Goal: Transaction & Acquisition: Purchase product/service

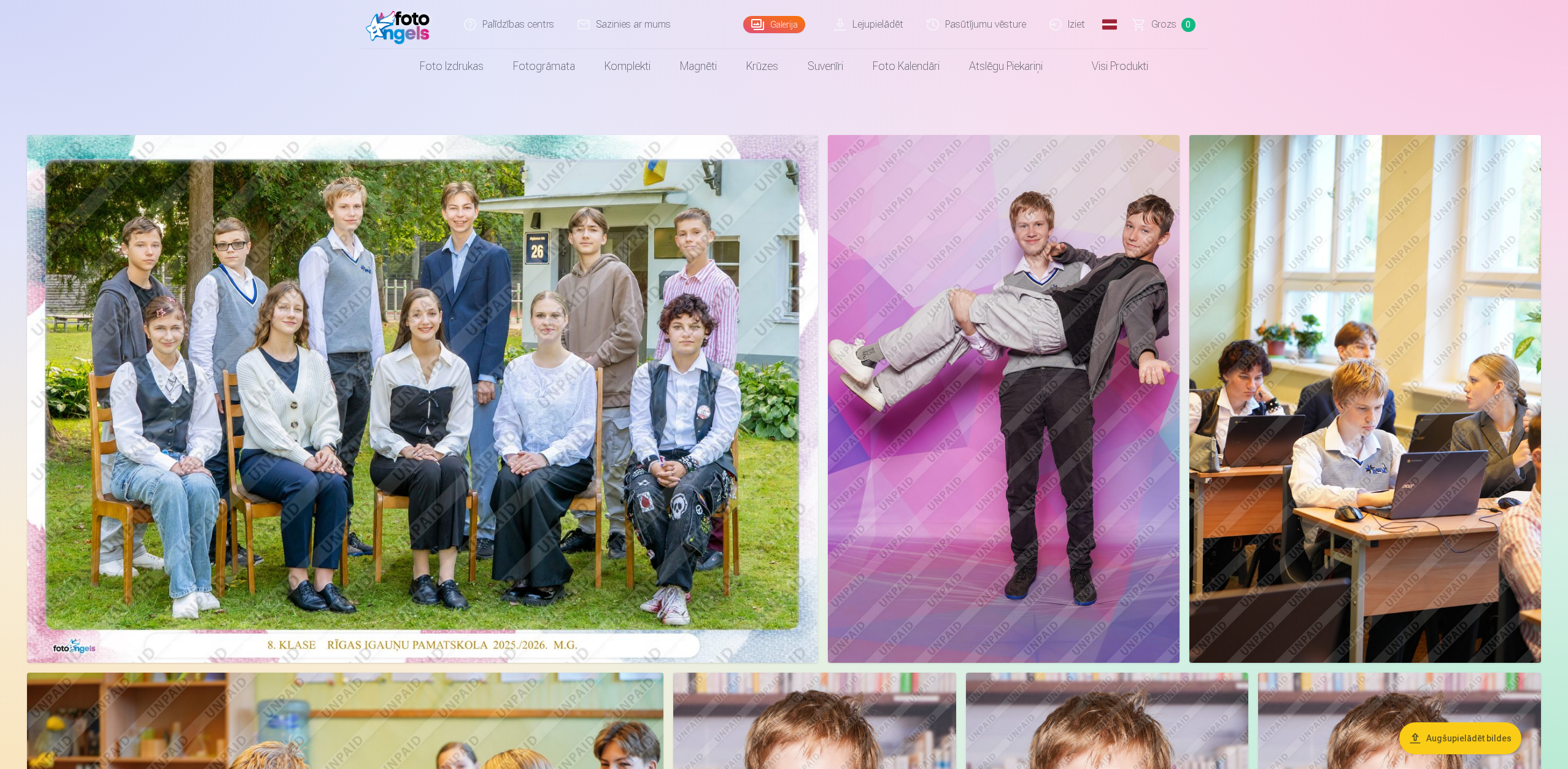
click at [539, 404] on img at bounding box center [422, 399] width 791 height 528
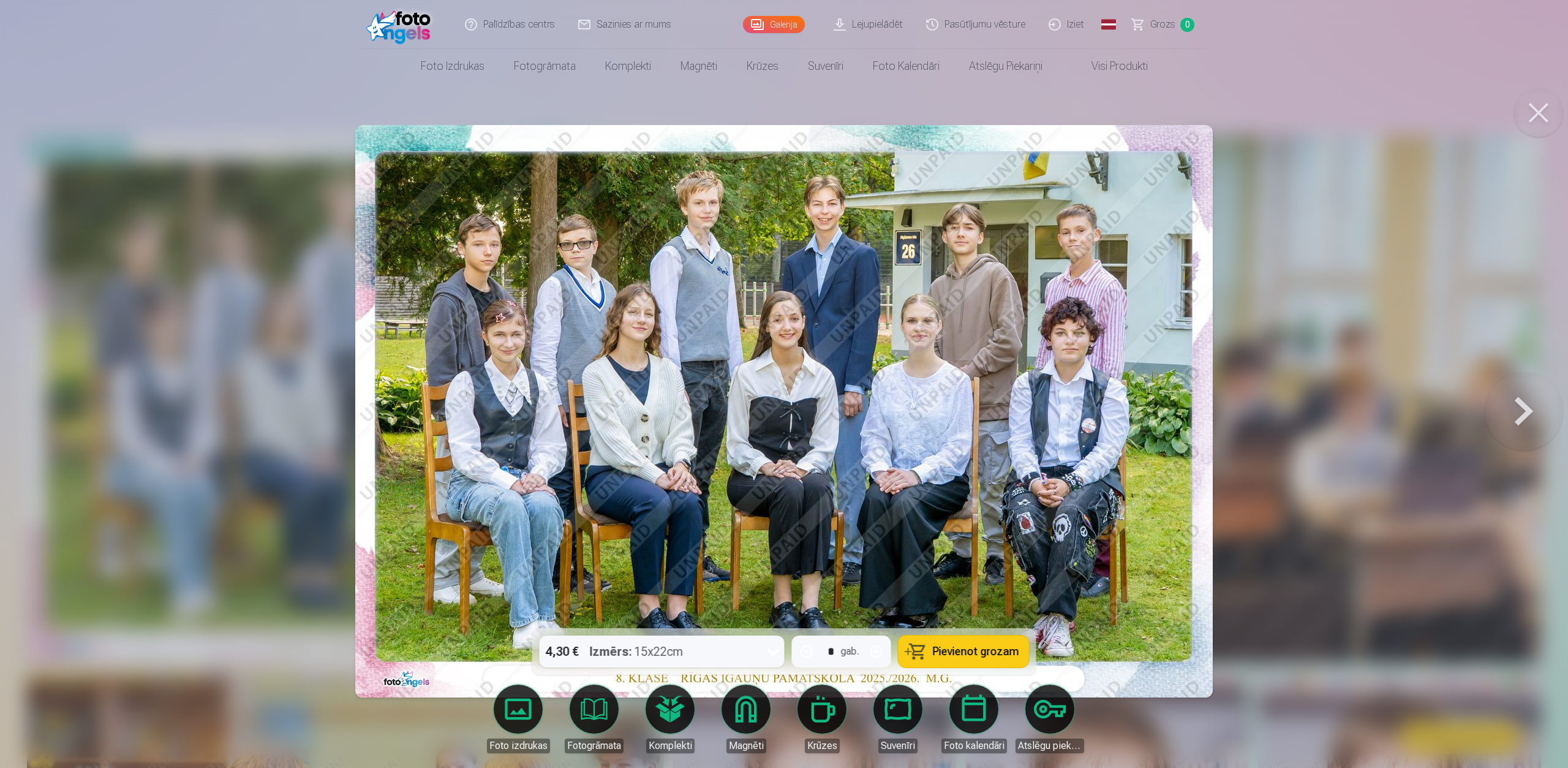
click at [955, 547] on span "Pievienot grozam" at bounding box center [976, 651] width 87 height 11
click at [1172, 406] on button at bounding box center [1524, 411] width 78 height 410
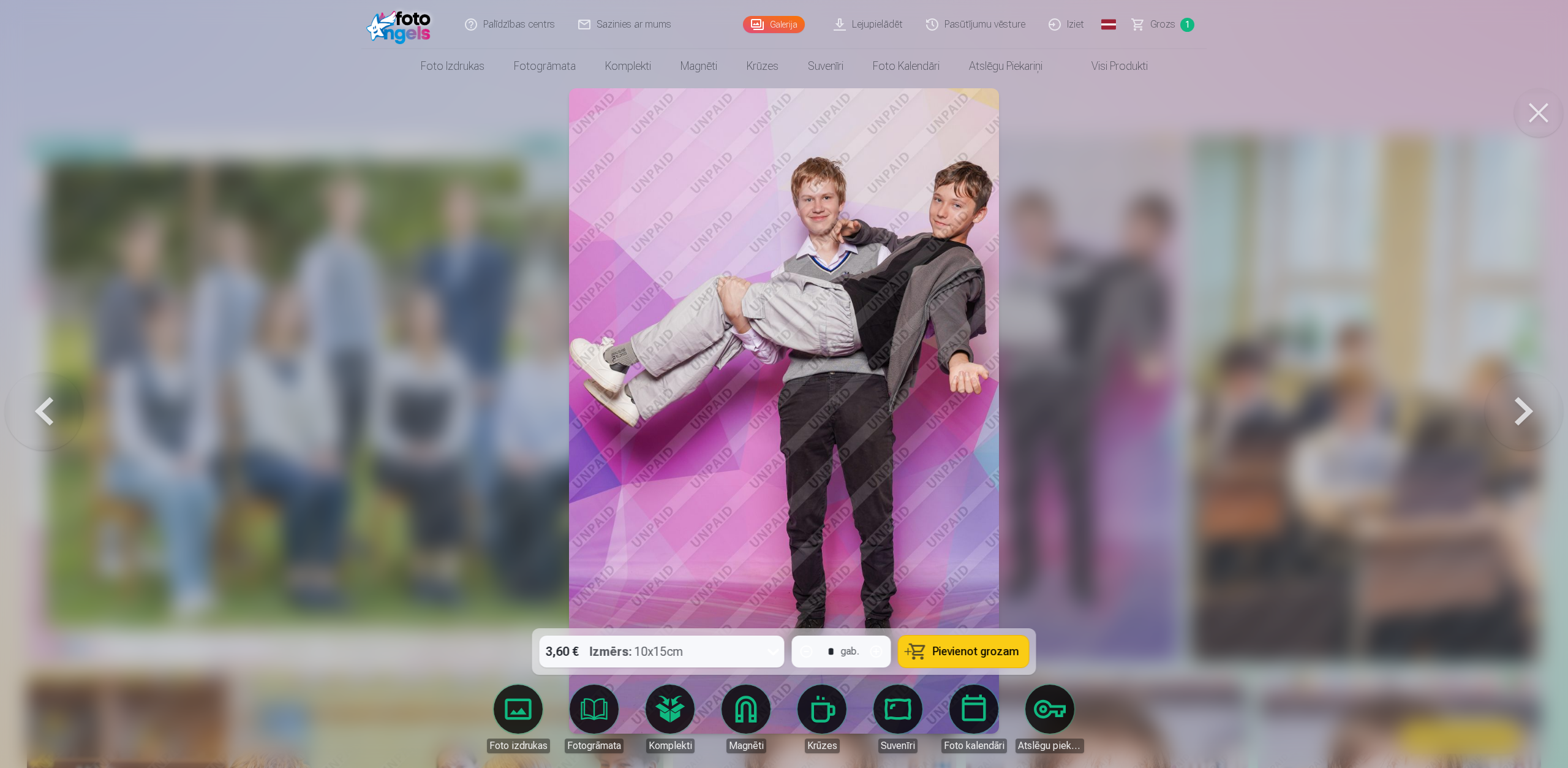
click at [1172, 410] on button at bounding box center [1524, 411] width 78 height 410
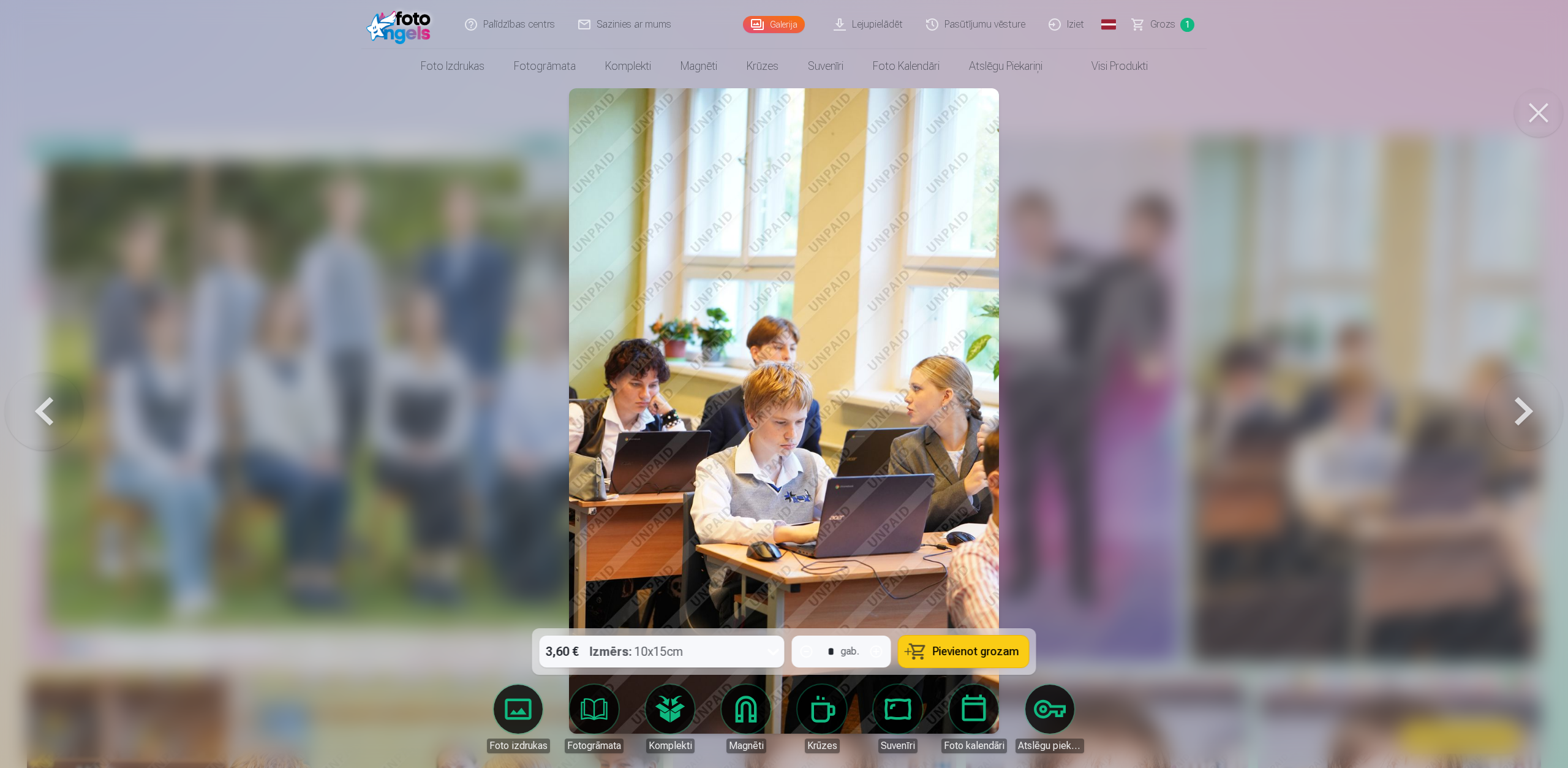
click at [1172, 410] on button at bounding box center [1524, 411] width 78 height 410
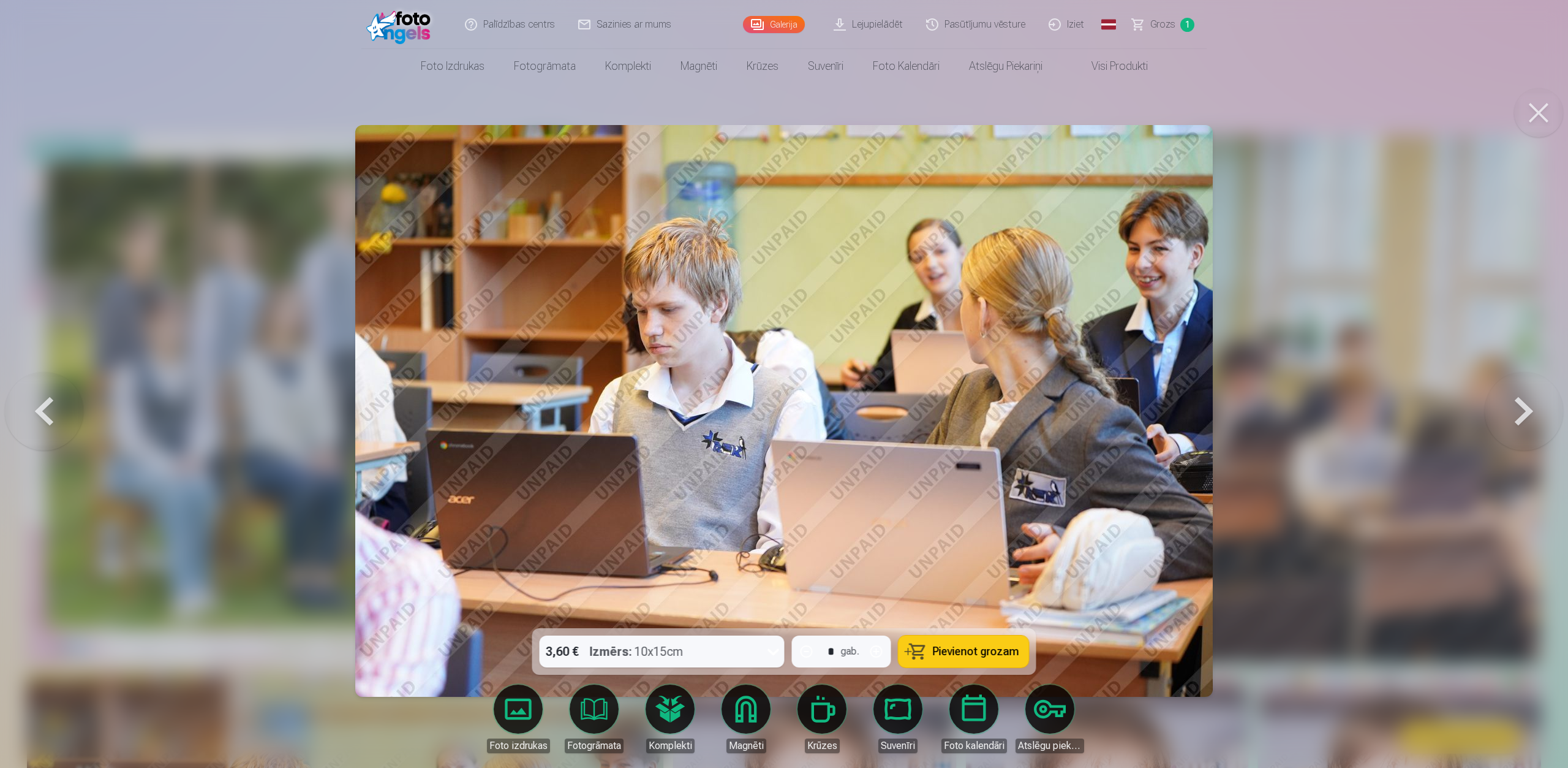
click at [1172, 408] on button at bounding box center [1524, 411] width 78 height 410
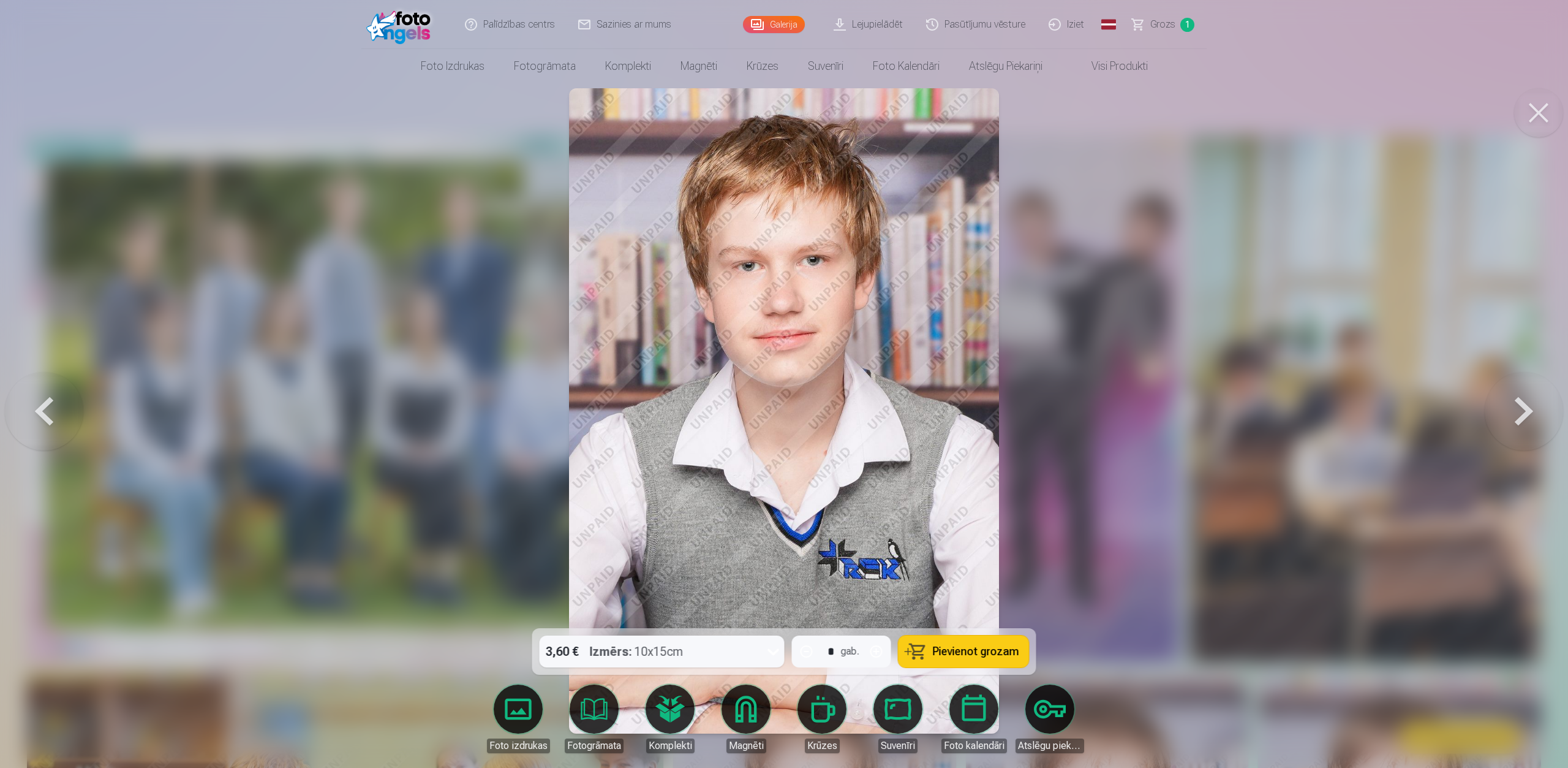
click at [1172, 403] on button at bounding box center [1524, 411] width 78 height 410
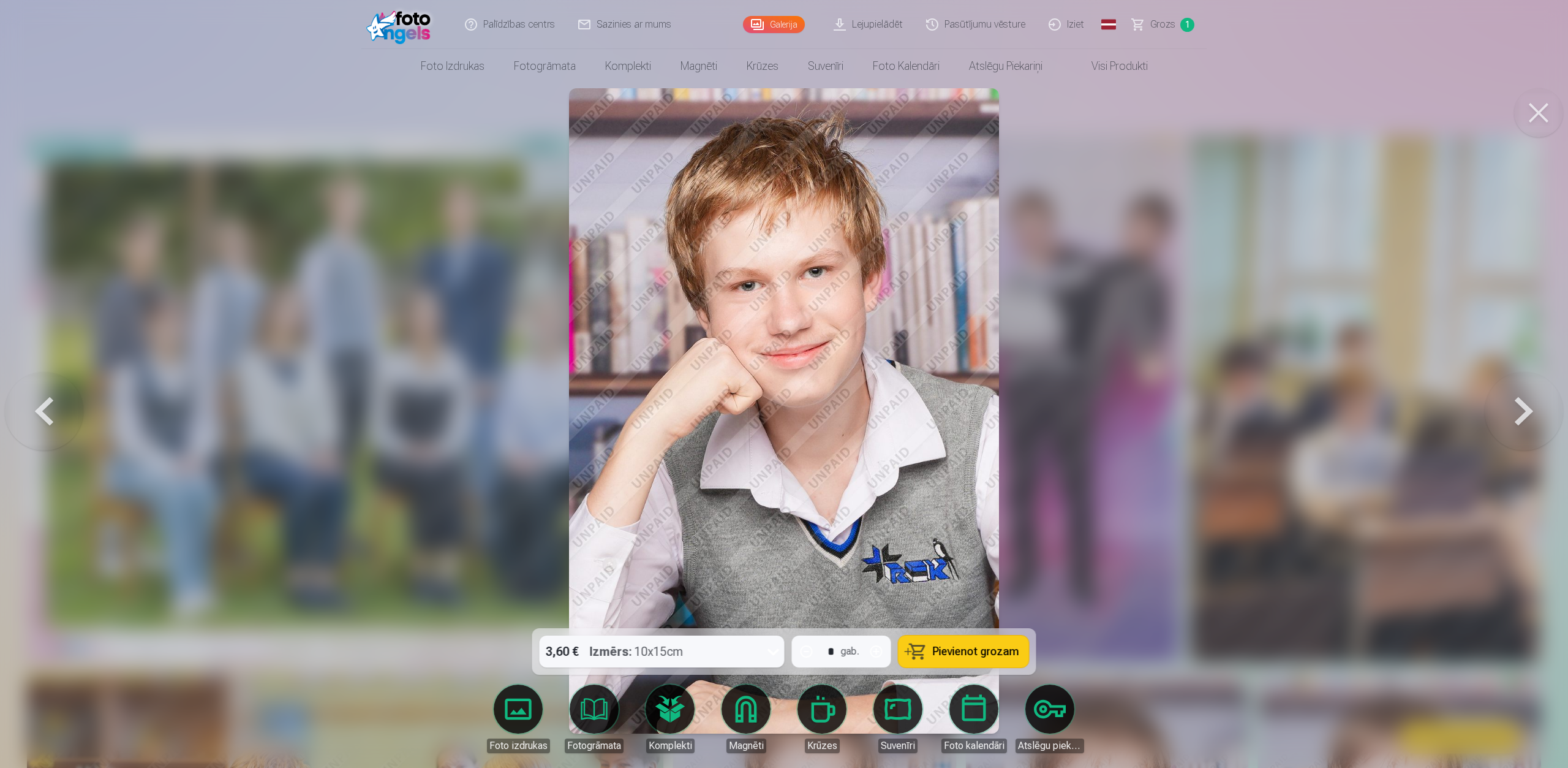
click at [47, 412] on button at bounding box center [44, 411] width 78 height 410
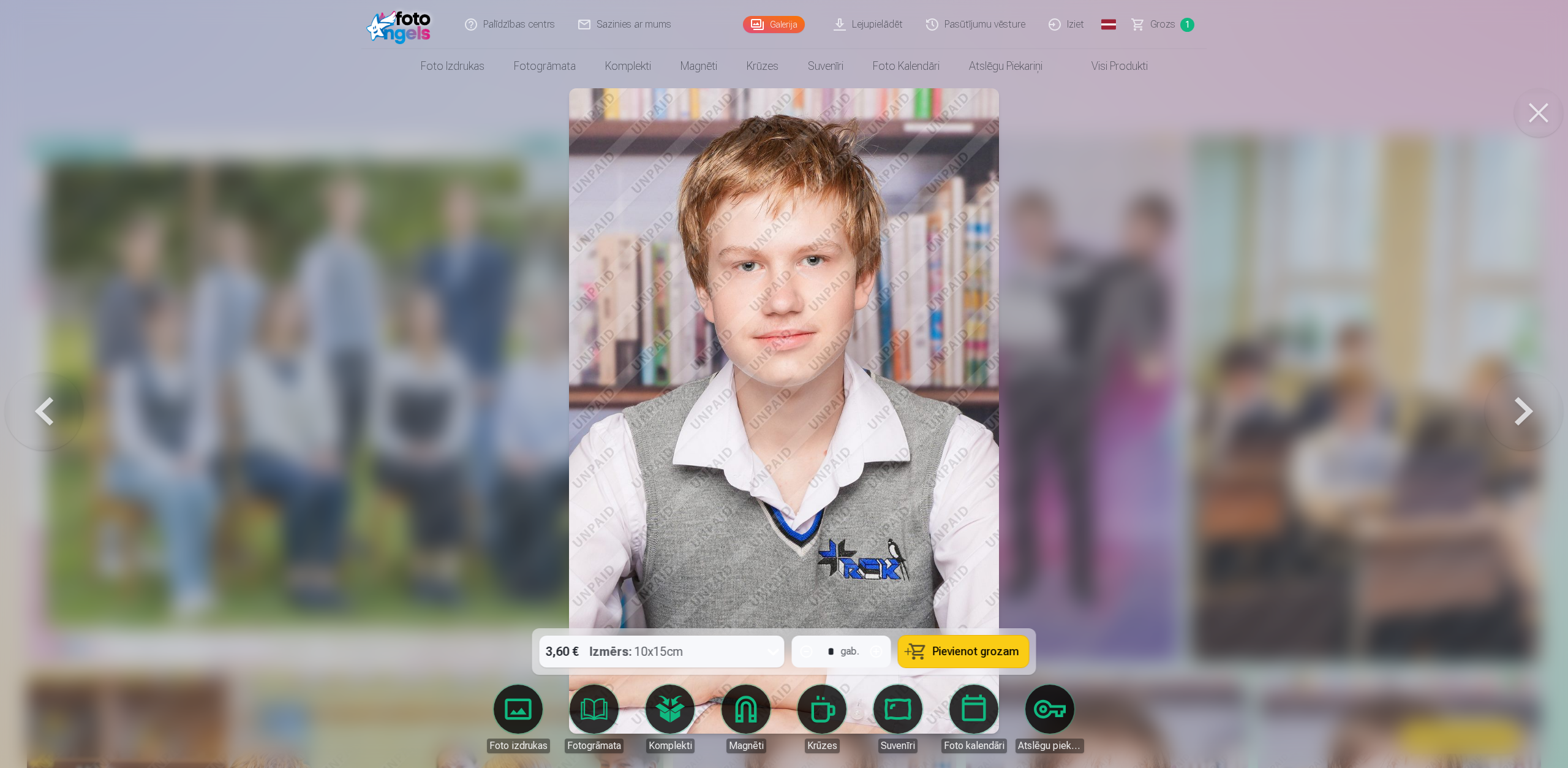
click at [1172, 410] on button at bounding box center [1524, 411] width 78 height 410
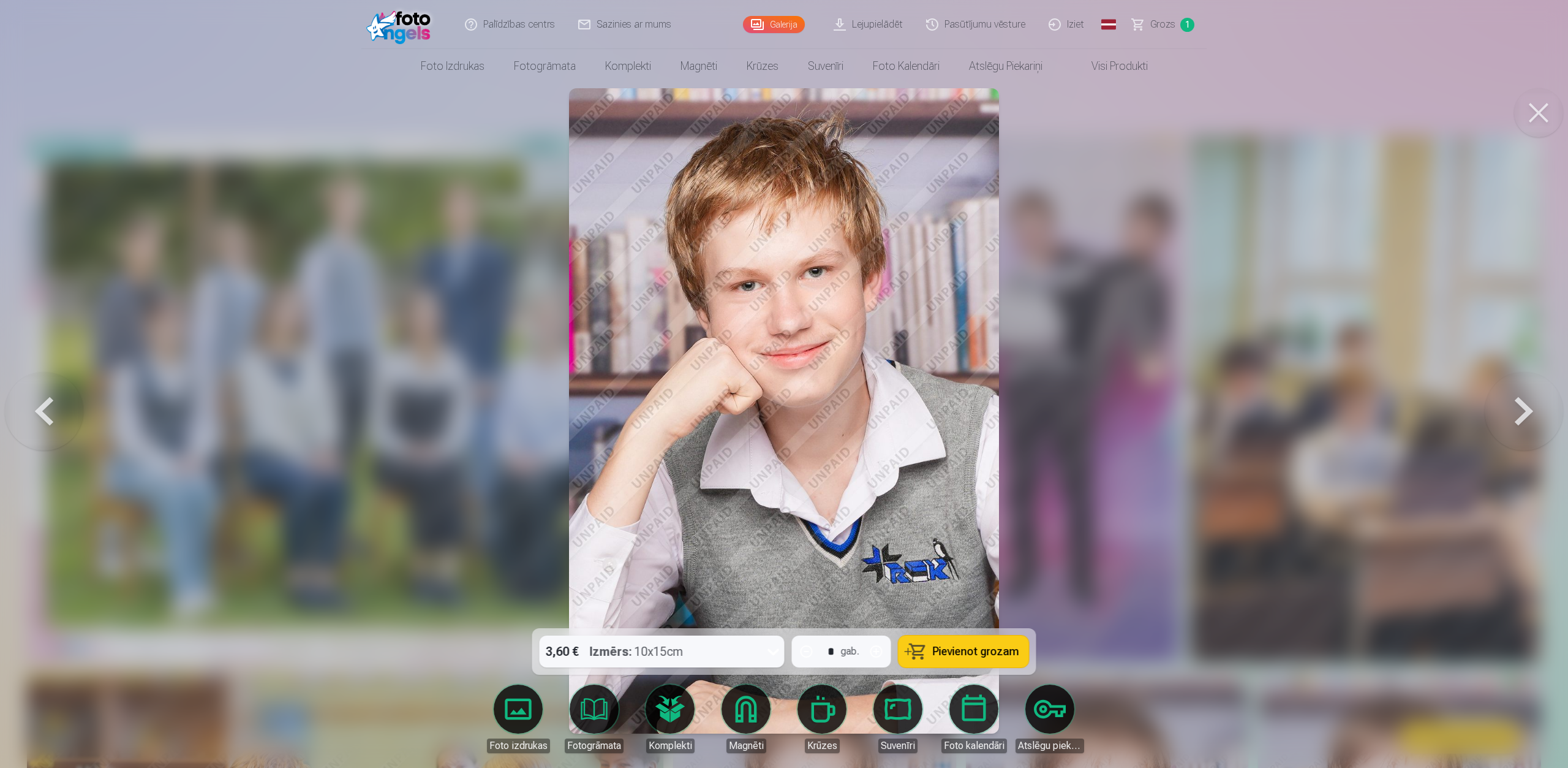
click at [1172, 410] on button at bounding box center [1524, 411] width 78 height 410
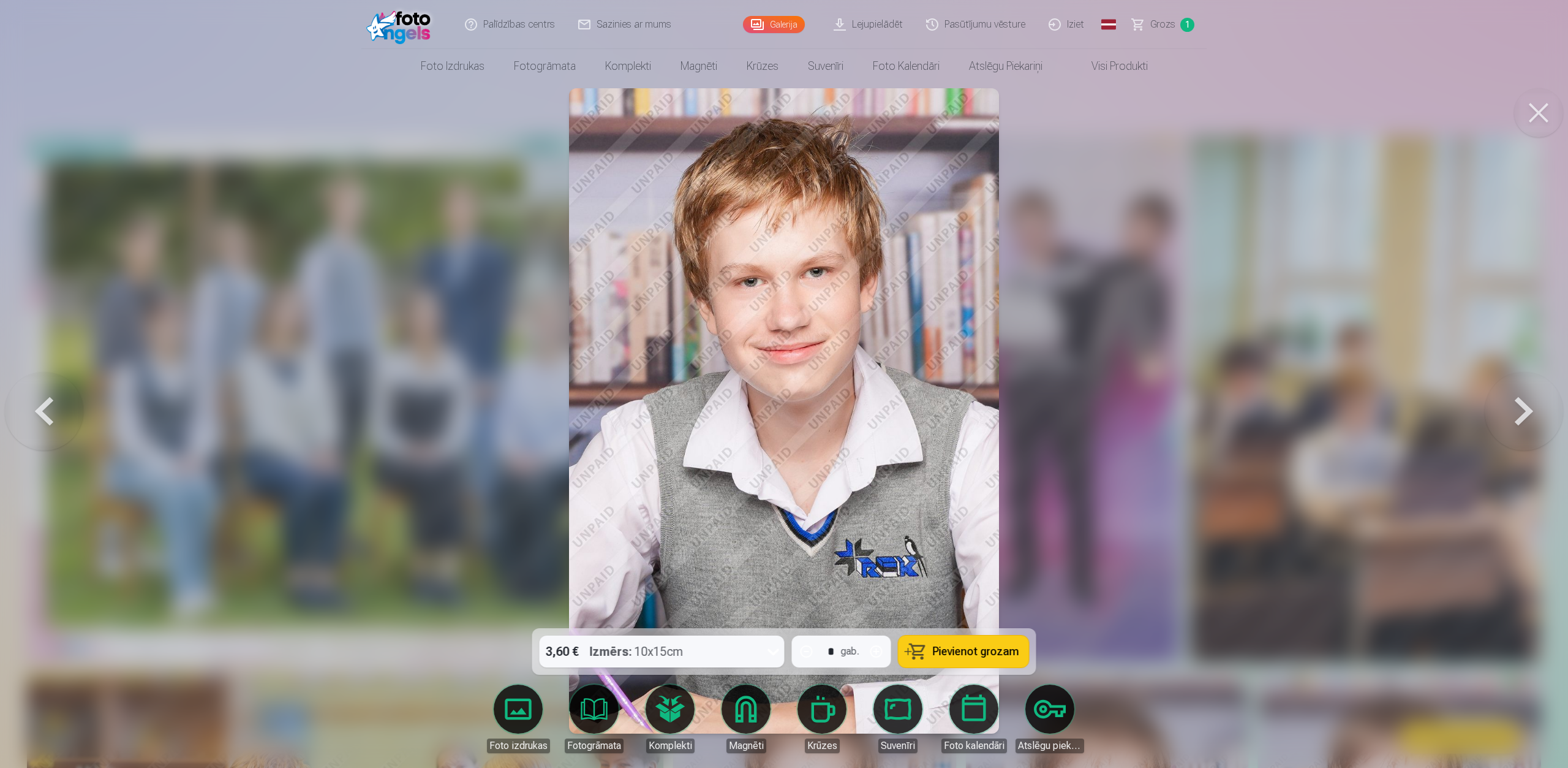
click at [1172, 408] on button at bounding box center [1524, 411] width 78 height 410
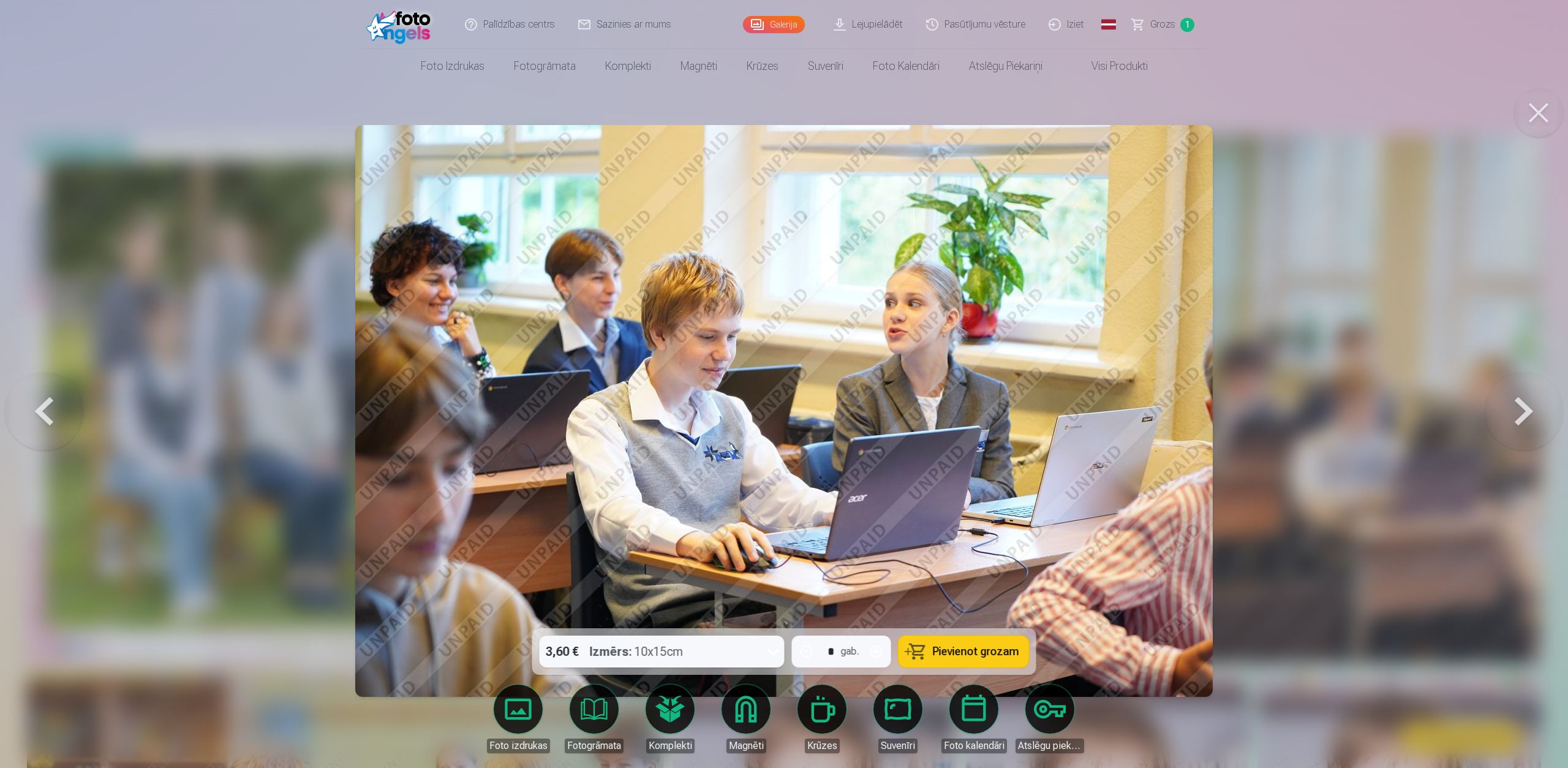
click at [1172, 412] on button at bounding box center [1524, 411] width 78 height 410
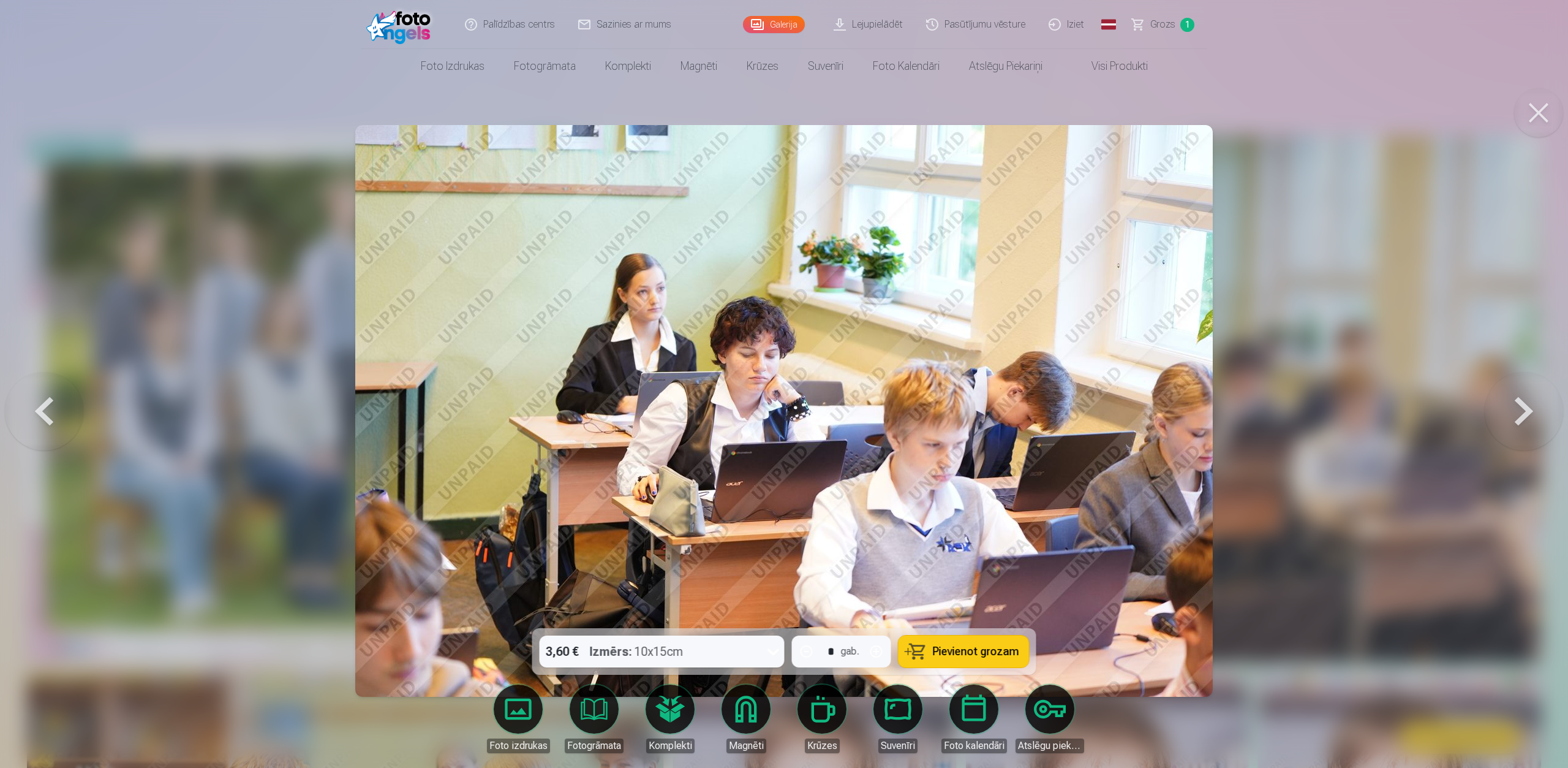
click at [1172, 412] on button at bounding box center [1524, 411] width 78 height 410
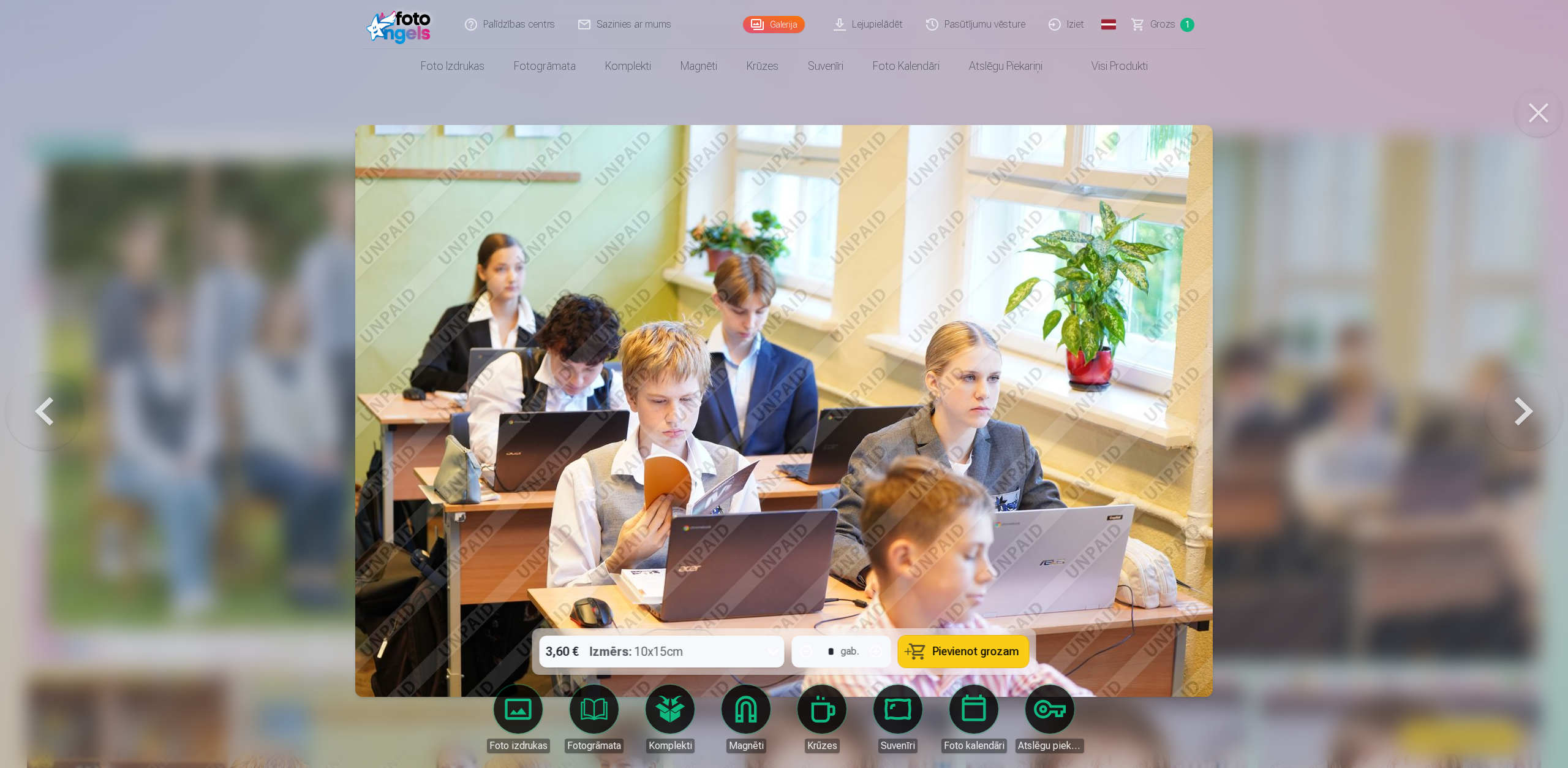
click at [1172, 412] on button at bounding box center [1524, 411] width 78 height 410
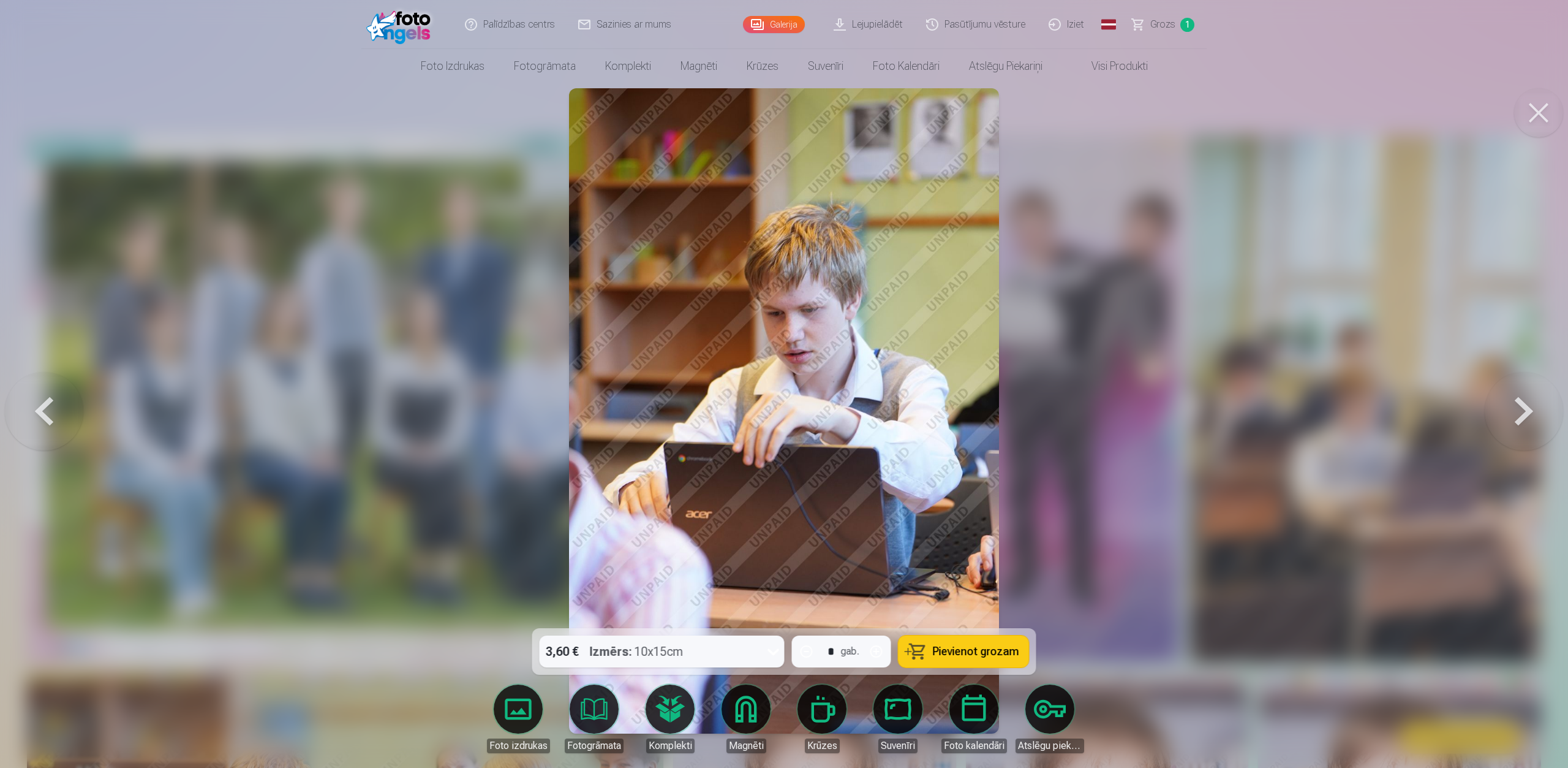
click at [1172, 412] on button at bounding box center [1524, 411] width 78 height 410
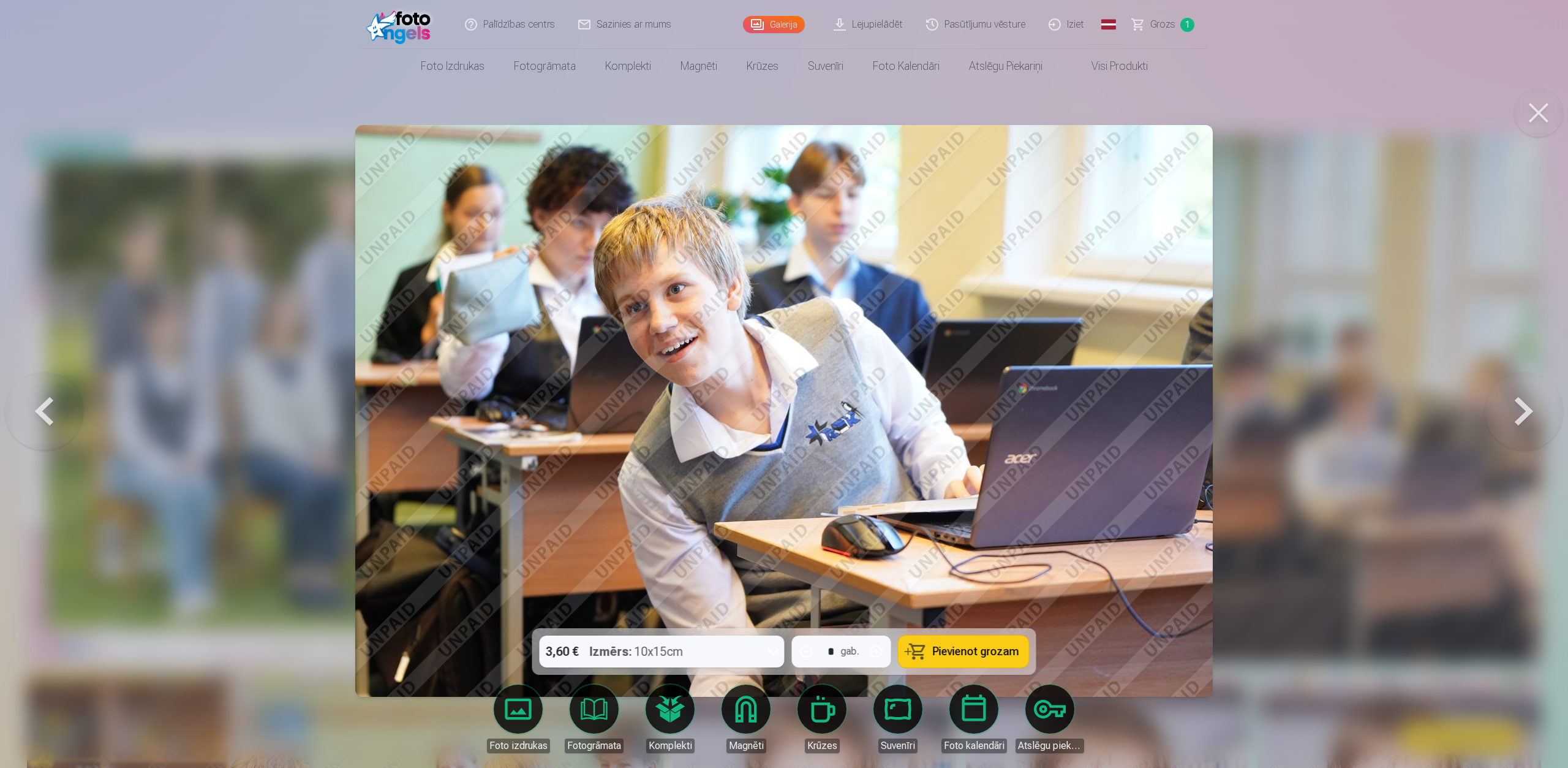
click at [955, 547] on span "Pievienot grozam" at bounding box center [976, 651] width 87 height 11
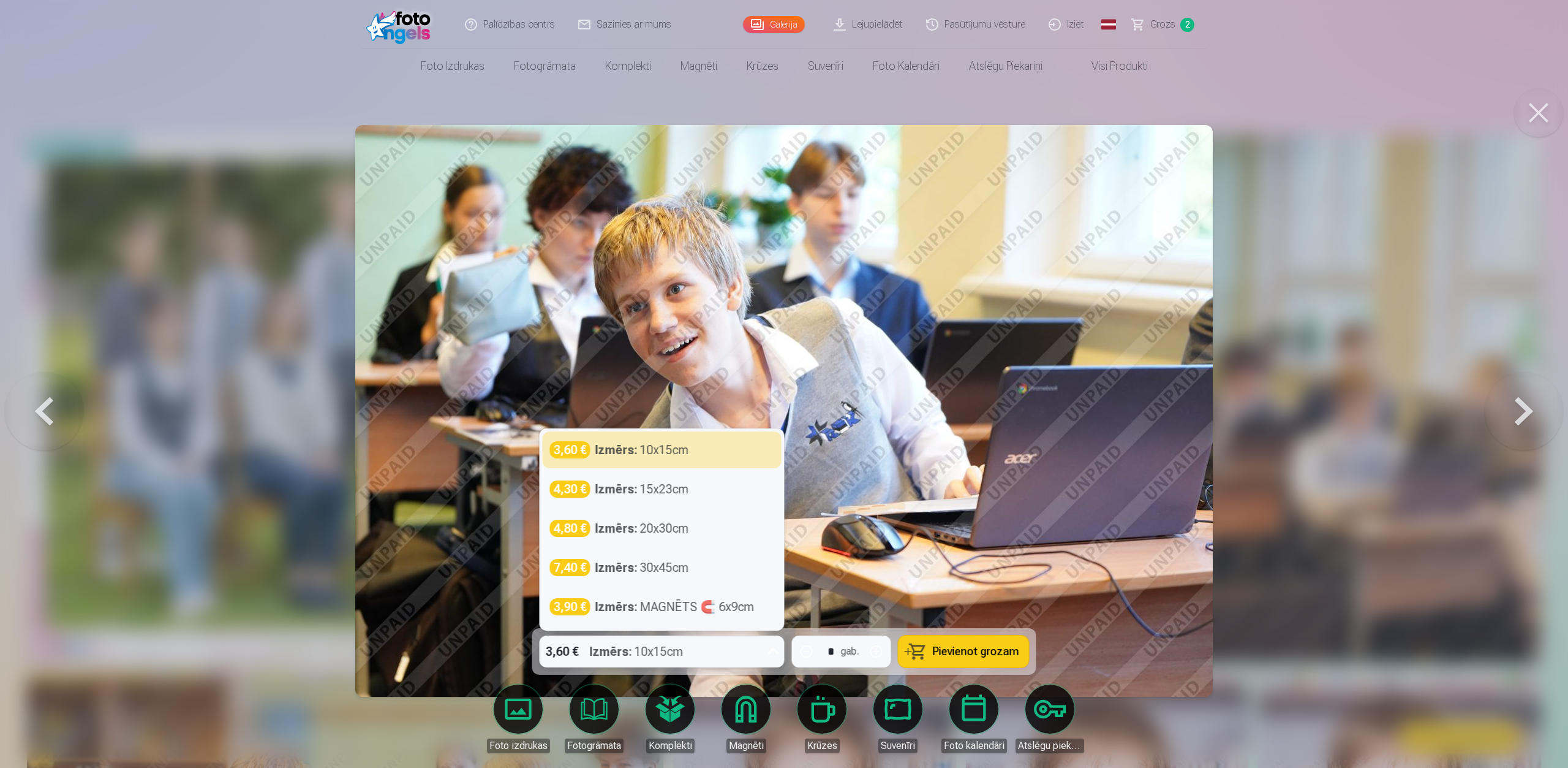
click at [772, 547] on icon at bounding box center [773, 651] width 20 height 20
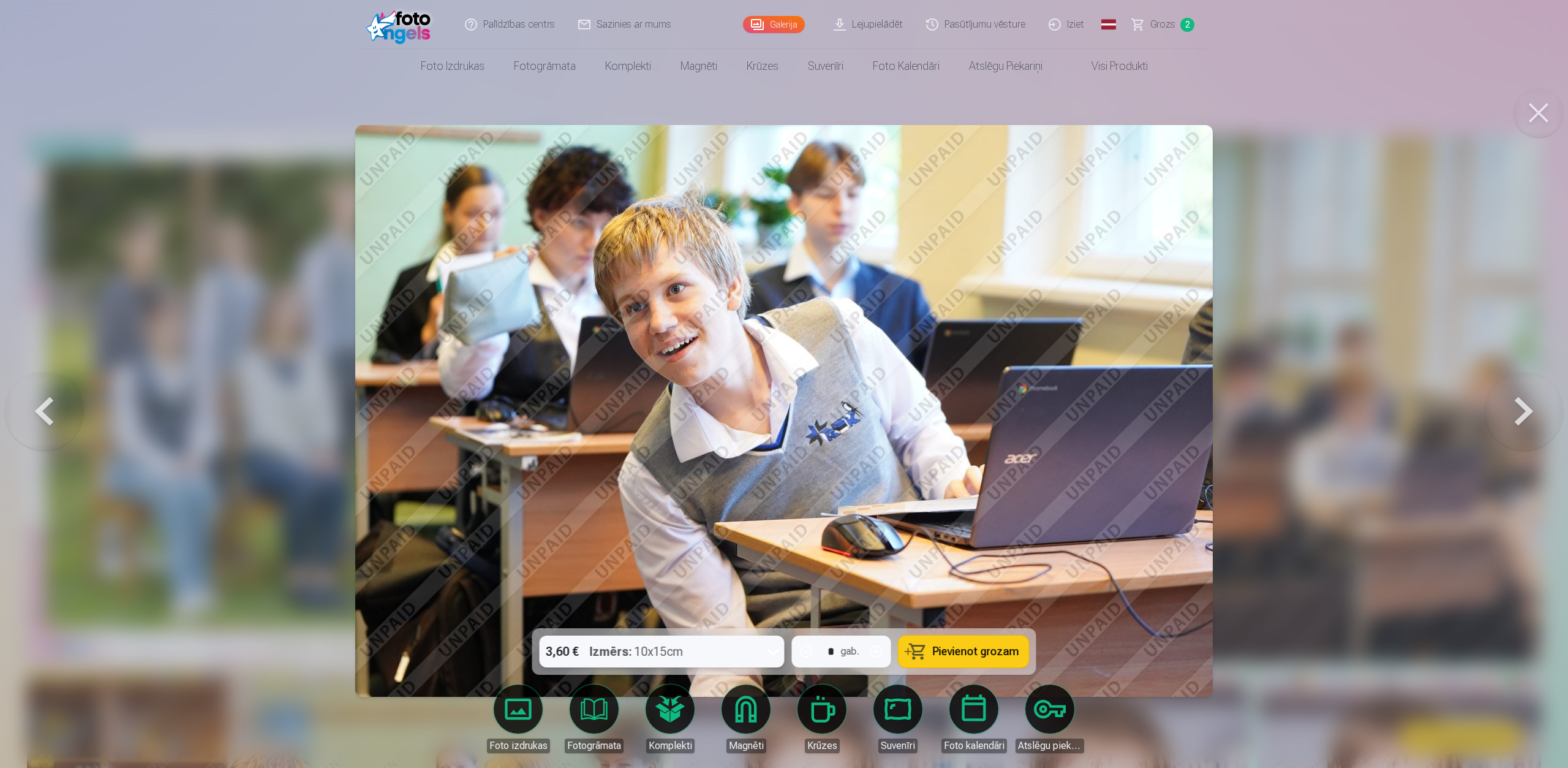
click at [772, 547] on icon at bounding box center [773, 651] width 20 height 20
click at [1167, 22] on span "Grozs" at bounding box center [1163, 25] width 25 height 15
click at [1172, 404] on button at bounding box center [1524, 411] width 78 height 410
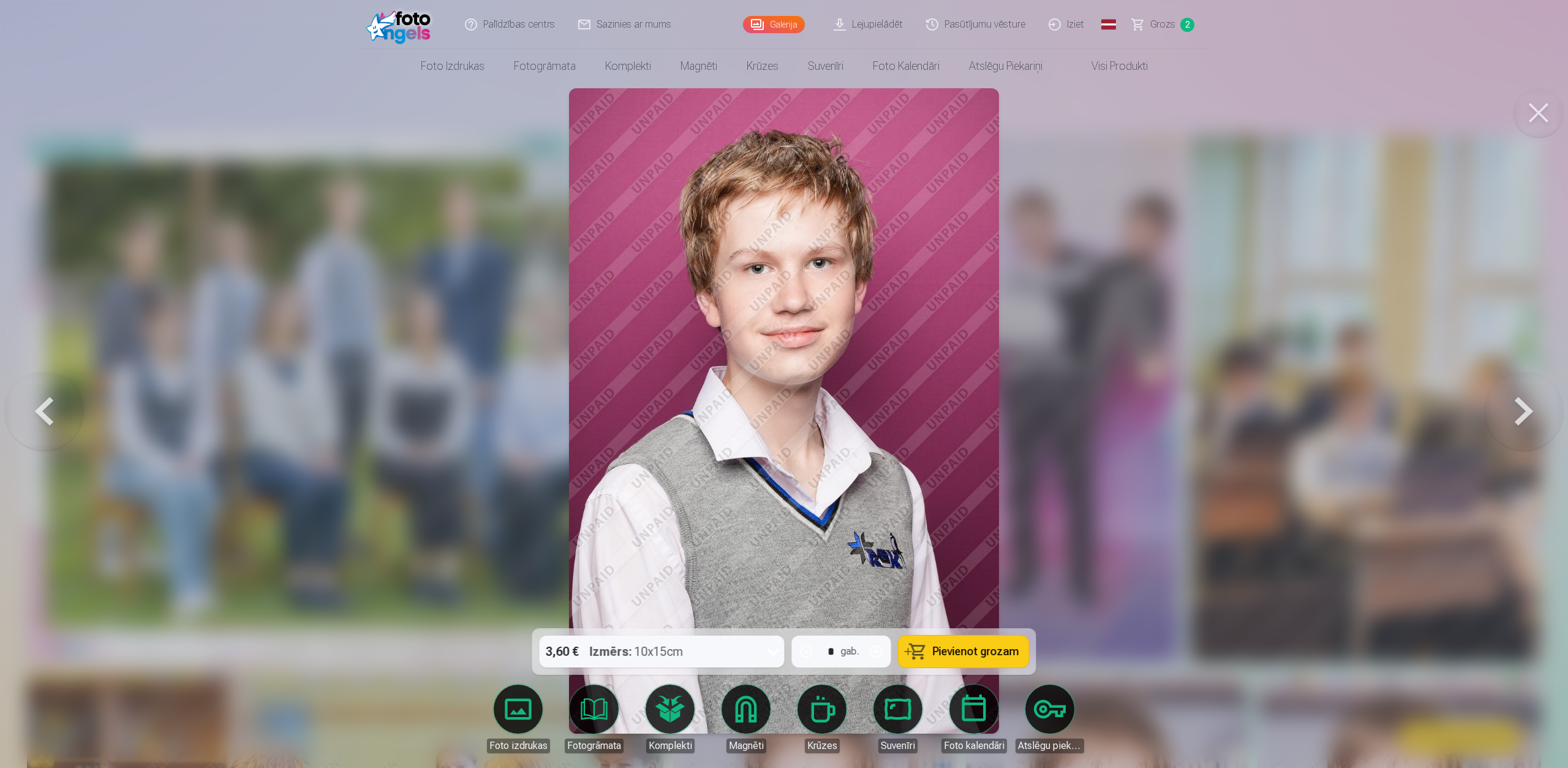
click at [1172, 404] on button at bounding box center [1524, 411] width 78 height 410
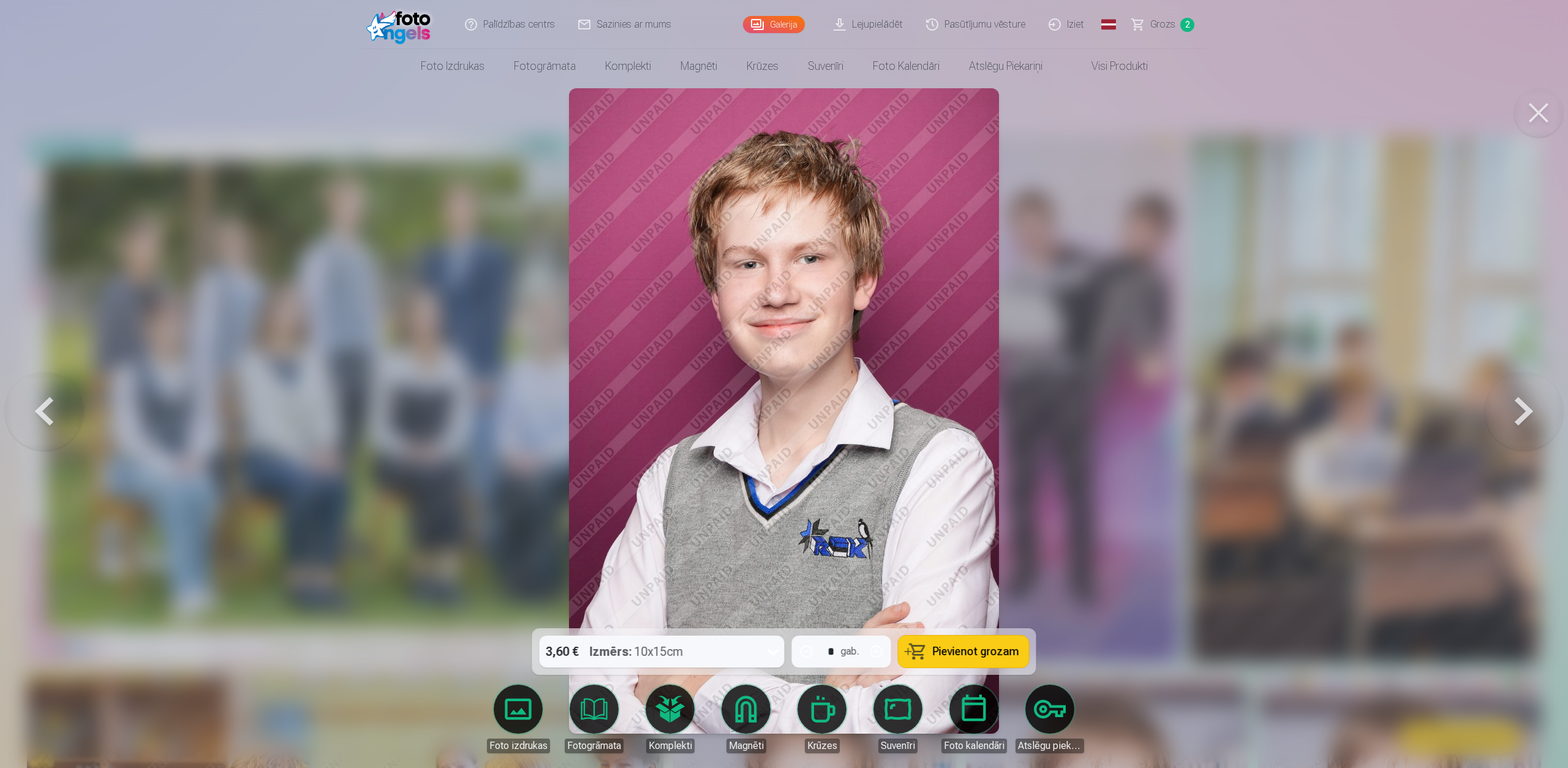
click at [39, 417] on button at bounding box center [44, 411] width 78 height 410
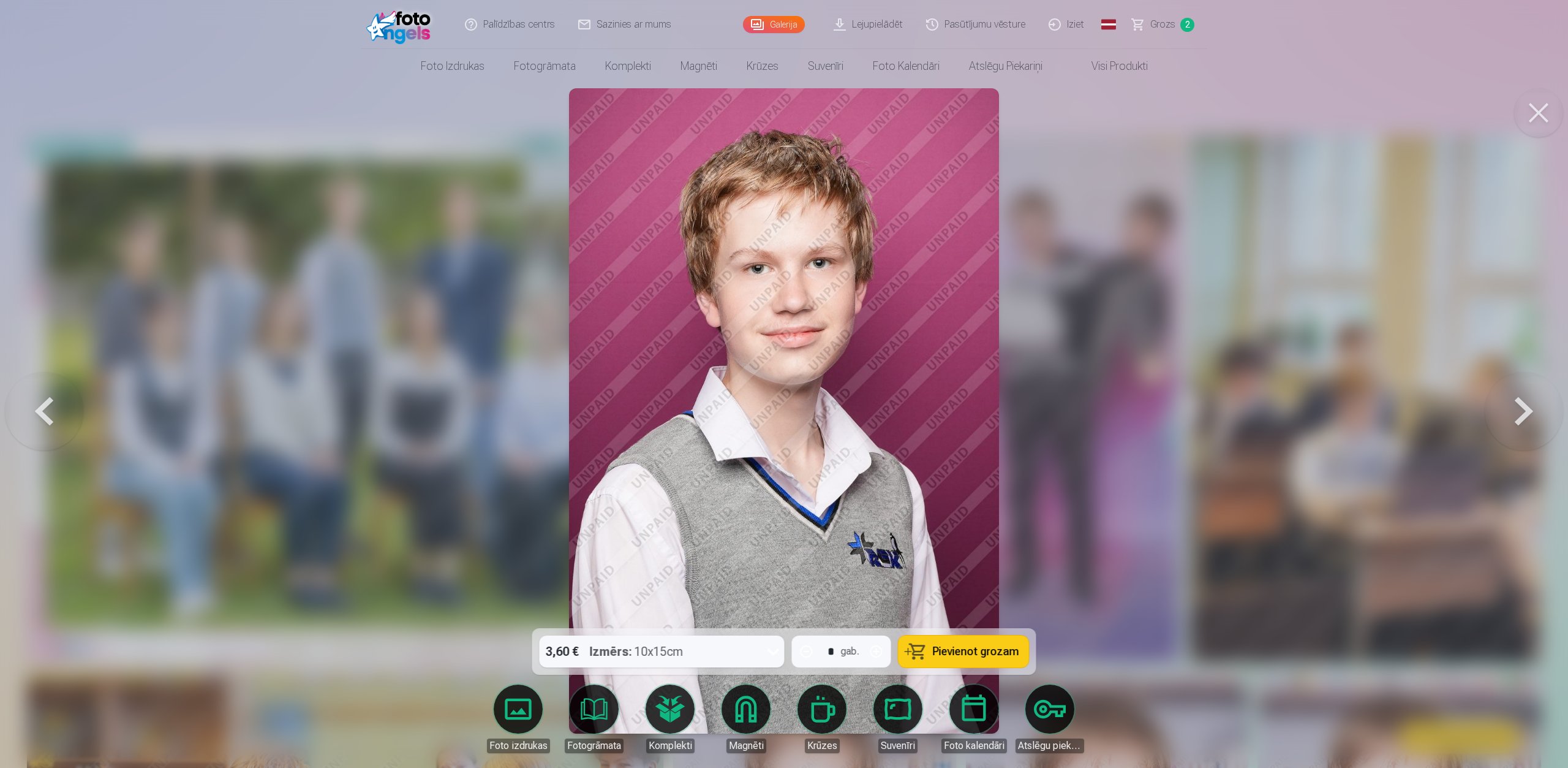
click at [1172, 413] on button at bounding box center [1524, 411] width 78 height 410
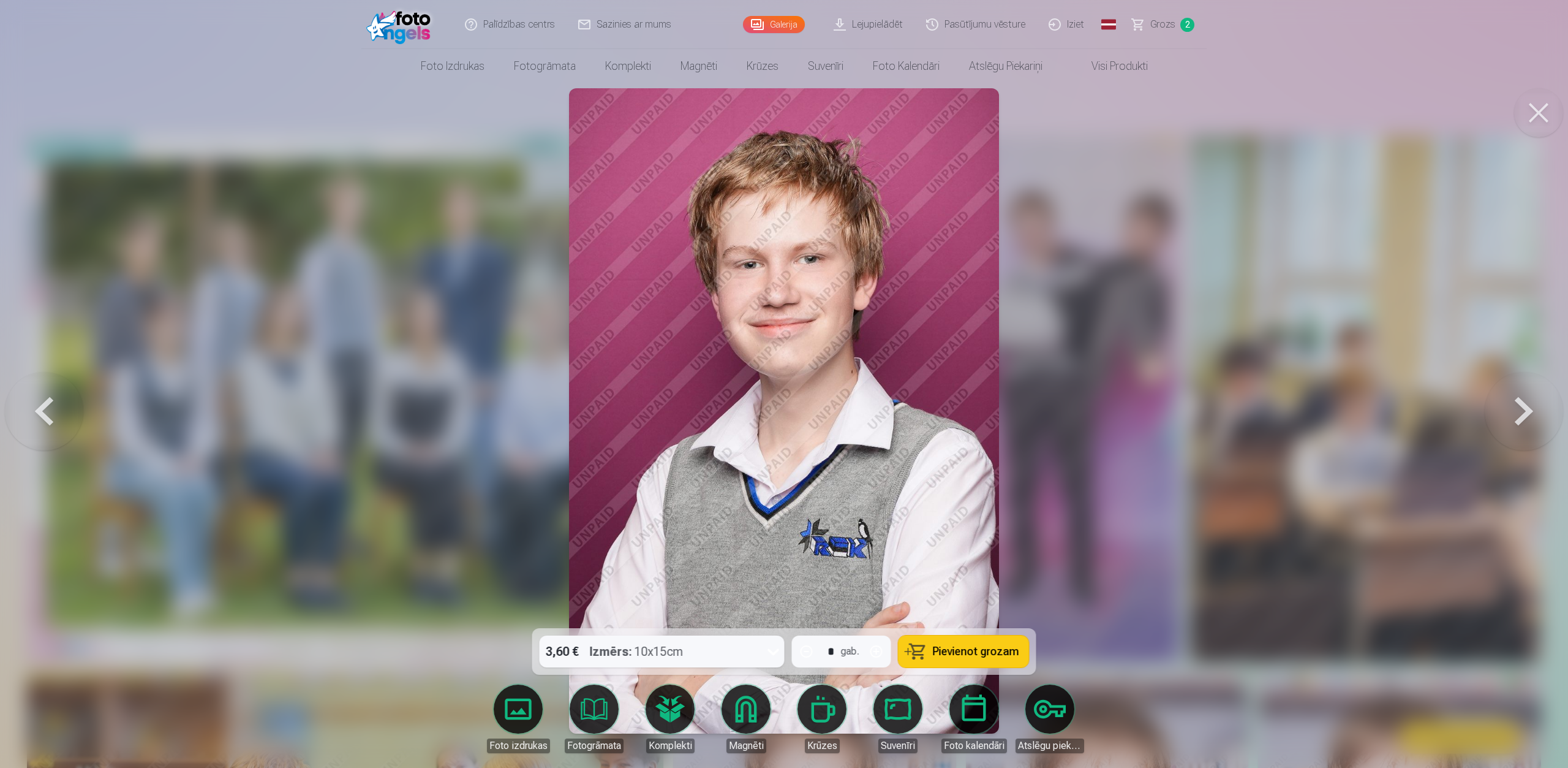
click at [1172, 410] on button at bounding box center [1524, 411] width 78 height 410
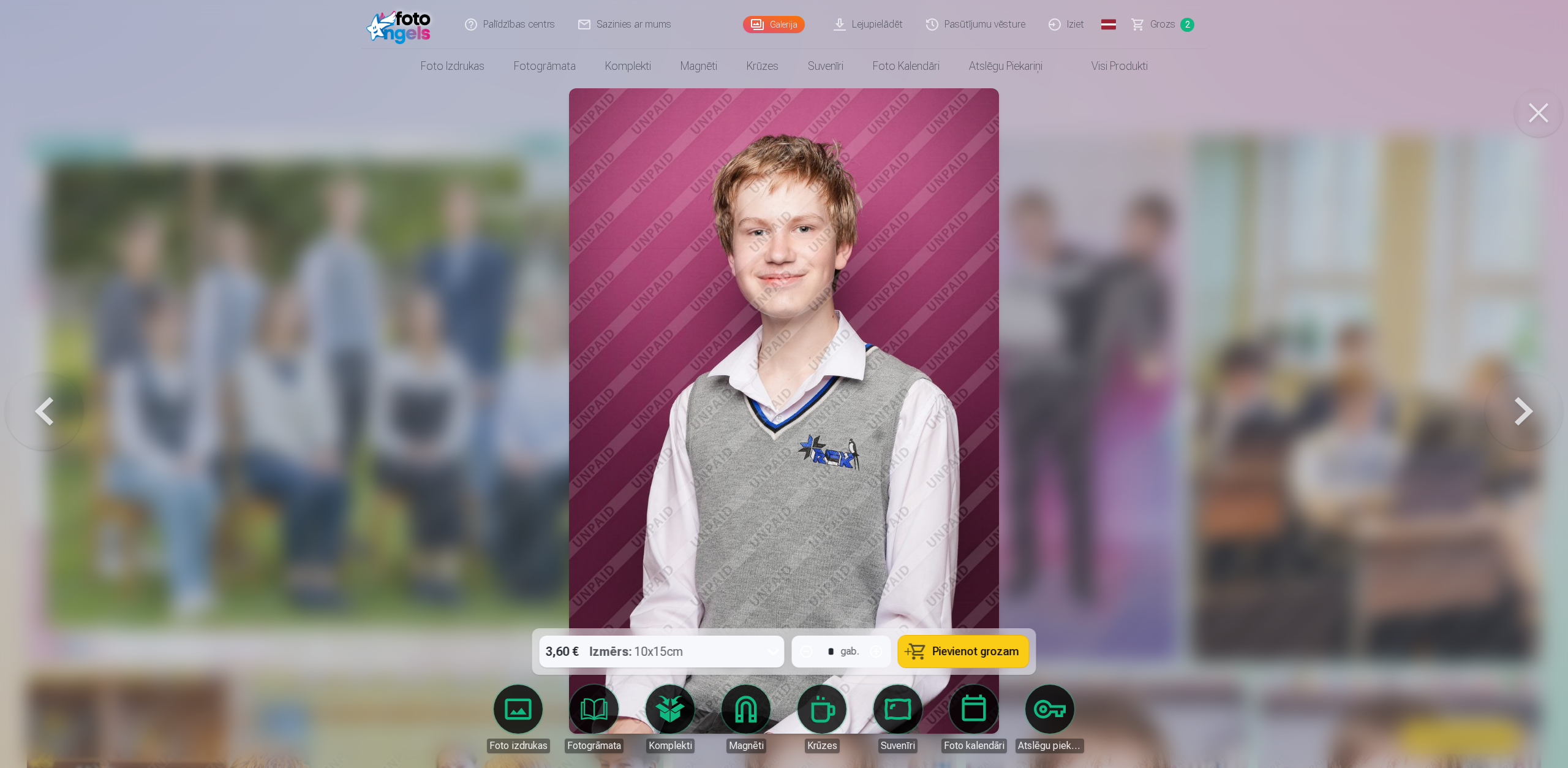
click at [1172, 413] on button at bounding box center [1524, 411] width 78 height 410
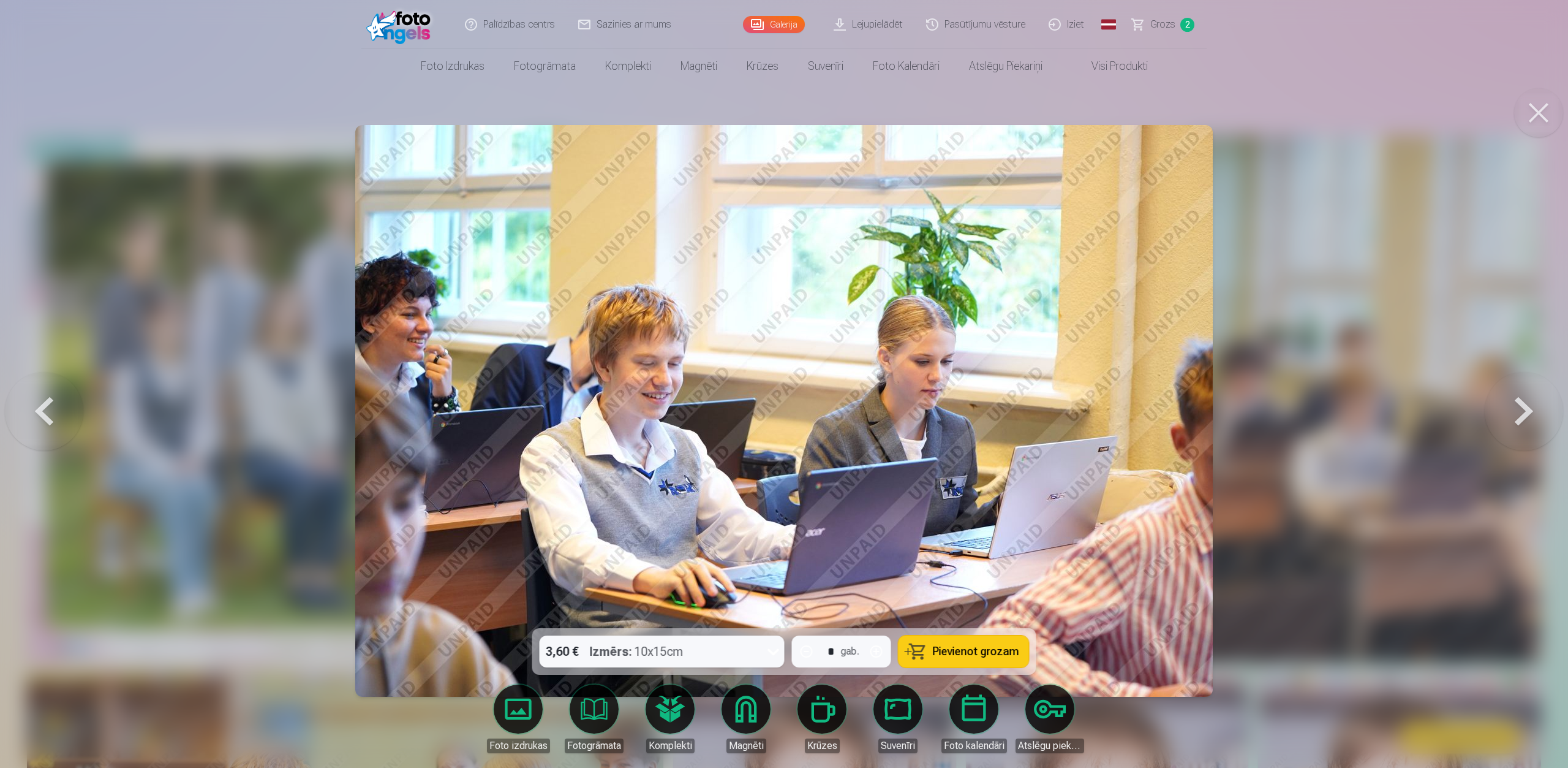
click at [1172, 413] on button at bounding box center [1524, 411] width 78 height 410
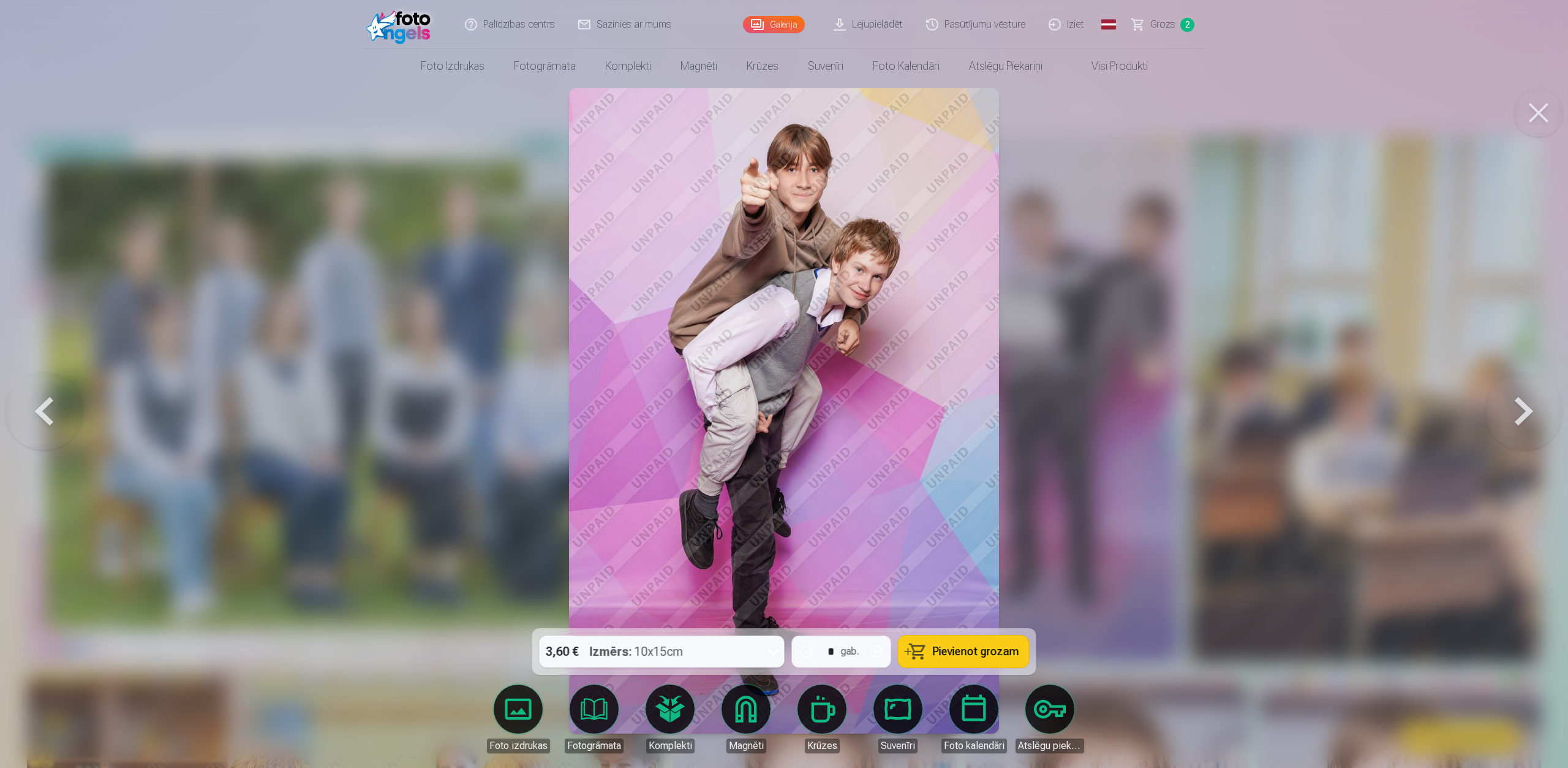
click at [1172, 410] on button at bounding box center [1524, 411] width 78 height 410
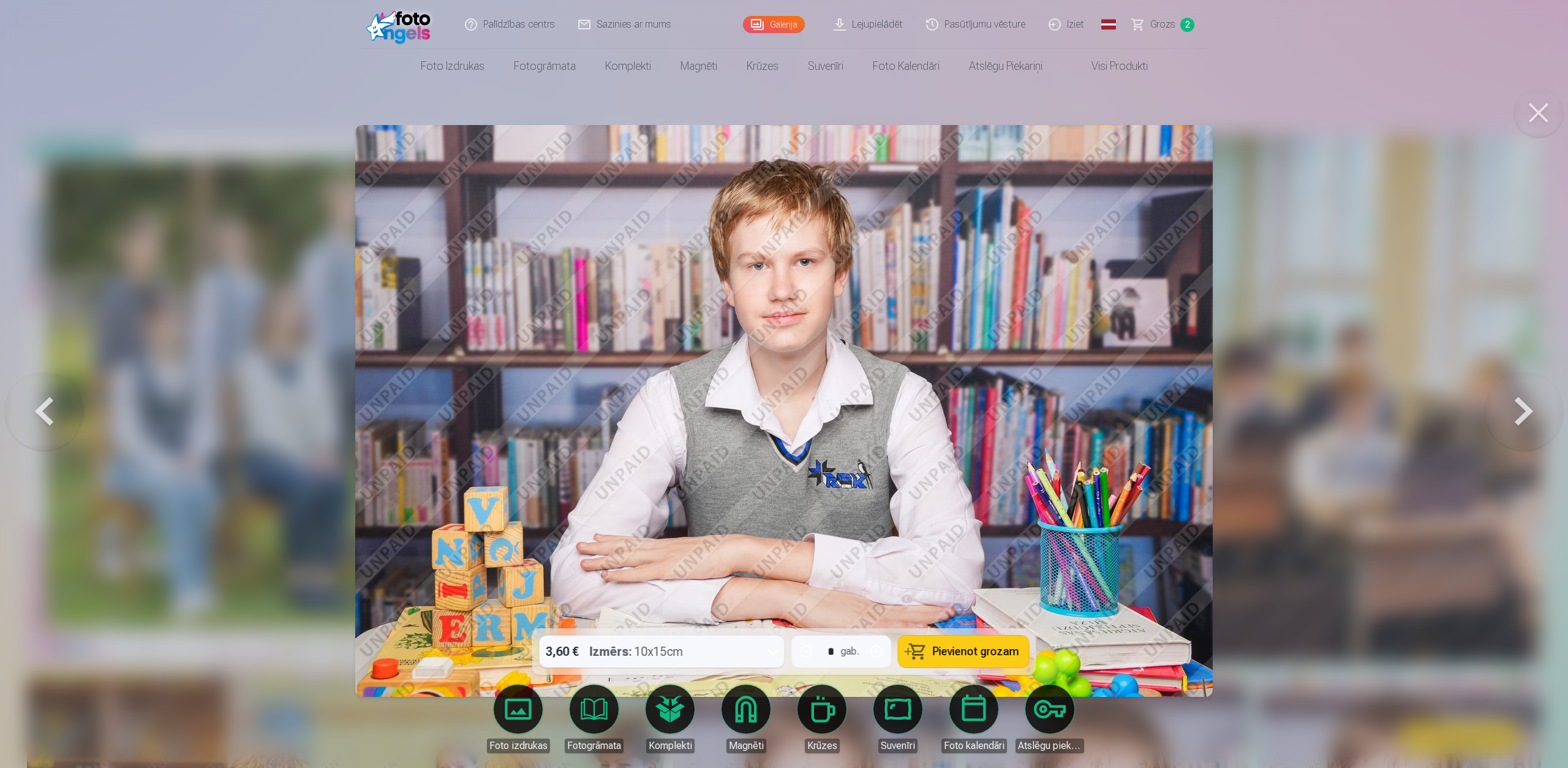
click at [1172, 410] on button at bounding box center [1524, 411] width 78 height 410
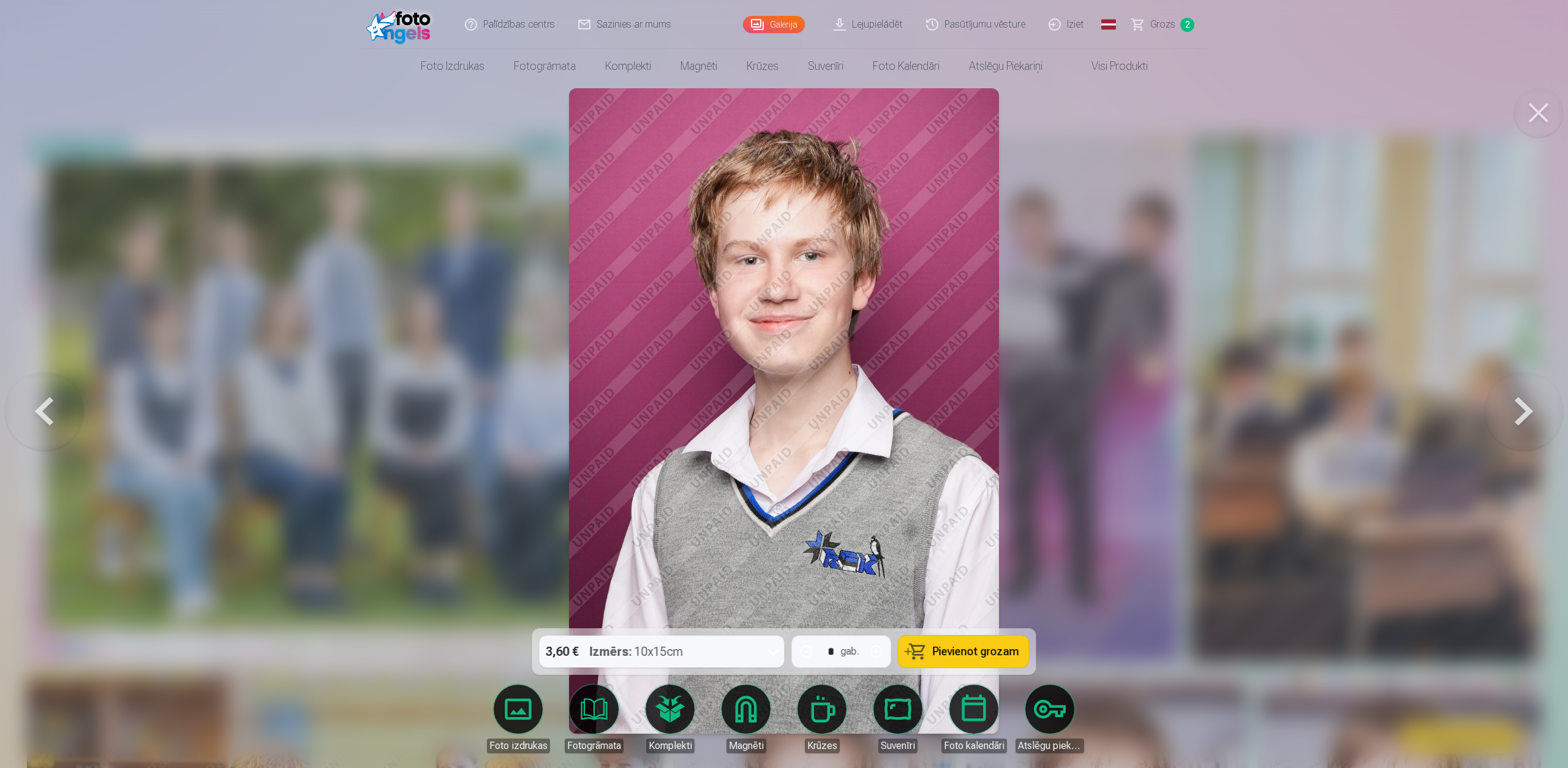
click at [1172, 413] on button at bounding box center [1524, 411] width 78 height 410
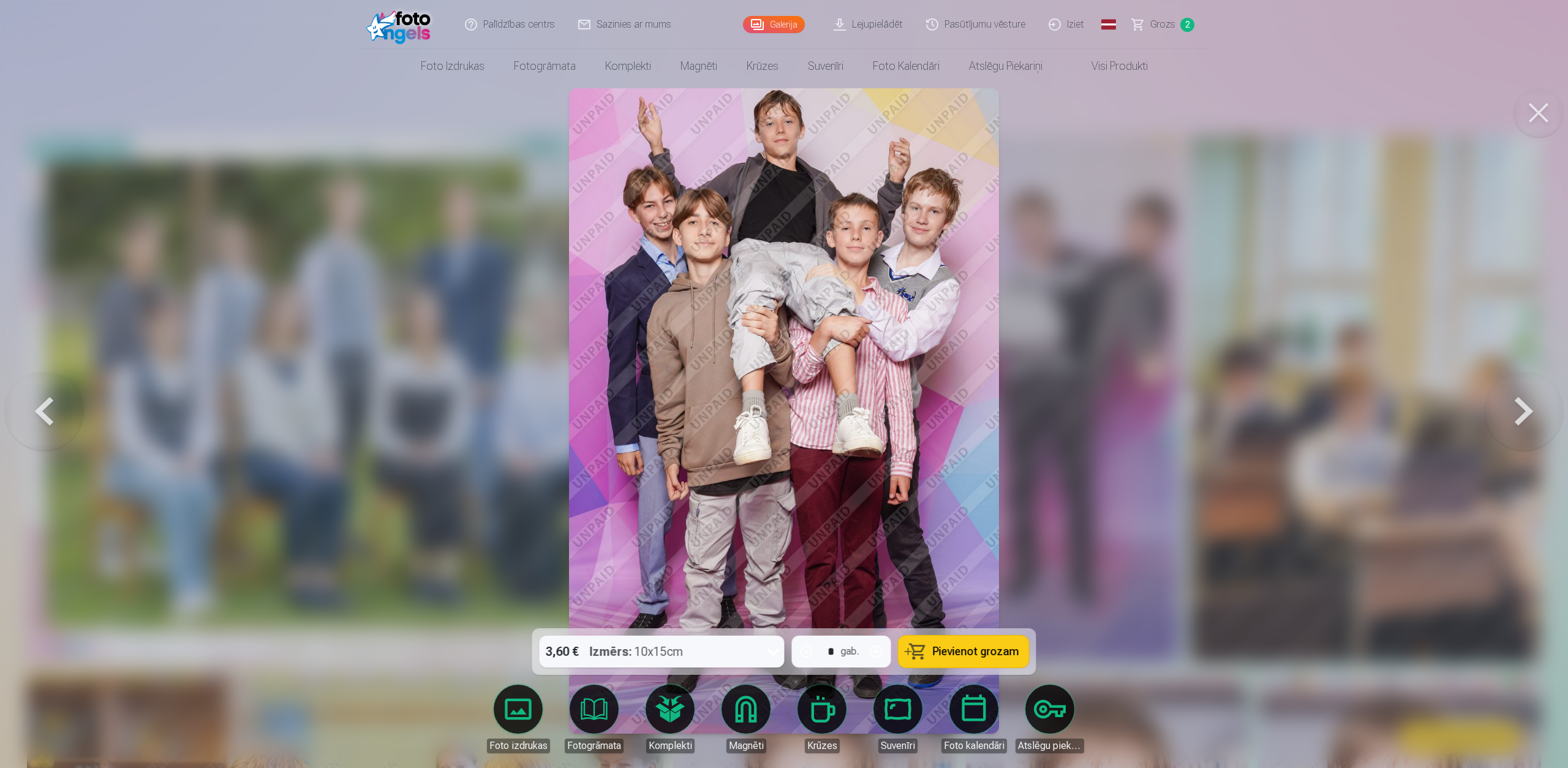
click at [1172, 412] on button at bounding box center [1524, 411] width 78 height 410
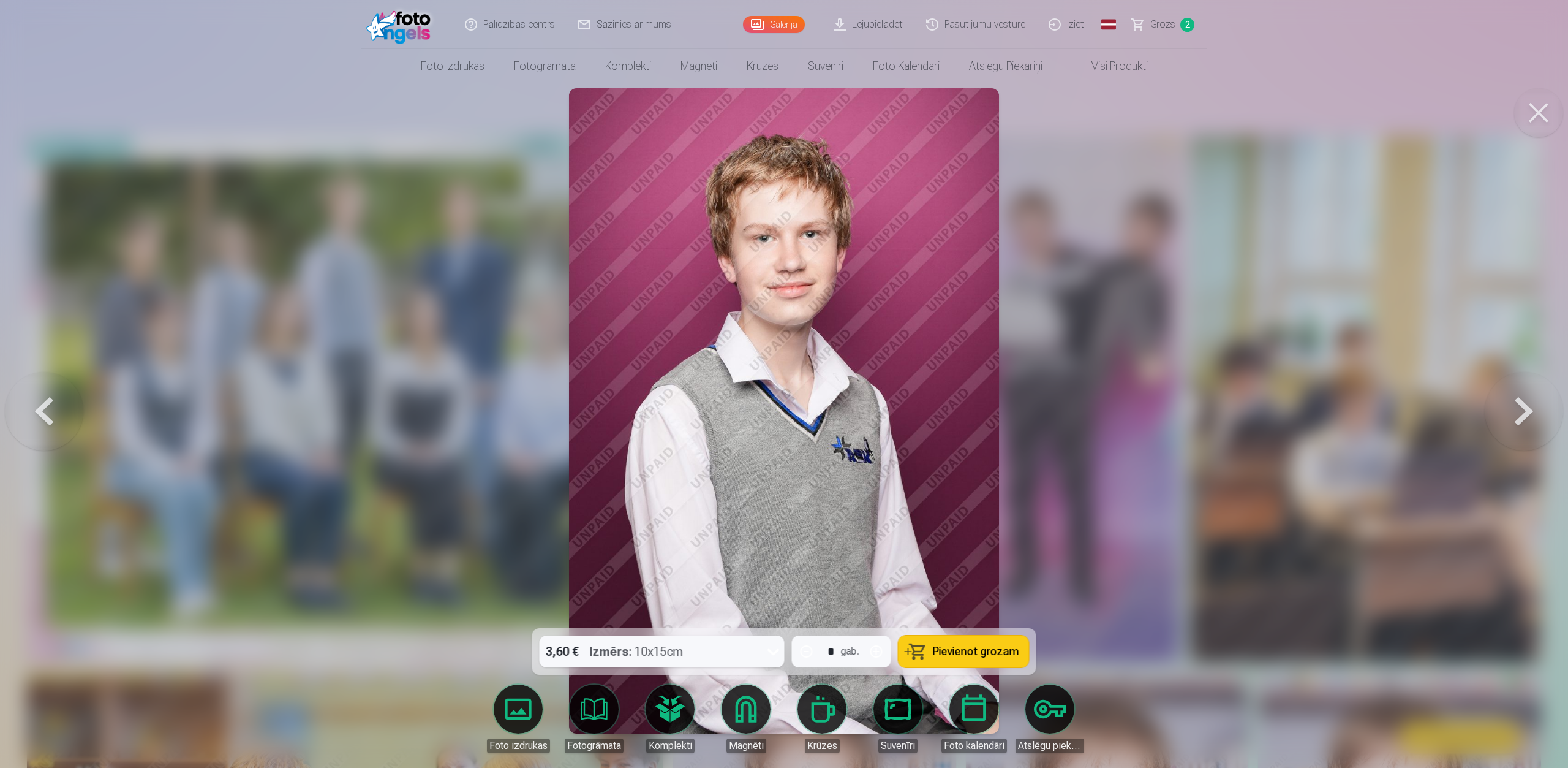
click at [1172, 411] on button at bounding box center [1524, 411] width 78 height 410
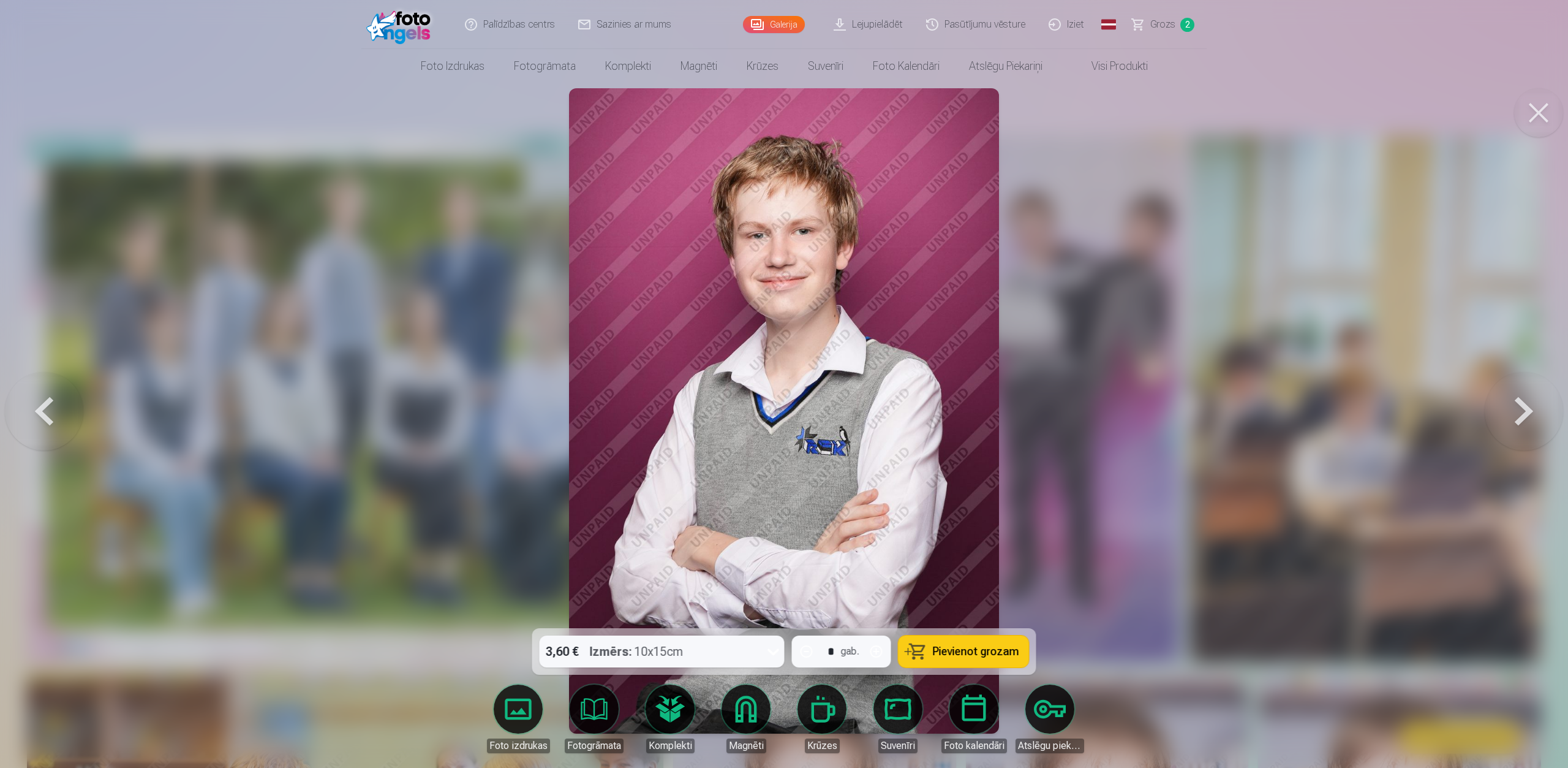
click at [1172, 411] on button at bounding box center [1524, 411] width 78 height 410
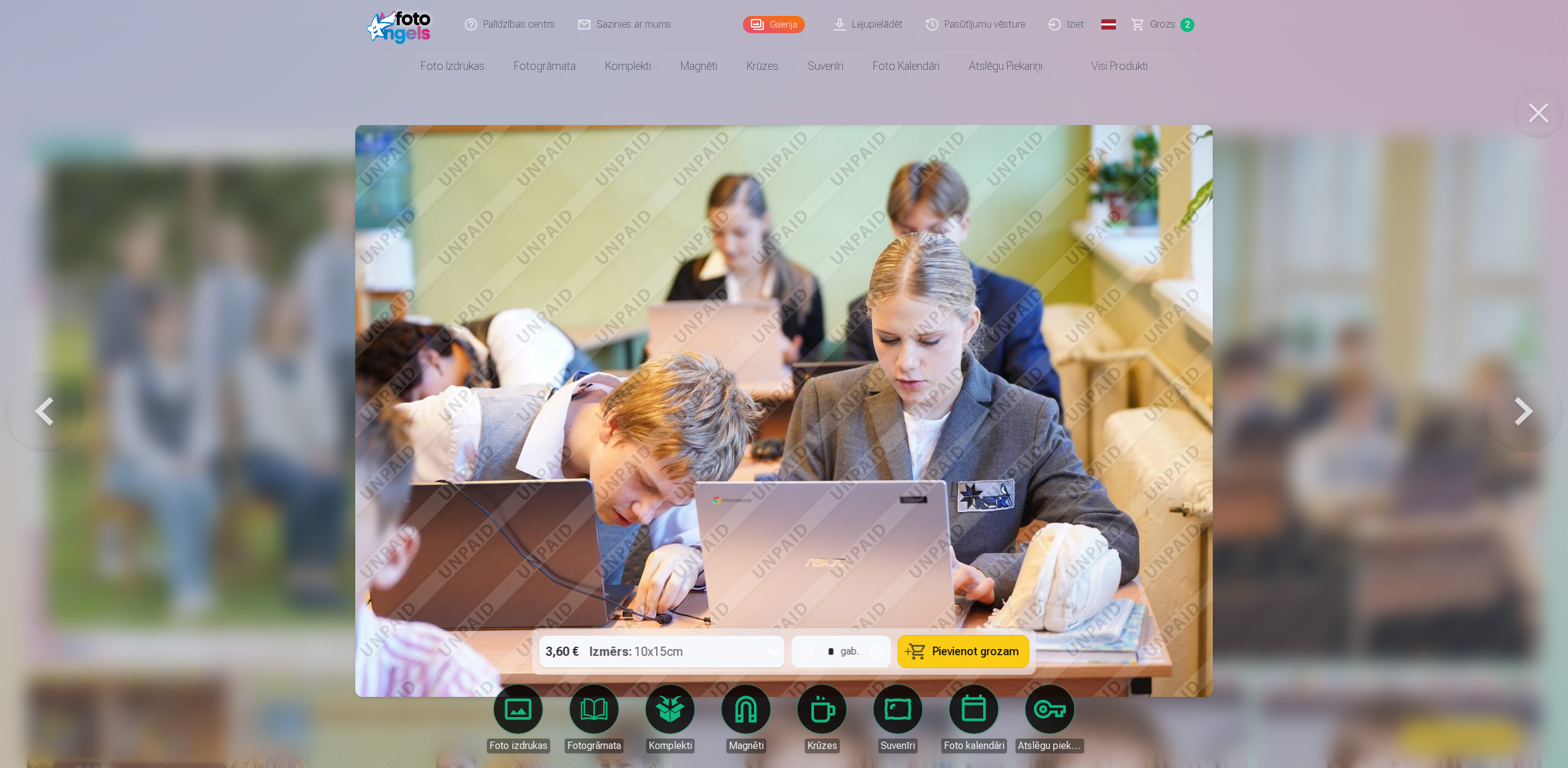
click at [1172, 411] on button at bounding box center [1524, 411] width 78 height 410
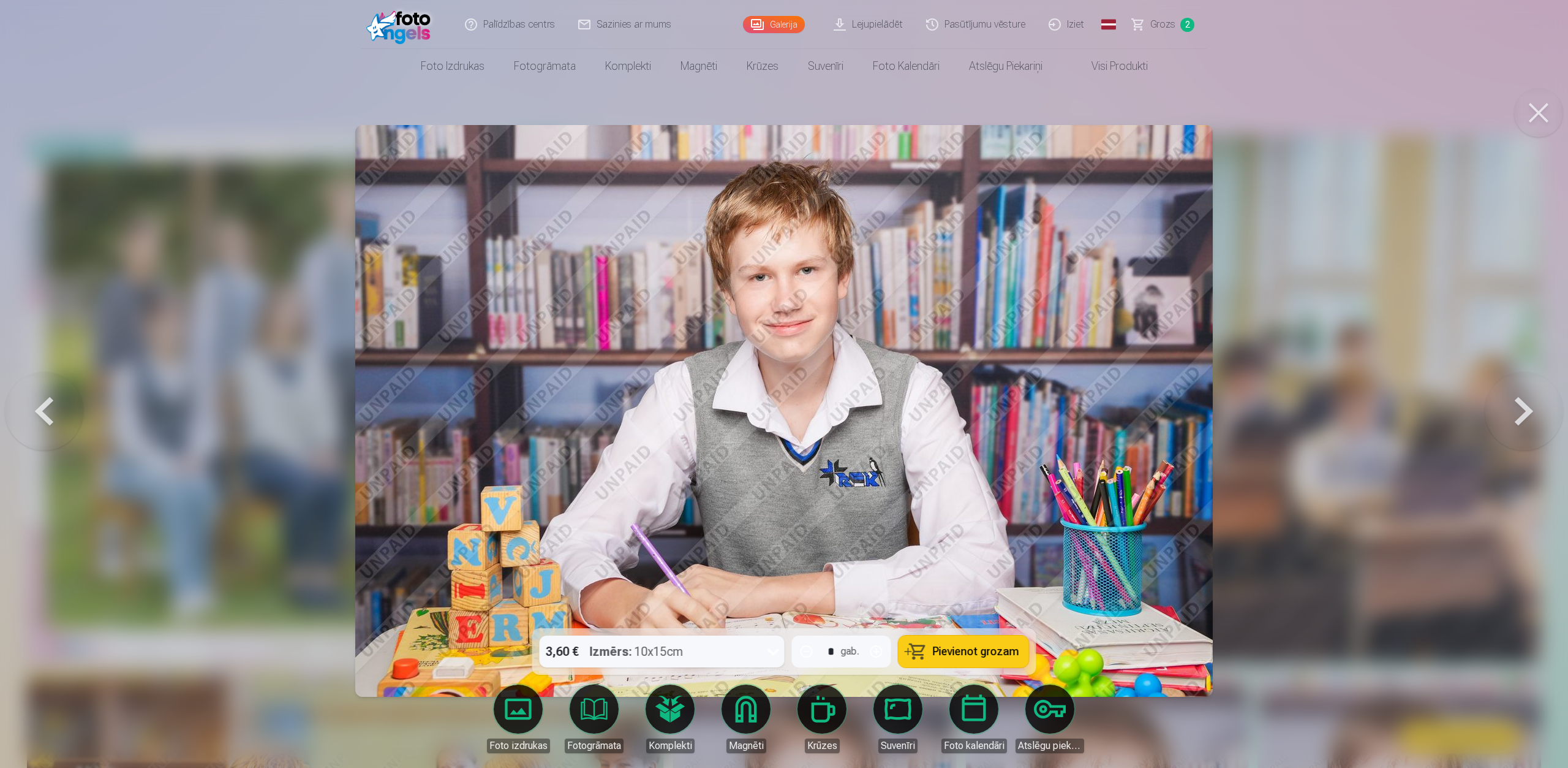
click at [1172, 411] on button at bounding box center [1524, 411] width 78 height 410
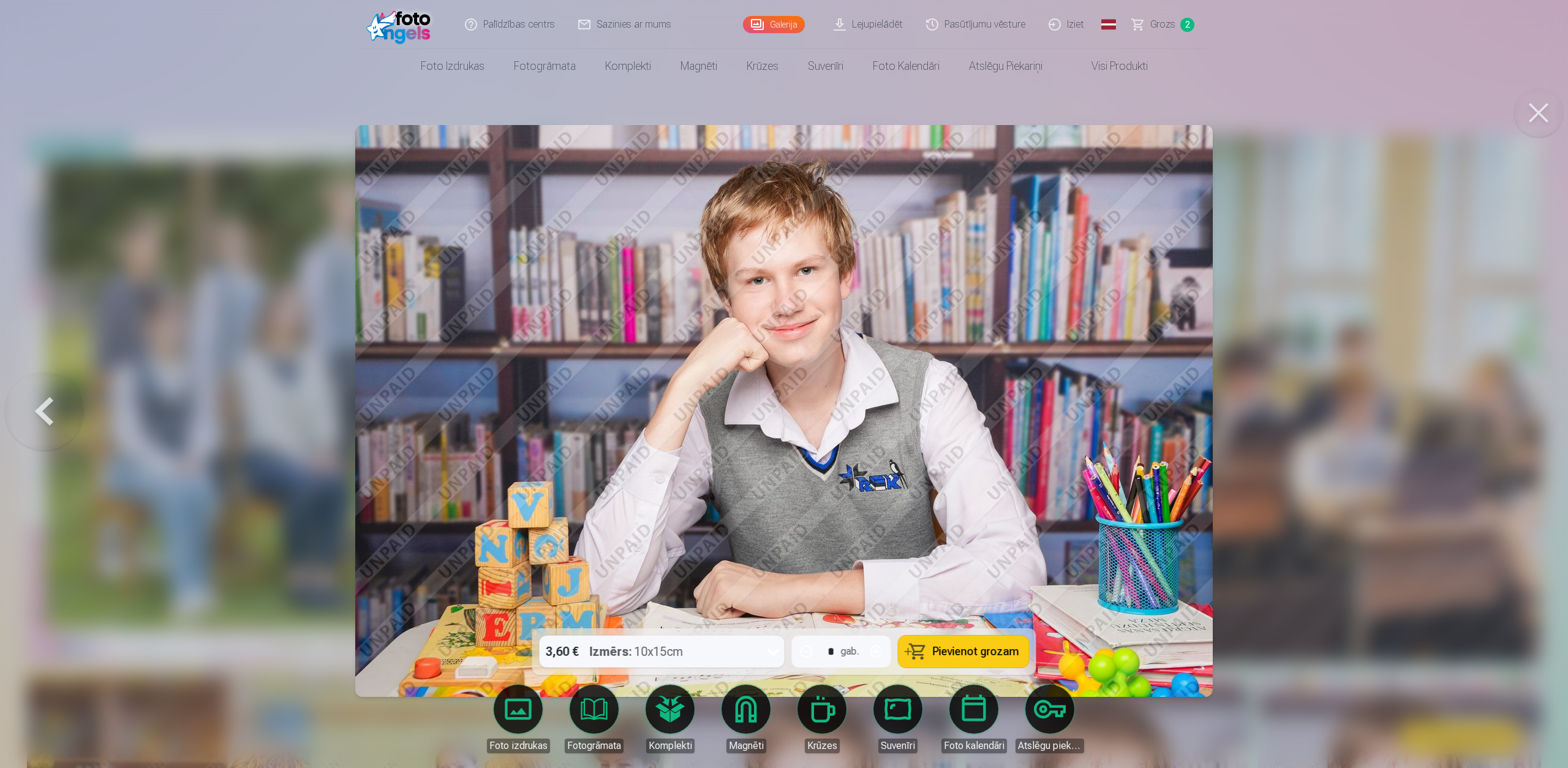
click at [1172, 411] on div at bounding box center [784, 384] width 1568 height 768
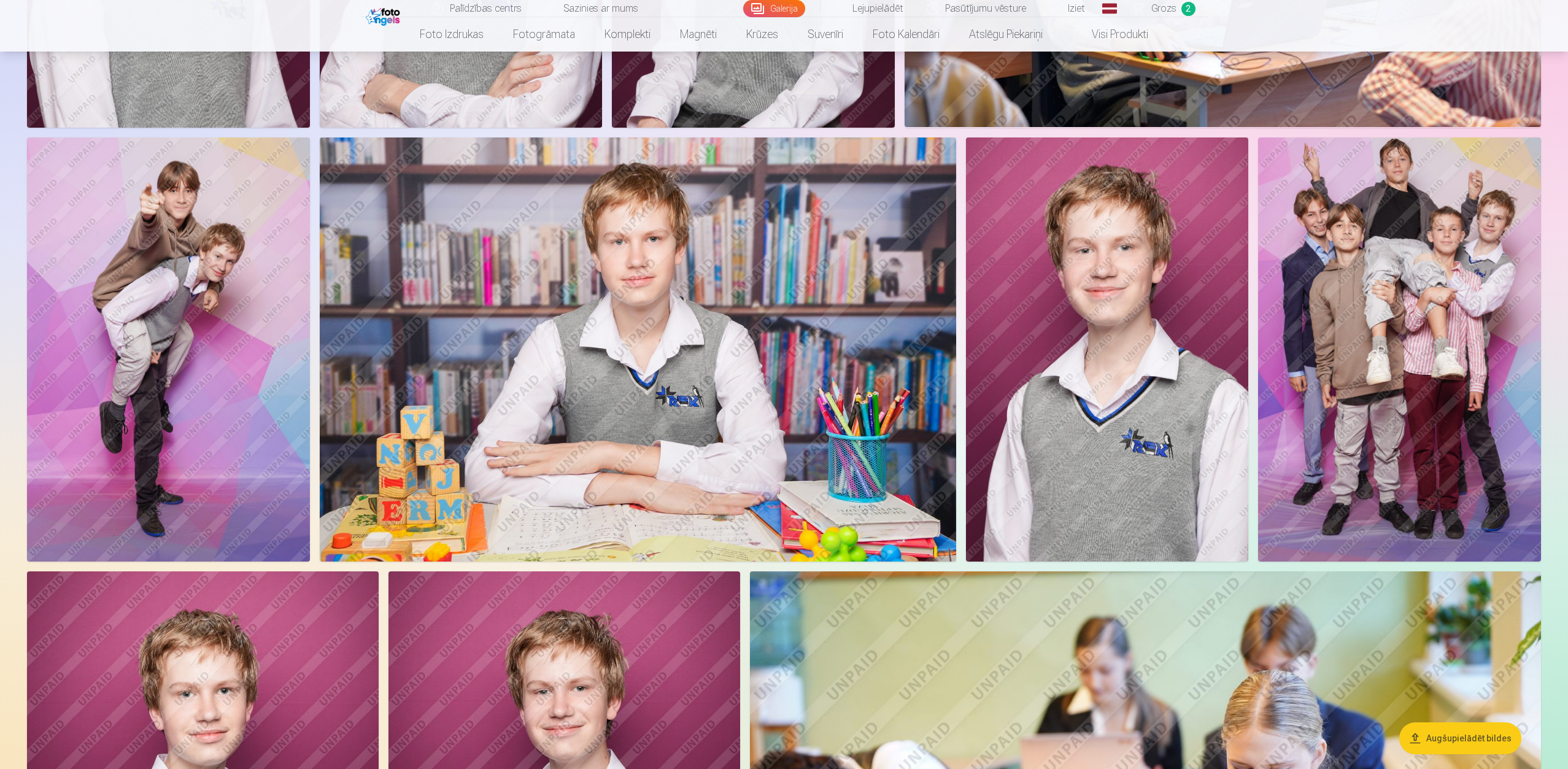
scroll to position [2209, 0]
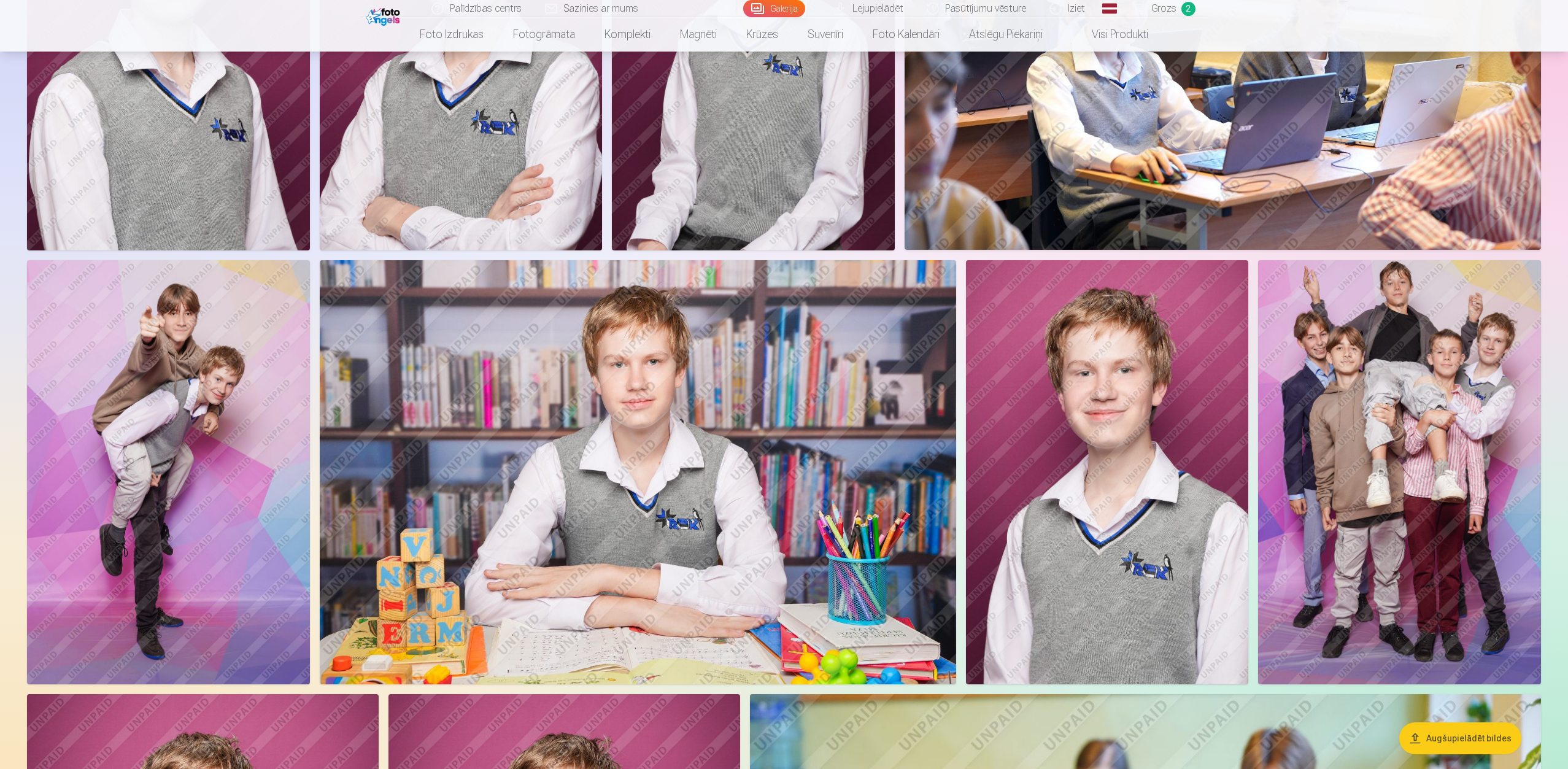
click at [1174, 405] on img at bounding box center [1399, 472] width 283 height 424
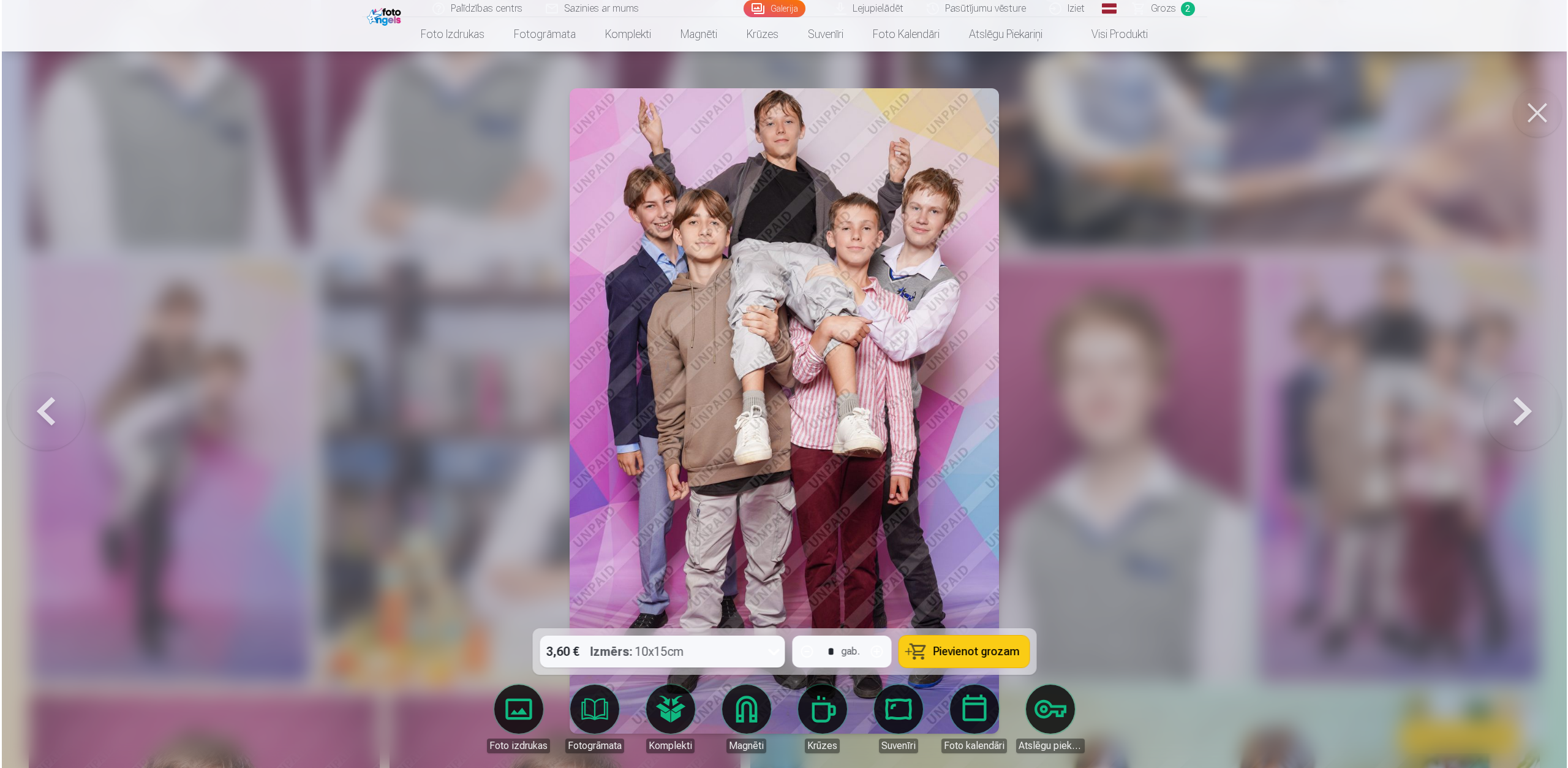
scroll to position [2210, 0]
click at [979, 547] on span "Pievienot grozam" at bounding box center [976, 651] width 87 height 11
click at [1162, 4] on span "Grozs" at bounding box center [1163, 9] width 25 height 15
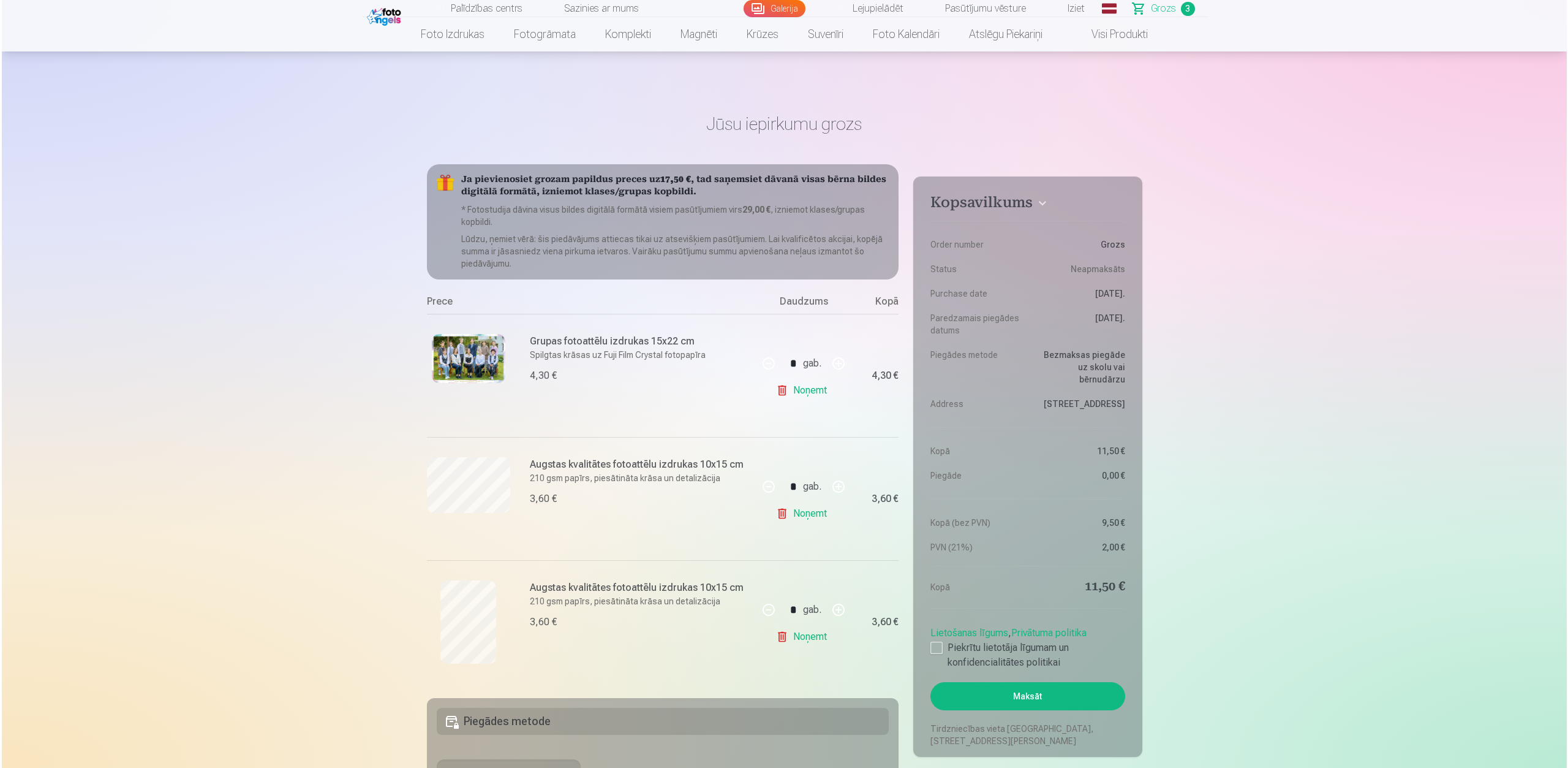
scroll to position [2210, 0]
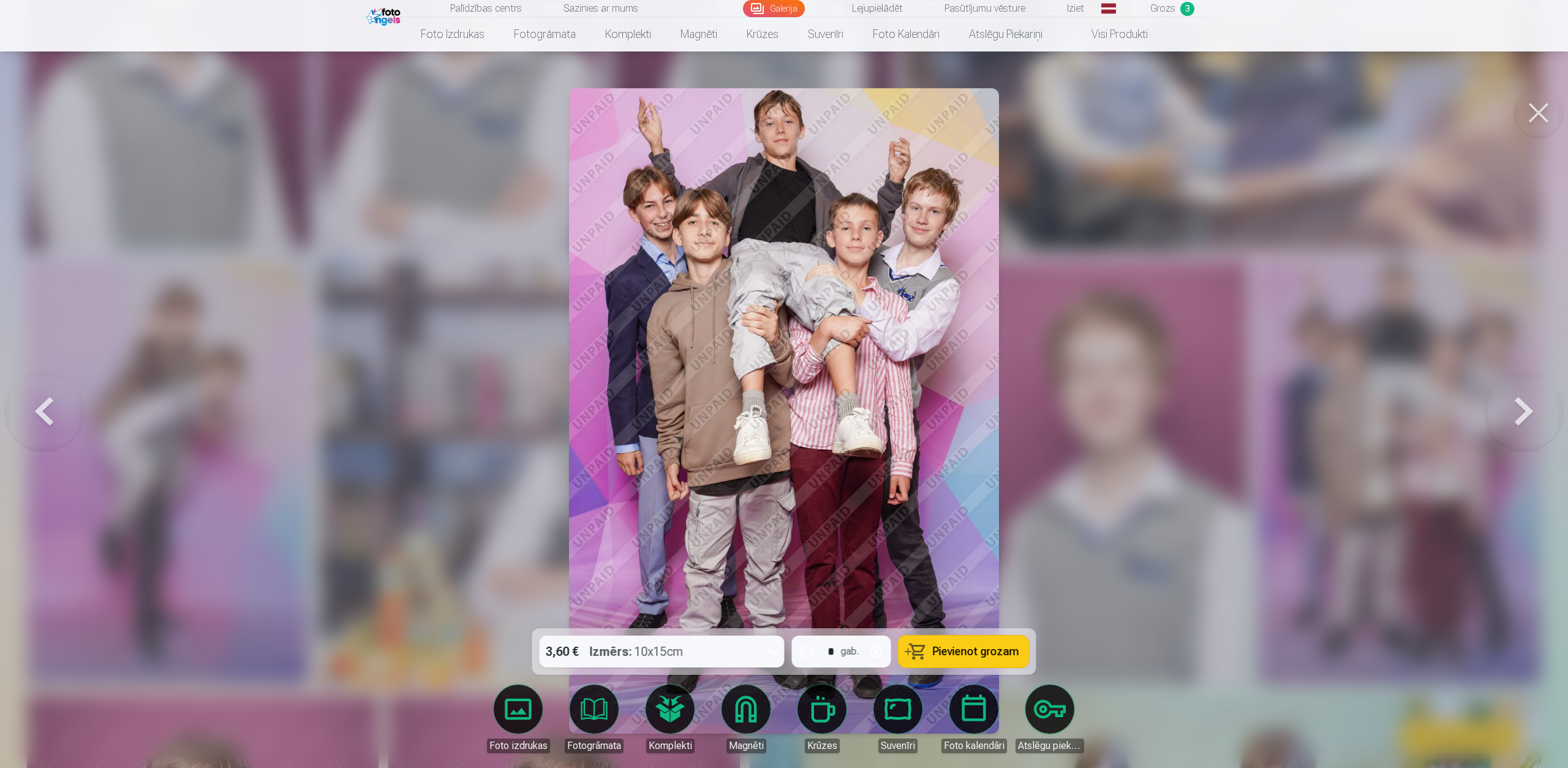
click at [1172, 405] on button at bounding box center [1524, 411] width 78 height 410
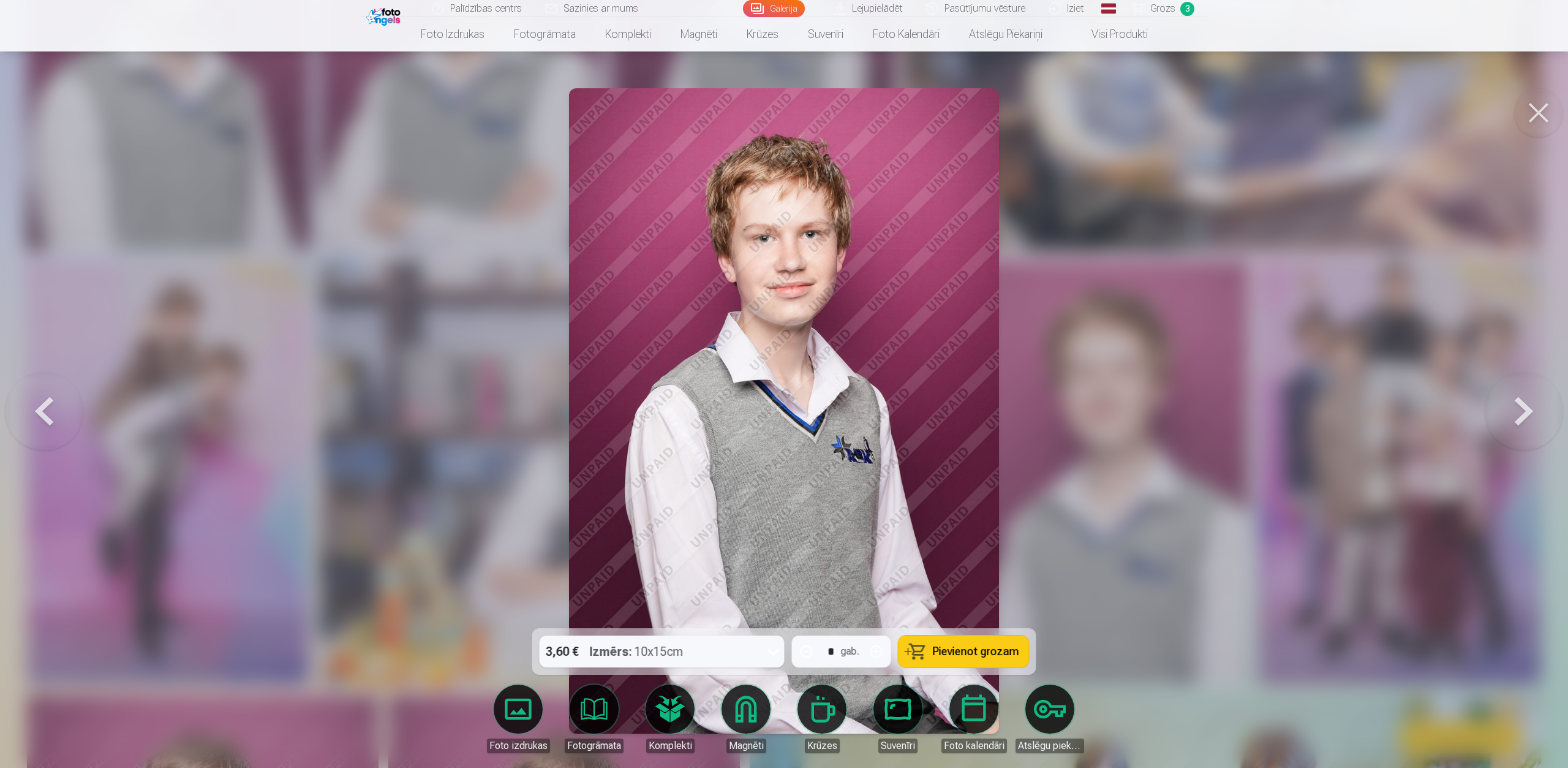
click at [1172, 405] on button at bounding box center [1524, 411] width 78 height 410
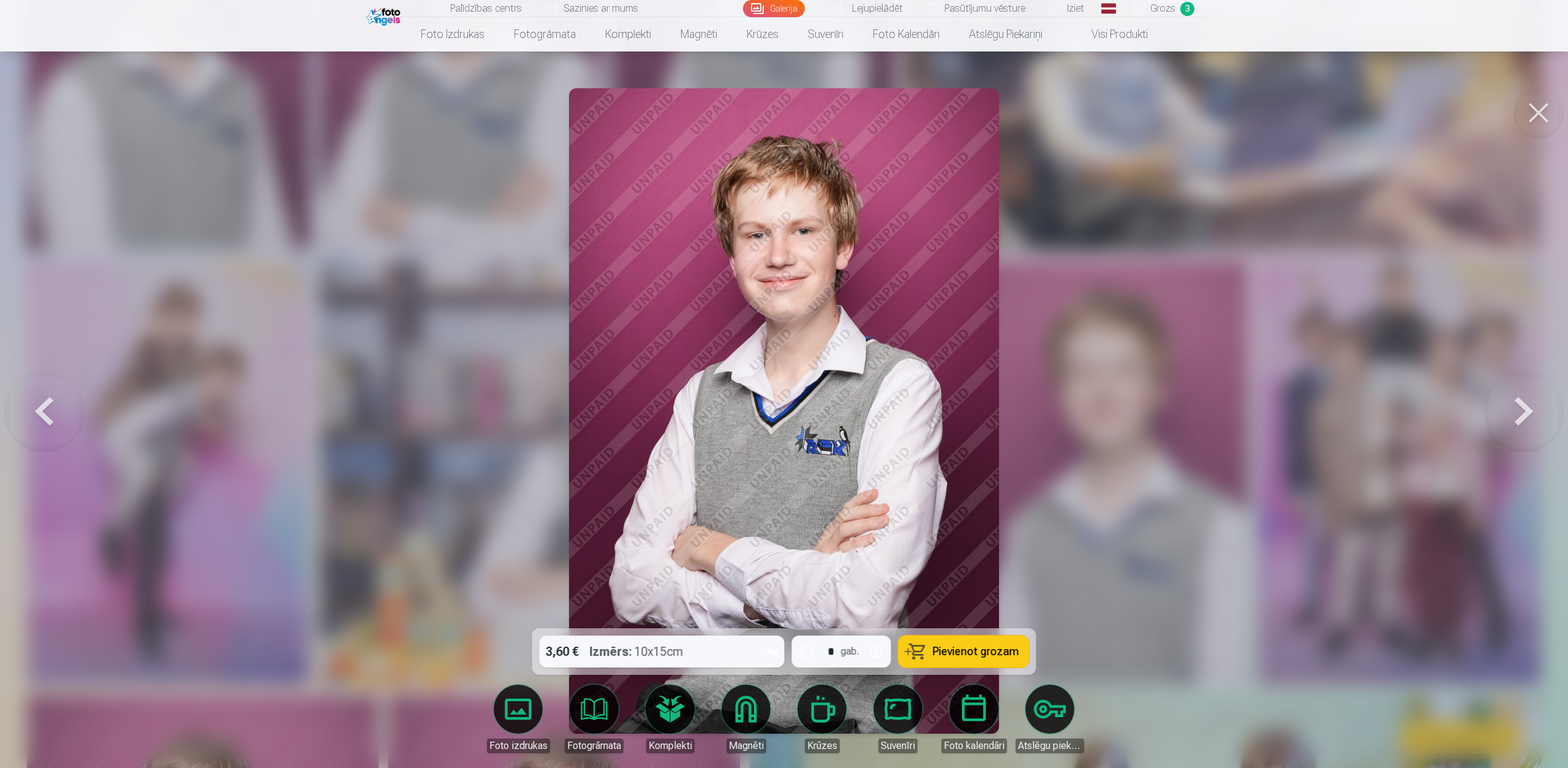
click at [1172, 405] on button at bounding box center [1524, 411] width 78 height 410
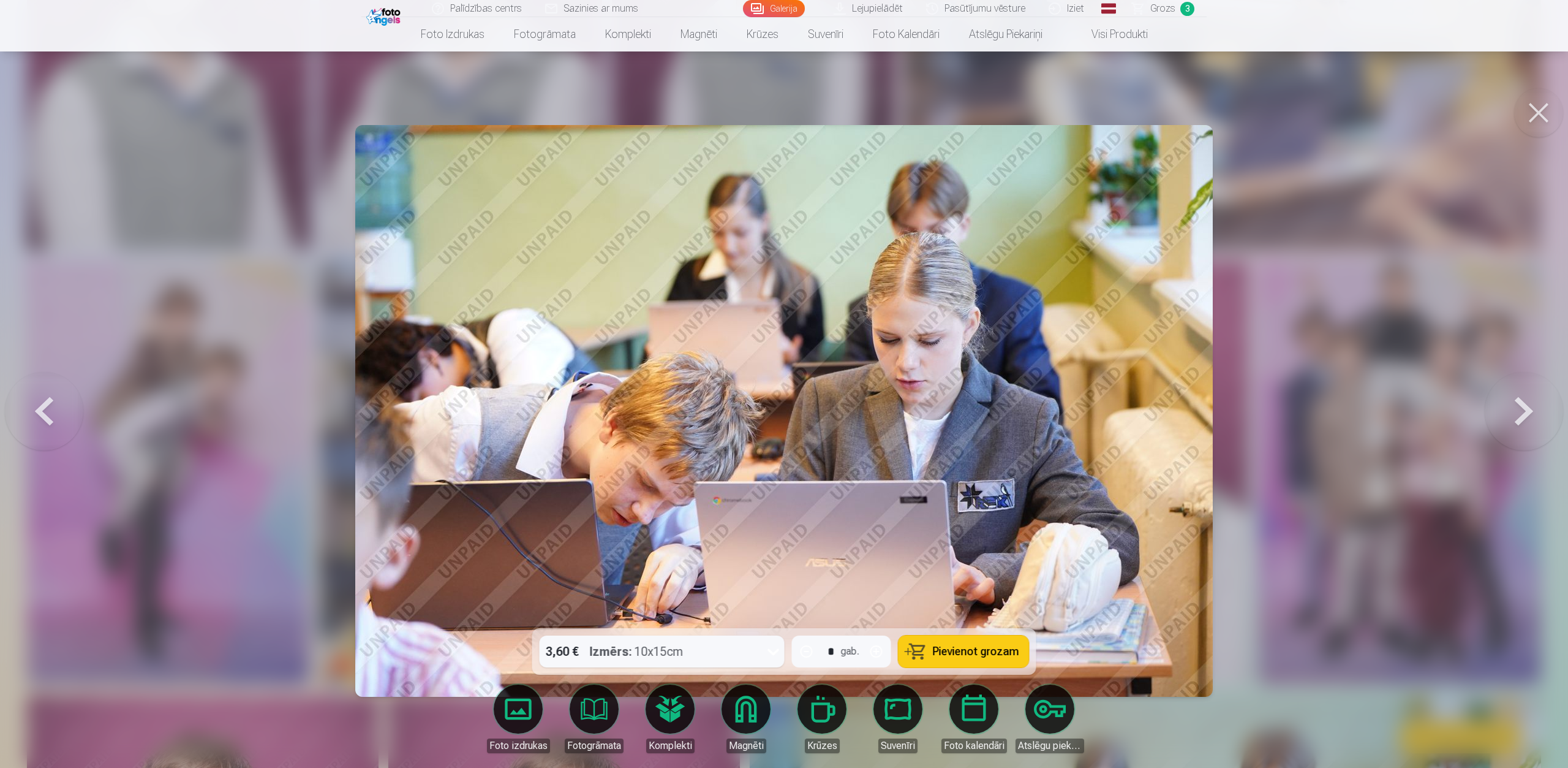
click at [1172, 405] on button at bounding box center [1524, 411] width 78 height 410
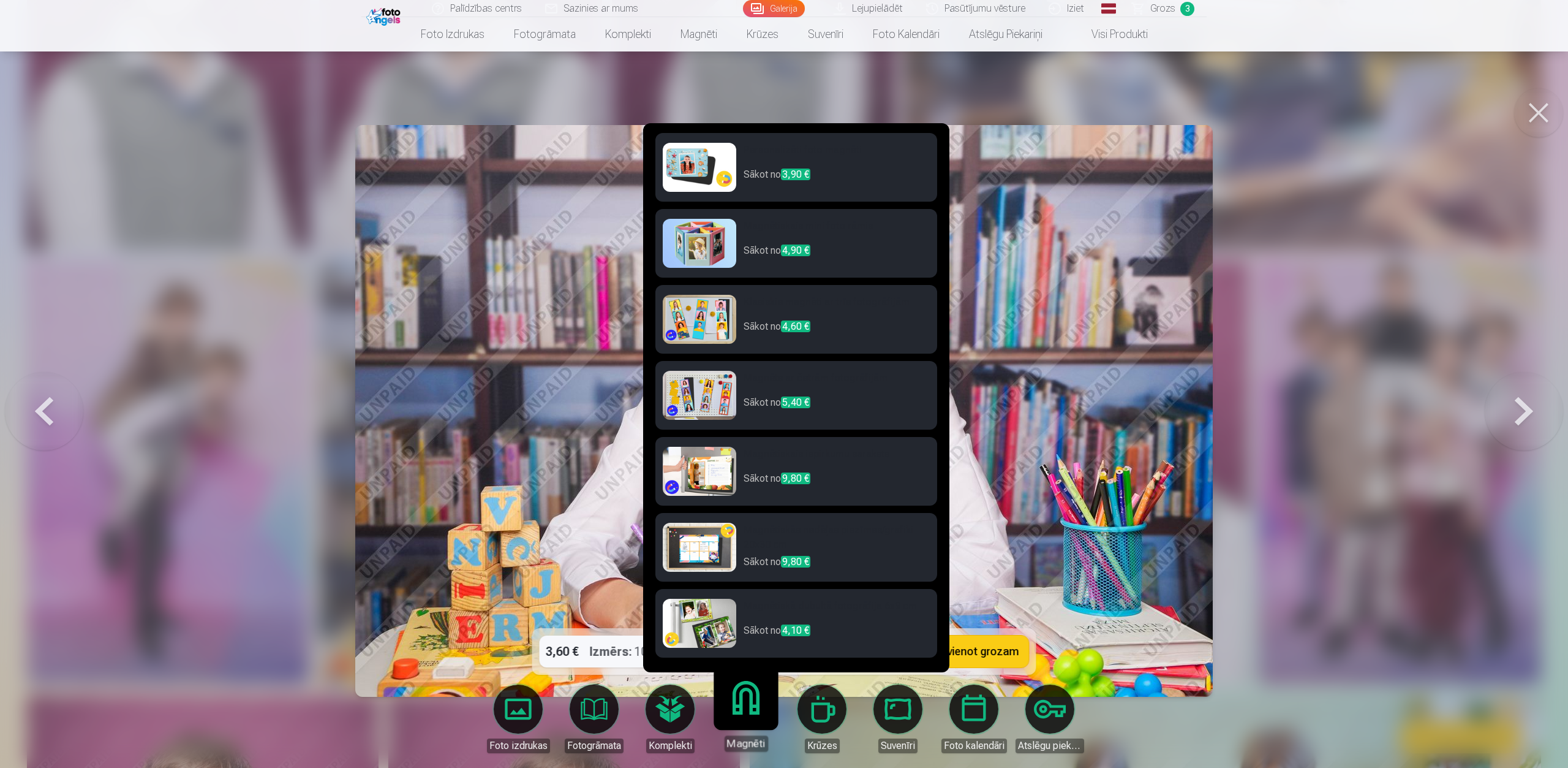
click at [745, 547] on div "Magnēti" at bounding box center [746, 743] width 44 height 16
click at [751, 547] on link "Magnēti" at bounding box center [746, 713] width 75 height 75
click at [684, 159] on img at bounding box center [699, 167] width 74 height 49
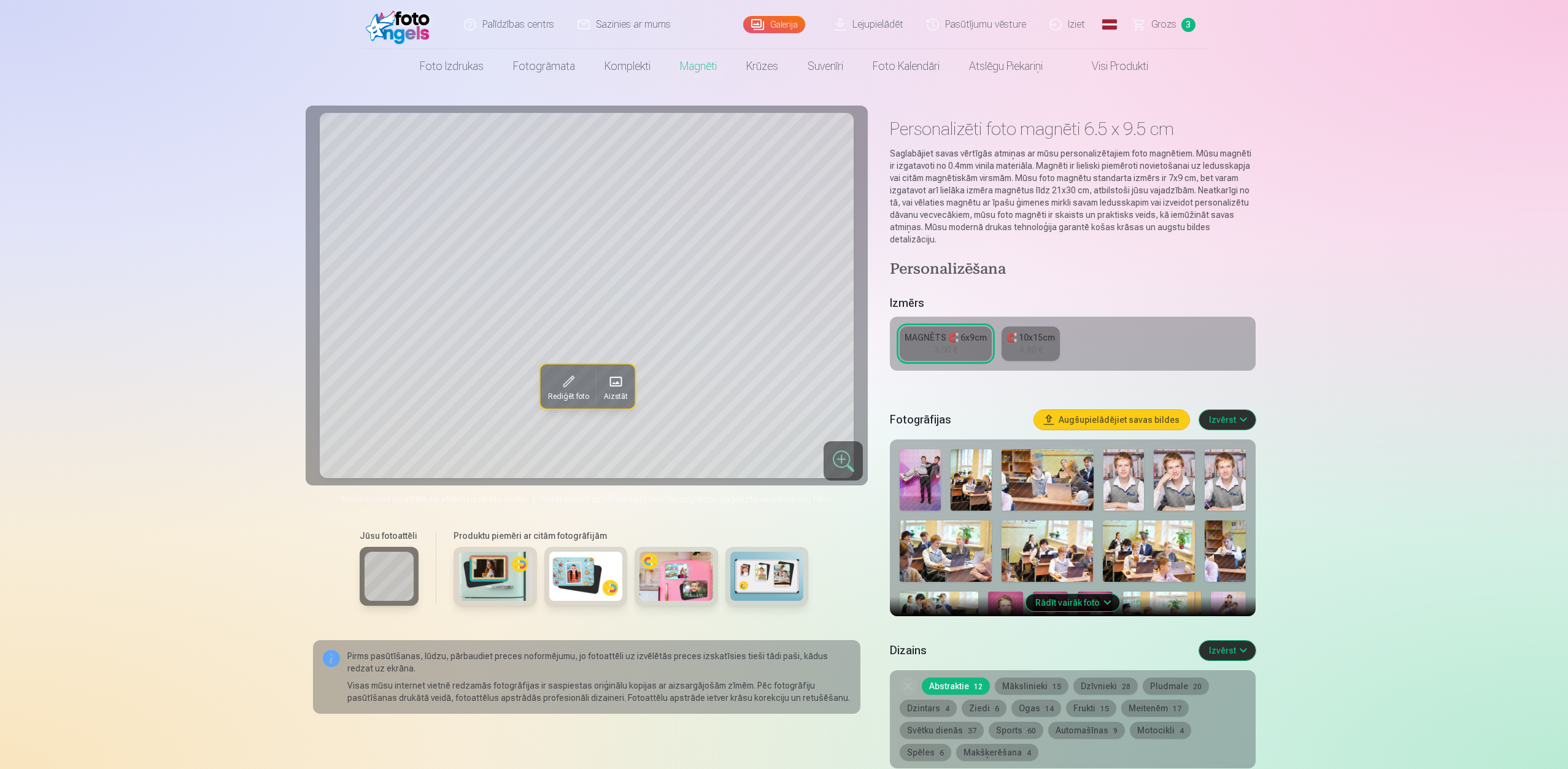
click at [501, 548] on img at bounding box center [496, 576] width 74 height 49
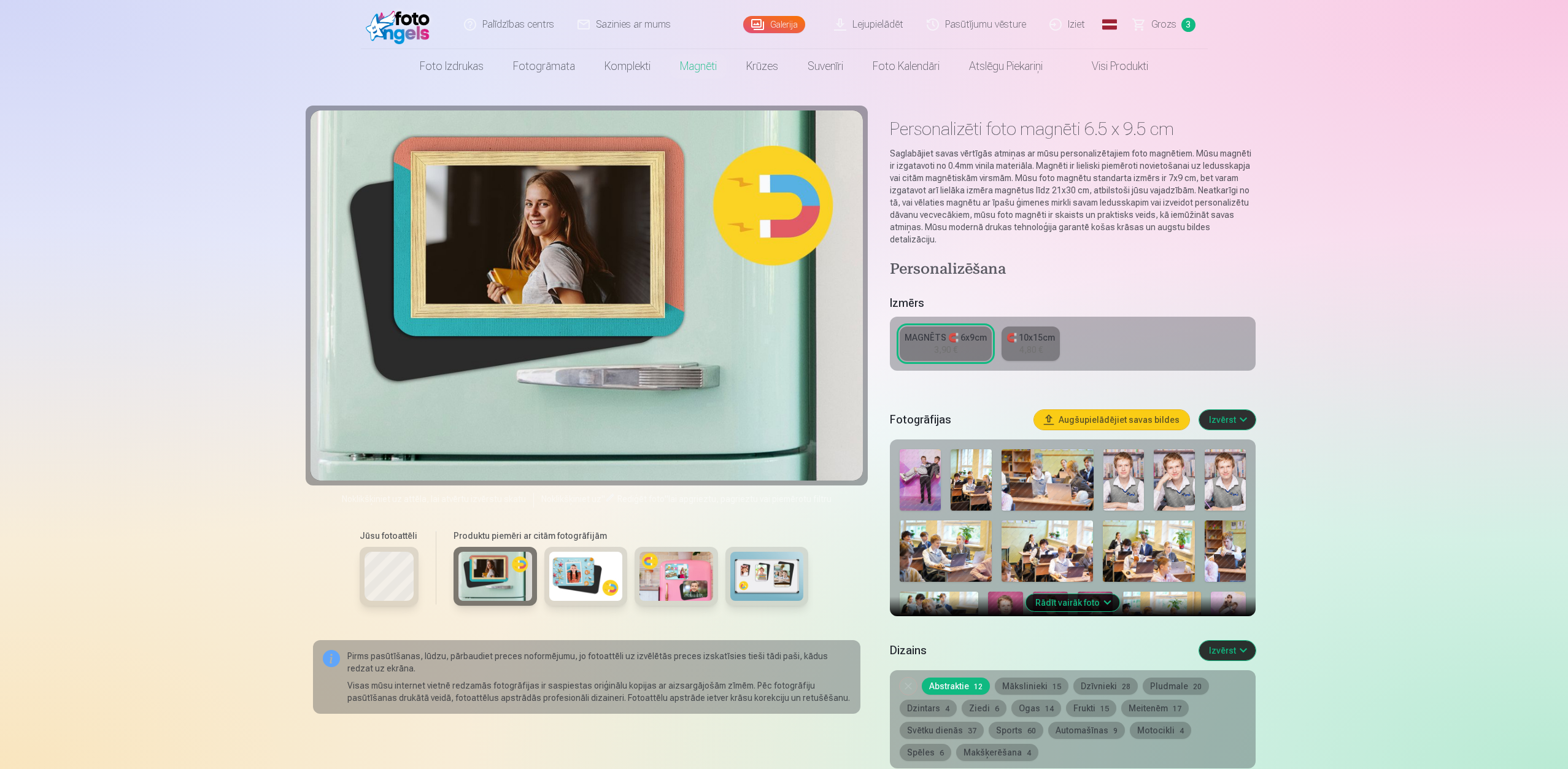
click at [591, 548] on img at bounding box center [586, 576] width 74 height 49
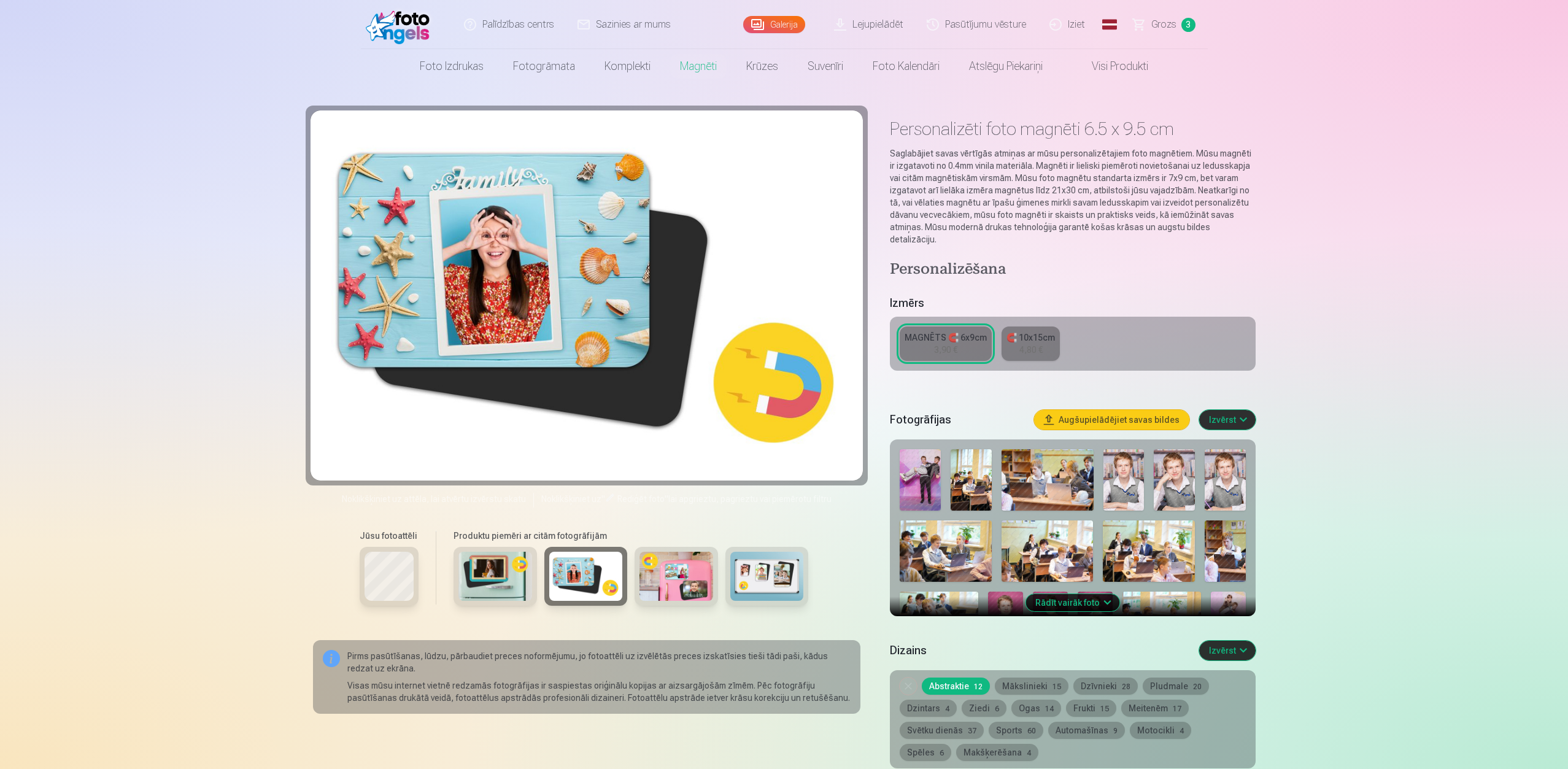
click at [487, 548] on img at bounding box center [496, 576] width 74 height 49
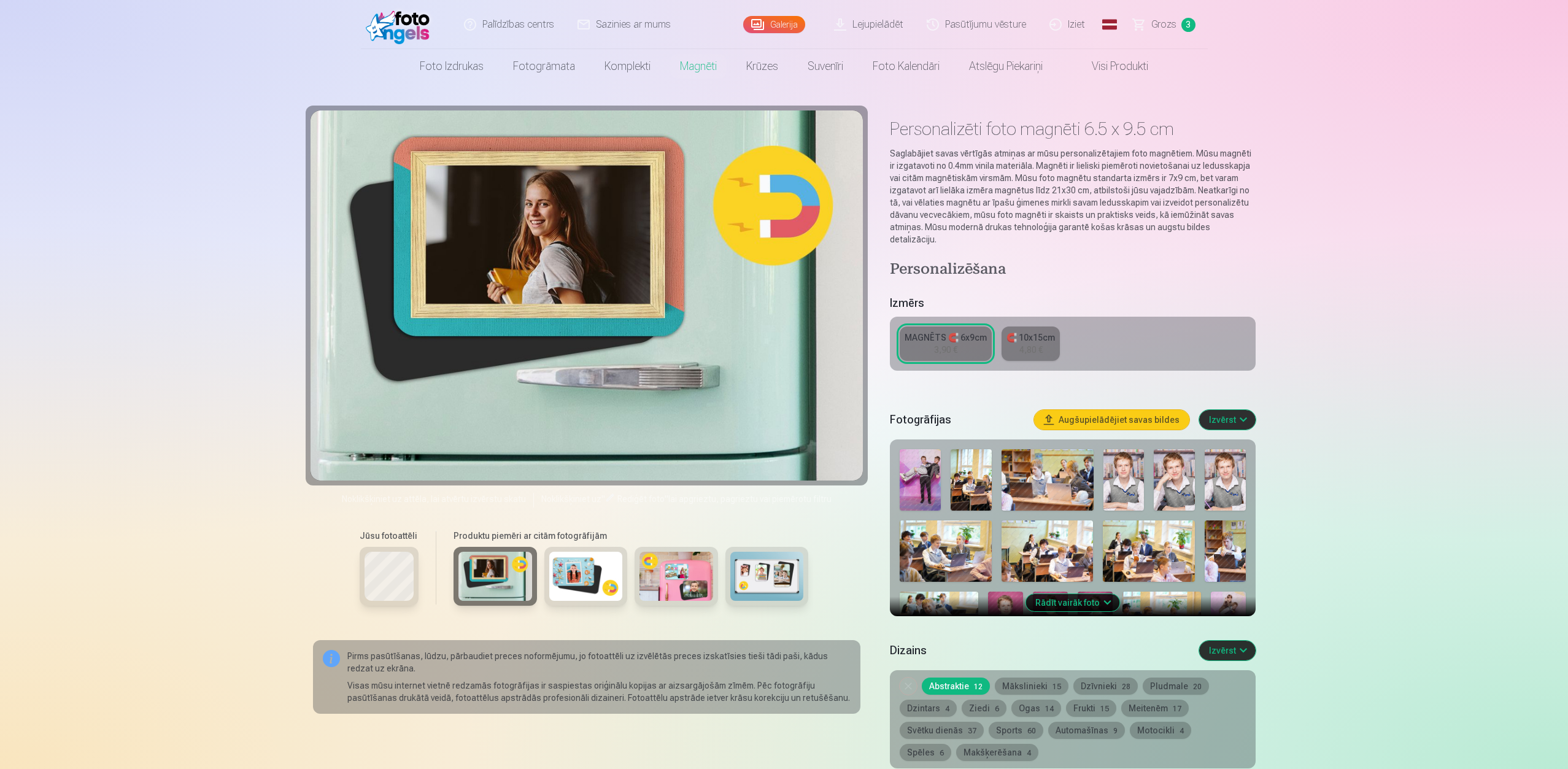
click at [584, 548] on img at bounding box center [586, 576] width 74 height 49
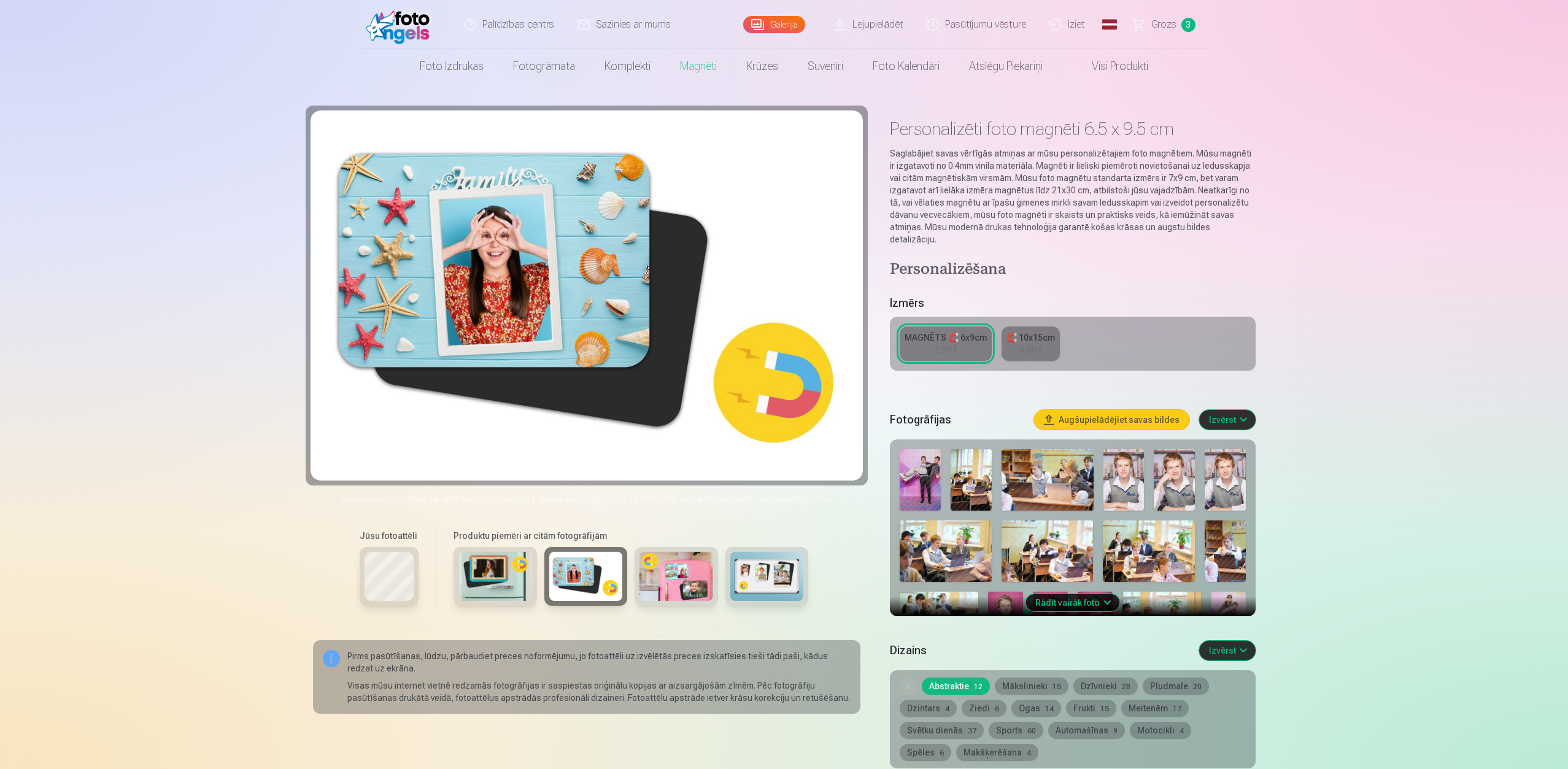
click at [674, 548] on img at bounding box center [676, 576] width 74 height 49
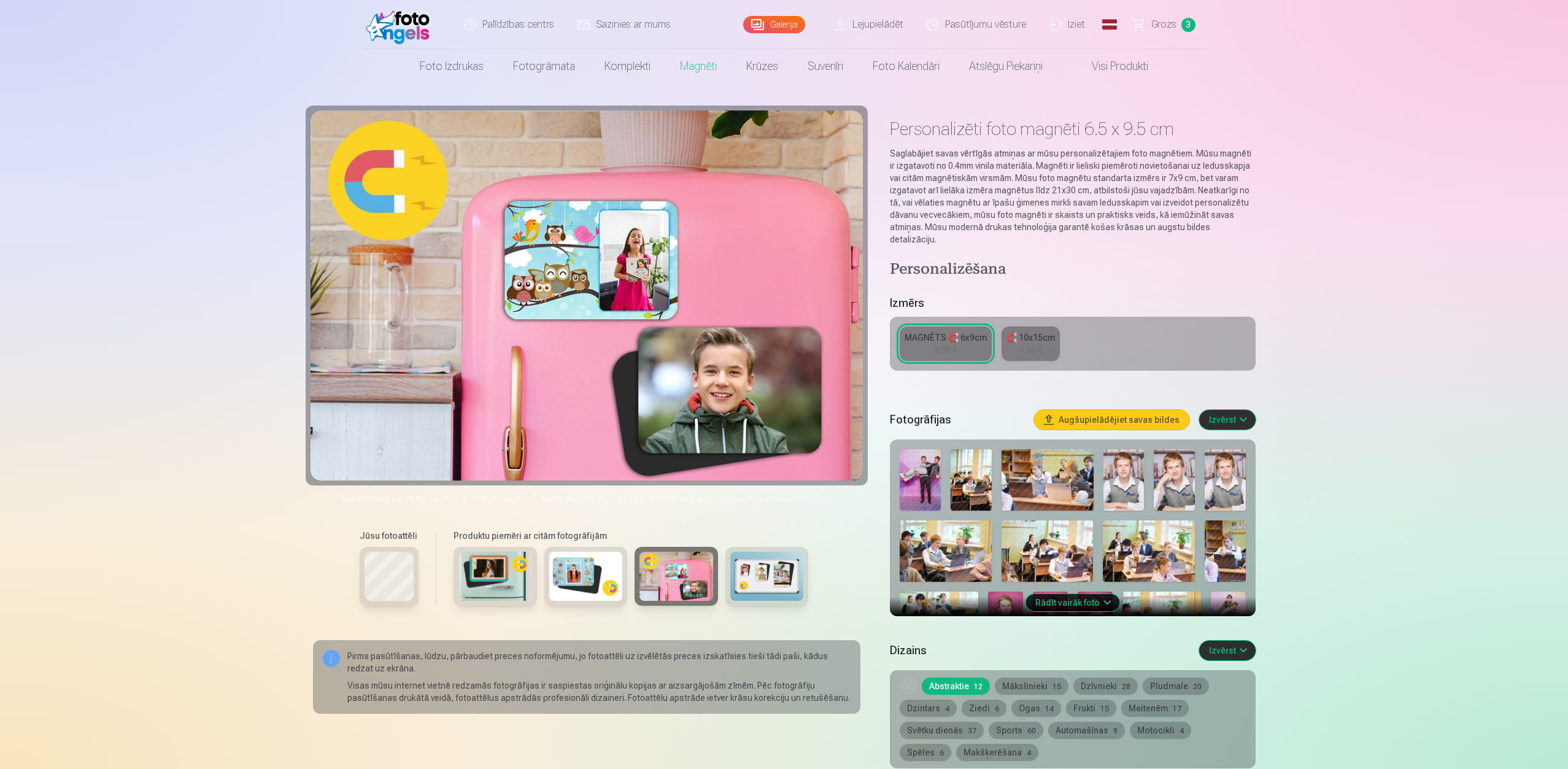
click at [783, 548] on img at bounding box center [767, 576] width 74 height 49
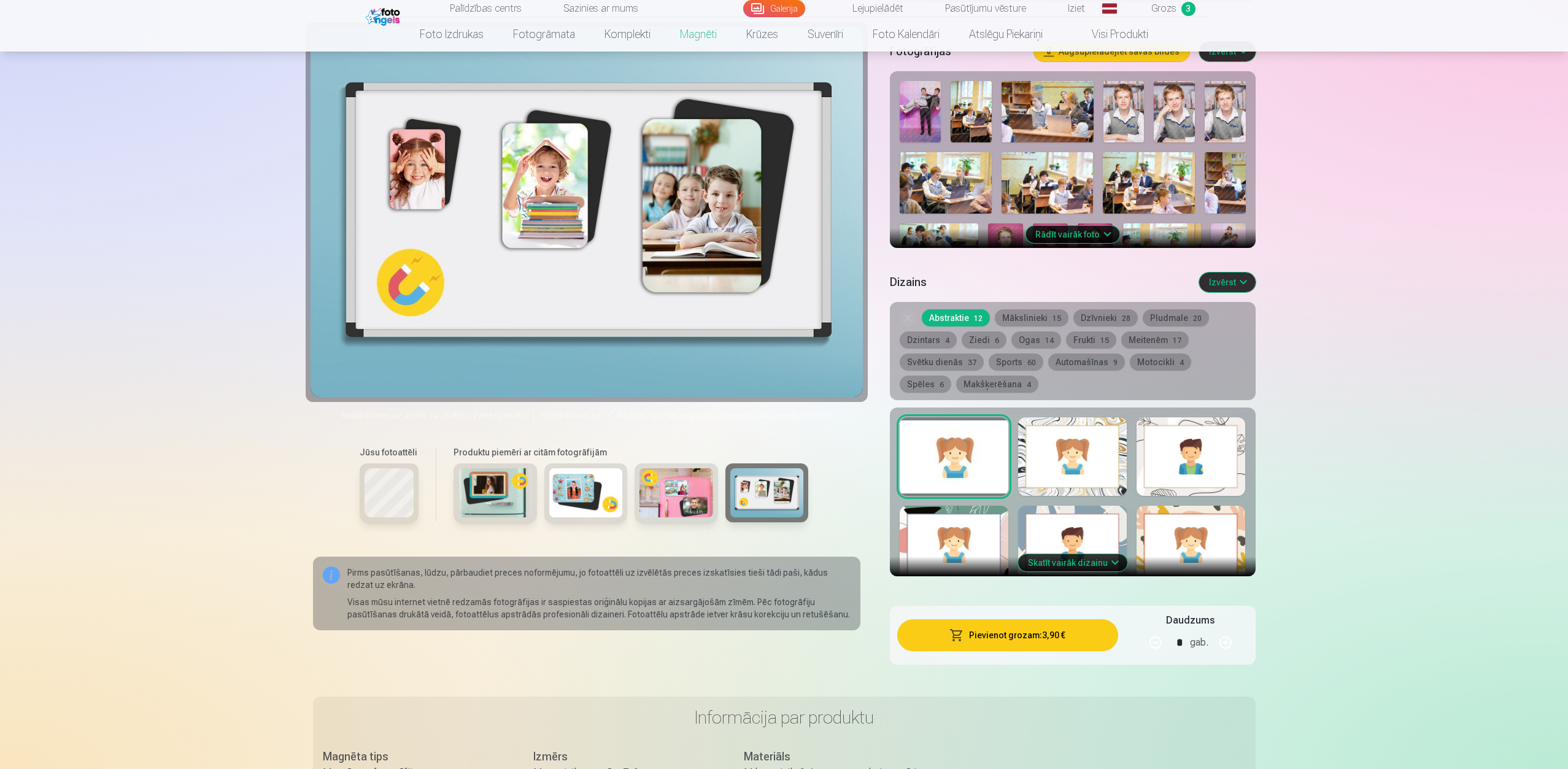
scroll to position [429, 0]
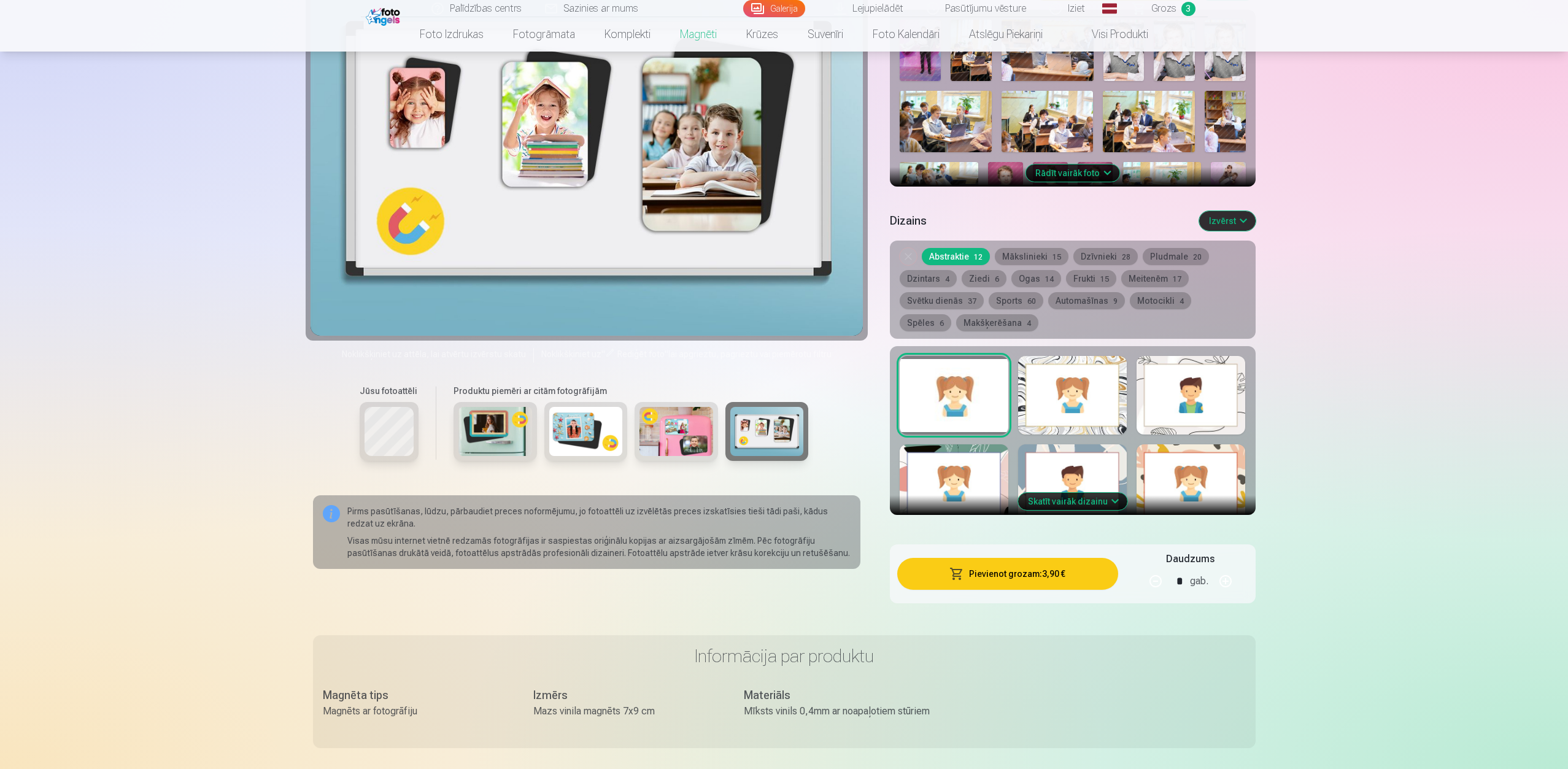
click at [1089, 493] on button "Skatīt vairāk dizainu" at bounding box center [1072, 501] width 109 height 17
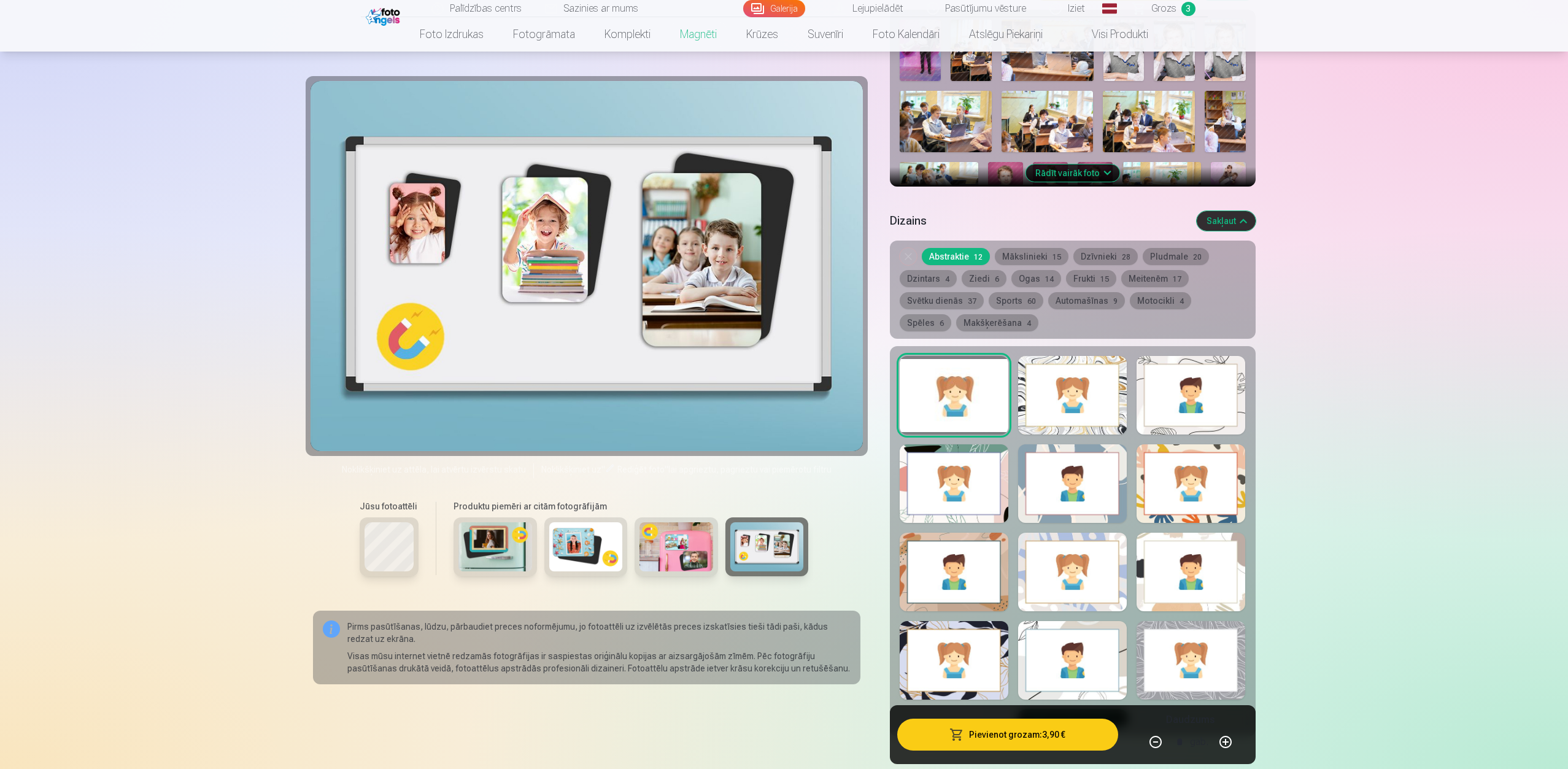
click at [1064, 394] on div at bounding box center [1072, 395] width 109 height 79
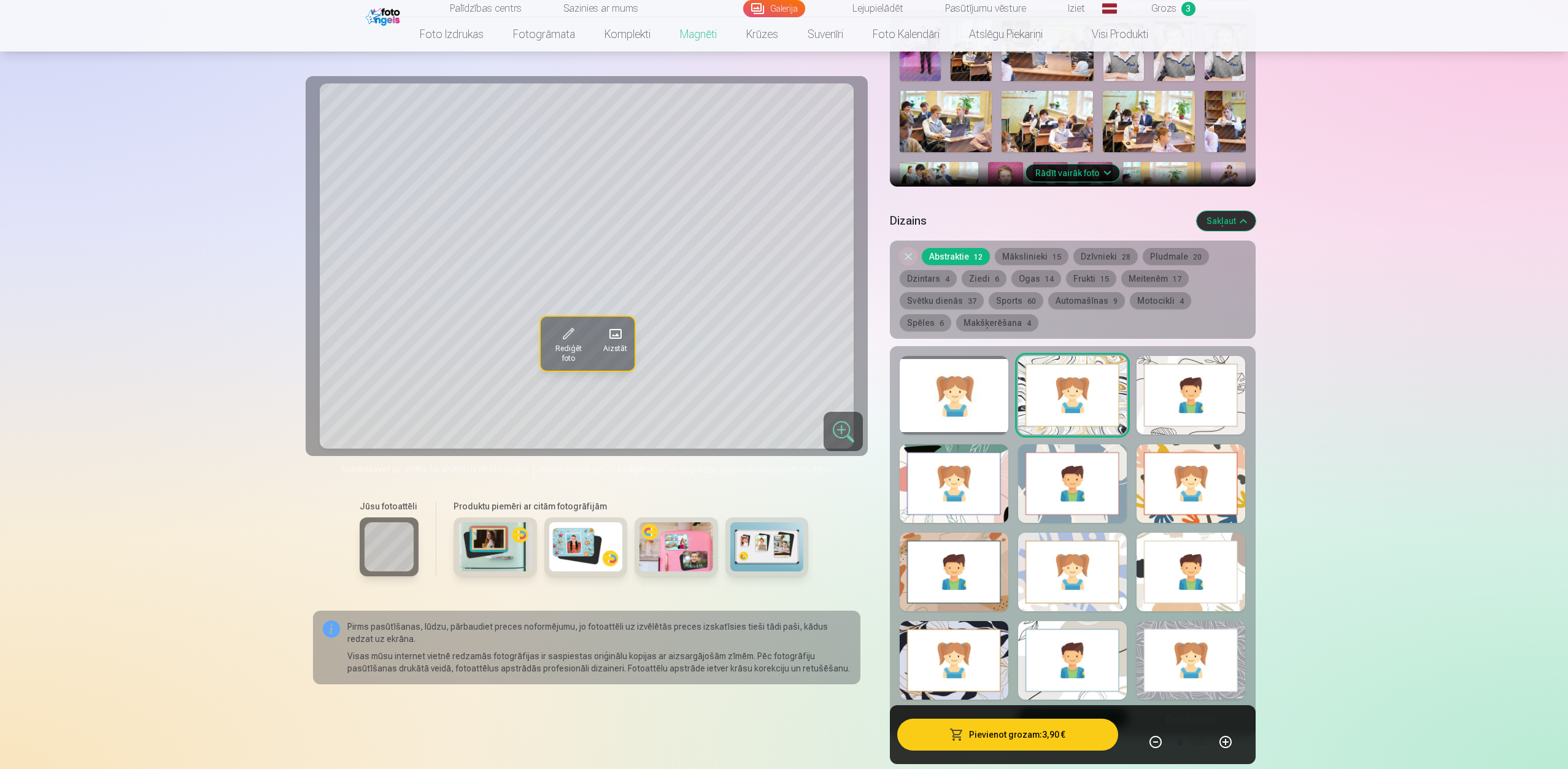
click at [966, 392] on div at bounding box center [954, 395] width 109 height 79
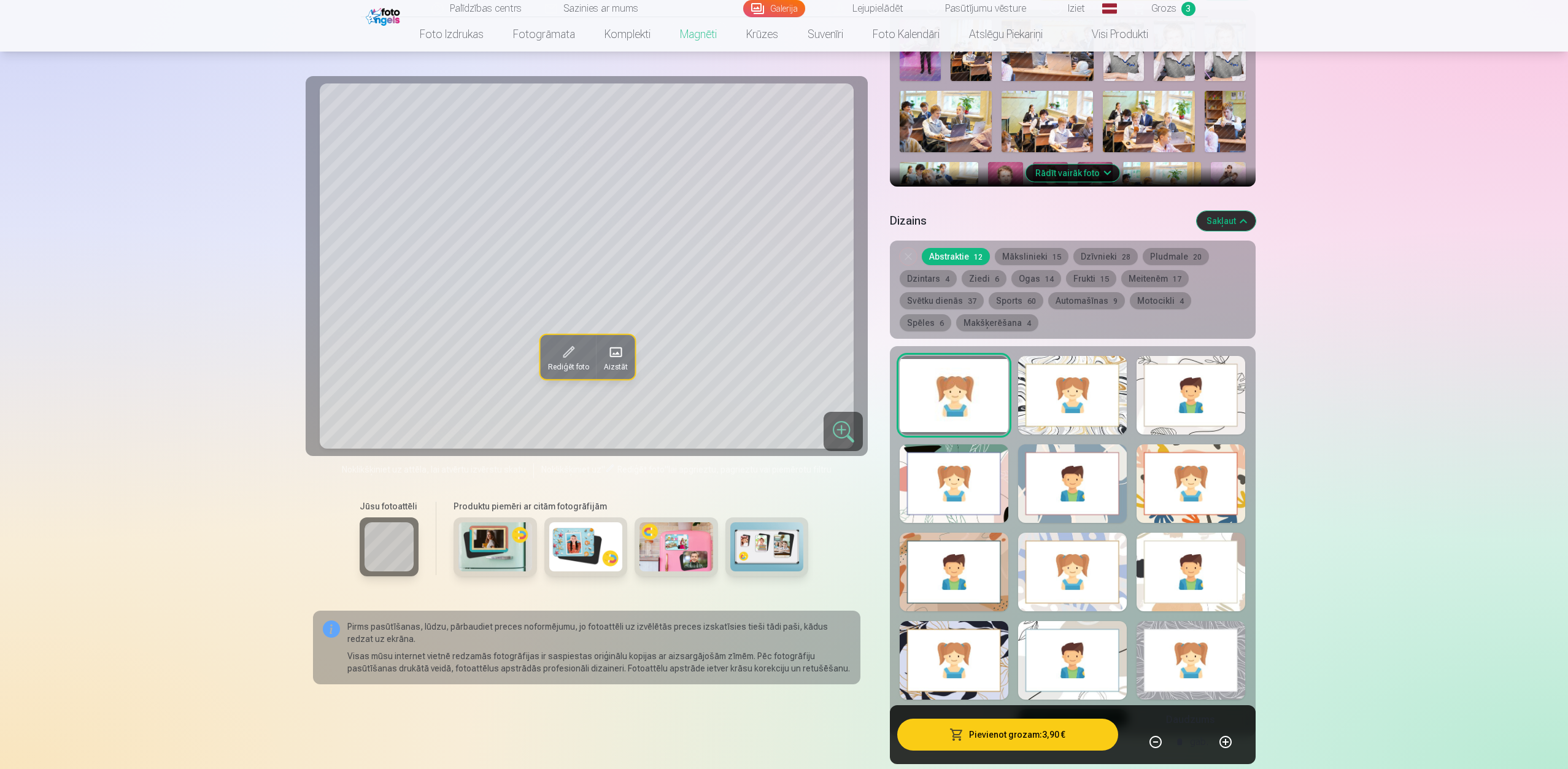
click at [1062, 392] on div at bounding box center [1072, 395] width 109 height 79
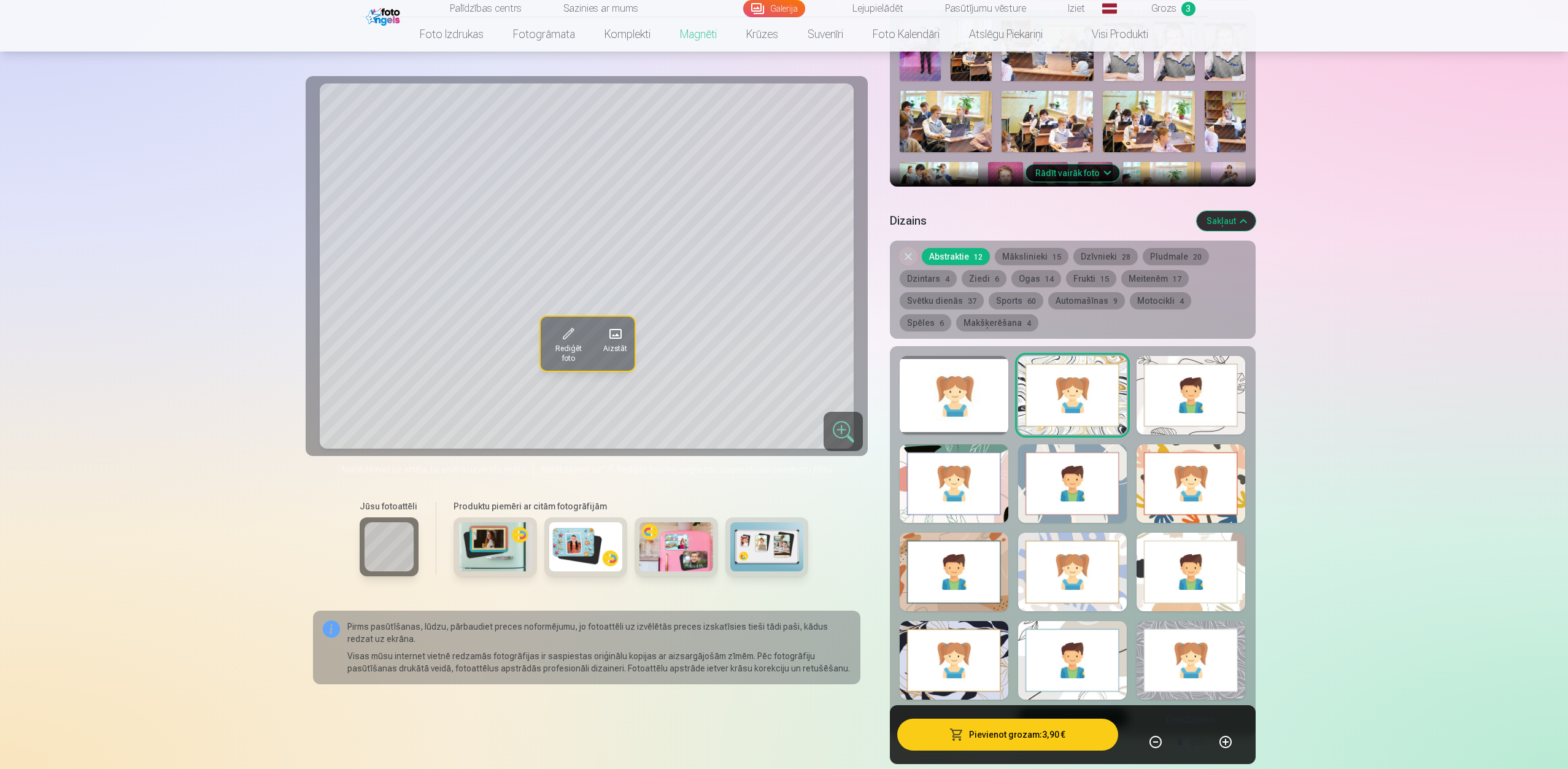
click at [1077, 165] on button "Rādīt vairāk foto" at bounding box center [1072, 173] width 94 height 17
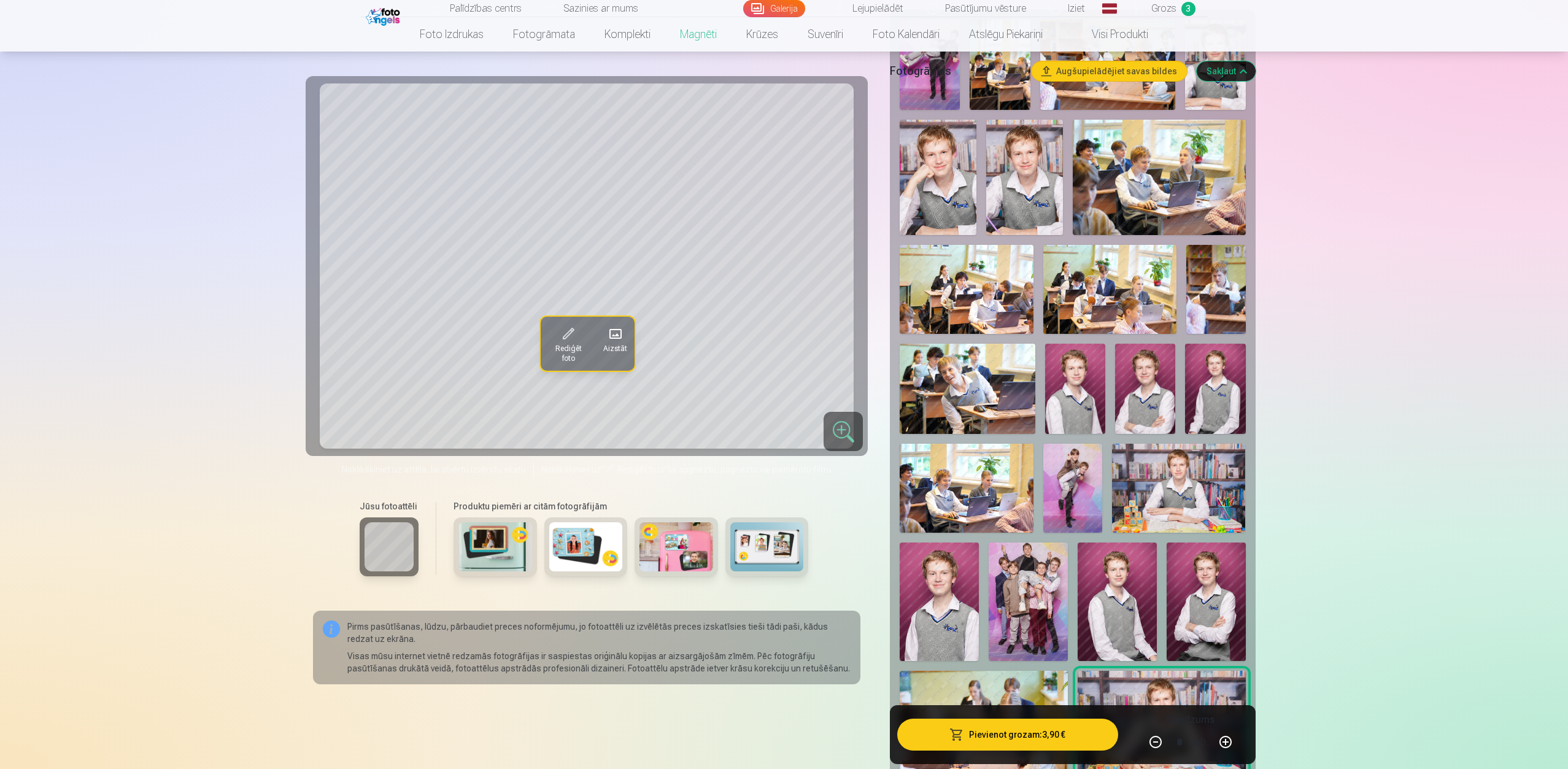
click at [949, 152] on img at bounding box center [938, 177] width 77 height 116
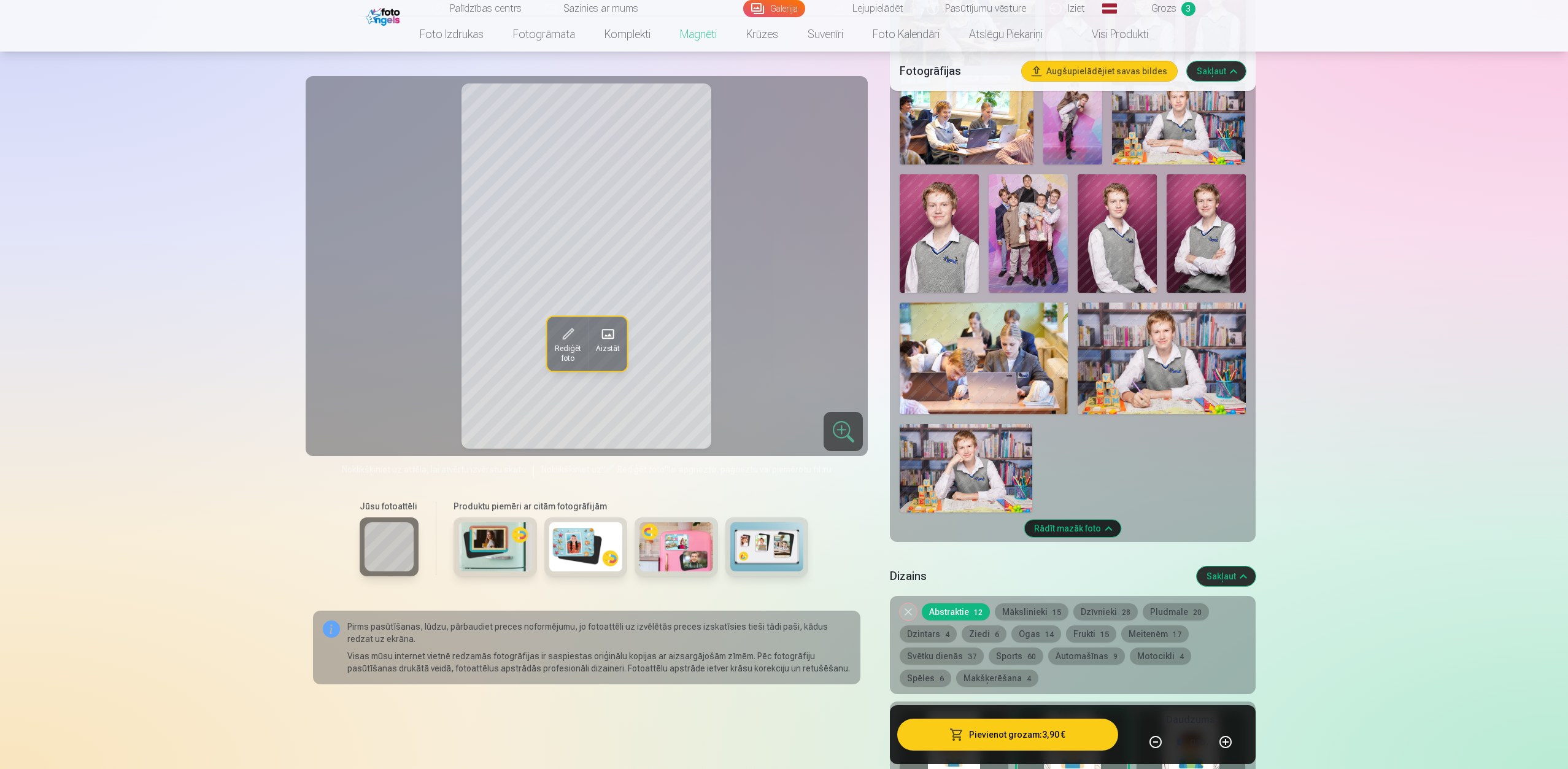
scroll to position [614, 0]
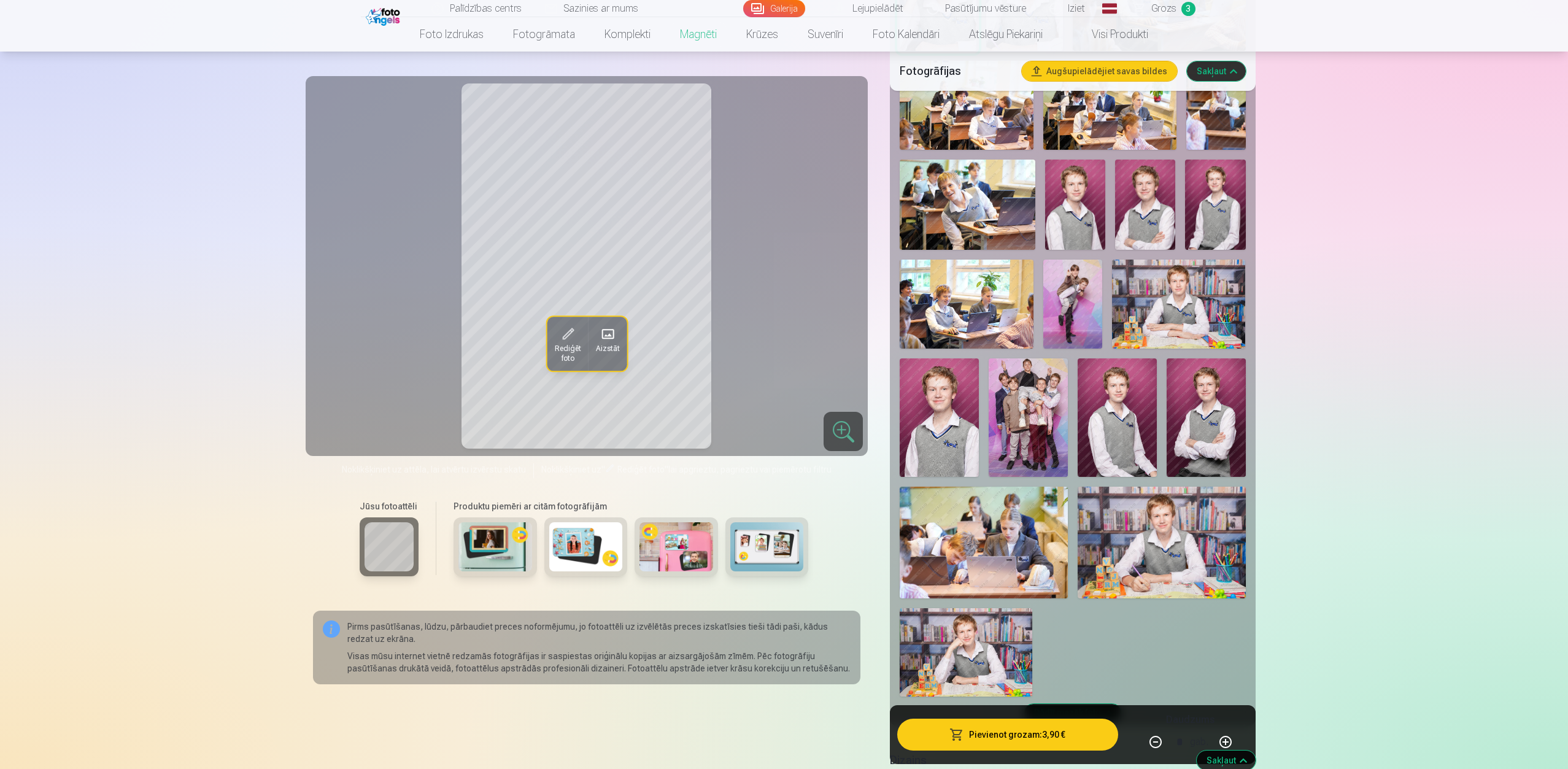
click at [1065, 189] on img at bounding box center [1075, 204] width 60 height 90
click at [1159, 199] on img at bounding box center [1145, 204] width 60 height 90
click at [1174, 202] on img at bounding box center [1215, 204] width 60 height 90
click at [1168, 285] on img at bounding box center [1178, 304] width 133 height 89
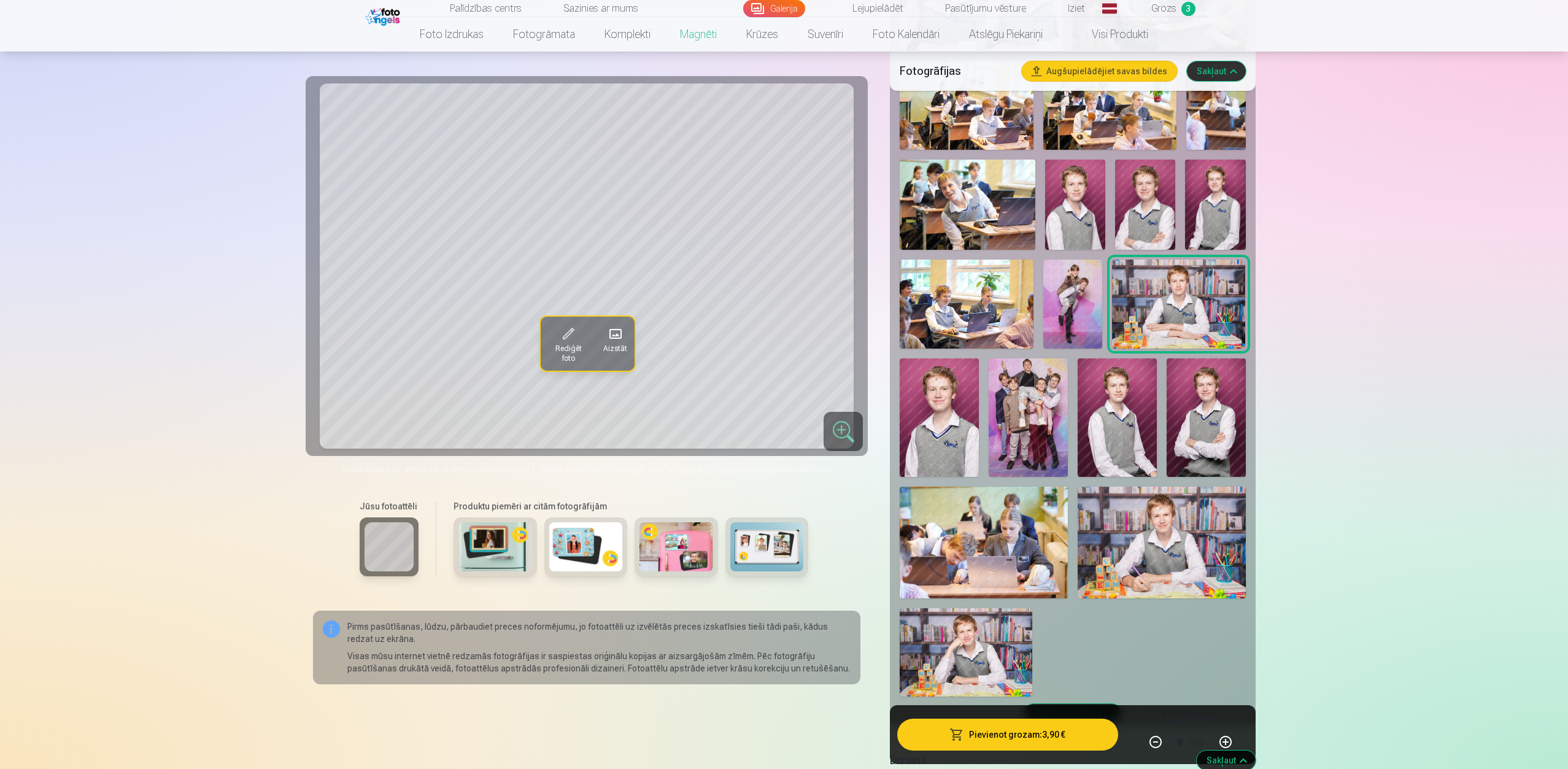
click at [941, 409] on img at bounding box center [939, 417] width 79 height 118
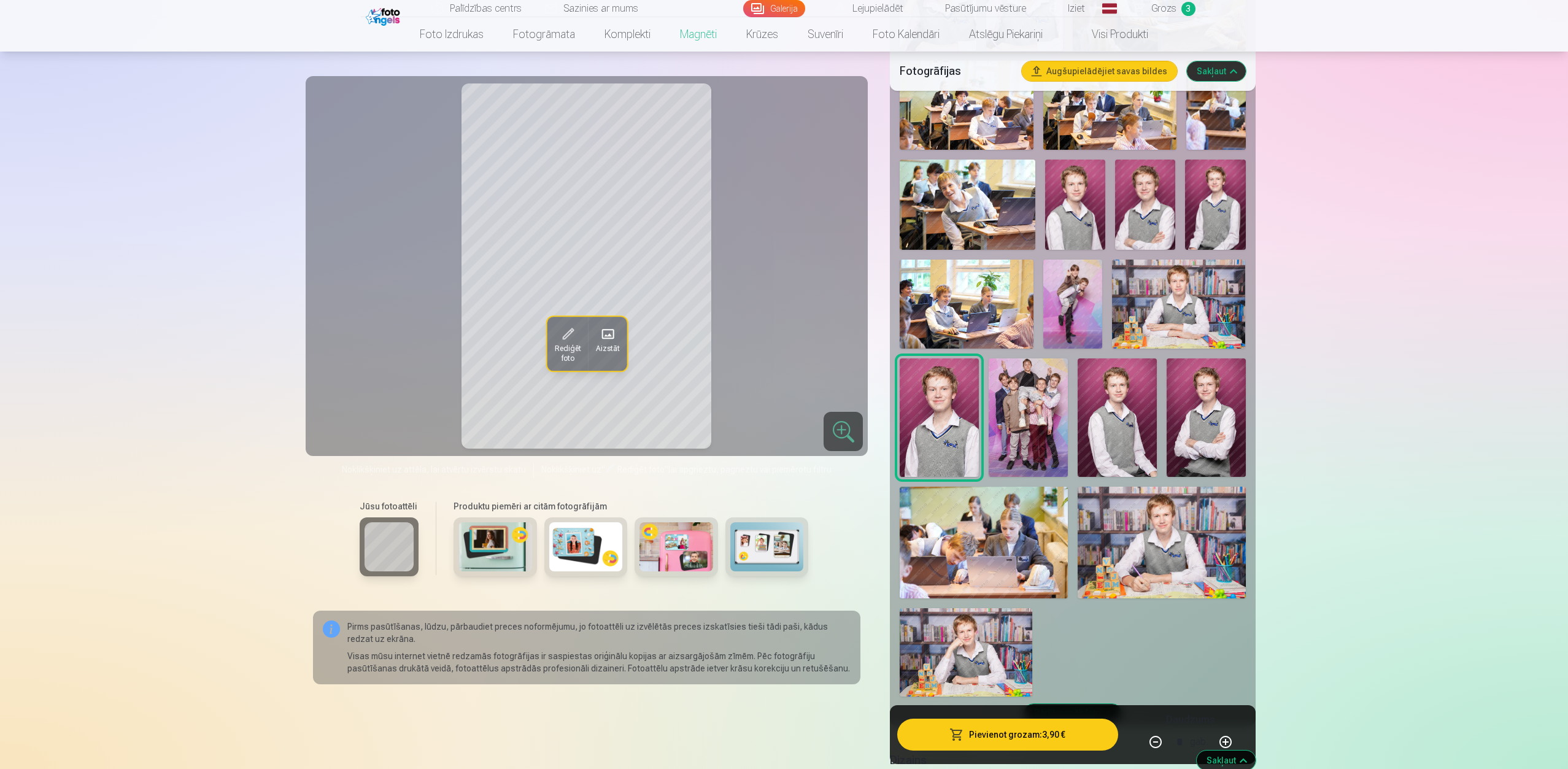
click at [1113, 420] on img at bounding box center [1117, 417] width 79 height 118
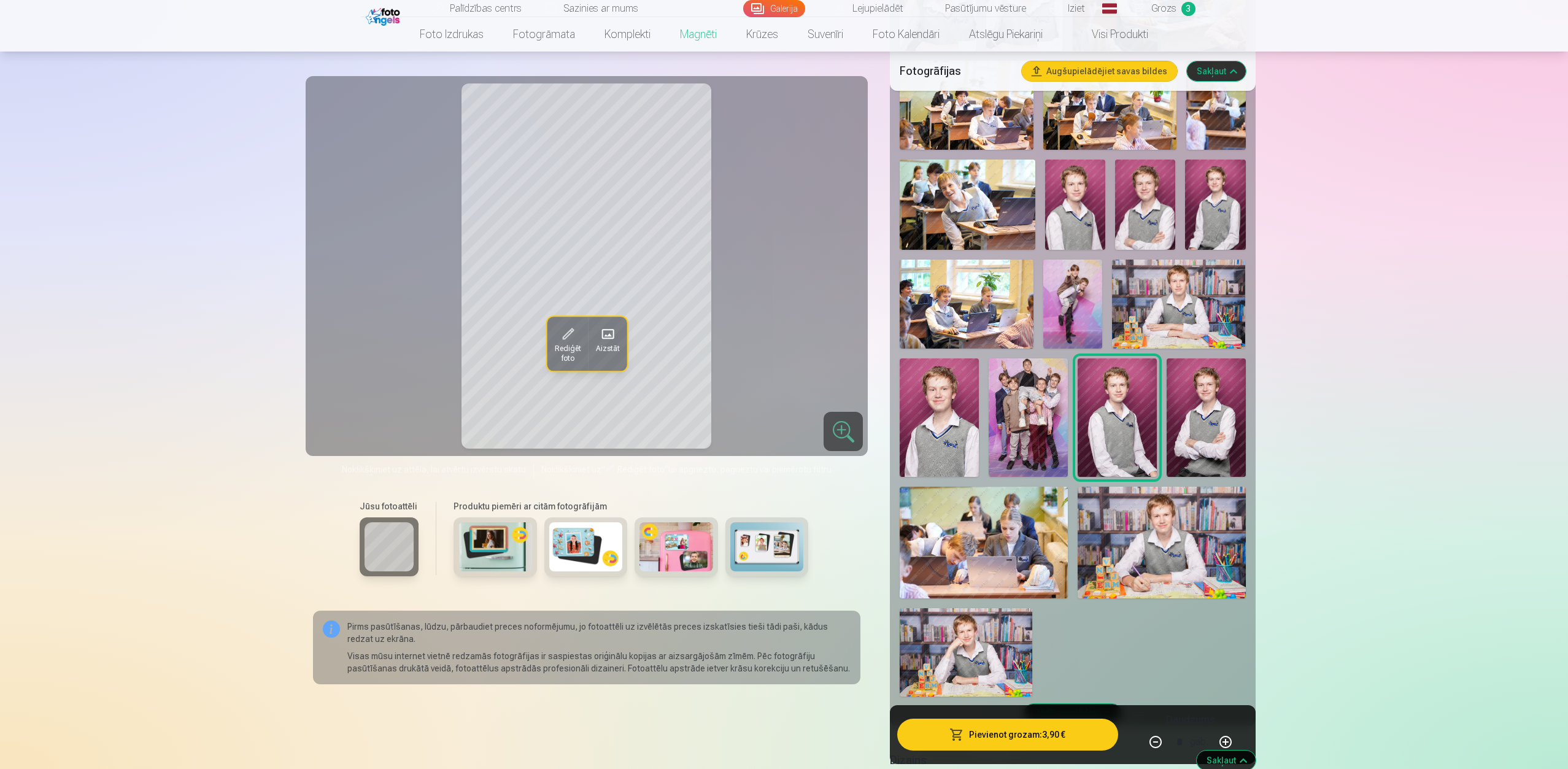
click at [1174, 412] on img at bounding box center [1206, 417] width 79 height 118
click at [942, 421] on img at bounding box center [939, 417] width 79 height 118
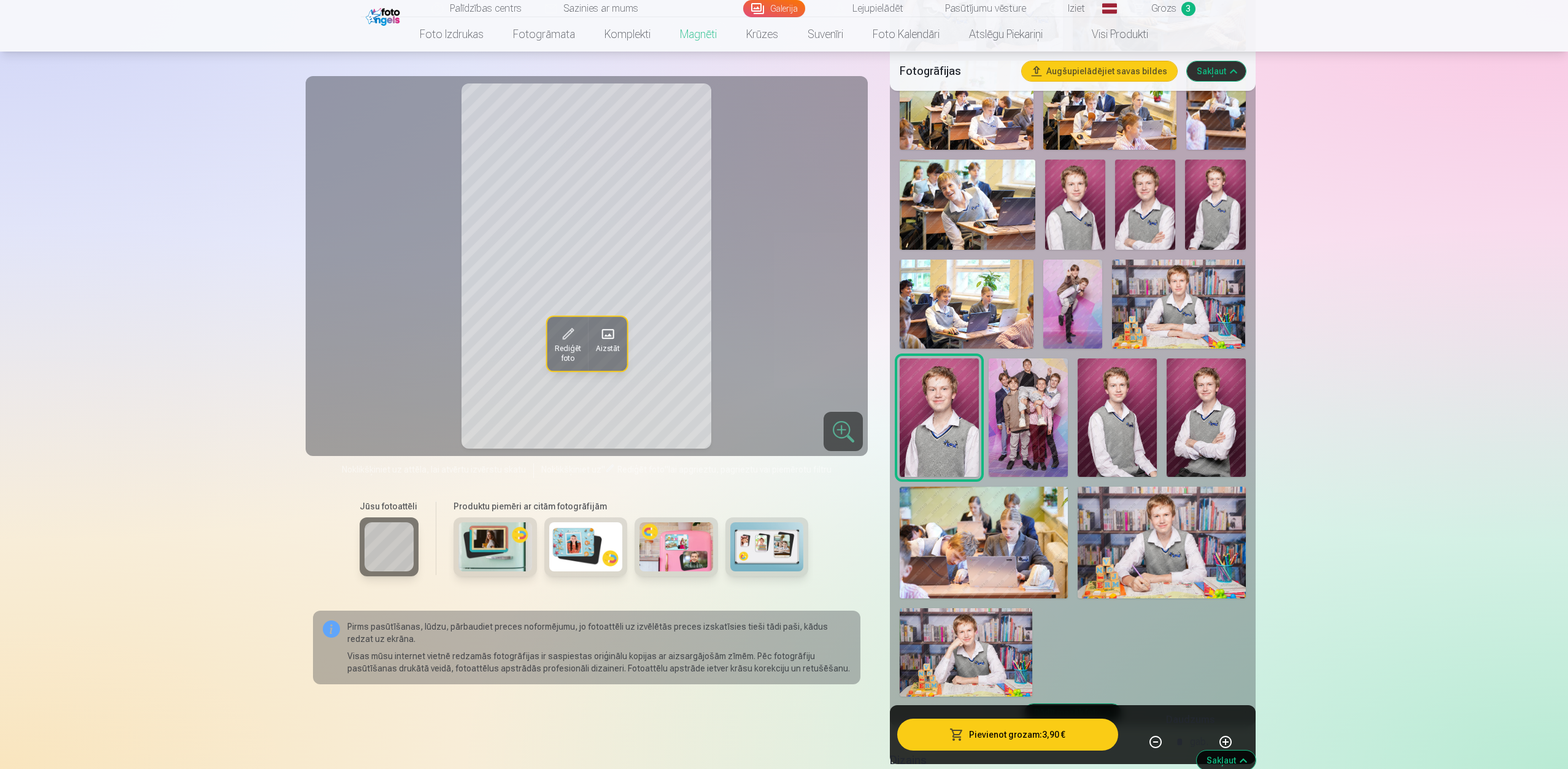
click at [979, 548] on img at bounding box center [966, 652] width 133 height 88
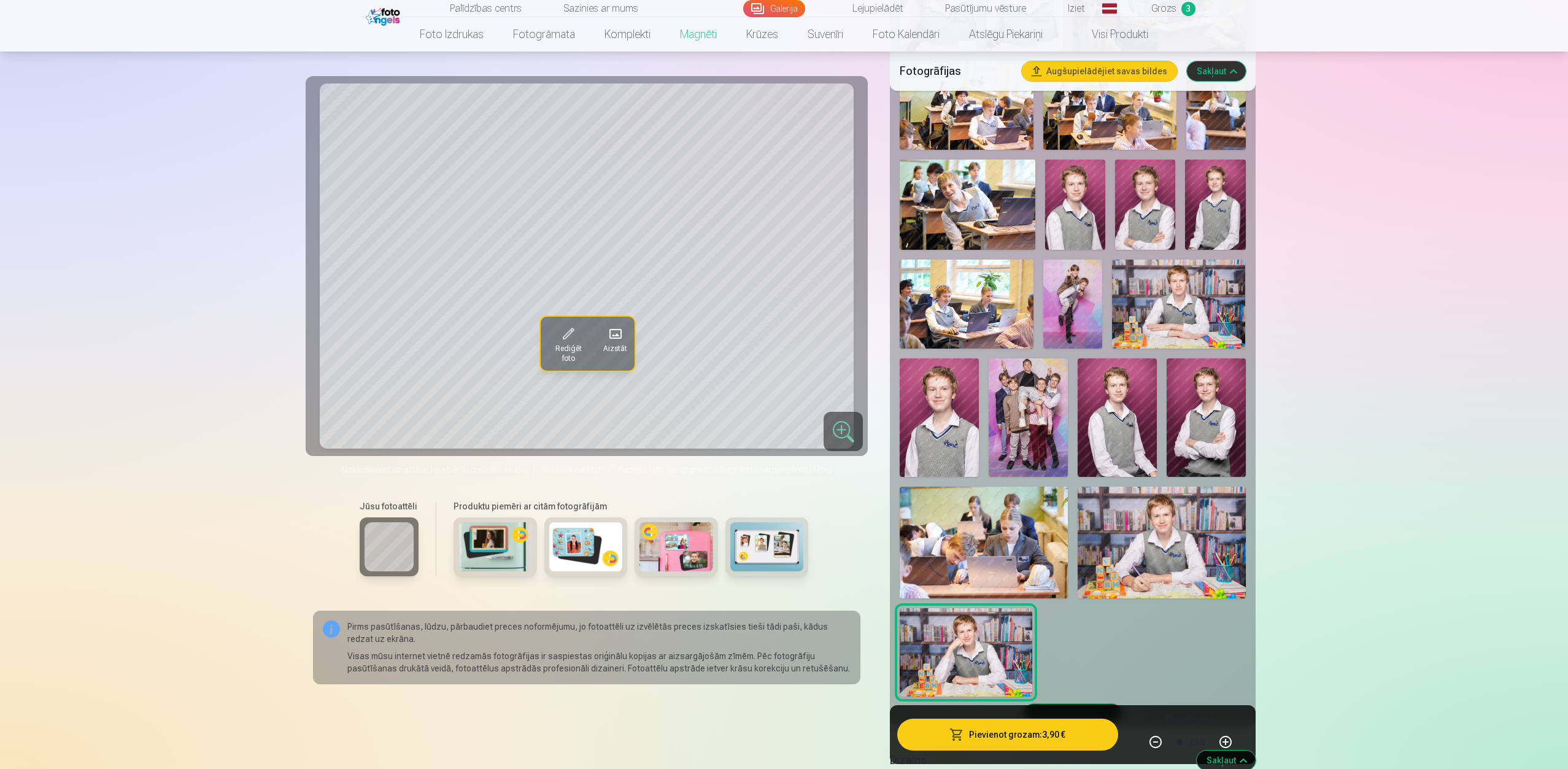
click at [1139, 408] on img at bounding box center [1117, 417] width 79 height 118
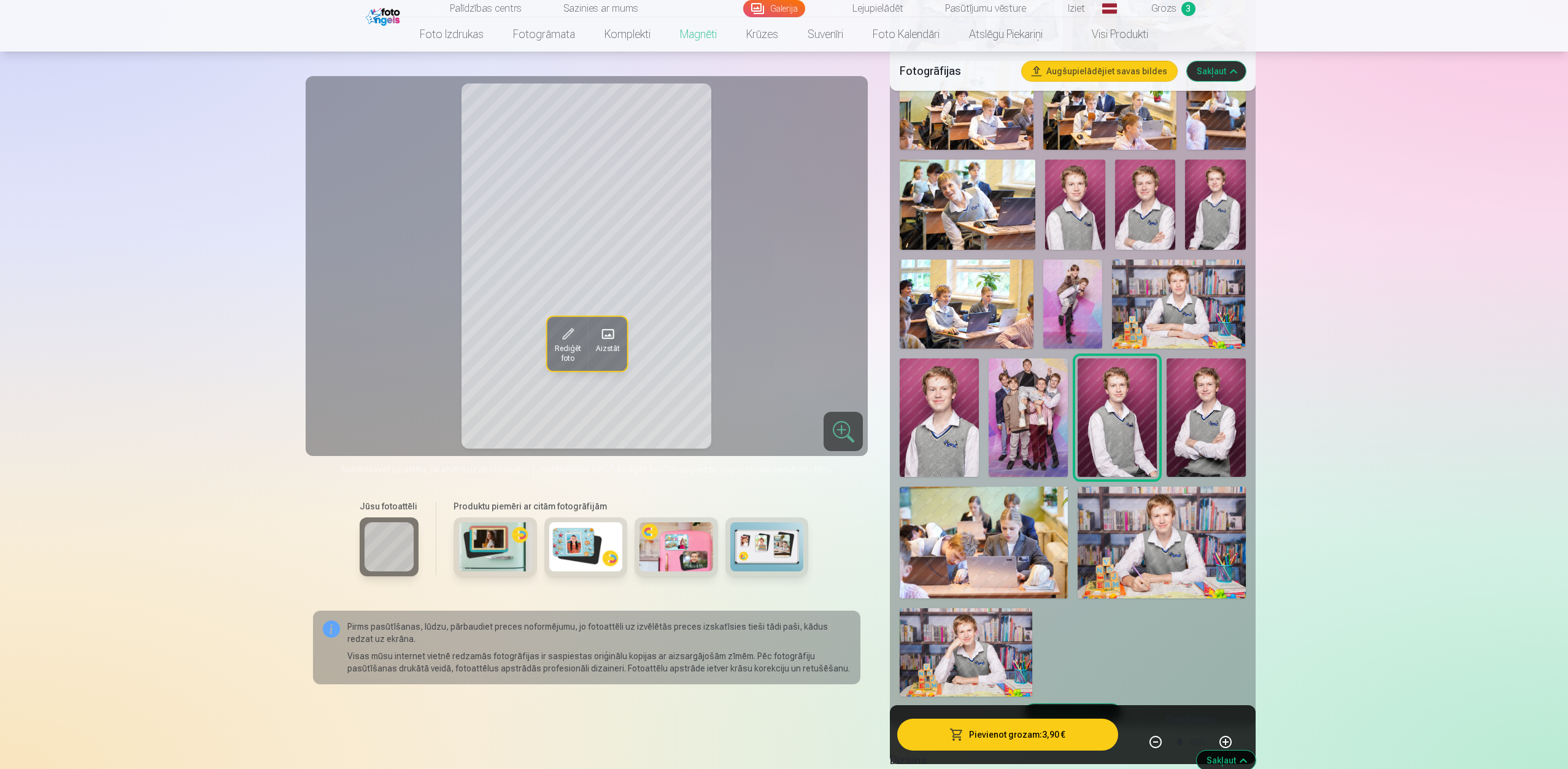
click at [1174, 414] on img at bounding box center [1206, 417] width 79 height 118
click at [1154, 187] on img at bounding box center [1145, 204] width 60 height 90
click at [1077, 168] on img at bounding box center [1075, 204] width 60 height 90
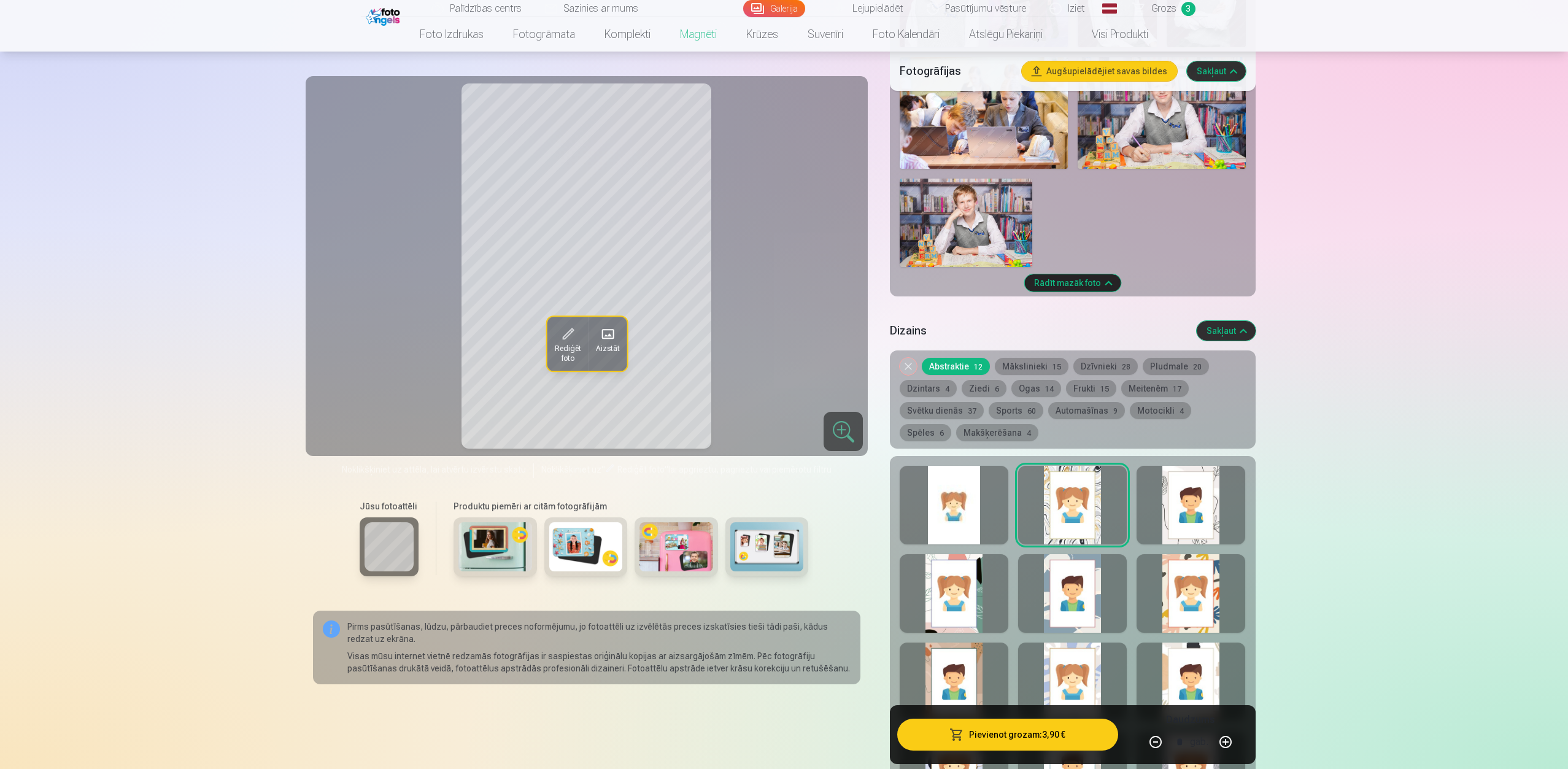
scroll to position [1166, 0]
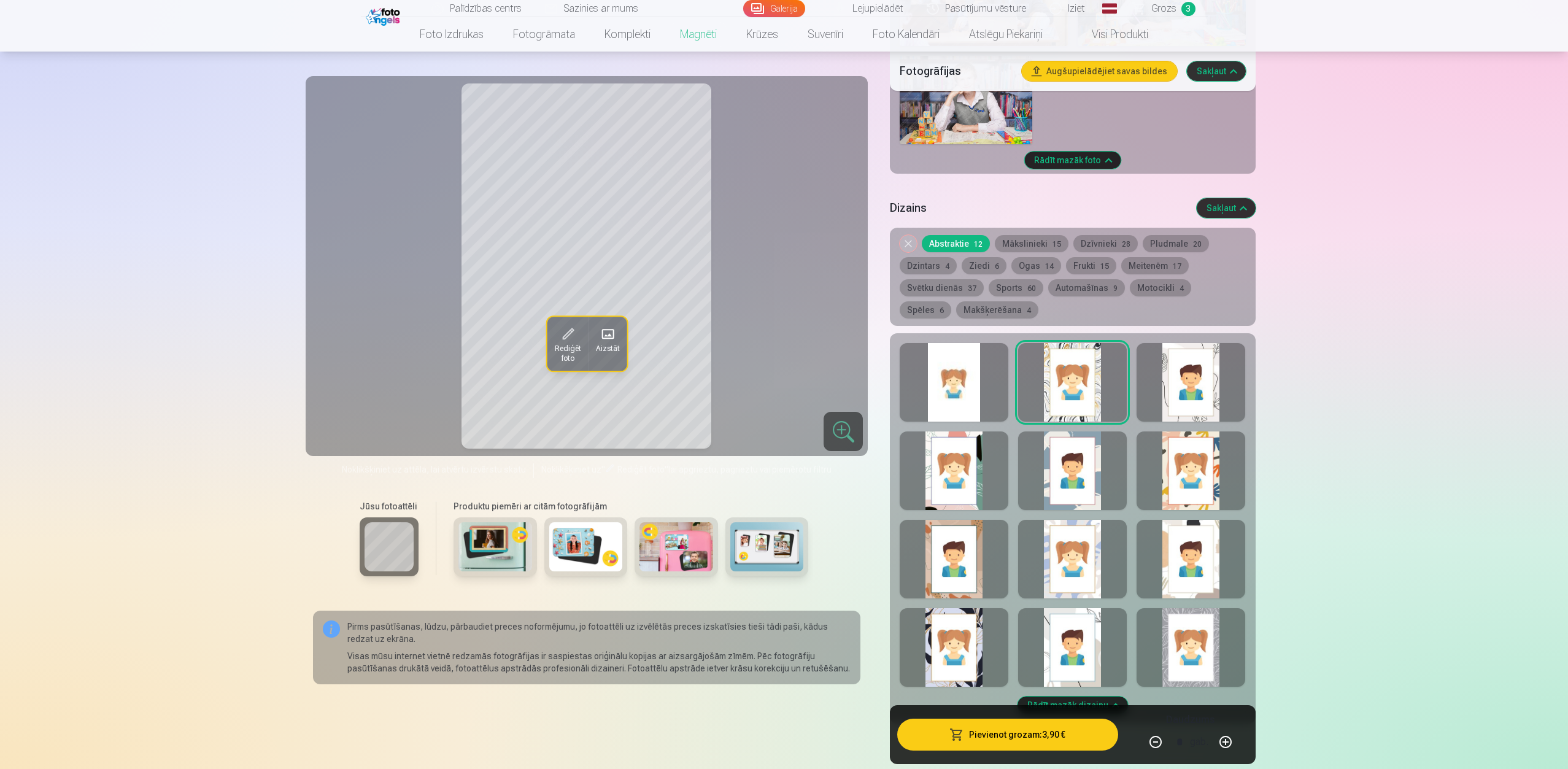
click at [1174, 366] on div at bounding box center [1191, 382] width 109 height 79
click at [1174, 478] on div at bounding box center [1191, 470] width 109 height 79
click at [1066, 466] on div at bounding box center [1072, 470] width 109 height 79
click at [967, 461] on div at bounding box center [954, 470] width 109 height 79
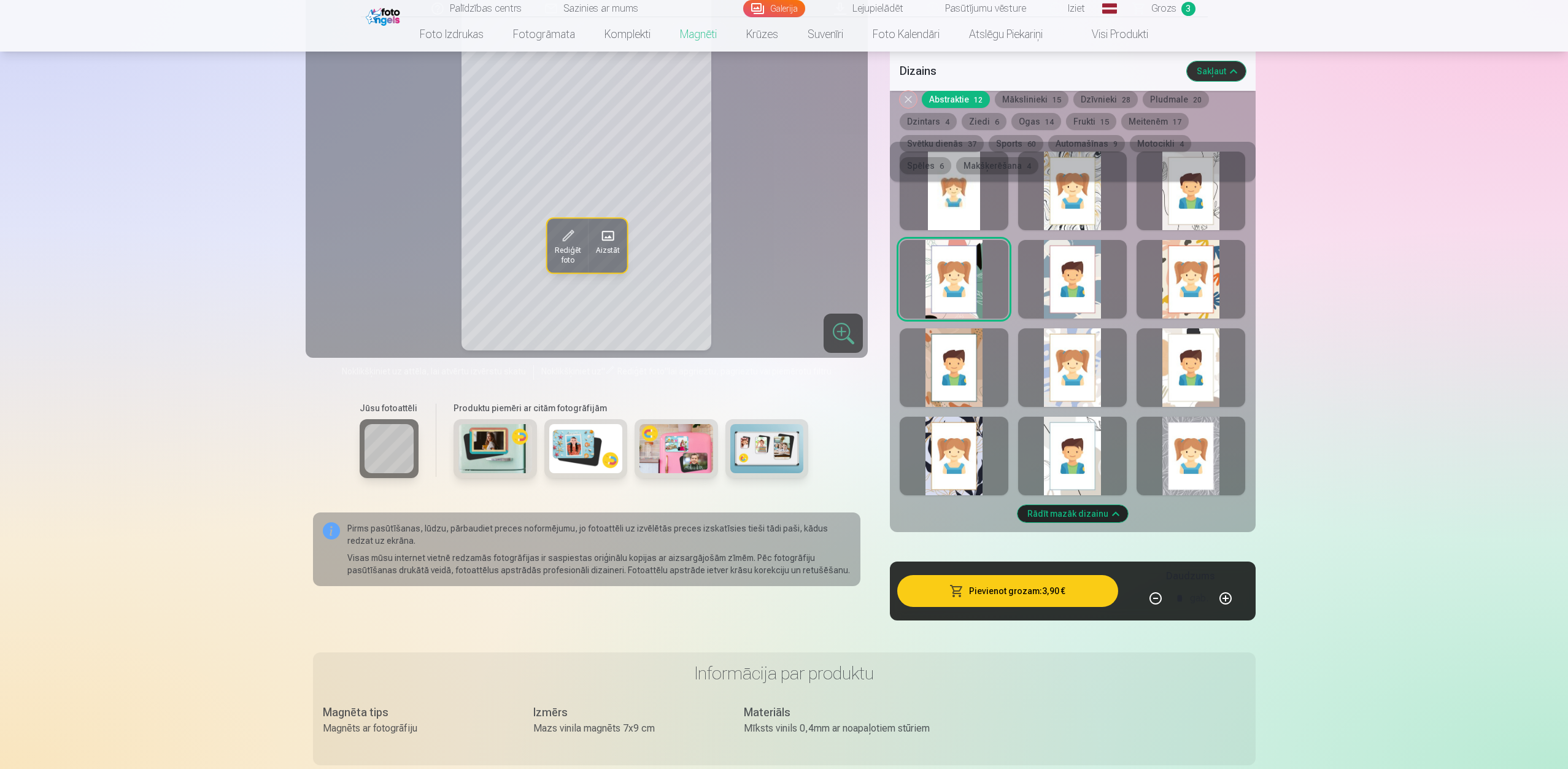
click at [1066, 505] on button "Rādīt mazāk dizainu" at bounding box center [1072, 513] width 111 height 17
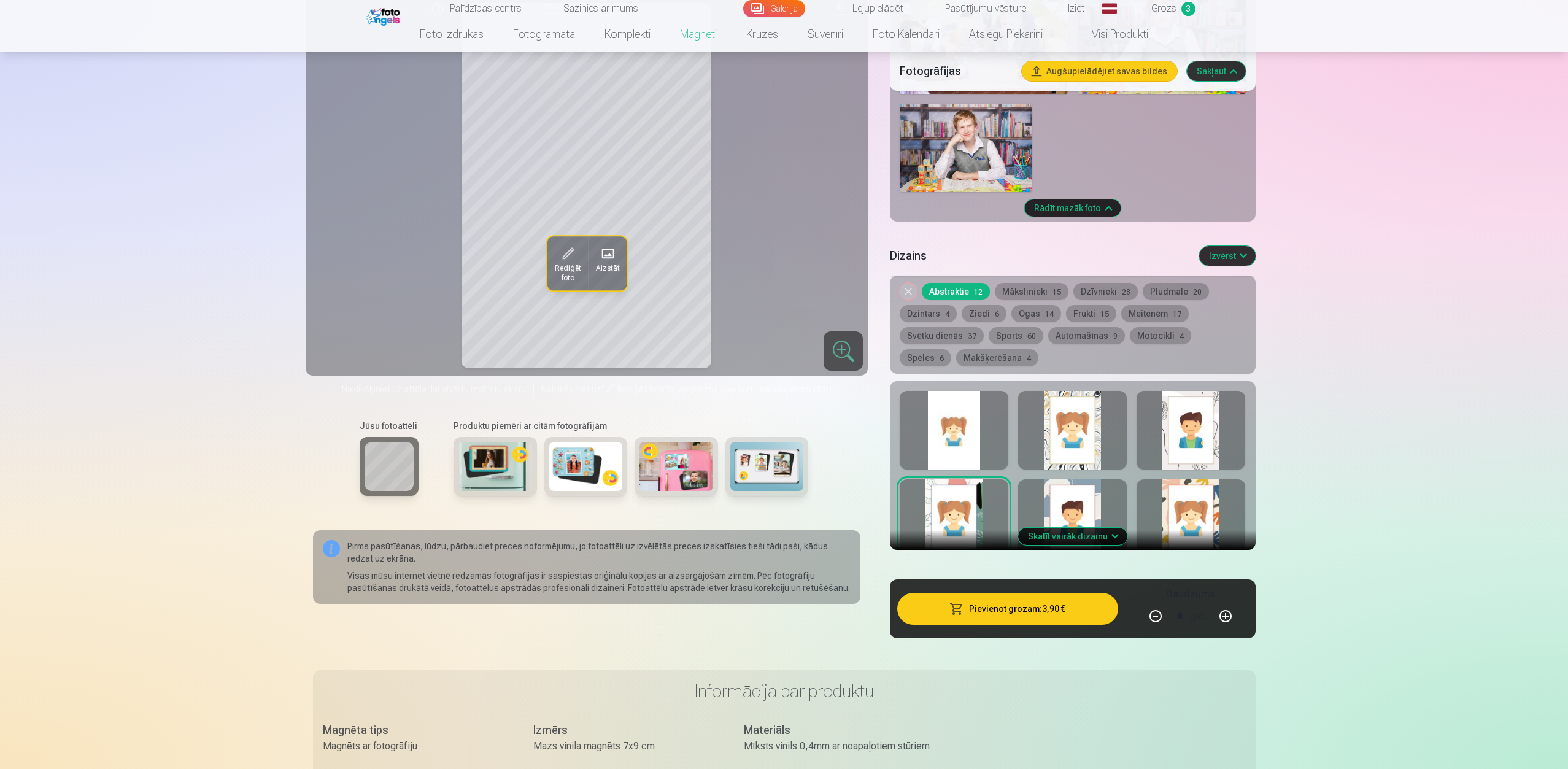
click at [1106, 528] on button "Skatīt vairāk dizainu" at bounding box center [1072, 536] width 109 height 17
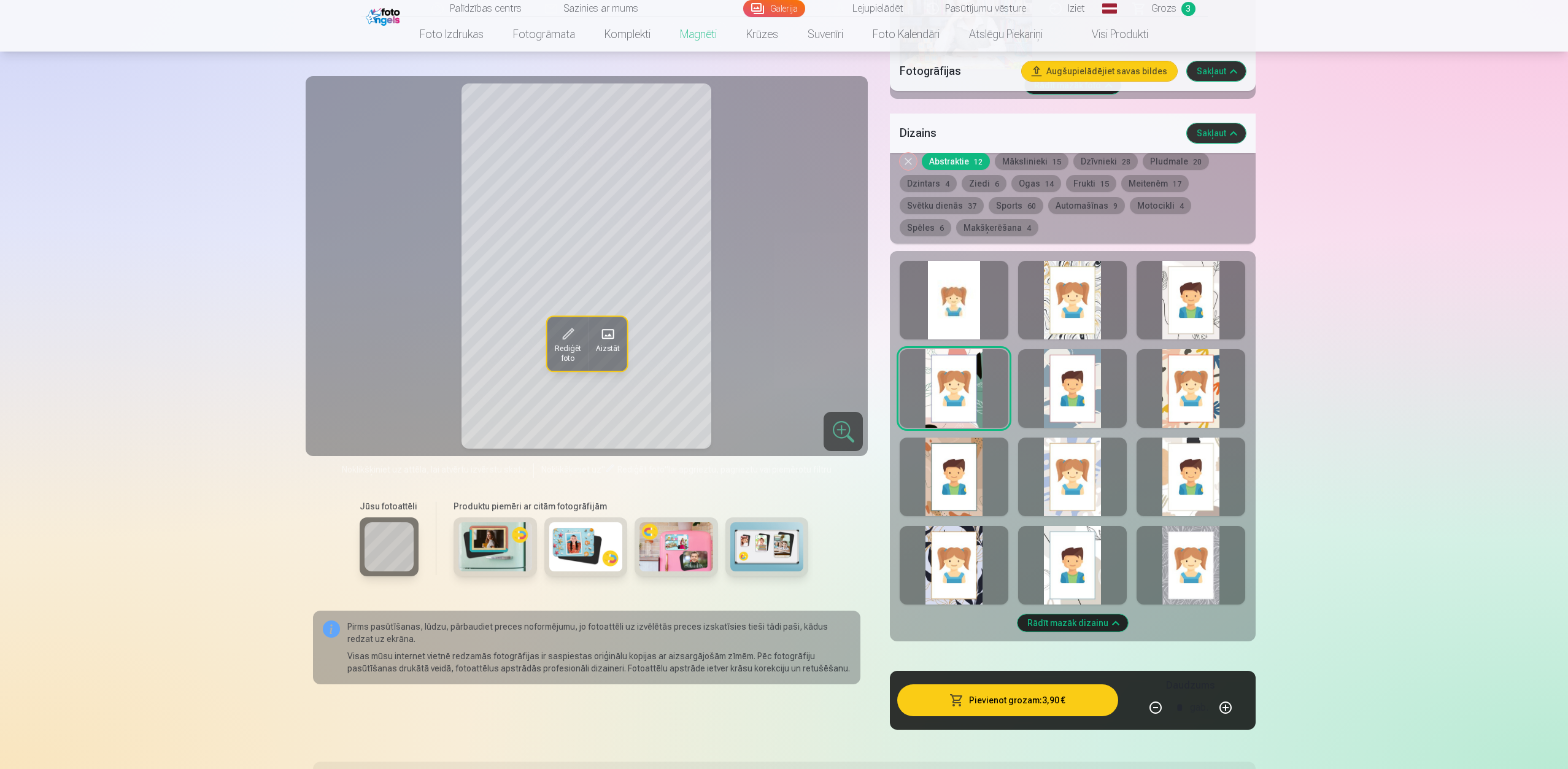
scroll to position [1302, 0]
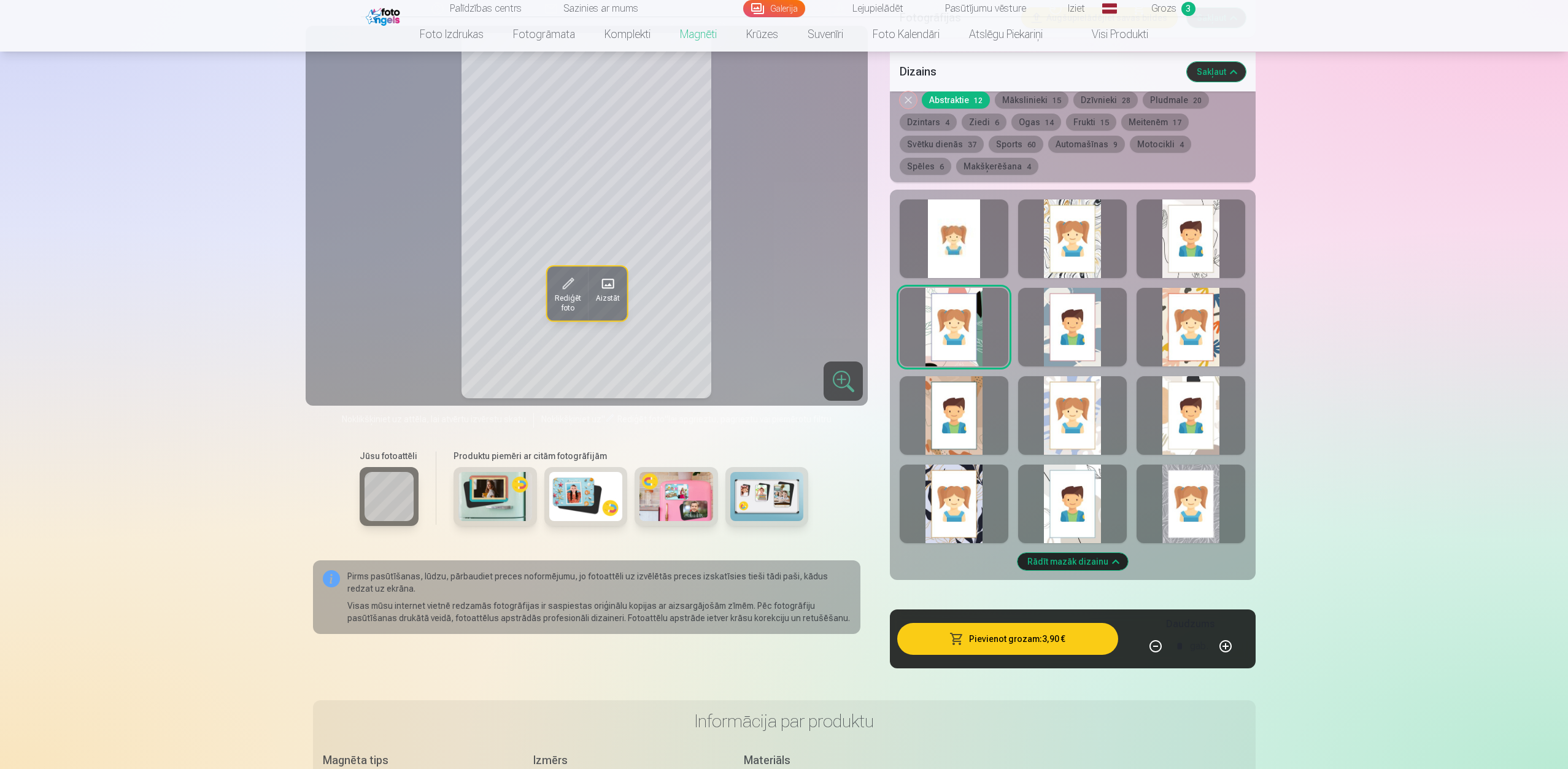
click at [925, 117] on button "Dzintars 4" at bounding box center [928, 122] width 57 height 17
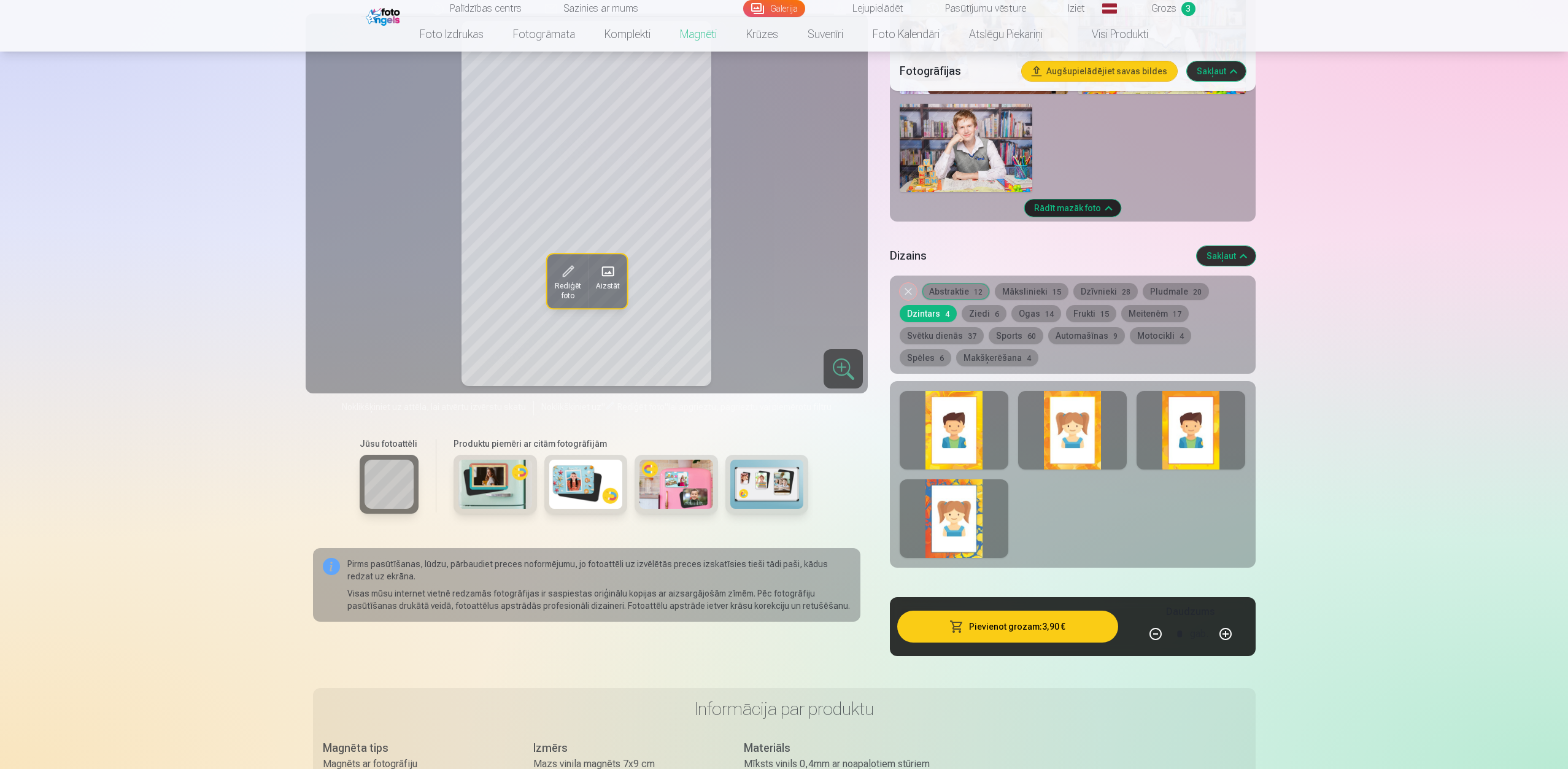
scroll to position [1057, 0]
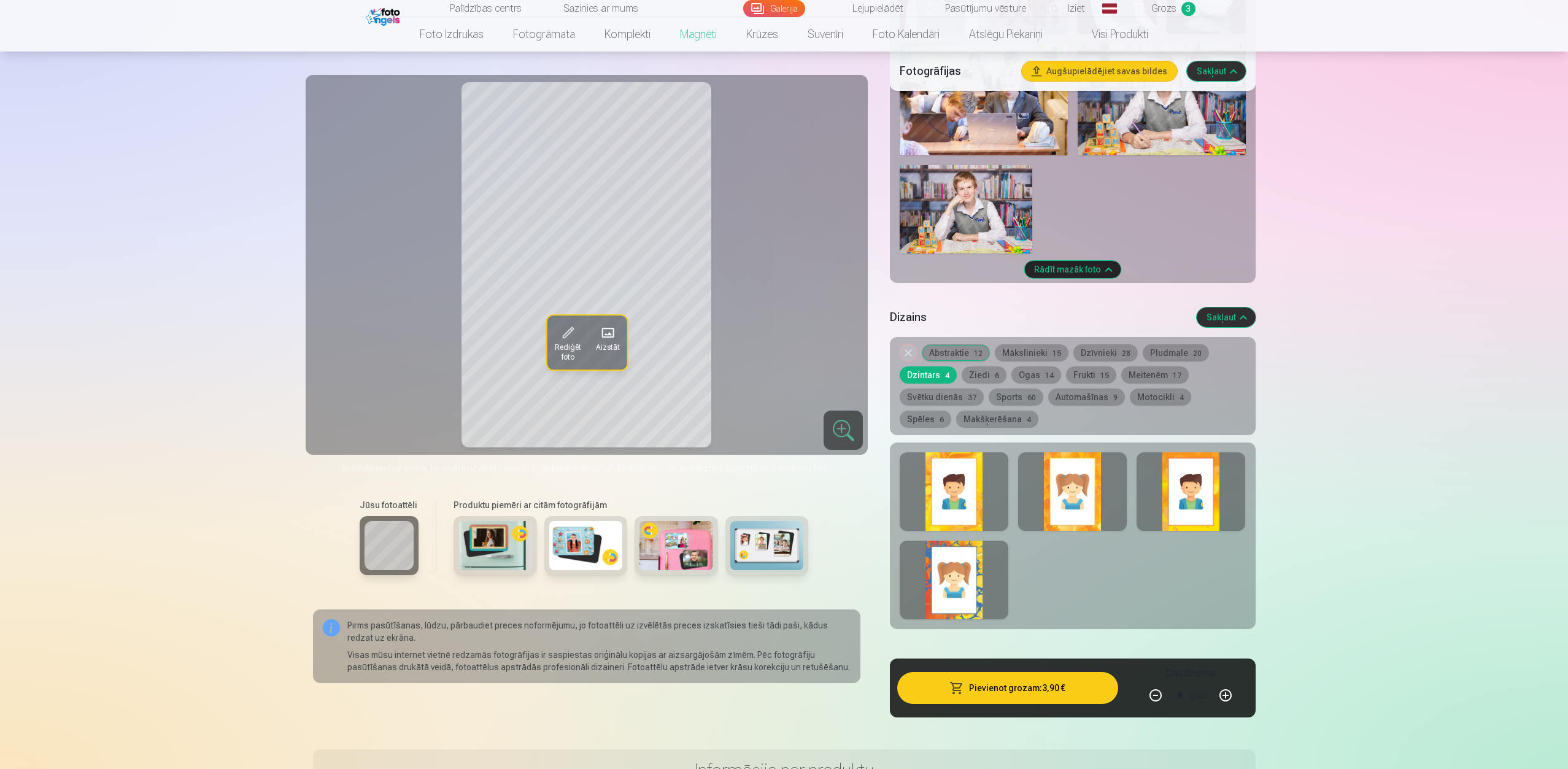
click at [941, 477] on div at bounding box center [954, 491] width 109 height 79
click at [1033, 366] on button "Ogas 14" at bounding box center [1036, 375] width 50 height 17
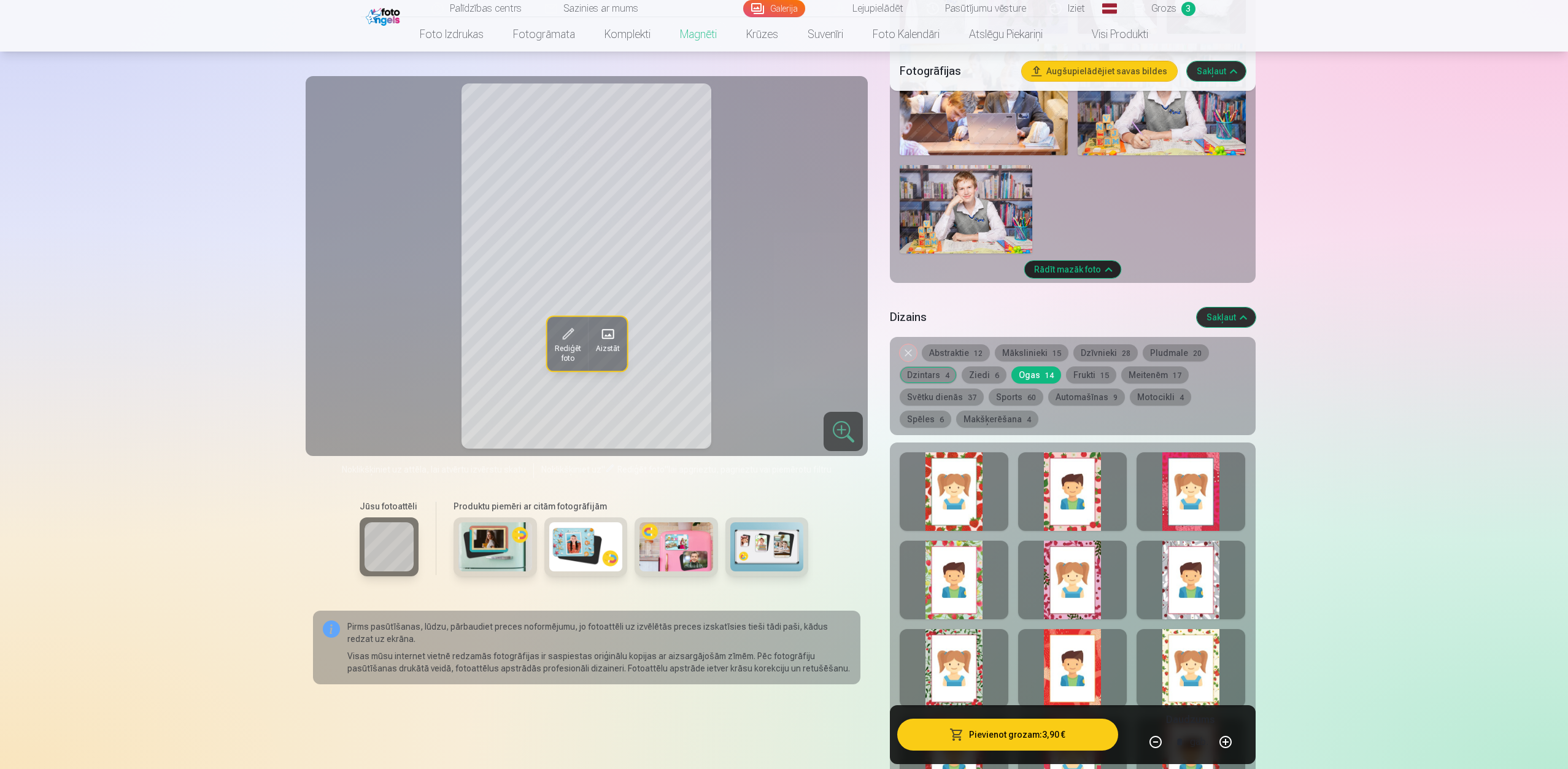
click at [1077, 484] on div at bounding box center [1072, 491] width 109 height 79
click at [1088, 366] on button "Frukti 15" at bounding box center [1091, 375] width 51 height 17
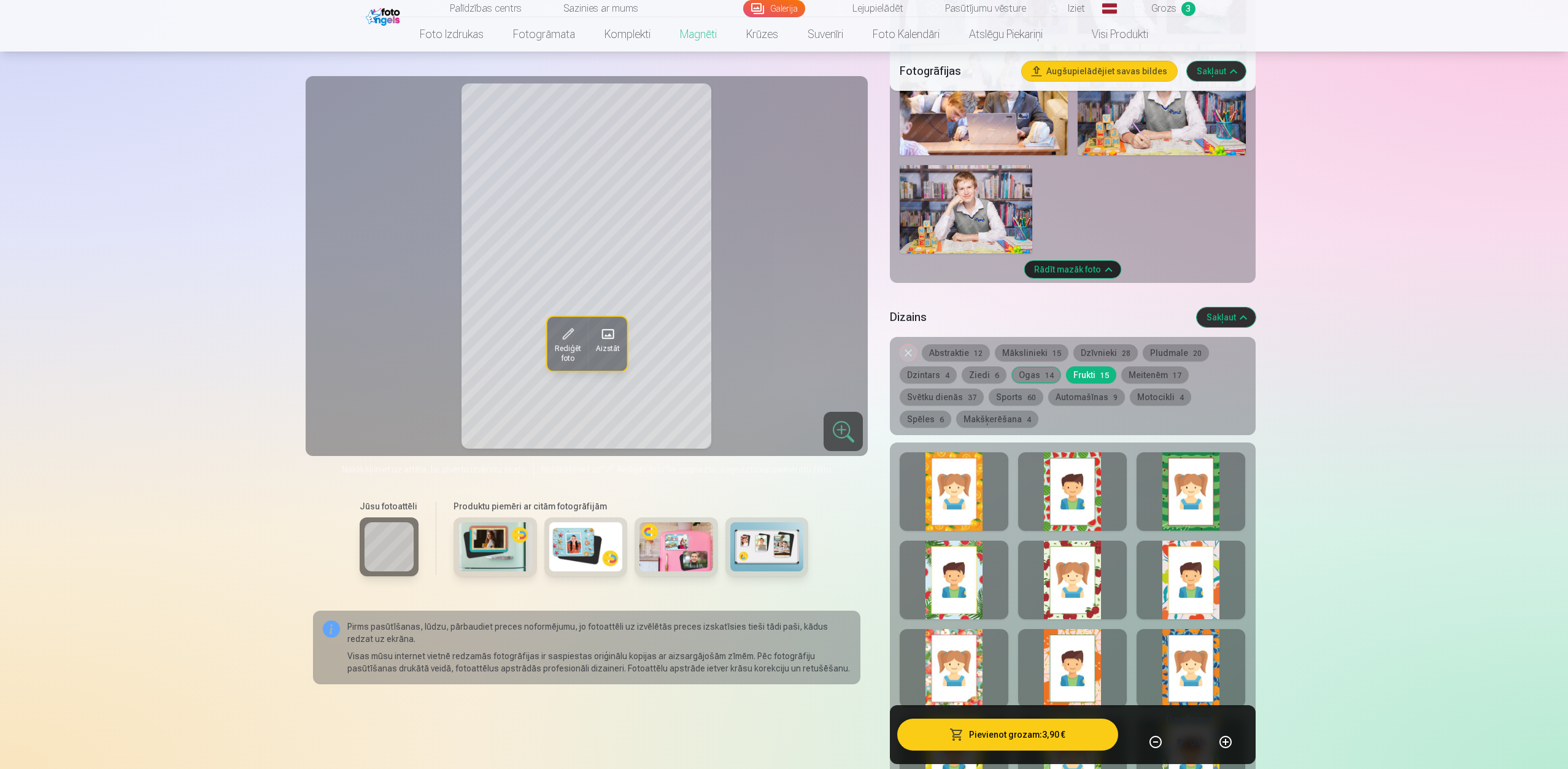
click at [1075, 471] on div at bounding box center [1072, 491] width 109 height 79
click at [1157, 366] on button "Meitenēm 17" at bounding box center [1154, 375] width 68 height 17
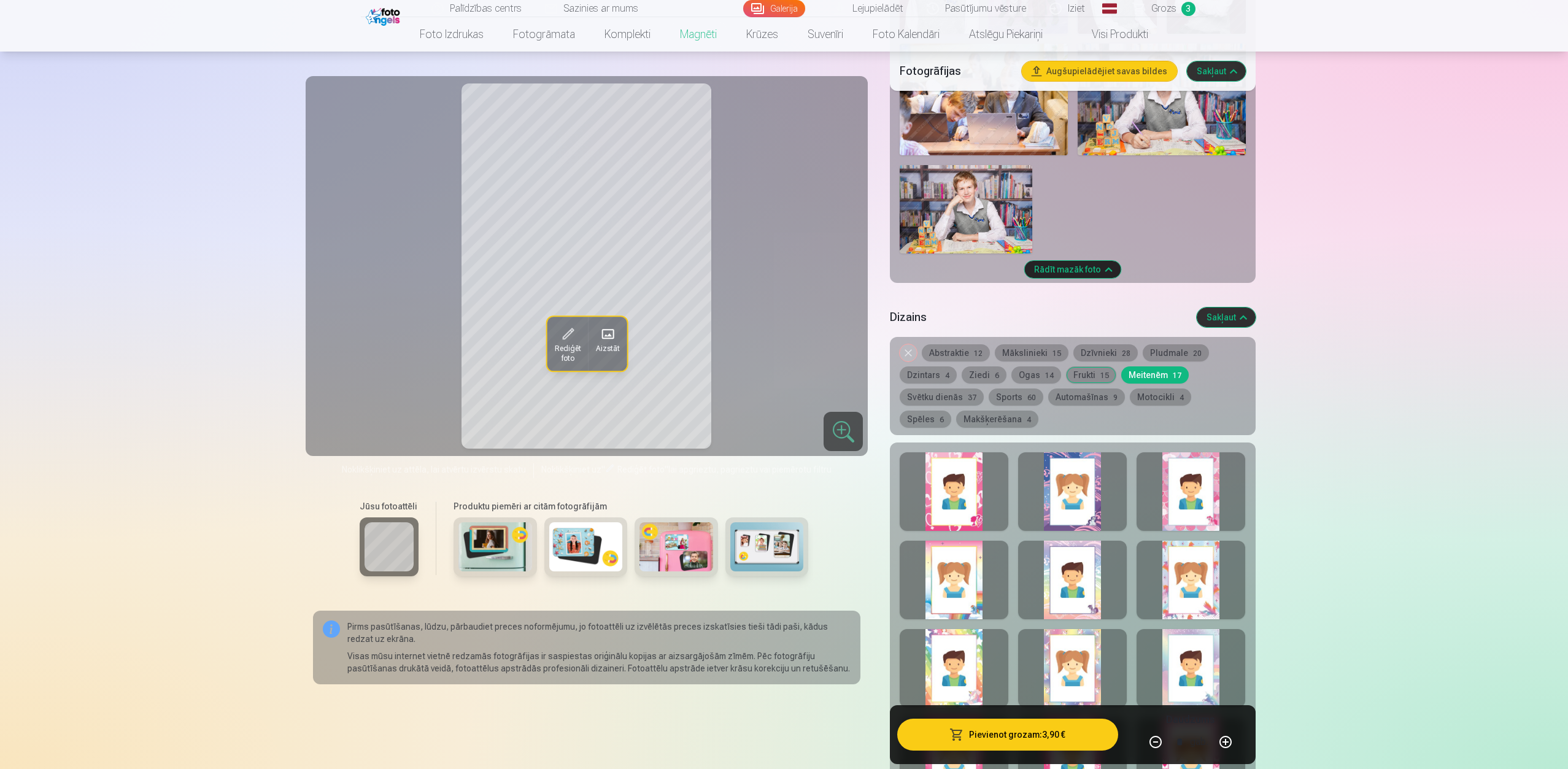
click at [1070, 481] on div at bounding box center [1072, 491] width 109 height 79
click at [1094, 548] on div at bounding box center [1072, 580] width 109 height 79
click at [945, 388] on button "Svētku dienās 37" at bounding box center [941, 396] width 84 height 17
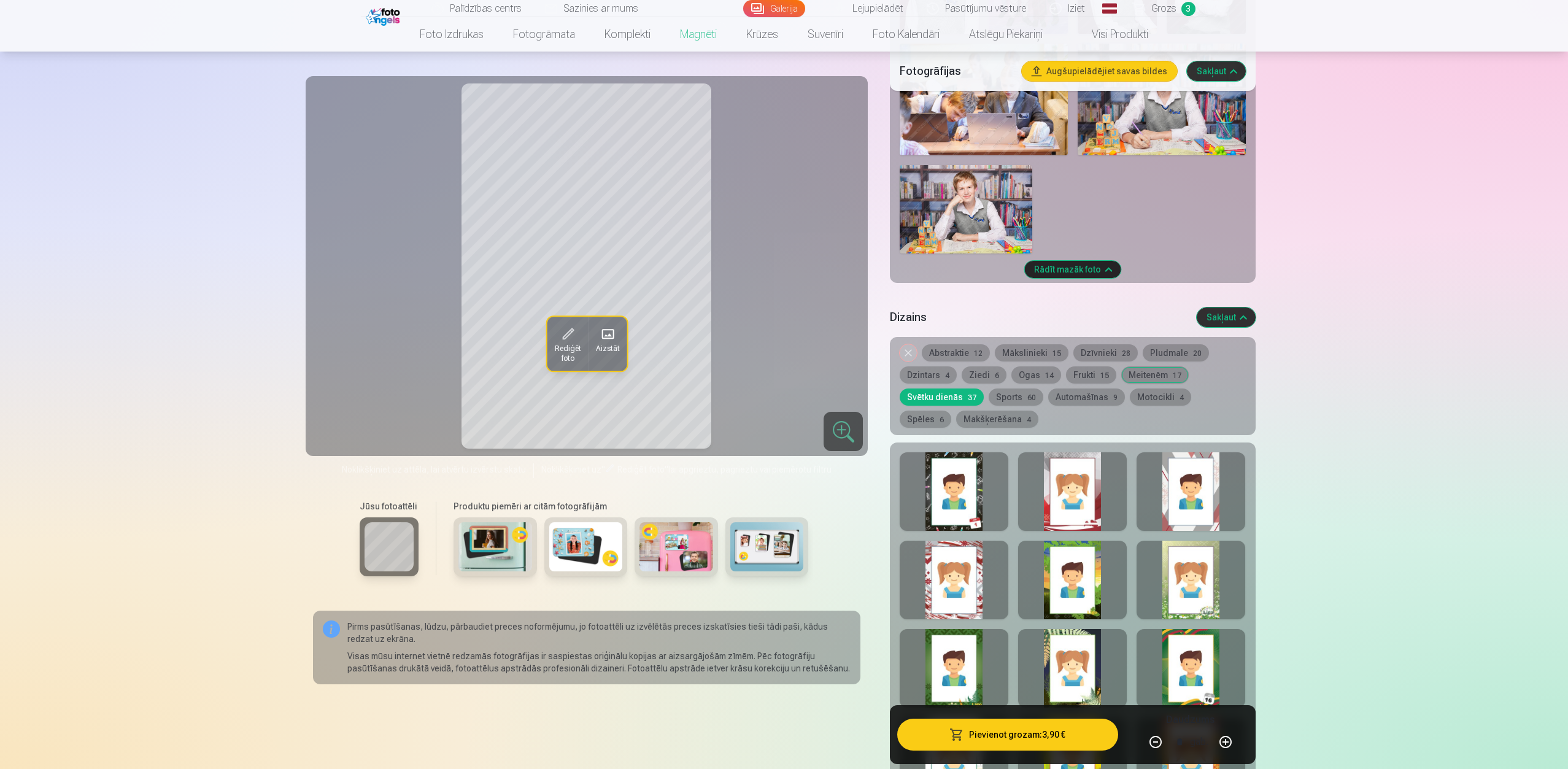
click at [1012, 388] on button "Sports 60" at bounding box center [1016, 396] width 55 height 17
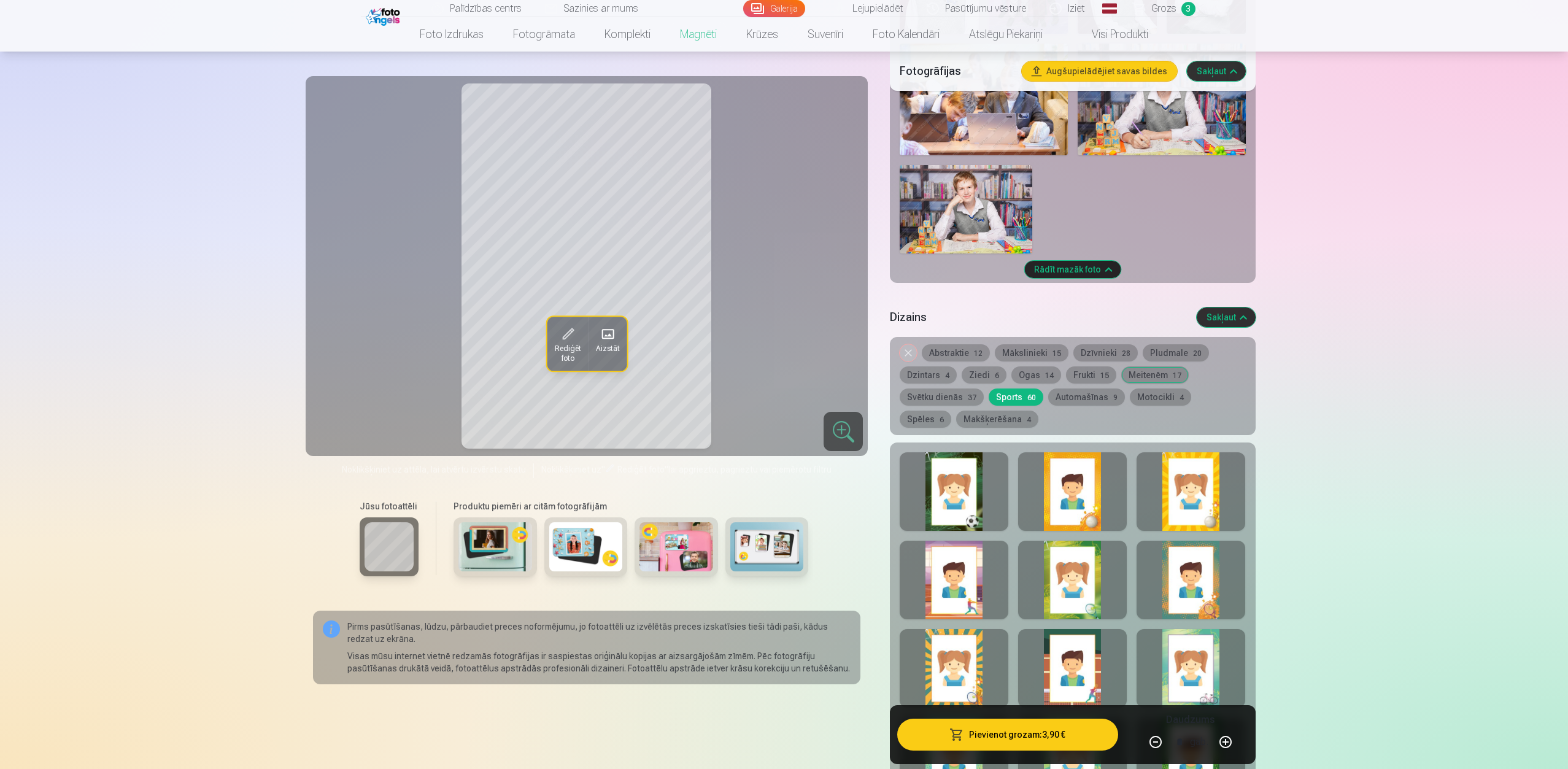
click at [1159, 388] on button "Motocikli 4" at bounding box center [1161, 396] width 62 height 17
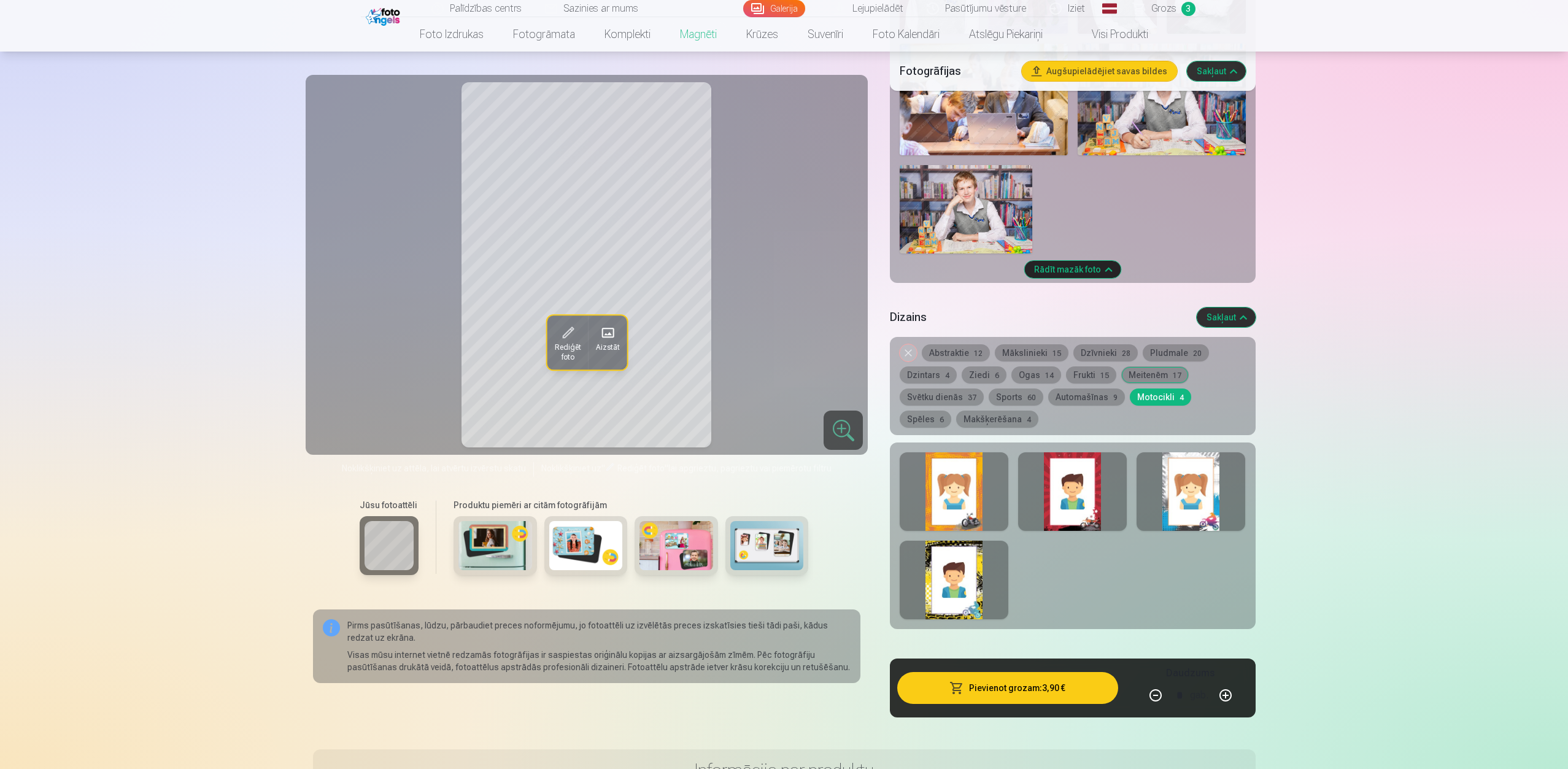
click at [971, 507] on div at bounding box center [954, 491] width 109 height 79
click at [1087, 501] on div at bounding box center [1072, 491] width 109 height 79
click at [951, 411] on button "Spēles 6" at bounding box center [925, 419] width 51 height 17
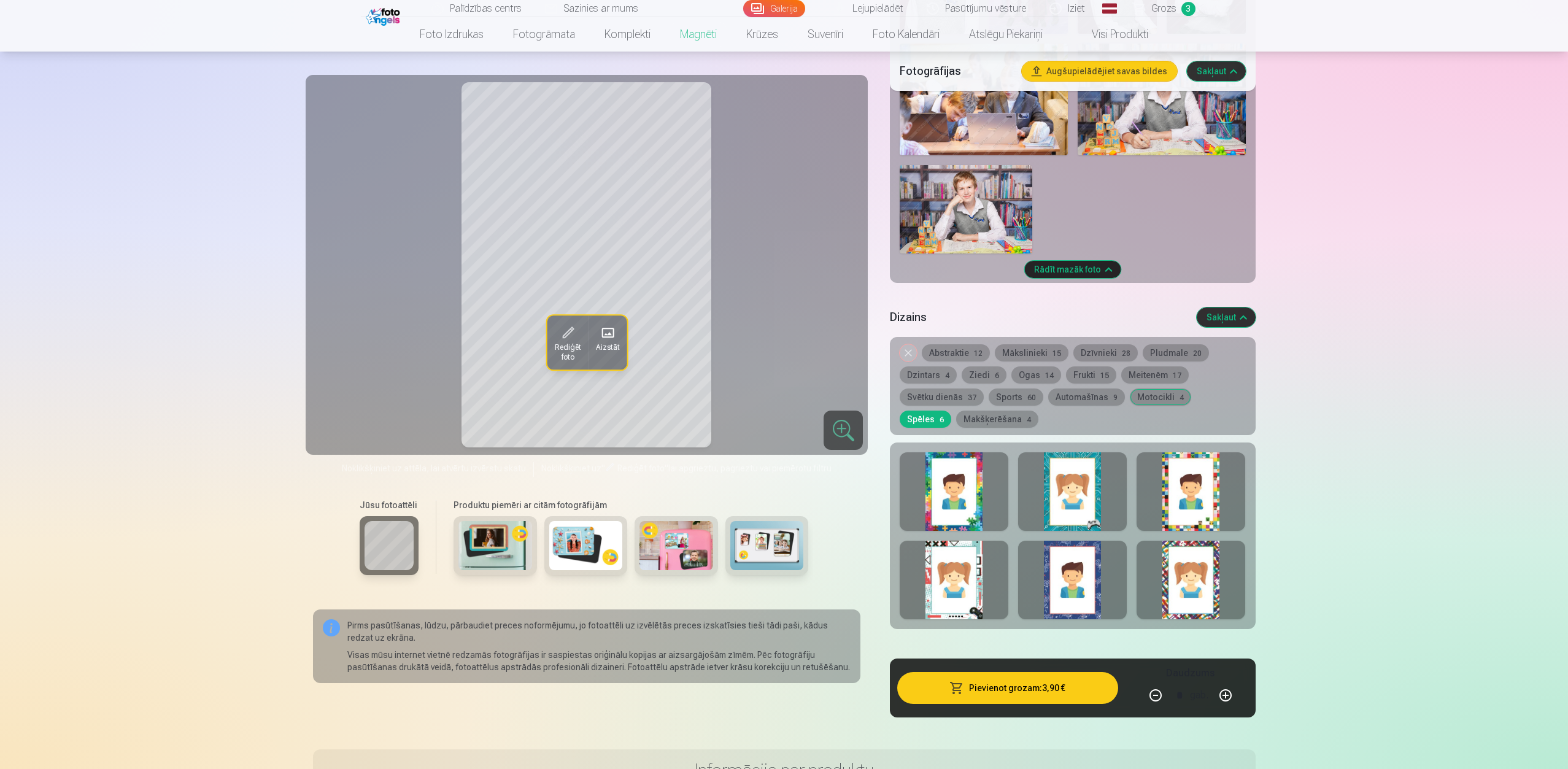
click at [1174, 548] on div at bounding box center [1191, 580] width 109 height 79
click at [951, 548] on div at bounding box center [954, 580] width 109 height 79
click at [1053, 548] on div at bounding box center [1072, 580] width 109 height 79
click at [960, 485] on div at bounding box center [954, 491] width 109 height 79
click at [1063, 478] on div at bounding box center [1072, 491] width 109 height 79
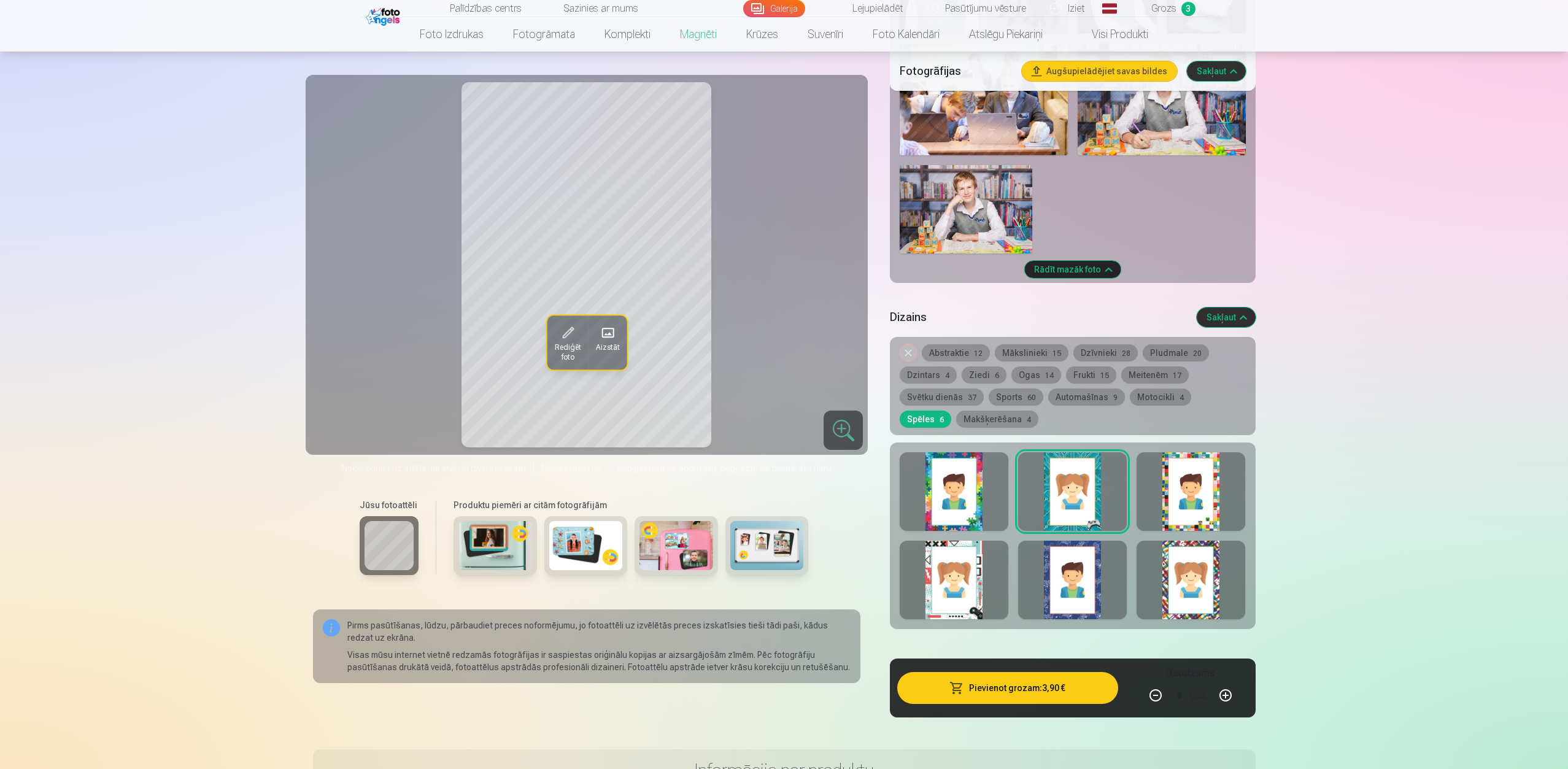
click at [1174, 474] on div at bounding box center [1191, 491] width 109 height 79
click at [1016, 388] on button "Sports 60" at bounding box center [1016, 396] width 55 height 17
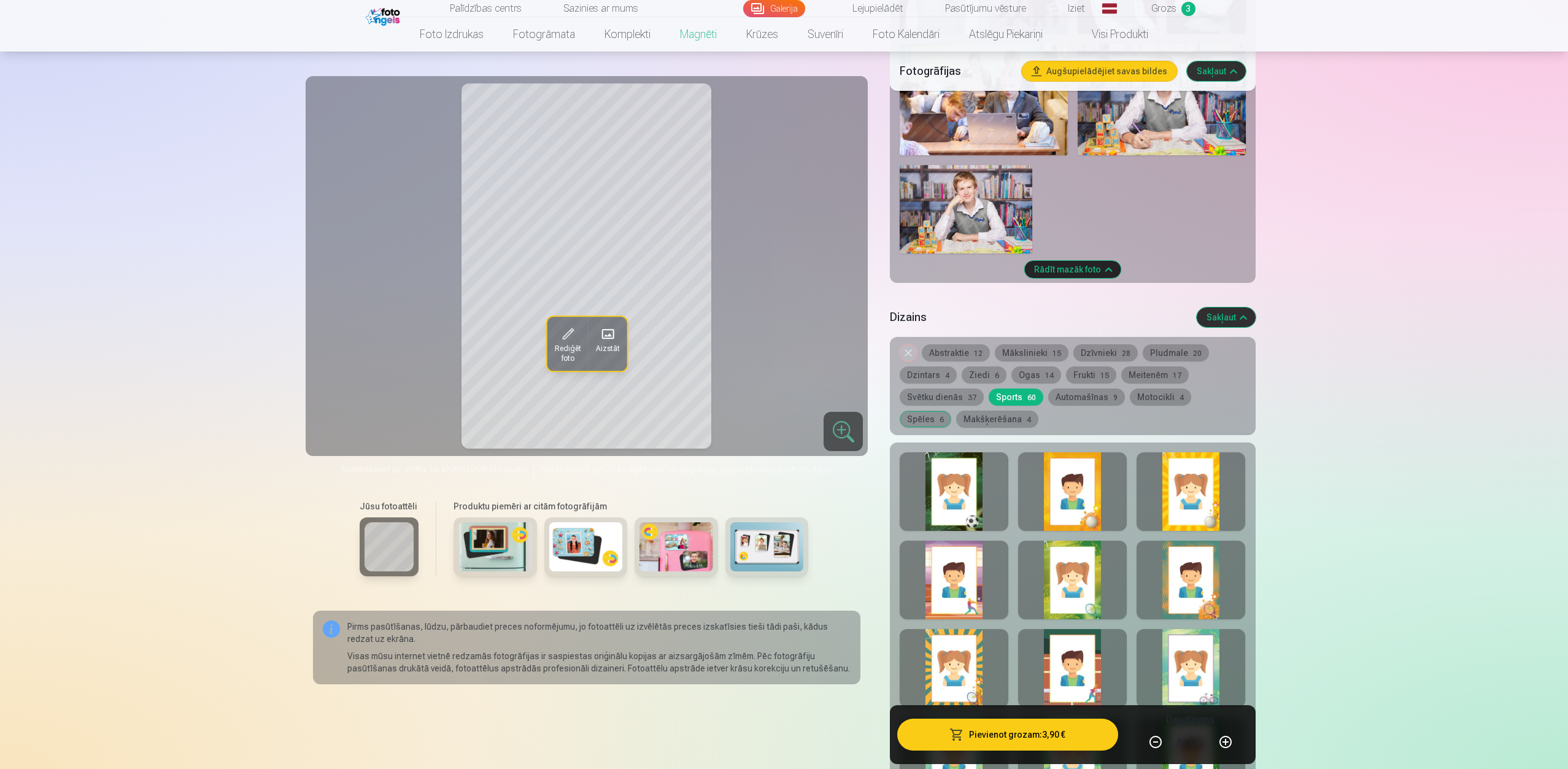
click at [969, 489] on div at bounding box center [954, 491] width 109 height 79
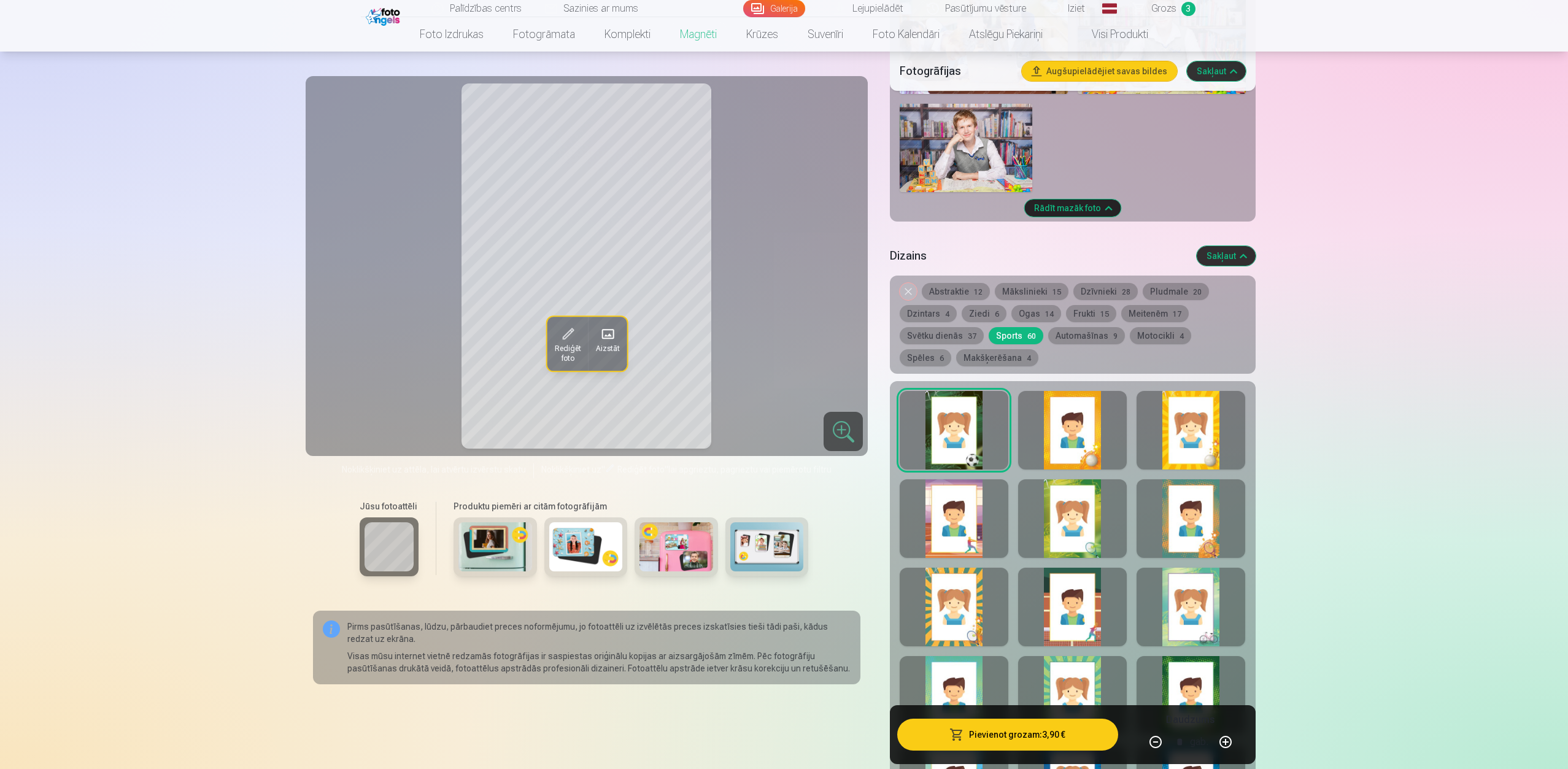
scroll to position [1179, 0]
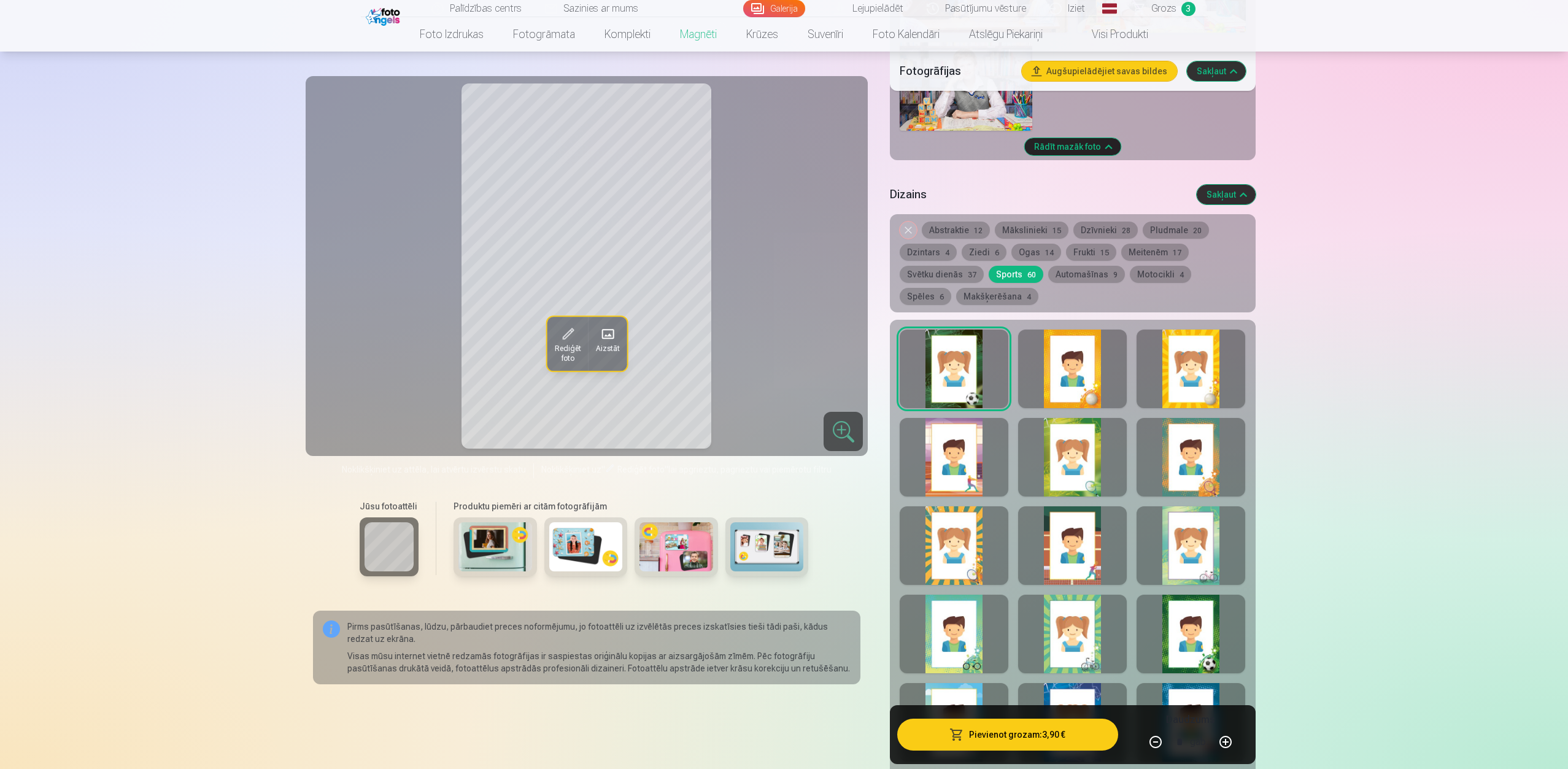
click at [1083, 266] on button "Automašīnas 9" at bounding box center [1086, 274] width 77 height 17
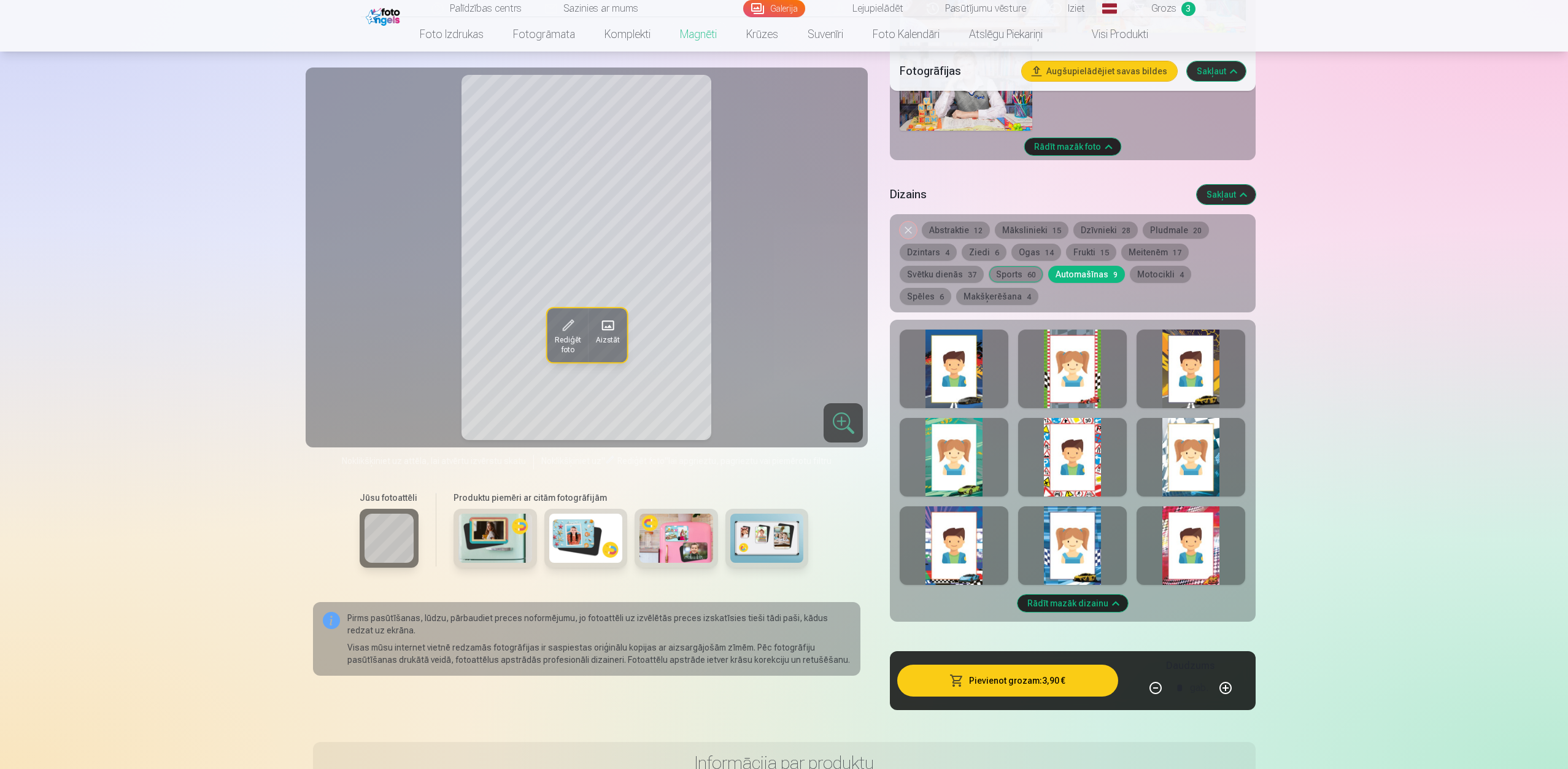
click at [1073, 368] on div at bounding box center [1072, 368] width 109 height 79
click at [1174, 548] on div at bounding box center [1191, 545] width 109 height 79
click at [960, 543] on div at bounding box center [954, 545] width 109 height 79
click at [1064, 548] on div at bounding box center [1072, 545] width 109 height 79
click at [964, 356] on div at bounding box center [954, 368] width 109 height 79
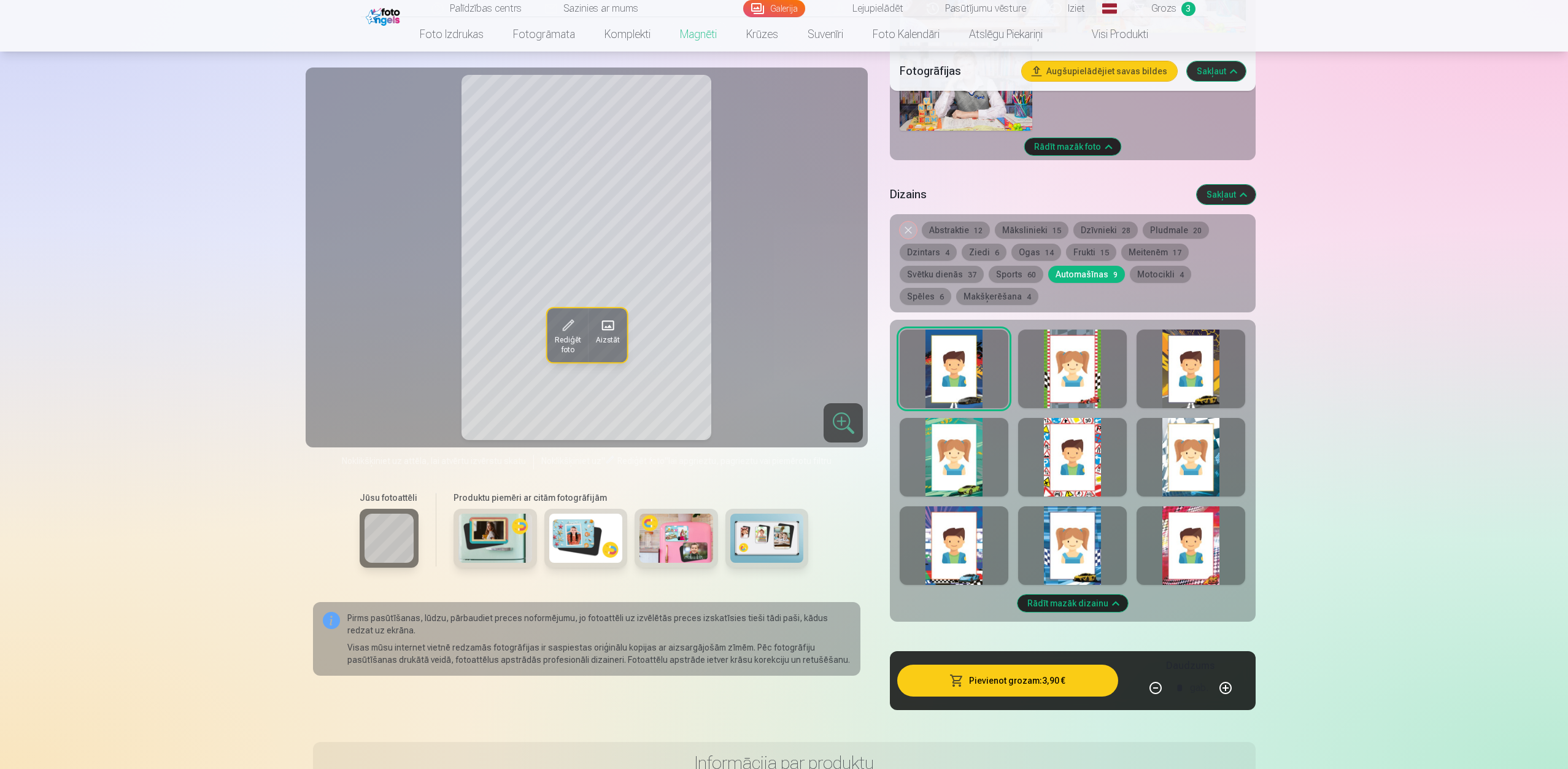
click at [1174, 377] on div at bounding box center [1191, 368] width 109 height 79
click at [951, 288] on button "Spēles 6" at bounding box center [925, 296] width 51 height 17
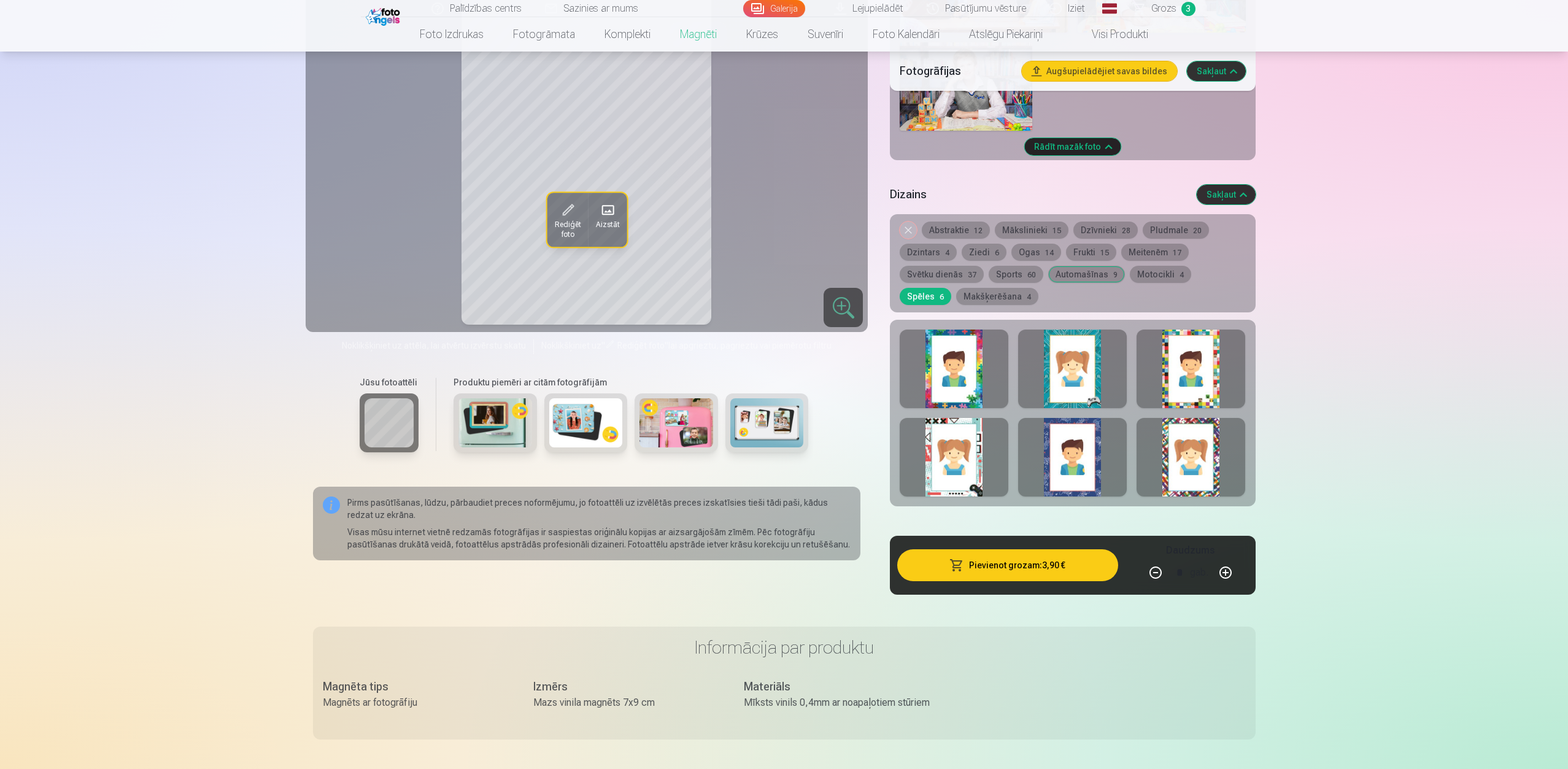
scroll to position [1118, 0]
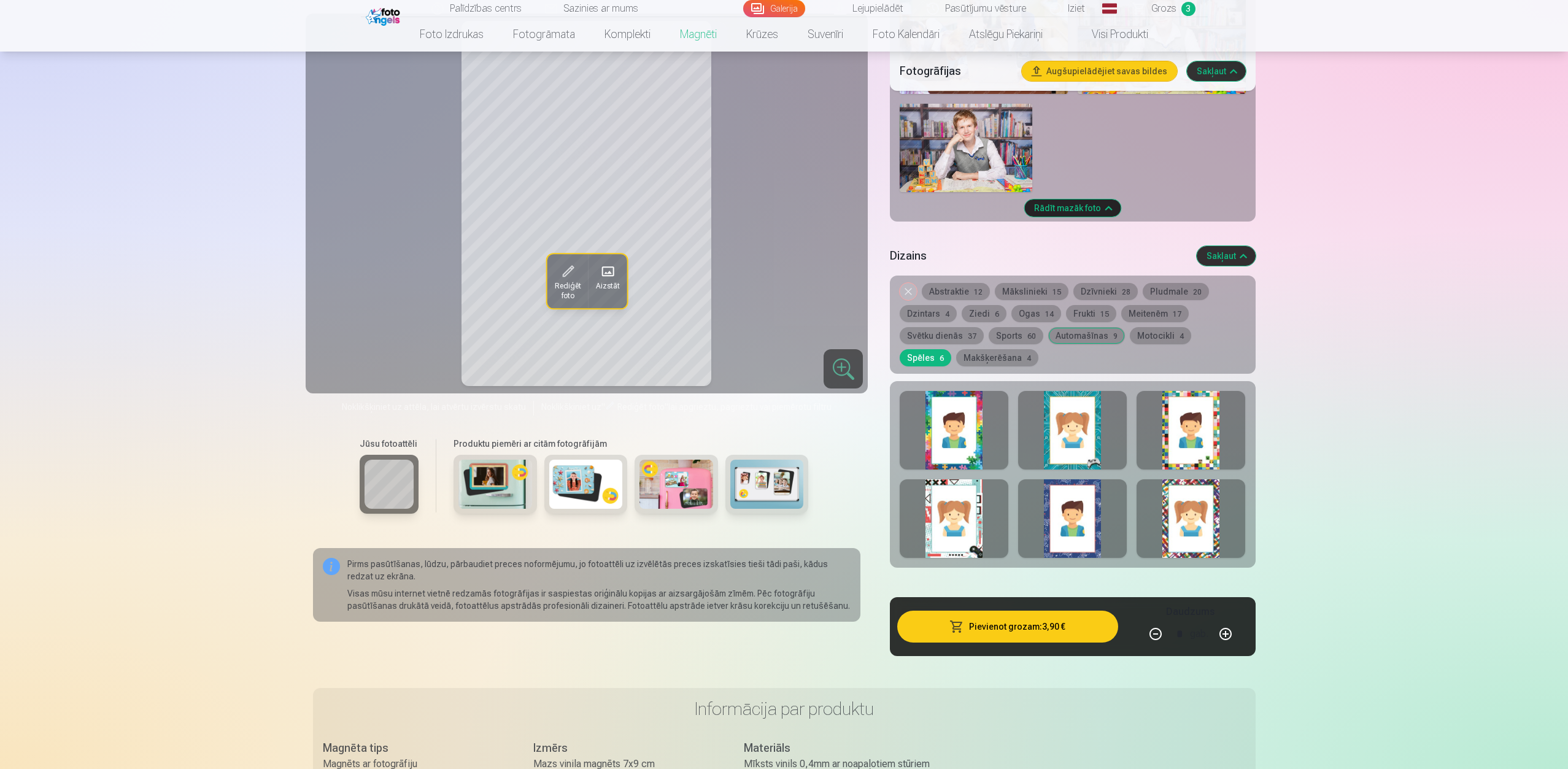
click at [1164, 309] on button "Meitenēm 17" at bounding box center [1154, 313] width 68 height 17
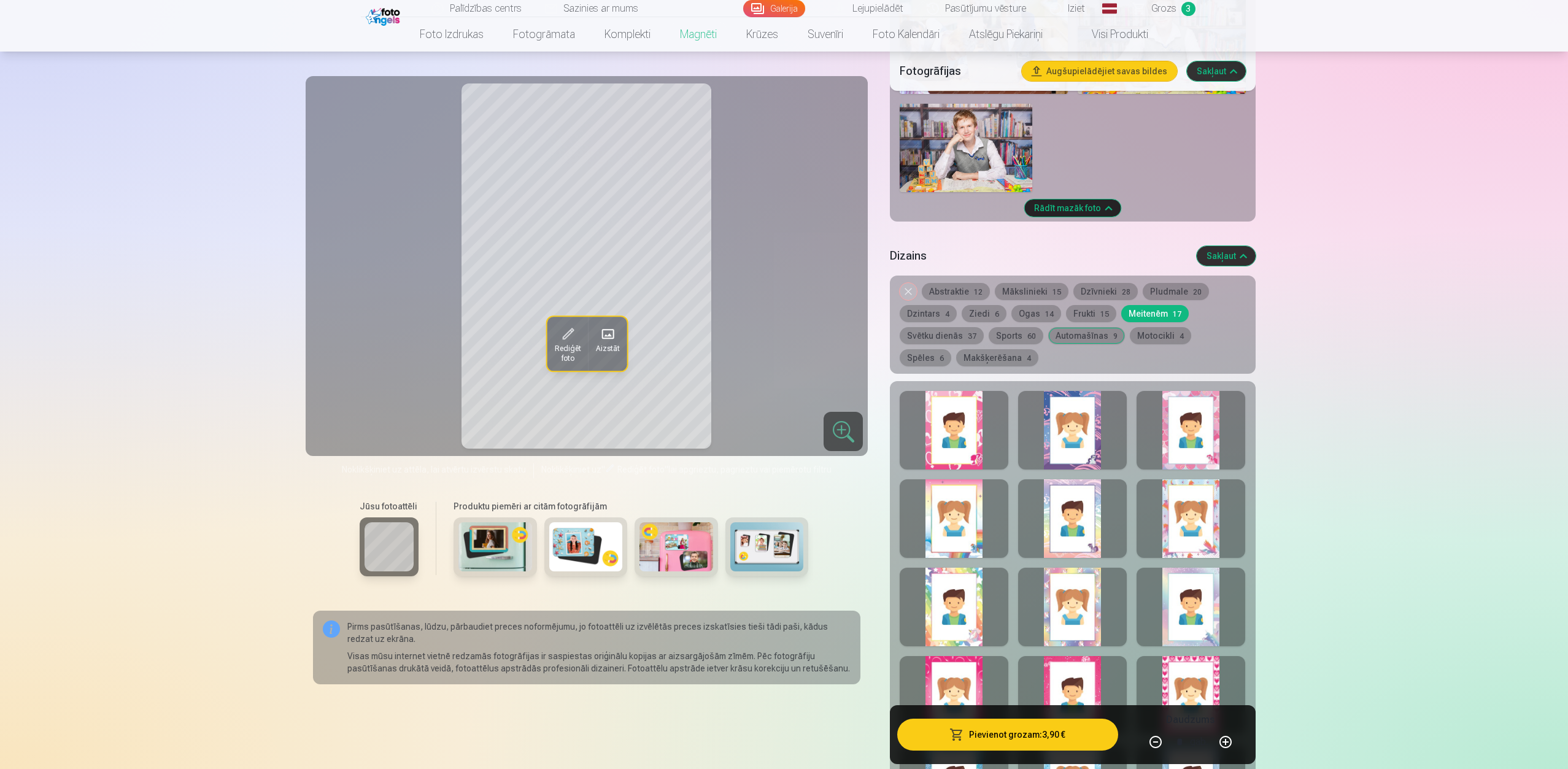
scroll to position [1364, 0]
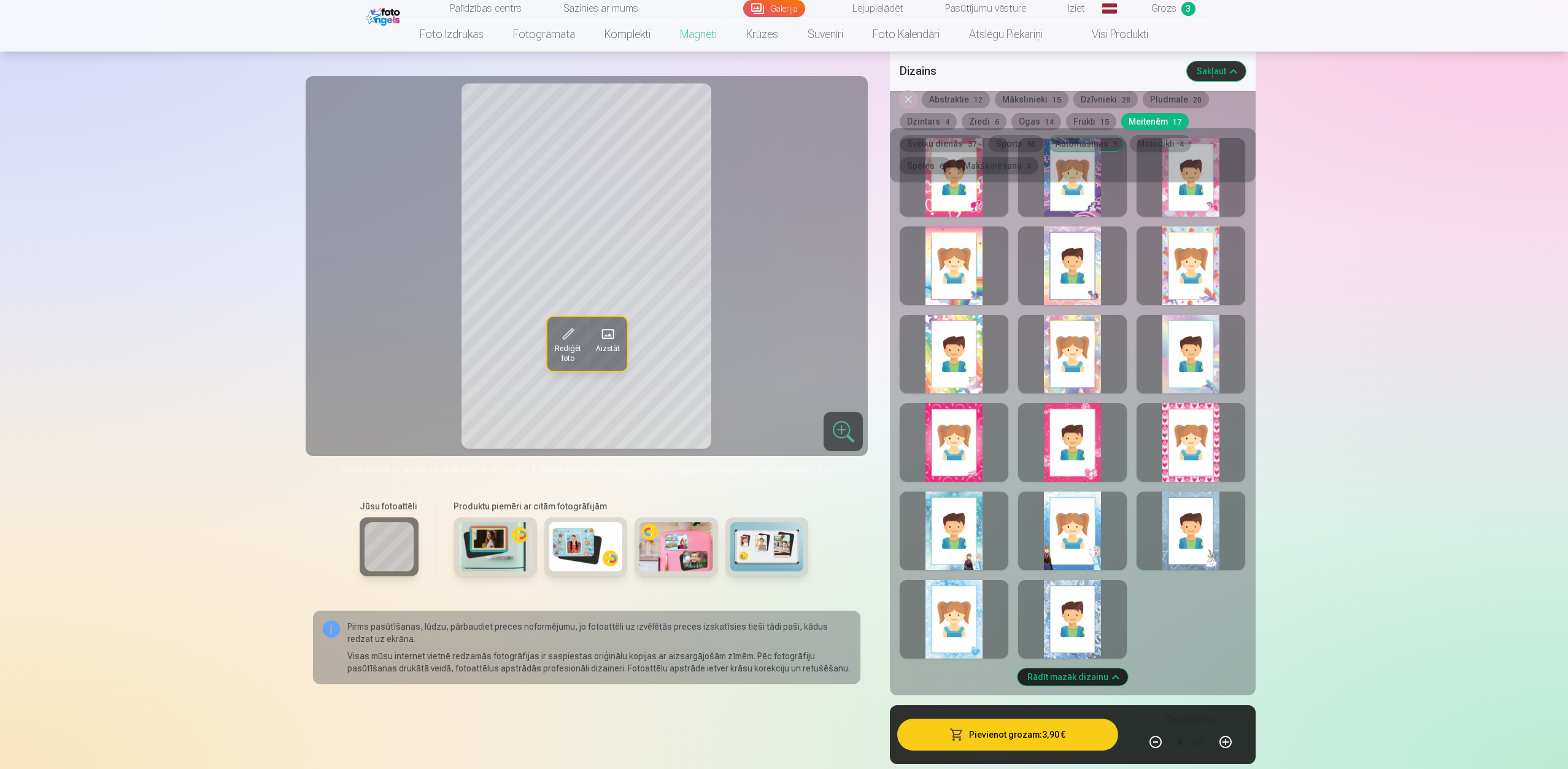
click at [958, 545] on div at bounding box center [954, 530] width 109 height 79
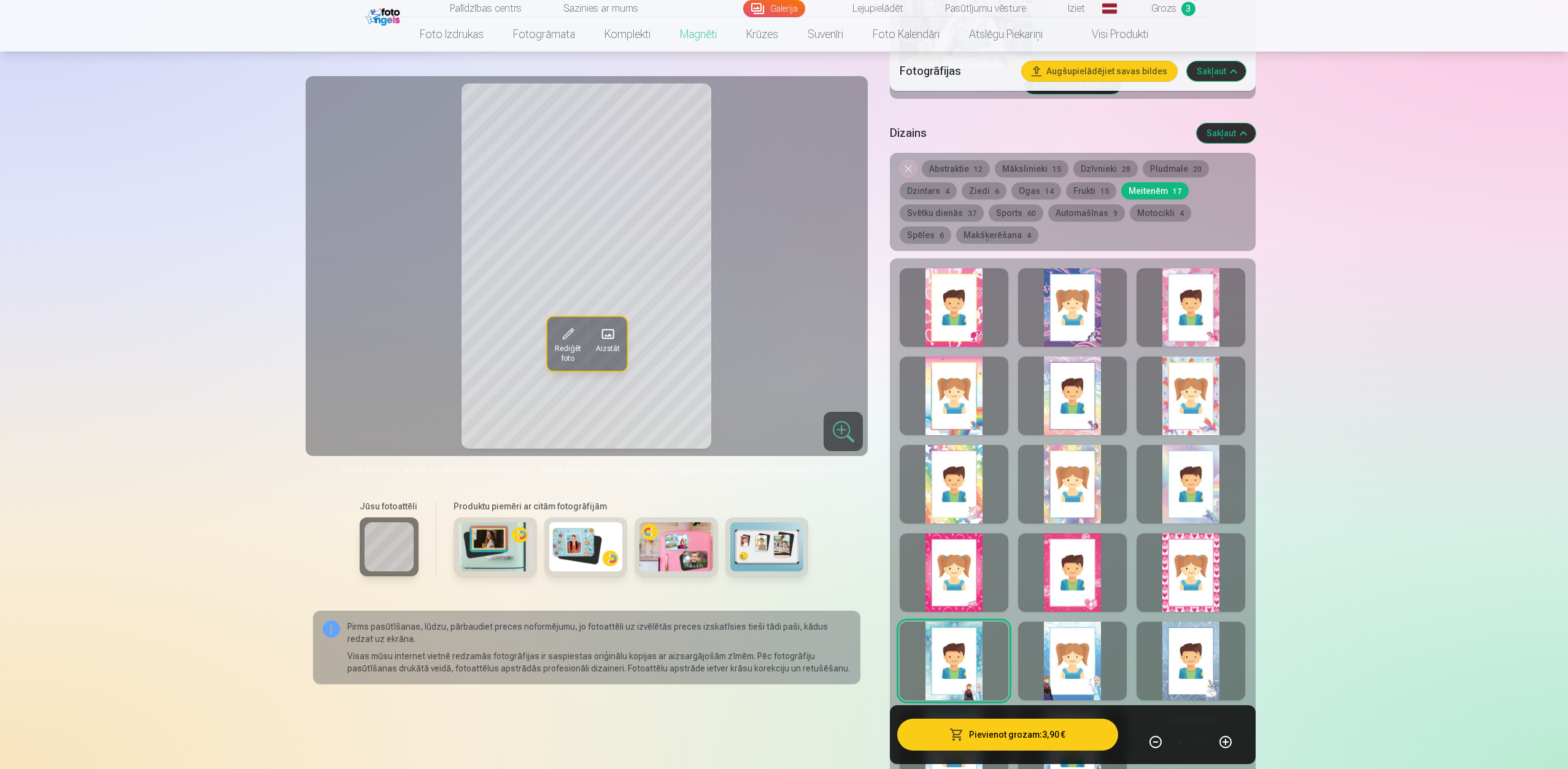
click at [1016, 204] on button "Sports 60" at bounding box center [1016, 213] width 55 height 17
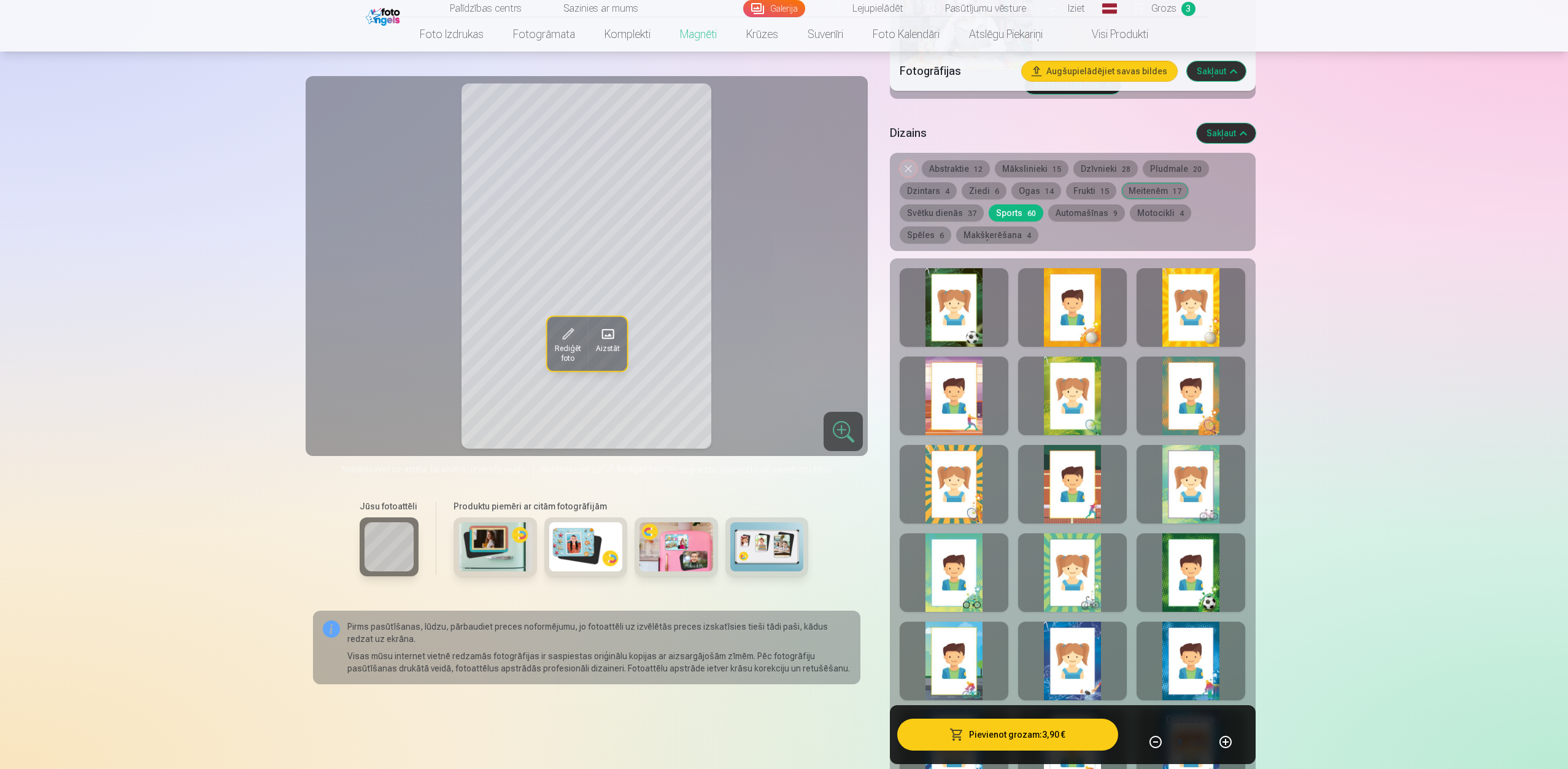
click at [951, 490] on div at bounding box center [954, 484] width 109 height 79
click at [1174, 394] on div at bounding box center [1191, 396] width 109 height 79
click at [1094, 399] on div at bounding box center [1072, 396] width 109 height 79
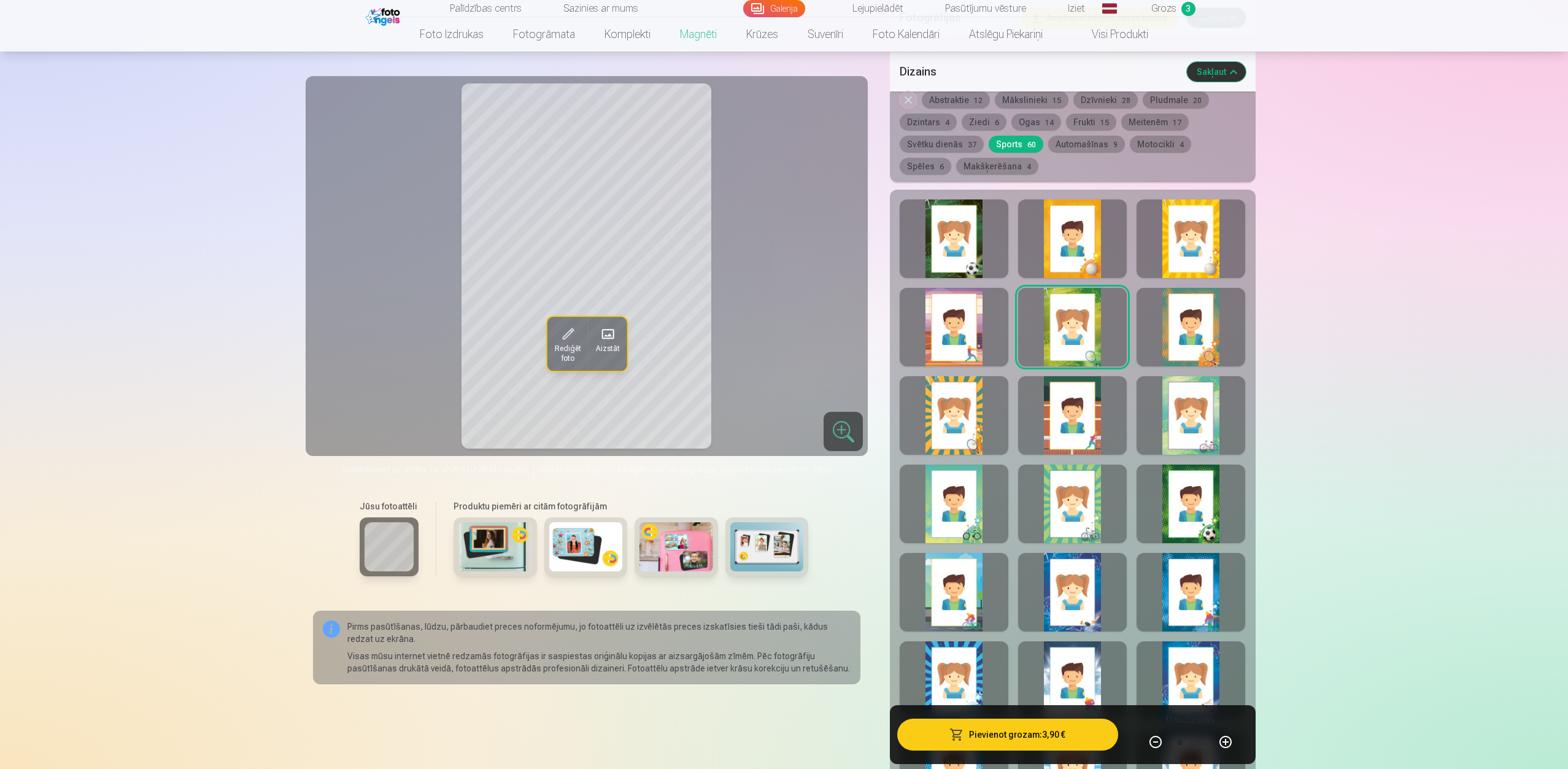
scroll to position [1364, 0]
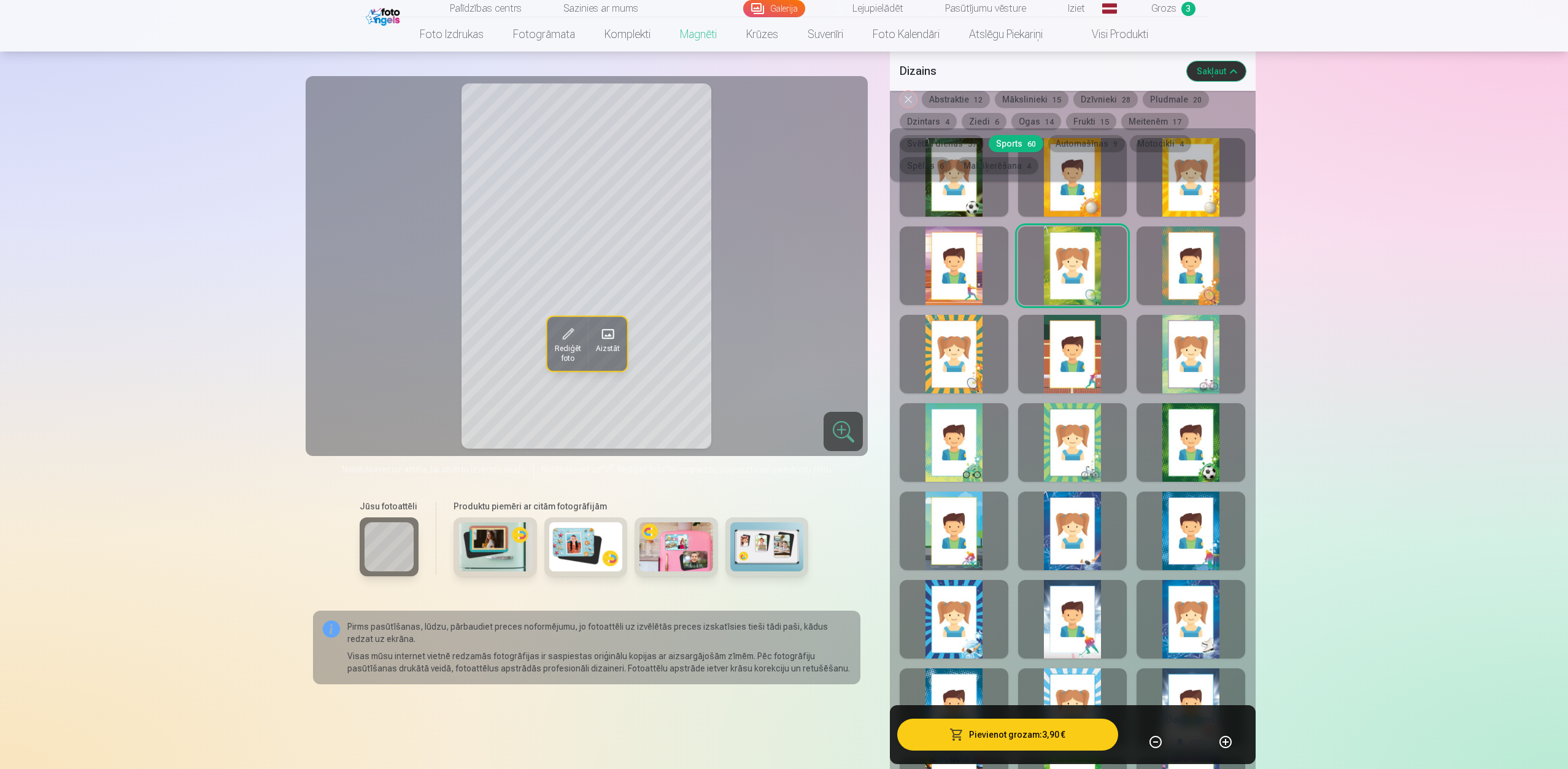
click at [1092, 530] on div at bounding box center [1072, 530] width 109 height 79
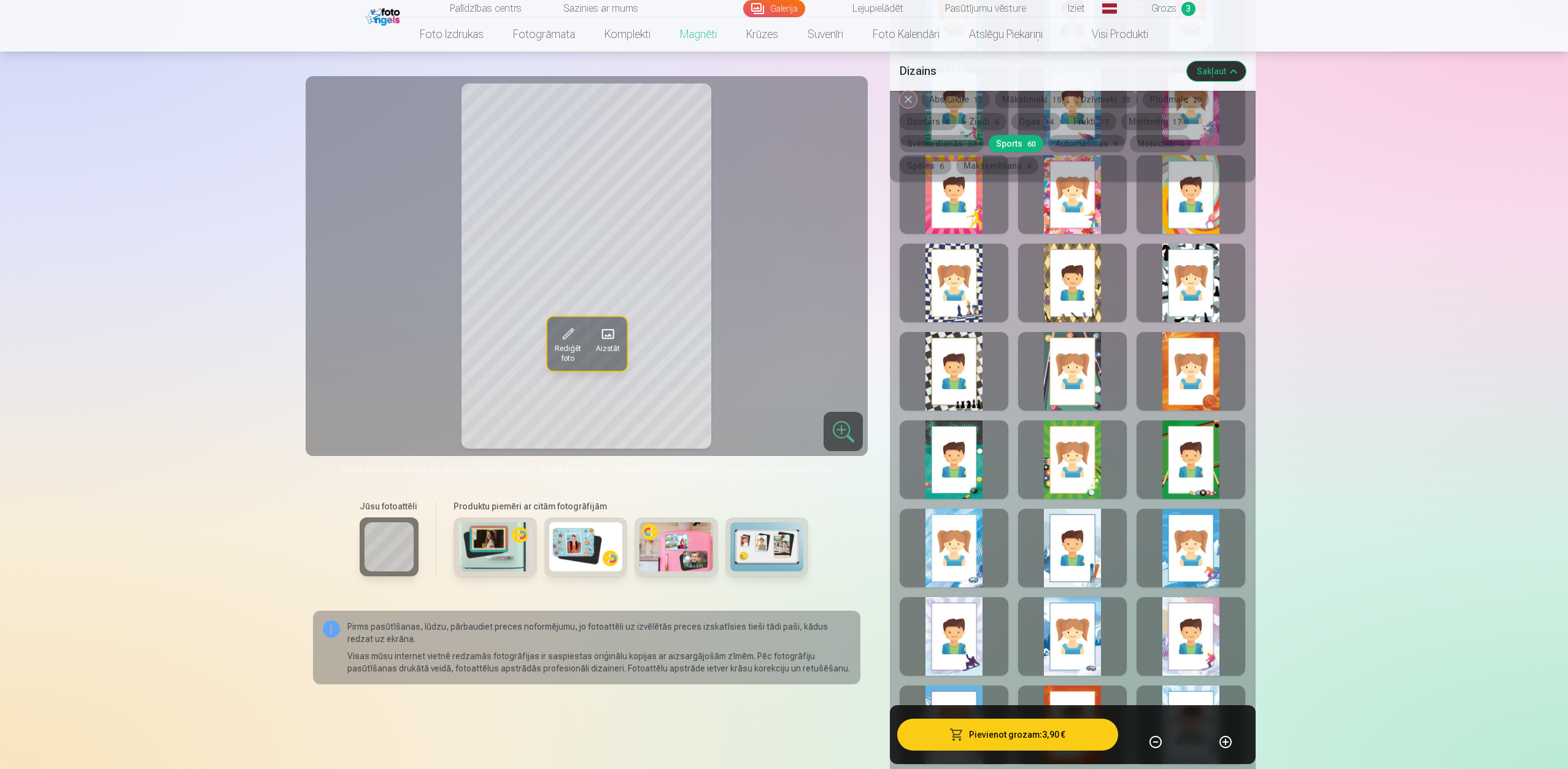
scroll to position [2591, 0]
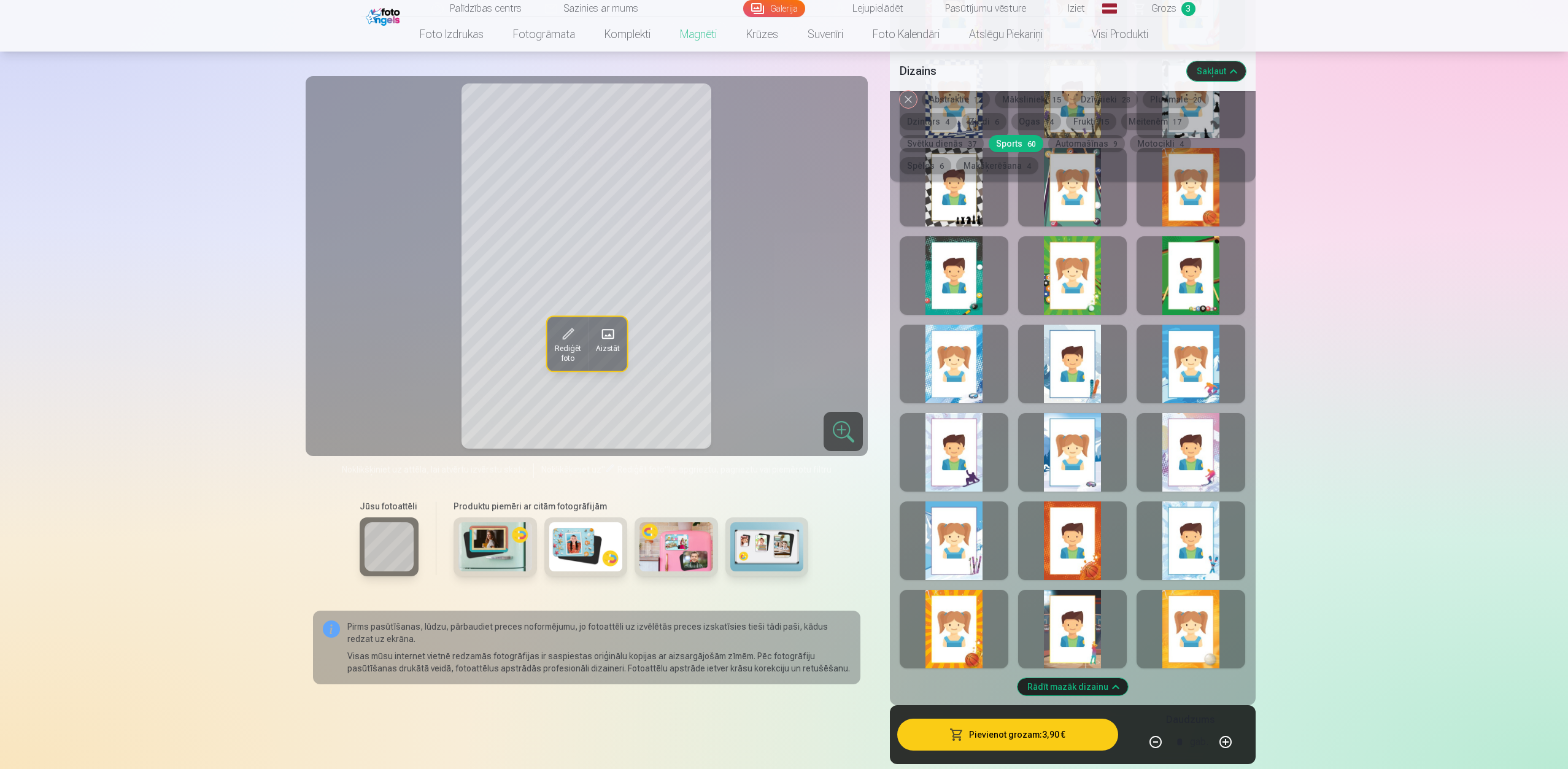
click at [1085, 548] on div at bounding box center [1072, 629] width 109 height 79
click at [1077, 470] on div at bounding box center [1072, 452] width 109 height 79
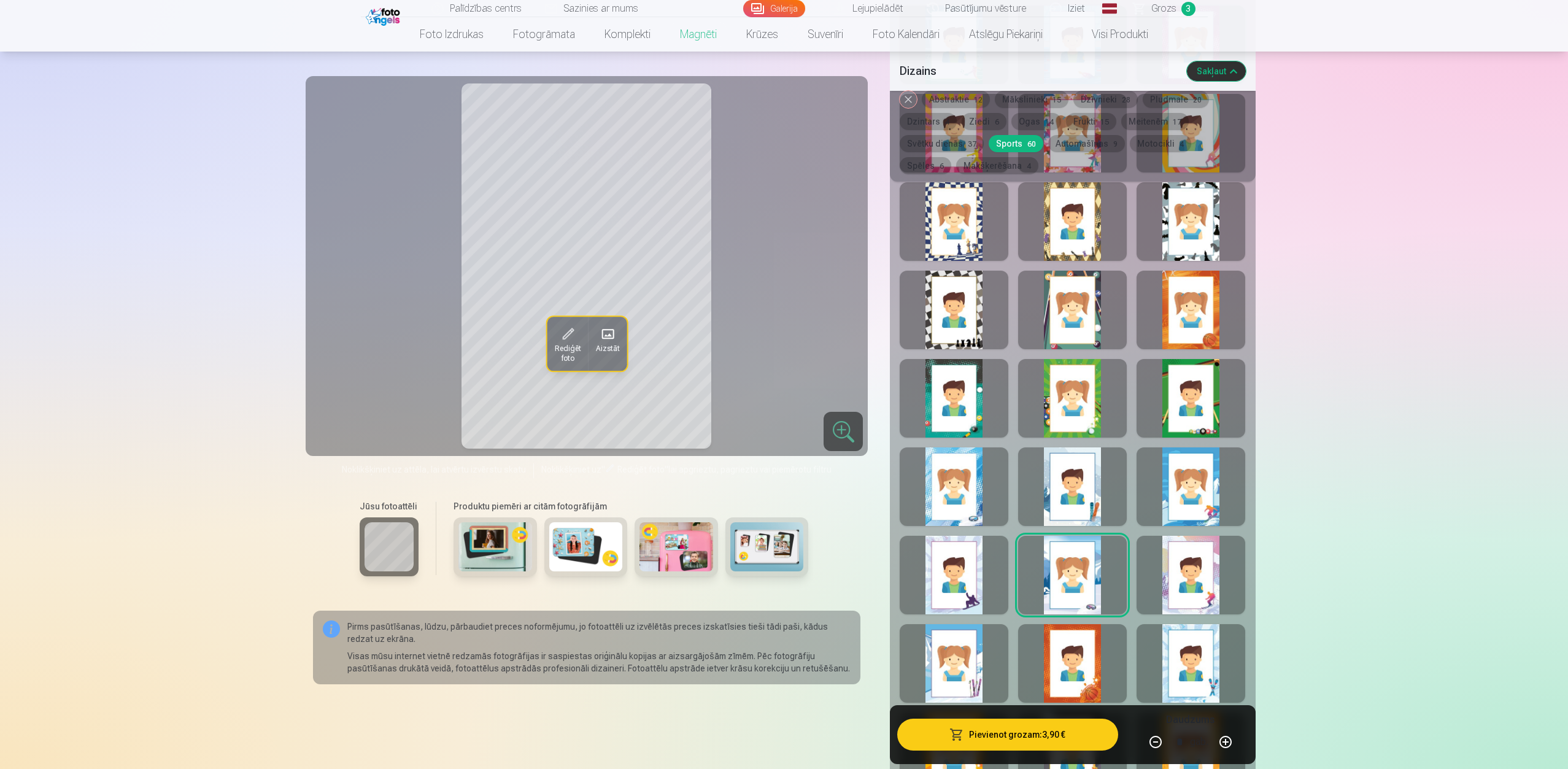
scroll to position [2407, 0]
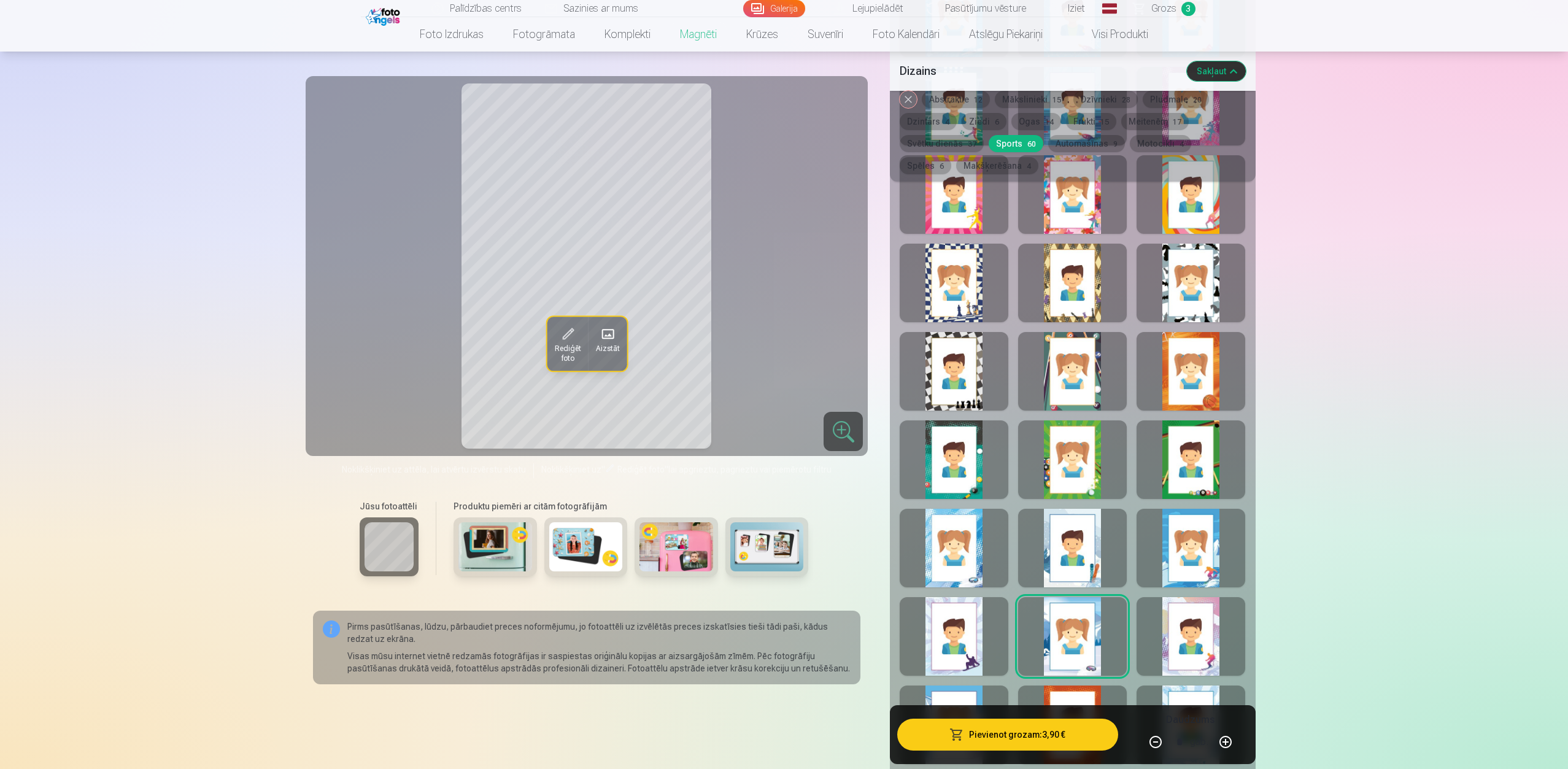
click at [962, 453] on div at bounding box center [954, 459] width 109 height 79
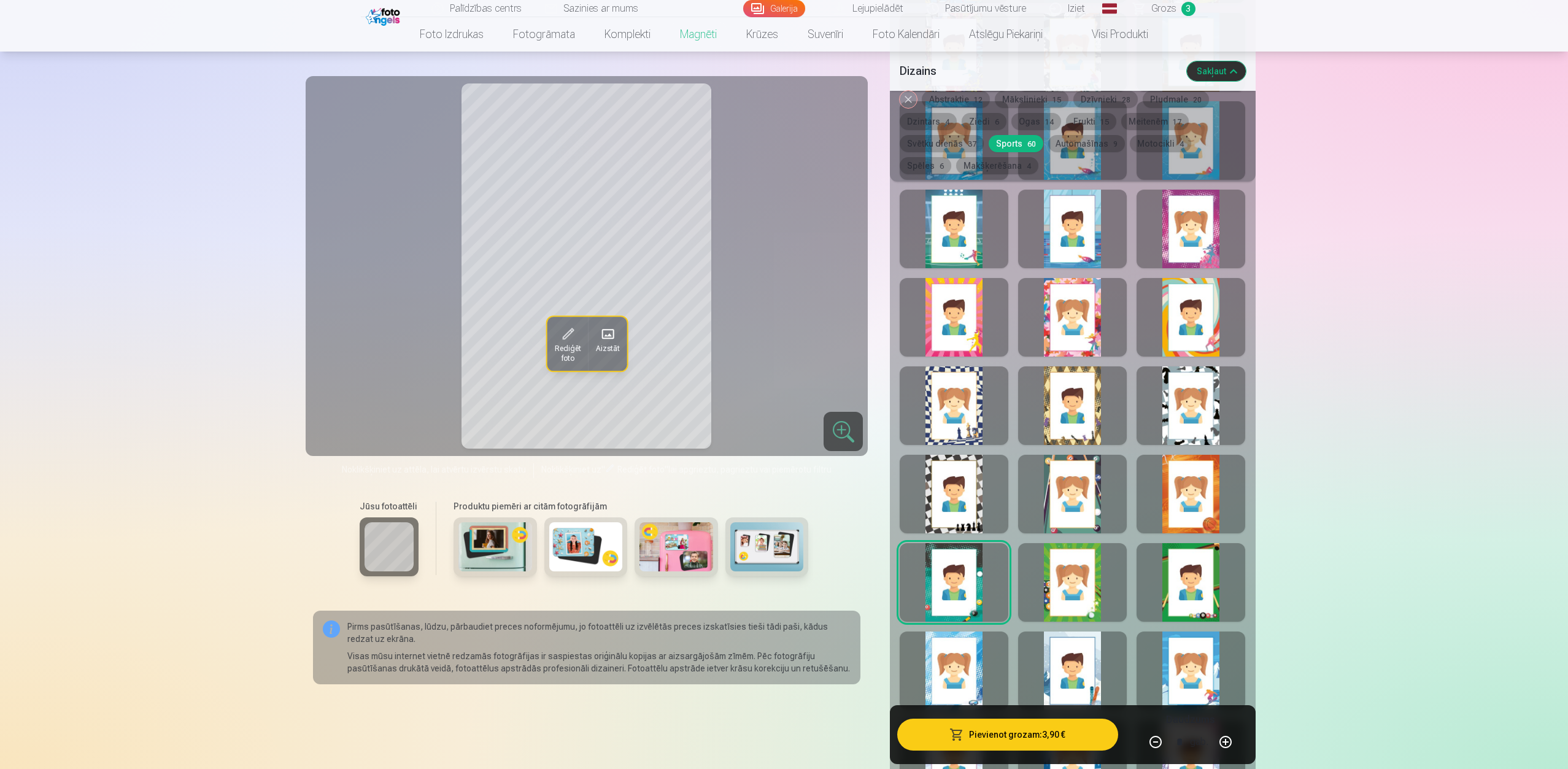
scroll to position [2222, 0]
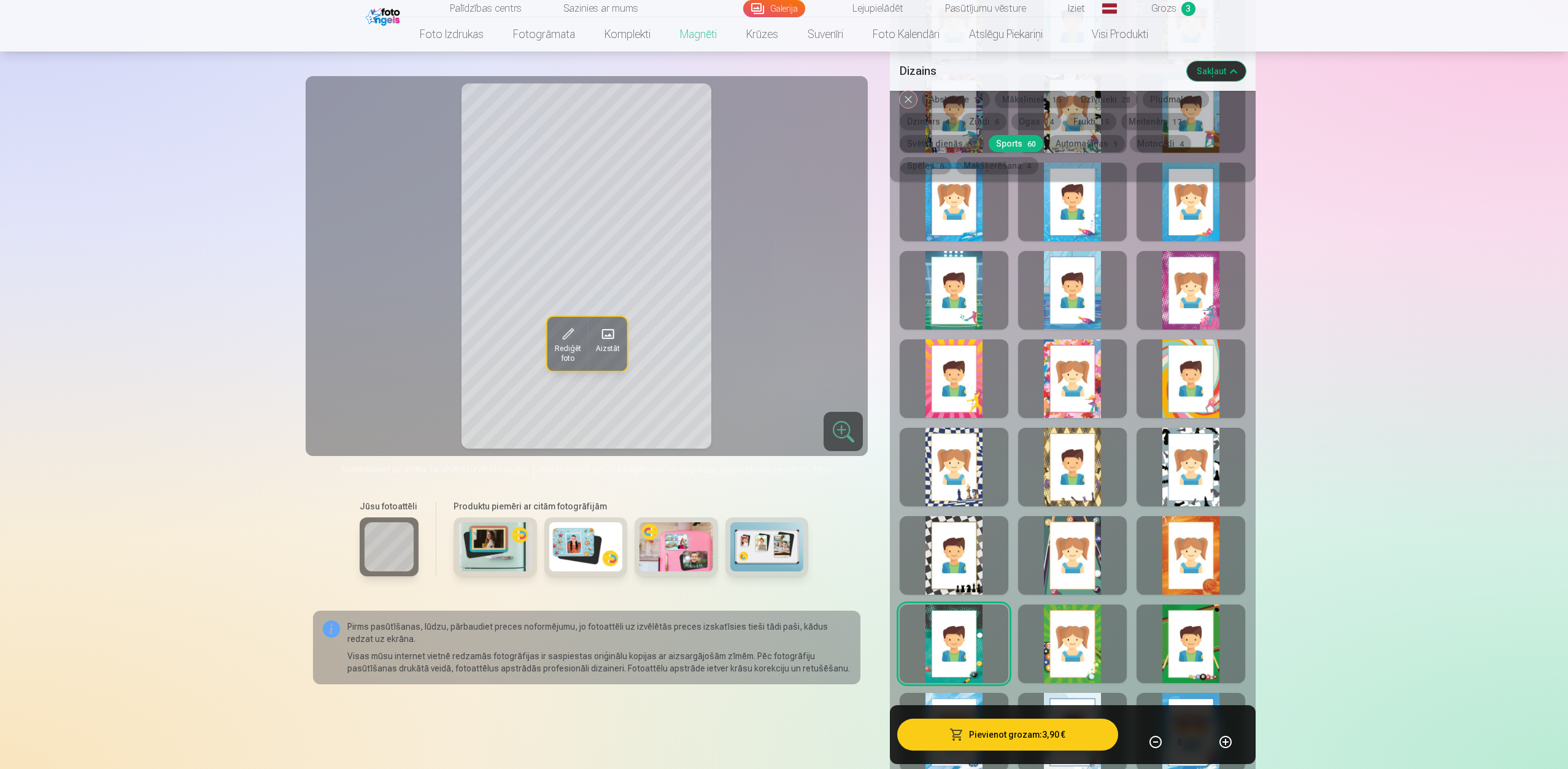
click at [1062, 466] on div at bounding box center [1072, 467] width 109 height 79
click at [951, 464] on div at bounding box center [954, 467] width 109 height 79
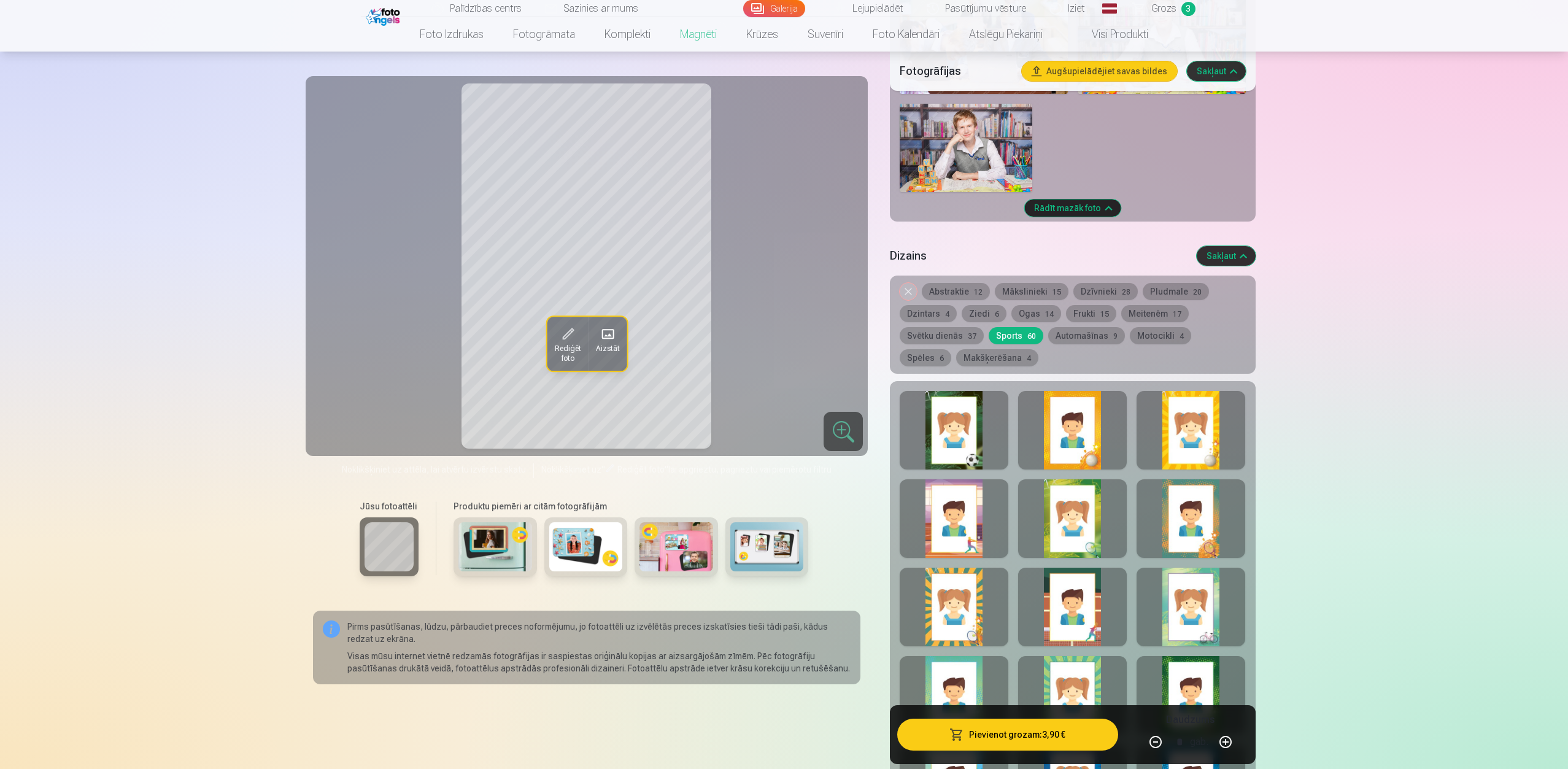
scroll to position [873, 0]
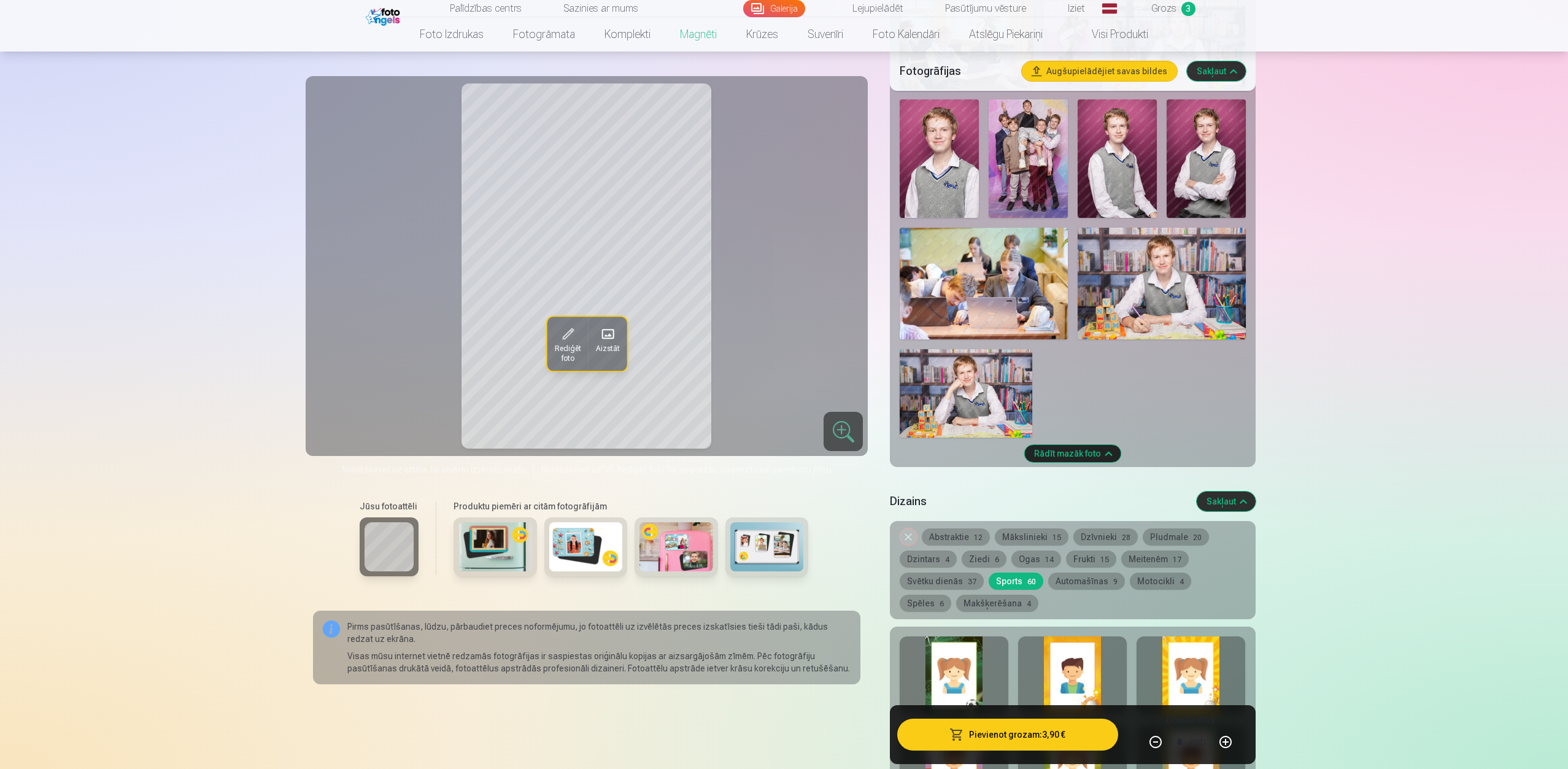
click at [1036, 528] on button "Mākslinieki 15" at bounding box center [1031, 537] width 74 height 17
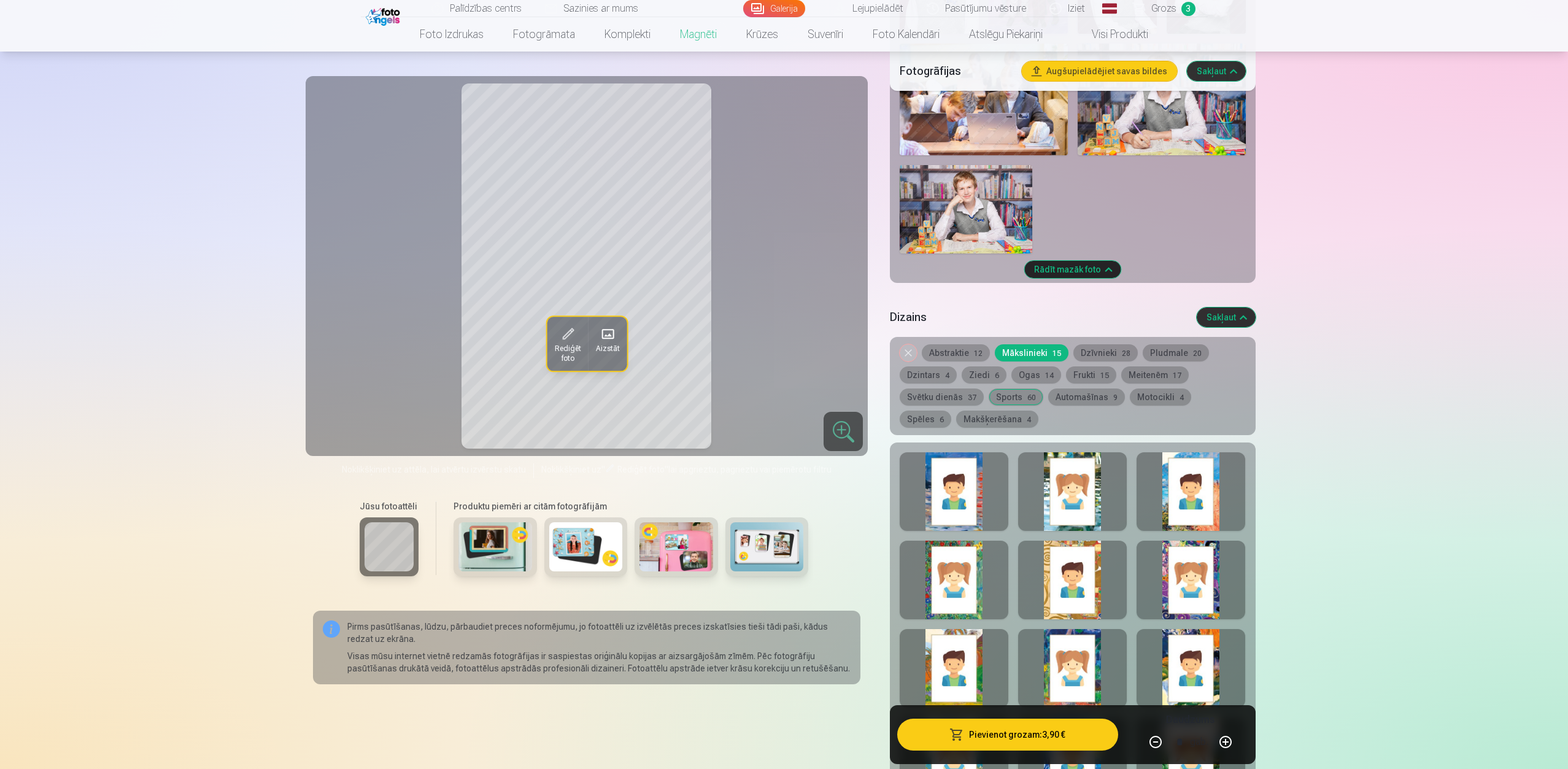
scroll to position [1179, 0]
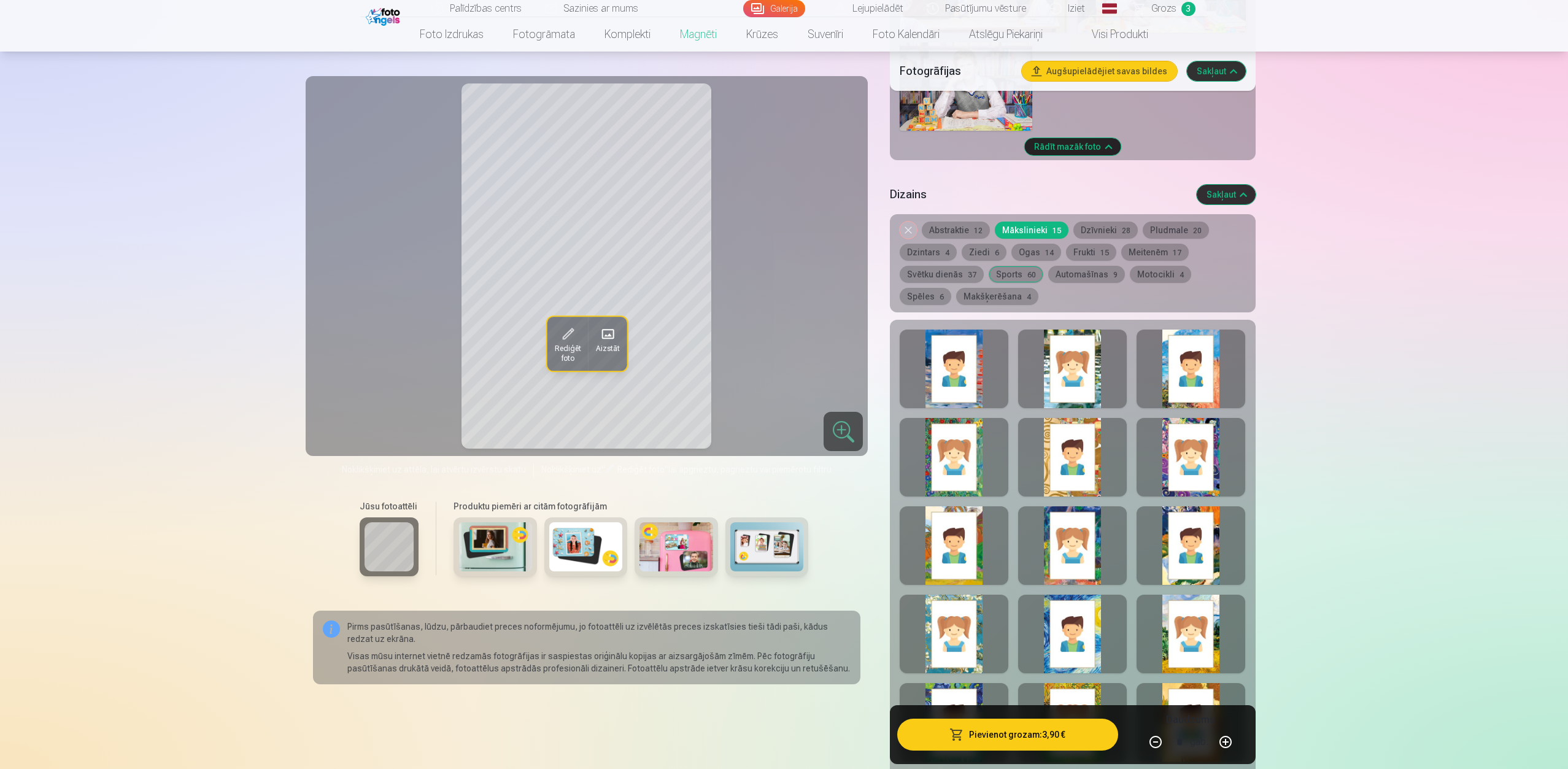
click at [1174, 539] on div at bounding box center [1191, 545] width 109 height 79
click at [971, 534] on div at bounding box center [954, 545] width 109 height 79
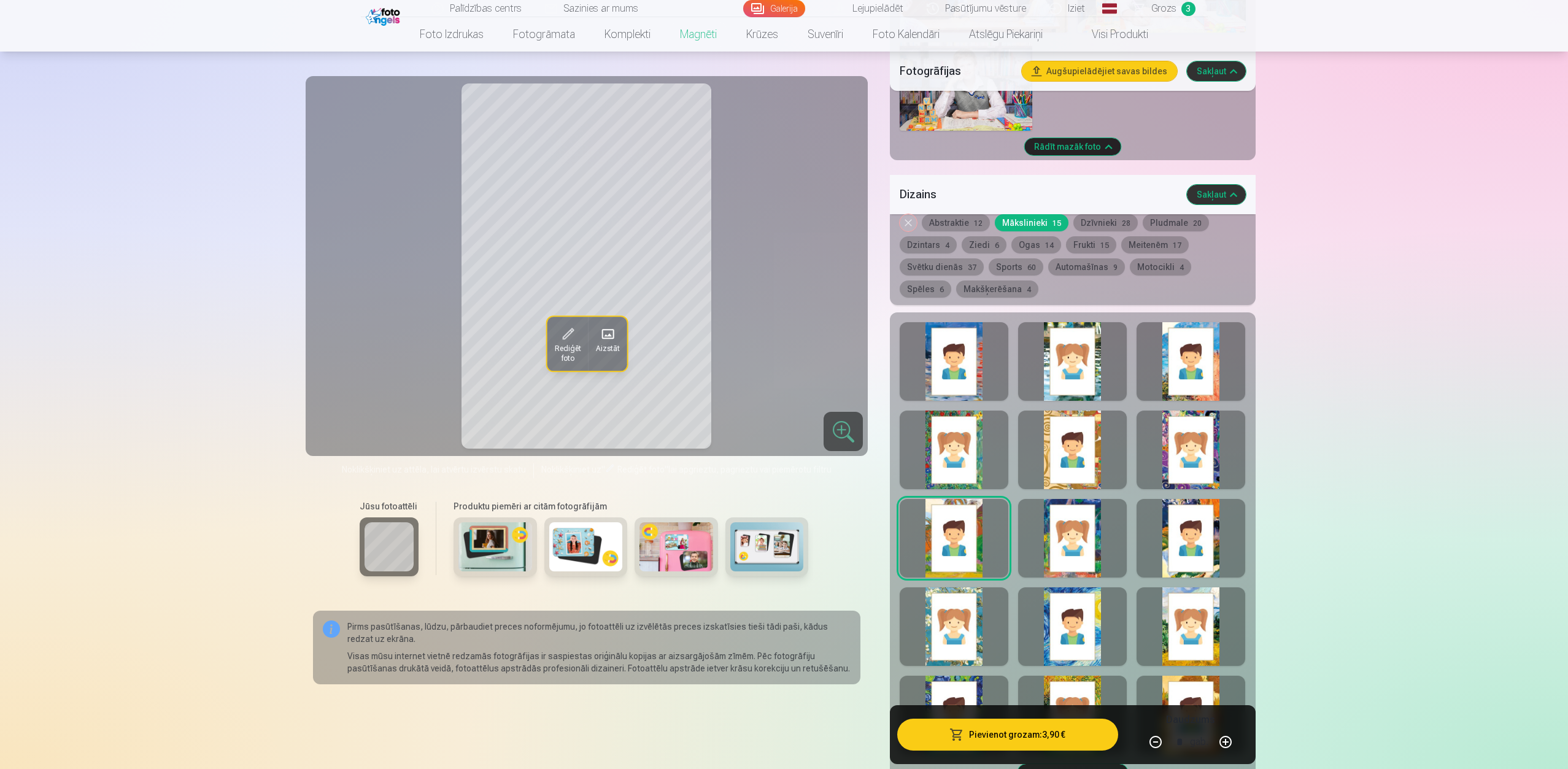
scroll to position [1364, 0]
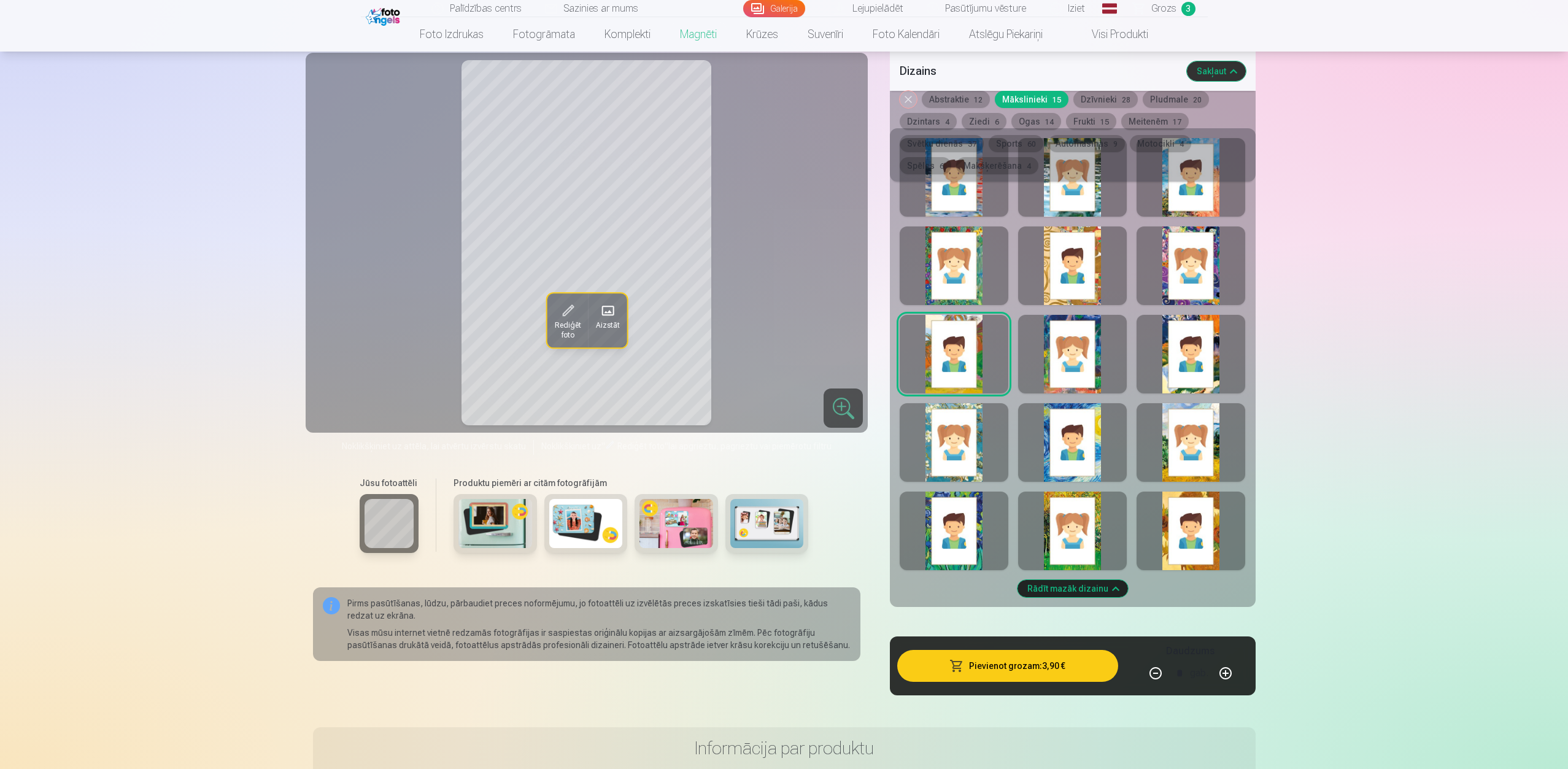
click at [969, 514] on div at bounding box center [954, 530] width 109 height 79
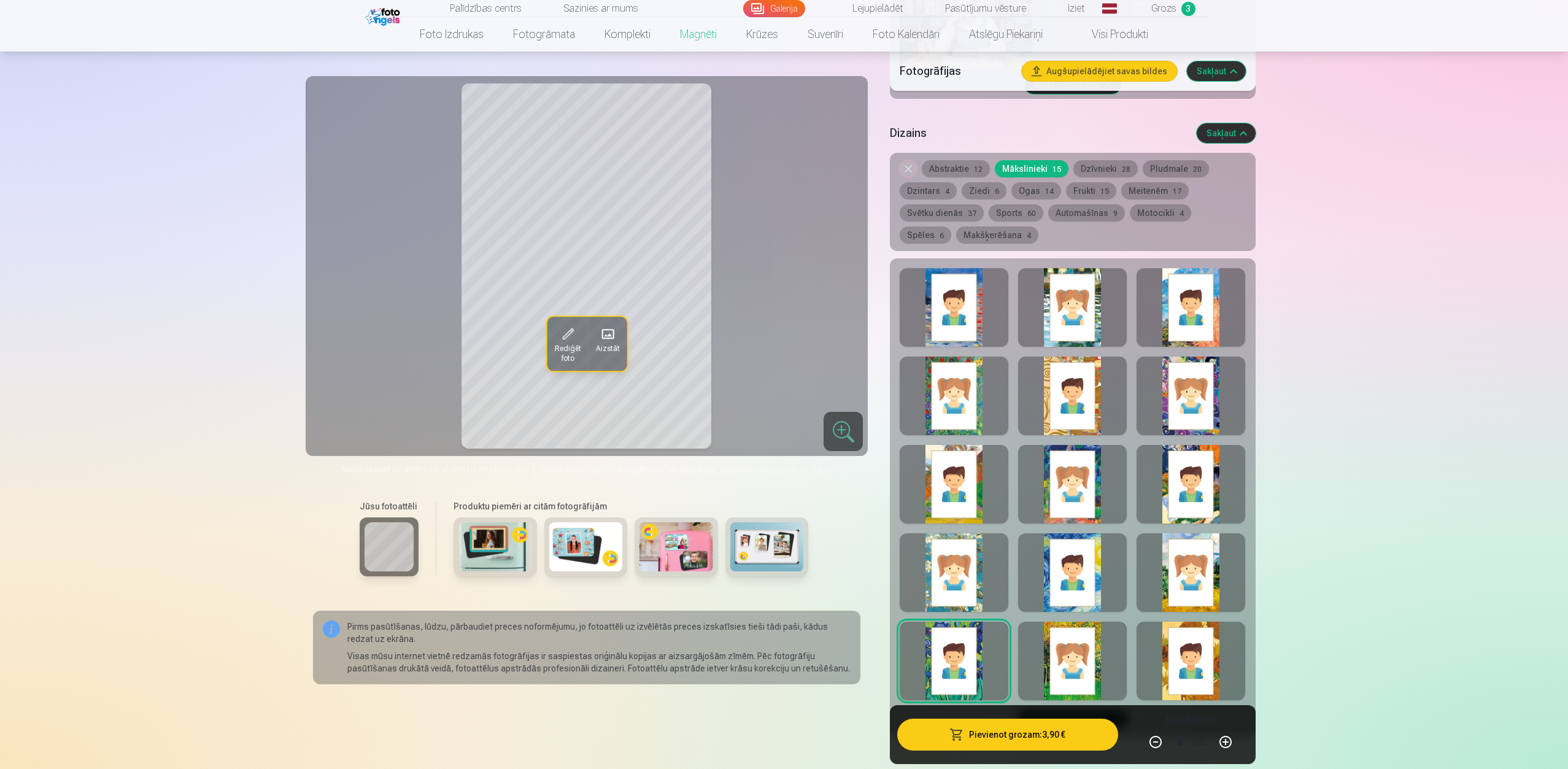
scroll to position [1179, 0]
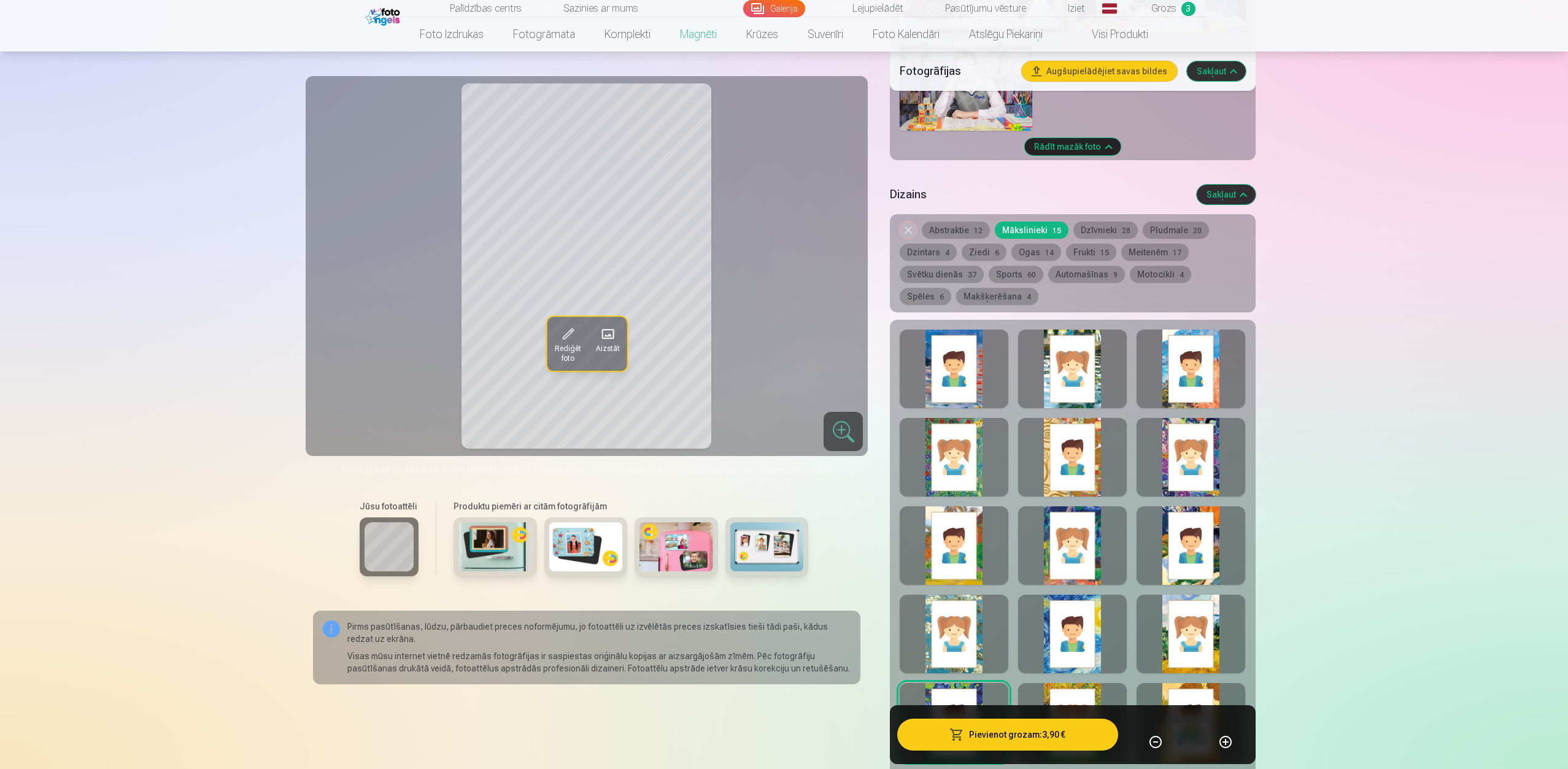
click at [1068, 378] on div at bounding box center [1072, 368] width 109 height 79
click at [1174, 221] on button "Pludmale 20" at bounding box center [1175, 230] width 66 height 17
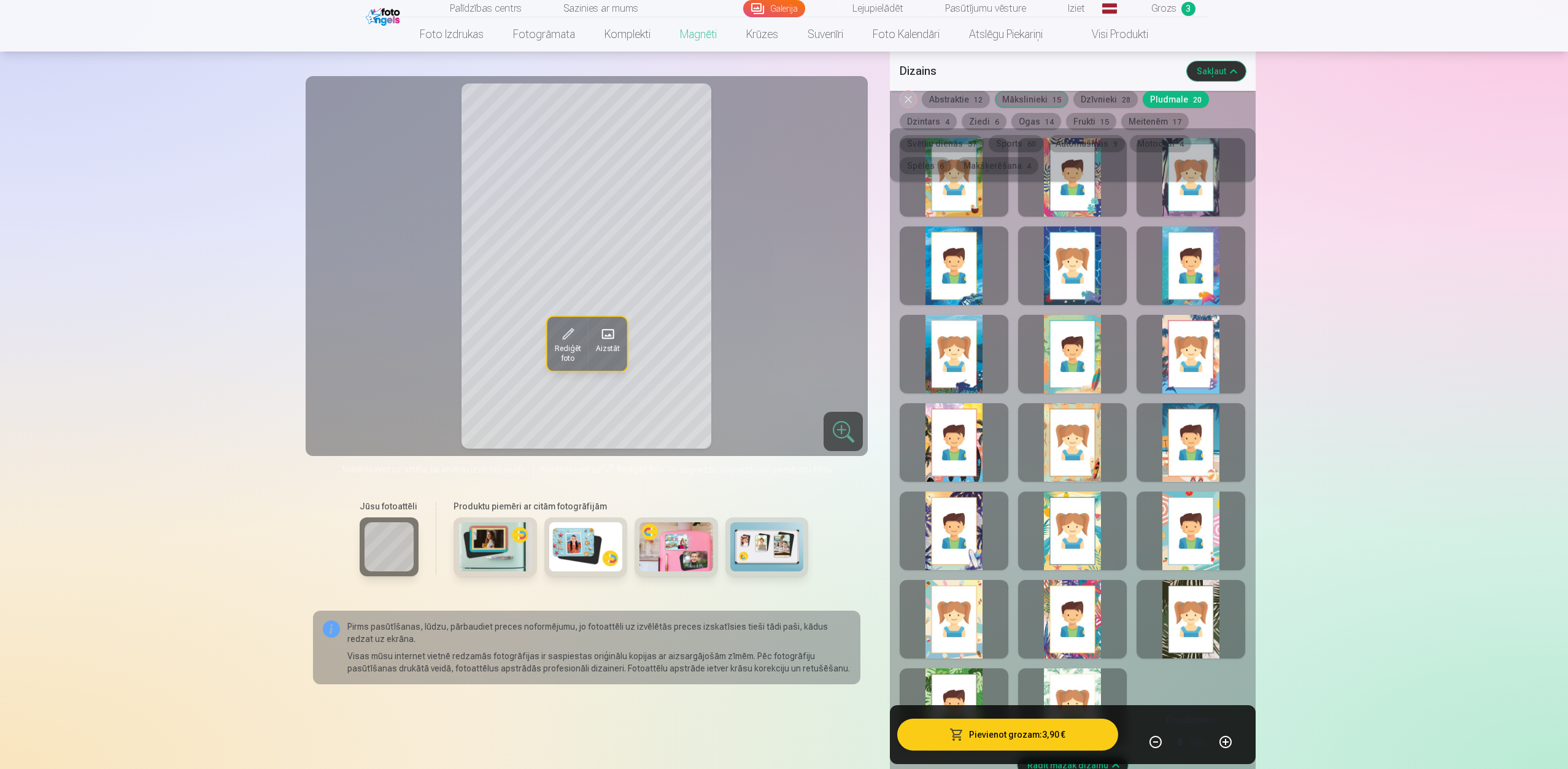
scroll to position [1425, 0]
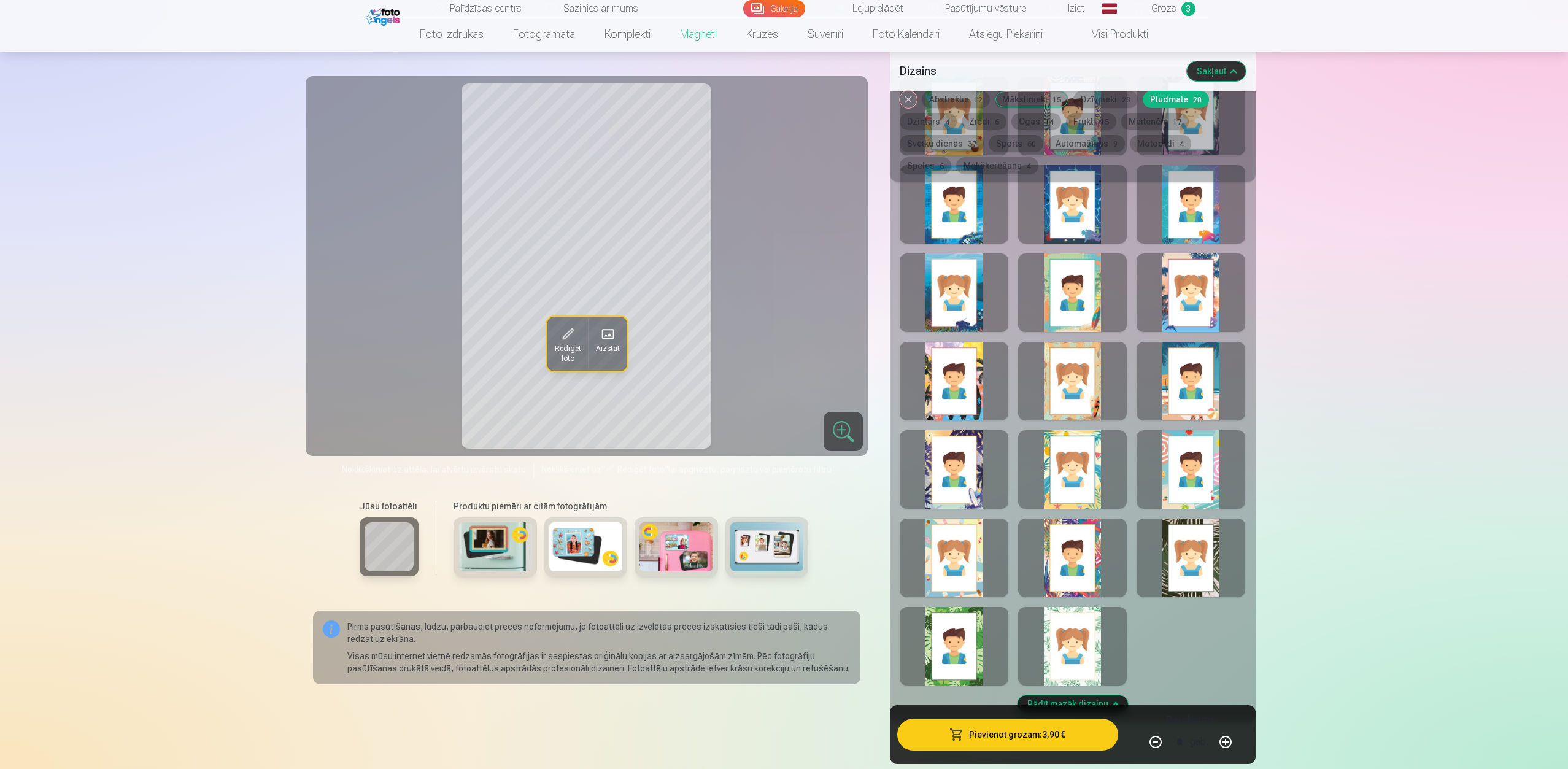
click at [964, 287] on div at bounding box center [954, 293] width 109 height 79
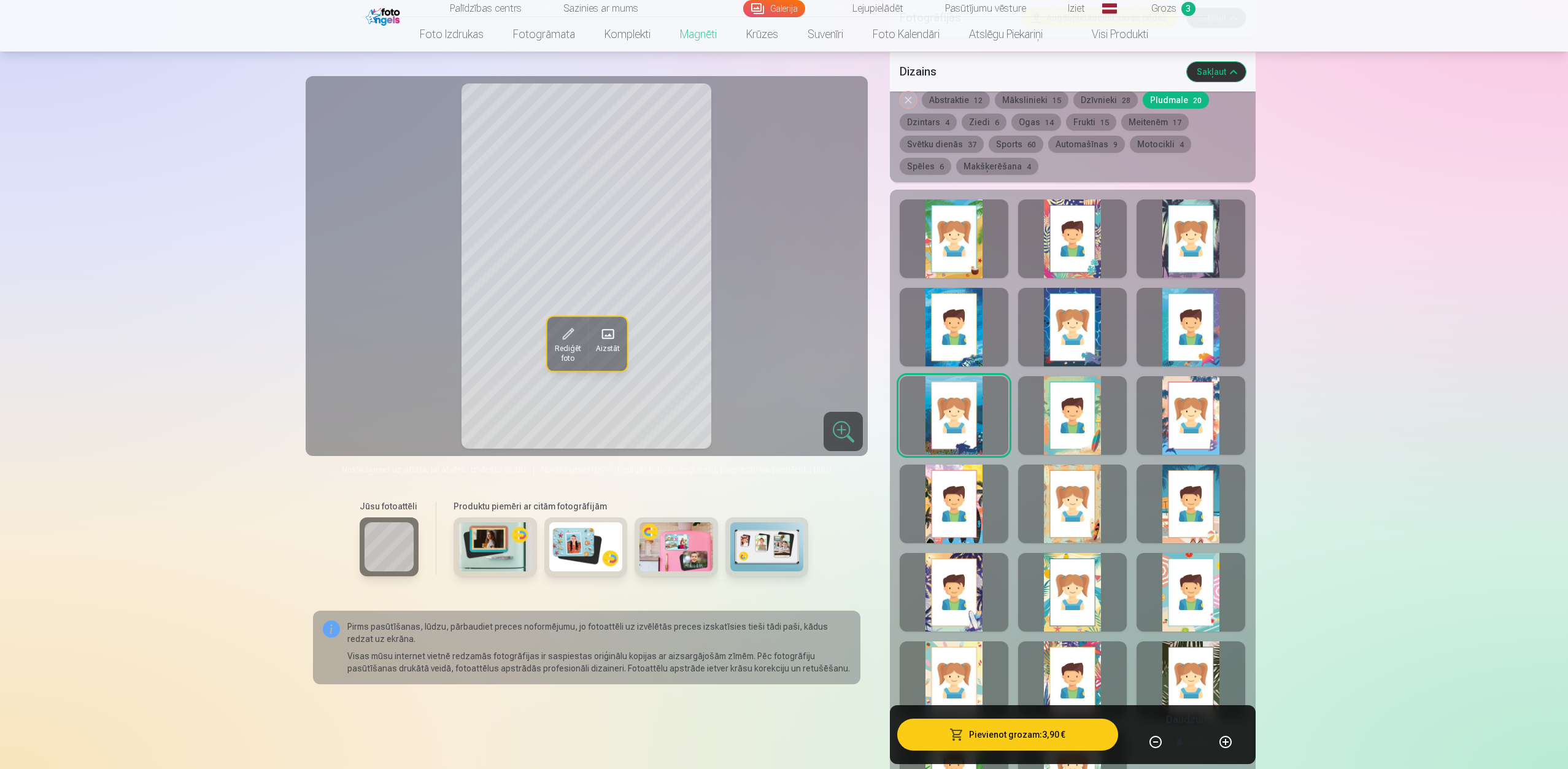
scroll to position [1241, 0]
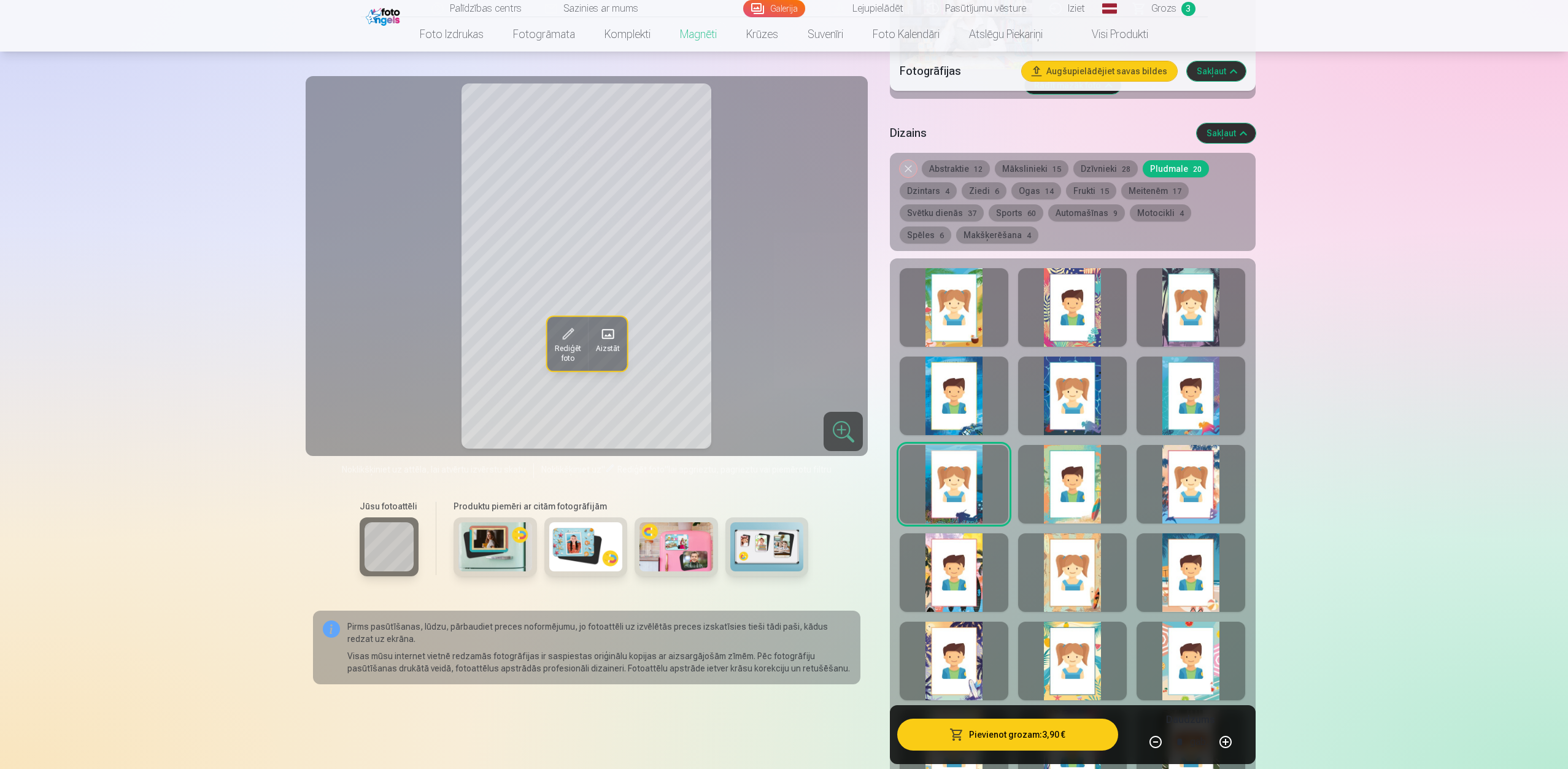
click at [1094, 160] on button "Dzīvnieki 28" at bounding box center [1105, 168] width 64 height 17
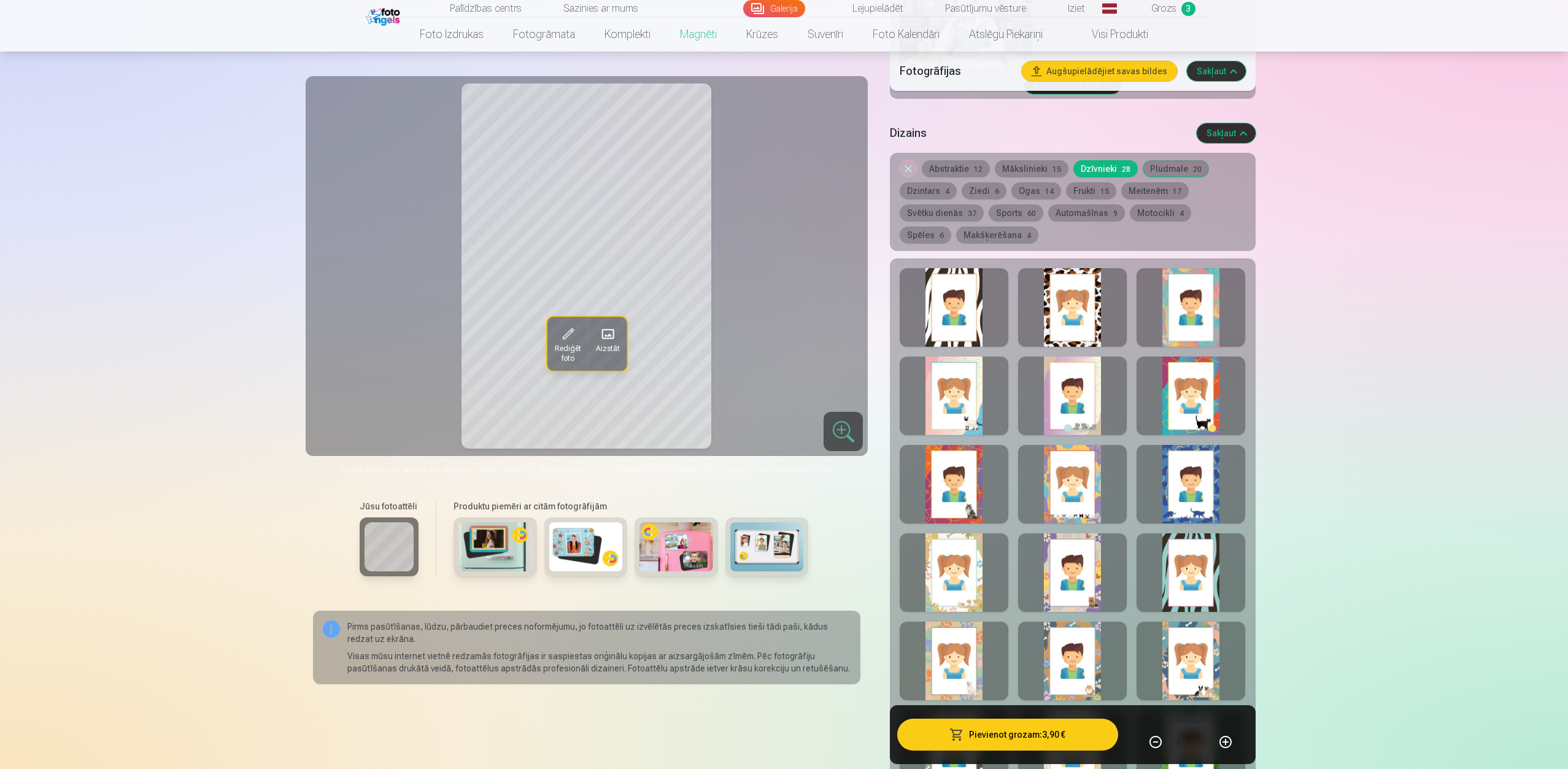
click at [1174, 481] on div at bounding box center [1191, 484] width 109 height 79
click at [1079, 497] on div at bounding box center [1072, 484] width 109 height 79
click at [945, 494] on div at bounding box center [954, 484] width 109 height 79
click at [1174, 383] on div at bounding box center [1191, 396] width 109 height 79
click at [1174, 548] on div at bounding box center [1191, 660] width 109 height 79
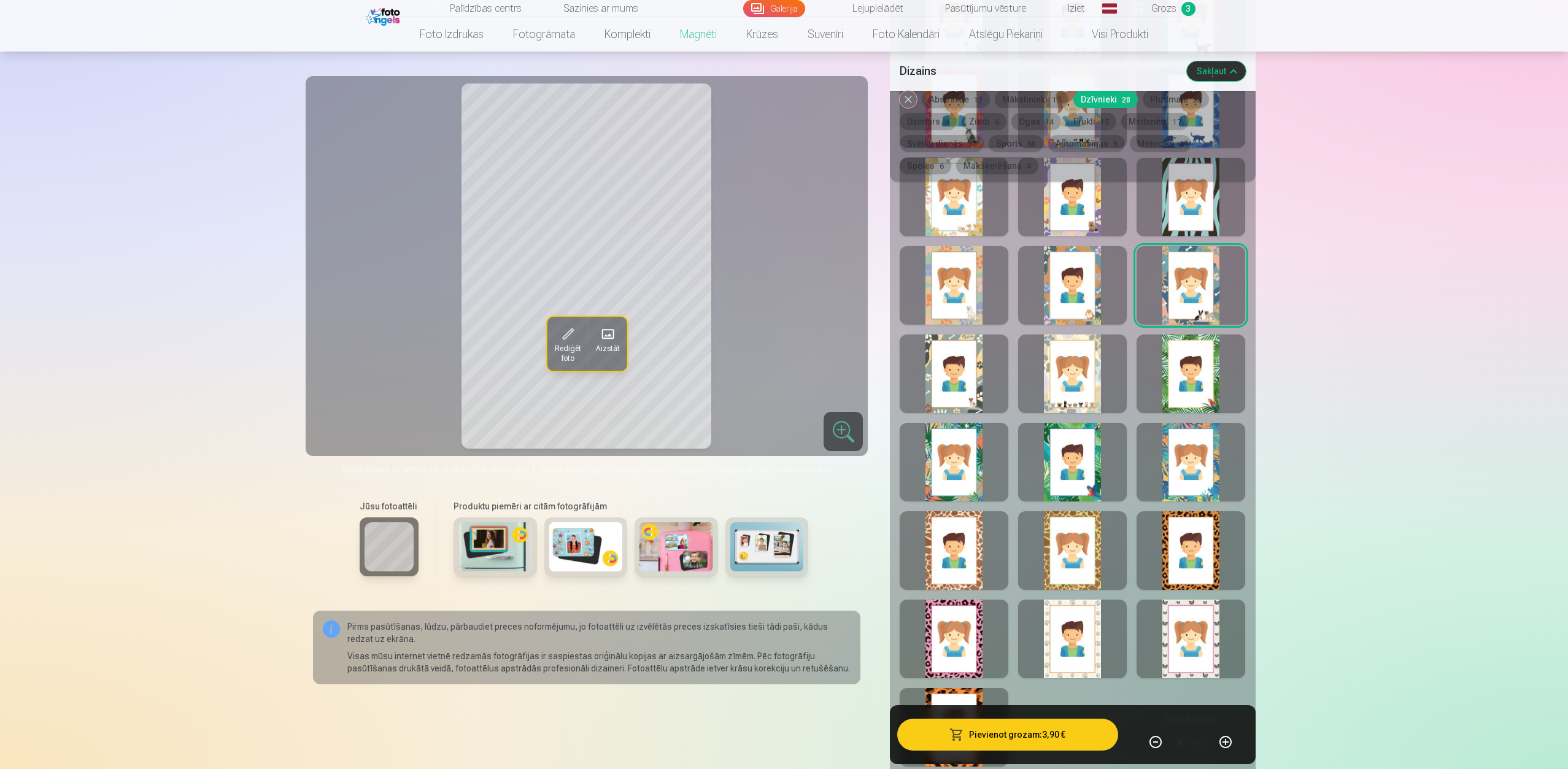
scroll to position [1671, 0]
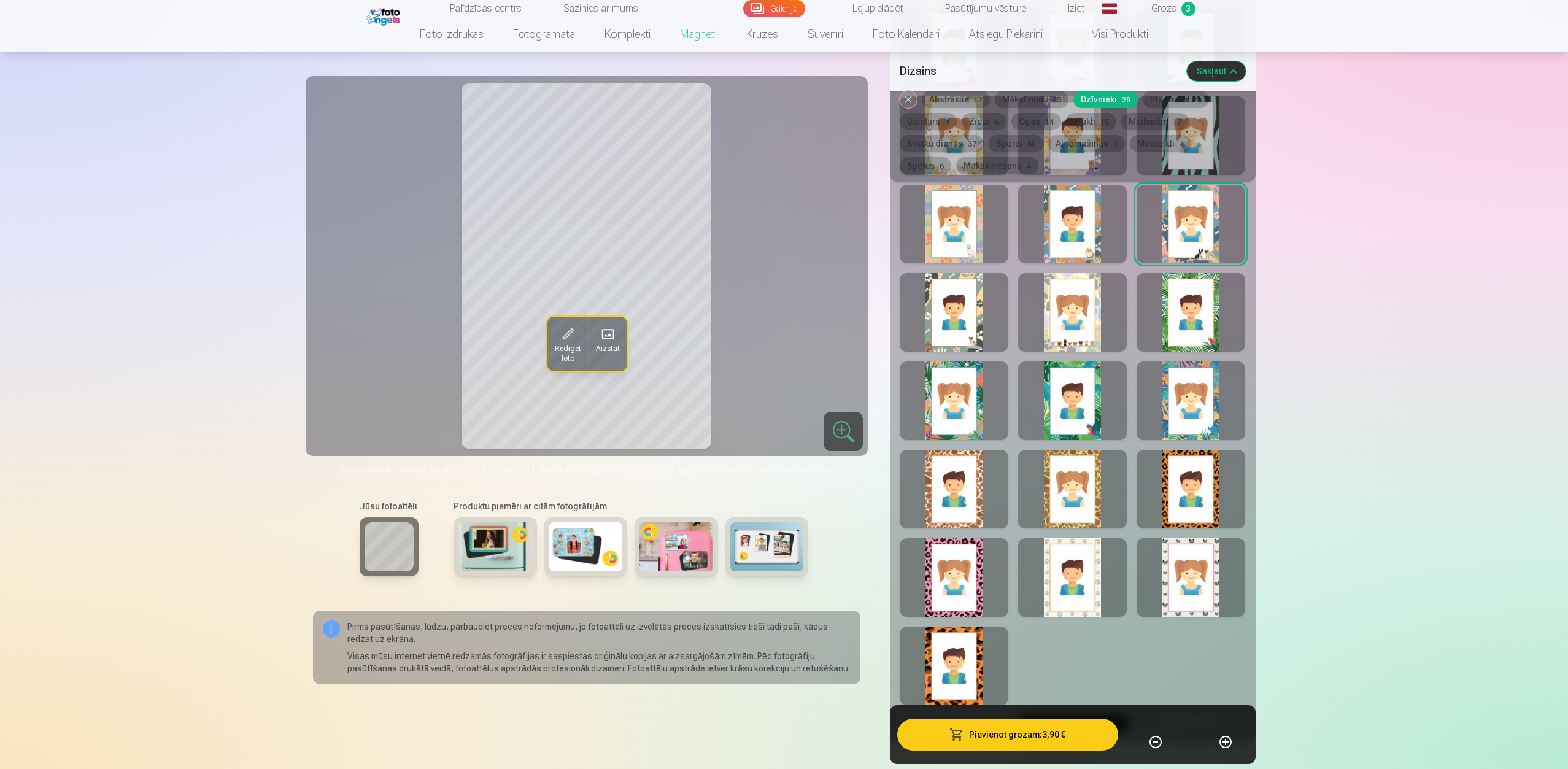
click at [954, 548] on div at bounding box center [954, 666] width 109 height 79
drag, startPoint x: 1211, startPoint y: 522, endPoint x: 1211, endPoint y: 533, distance: 11.0
click at [1174, 522] on div "Rādīt mazāk dizainu" at bounding box center [1072, 282] width 365 height 921
click at [1174, 548] on div at bounding box center [1191, 577] width 109 height 79
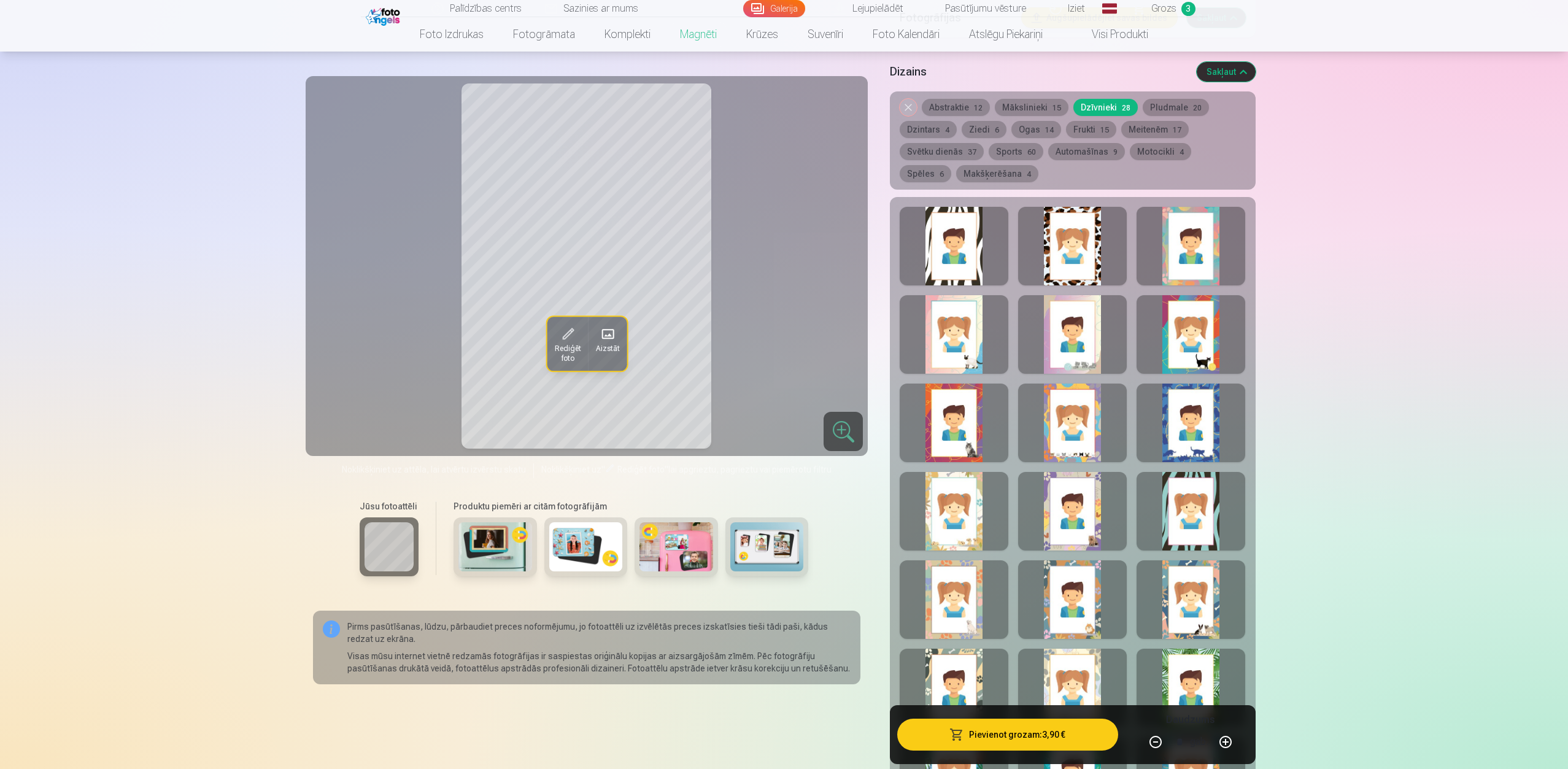
scroll to position [1179, 0]
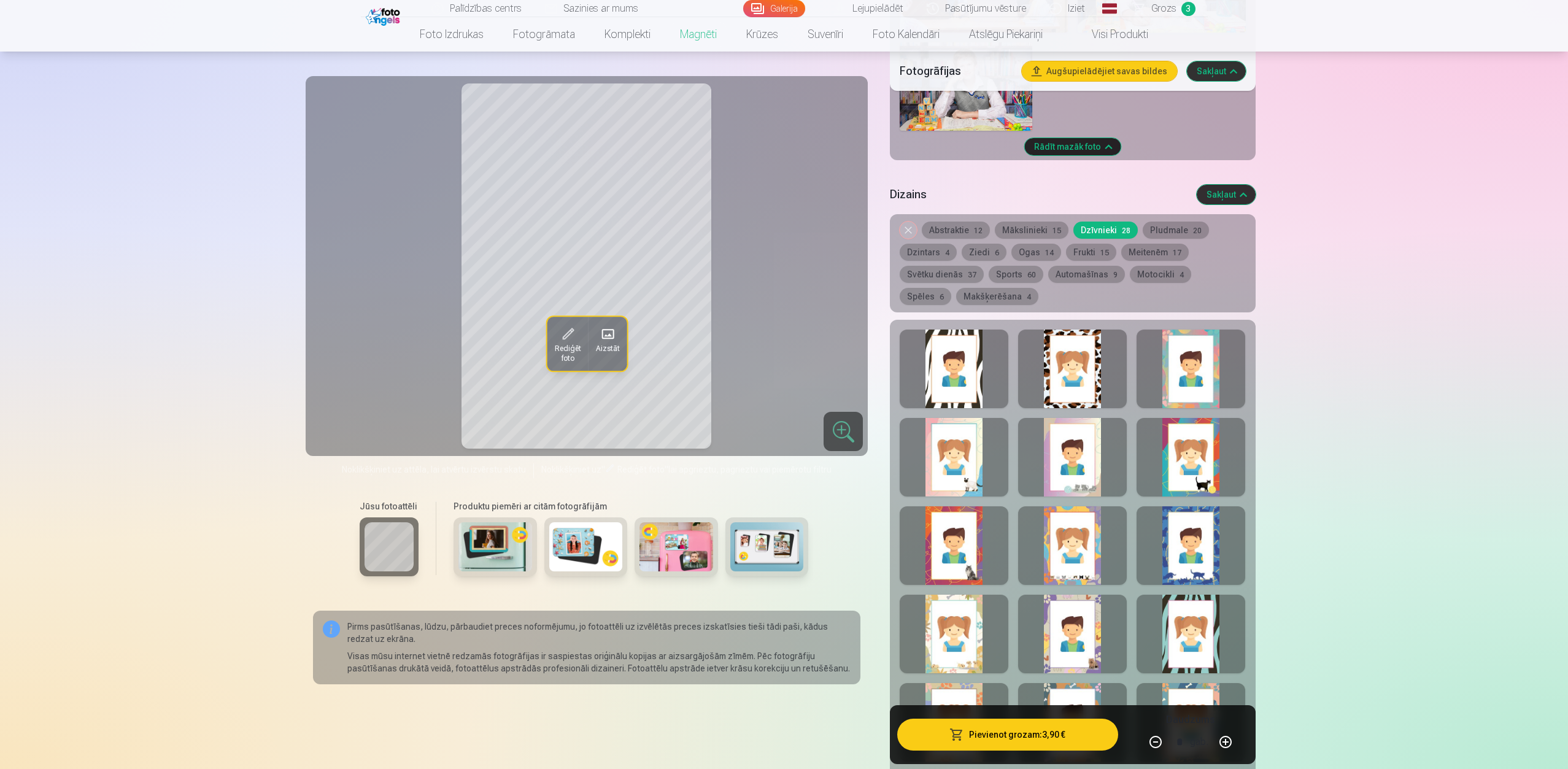
click at [1174, 543] on div at bounding box center [1191, 545] width 109 height 79
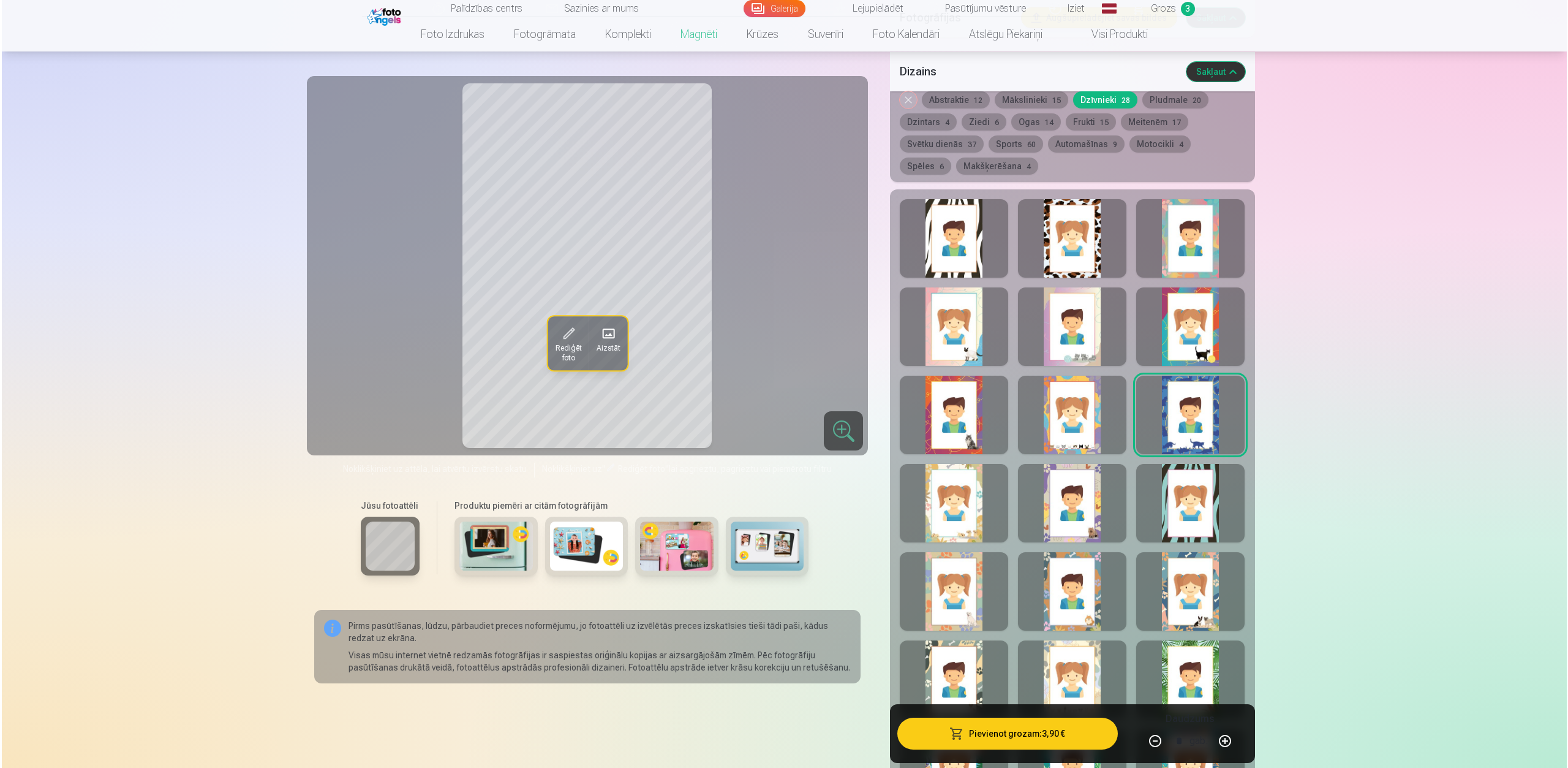
scroll to position [994, 0]
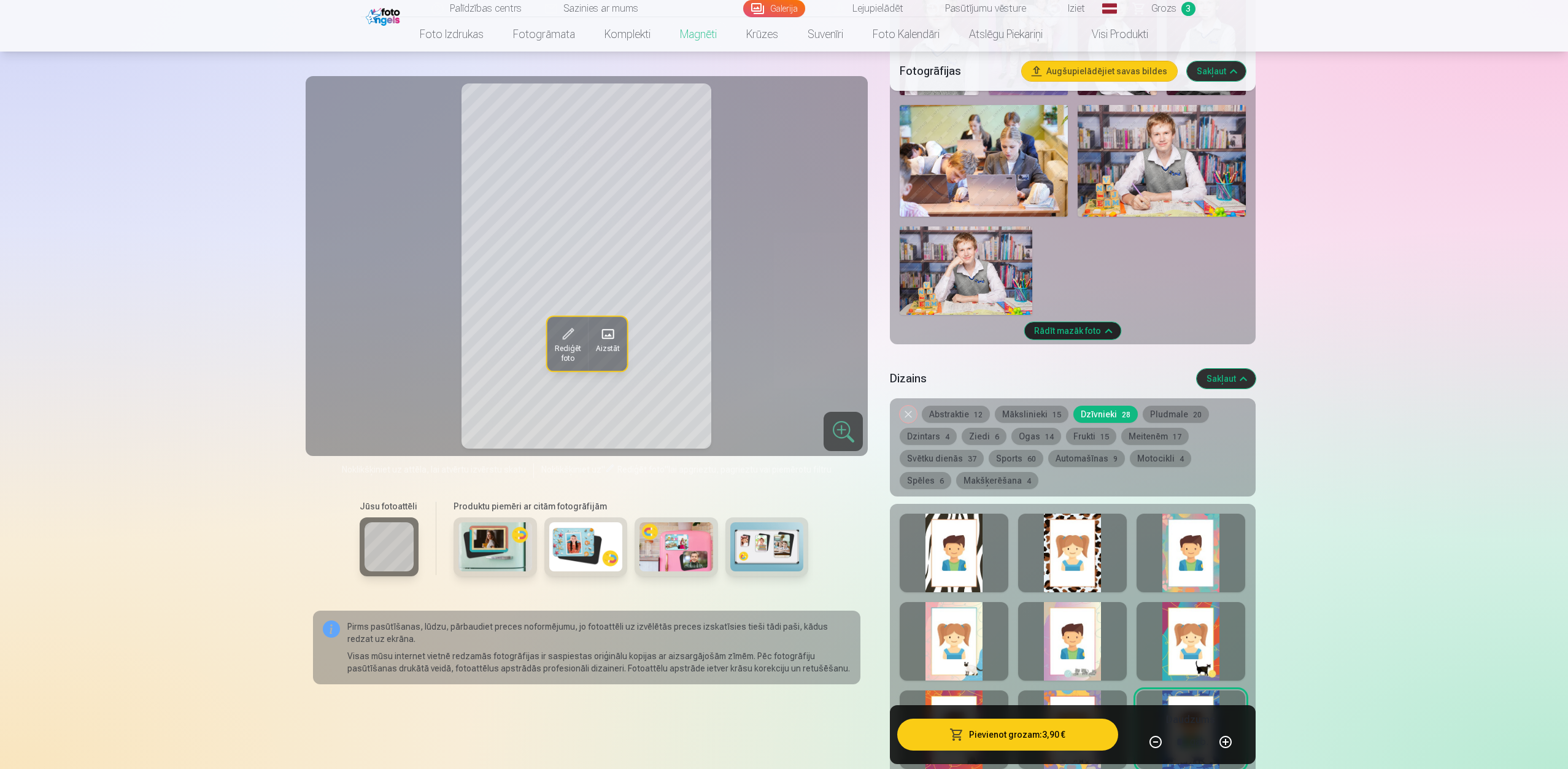
click at [951, 472] on button "Spēles 6" at bounding box center [925, 480] width 51 height 17
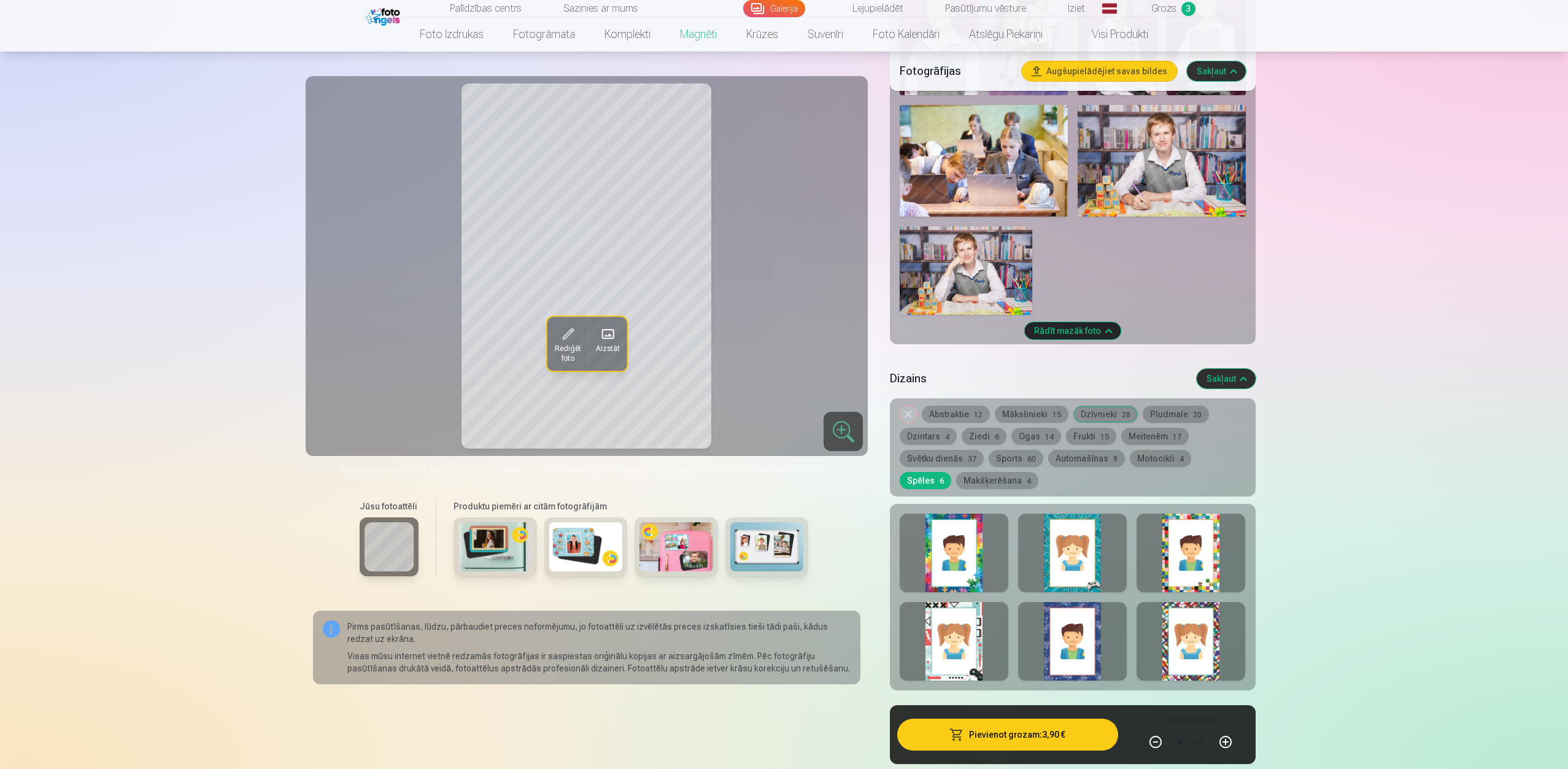
click at [951, 548] on div at bounding box center [954, 552] width 109 height 79
click at [1070, 548] on div at bounding box center [1072, 552] width 109 height 79
click at [1174, 548] on div at bounding box center [1191, 552] width 109 height 79
click at [1174, 548] on div at bounding box center [1191, 641] width 109 height 79
click at [1067, 548] on div at bounding box center [1072, 641] width 109 height 79
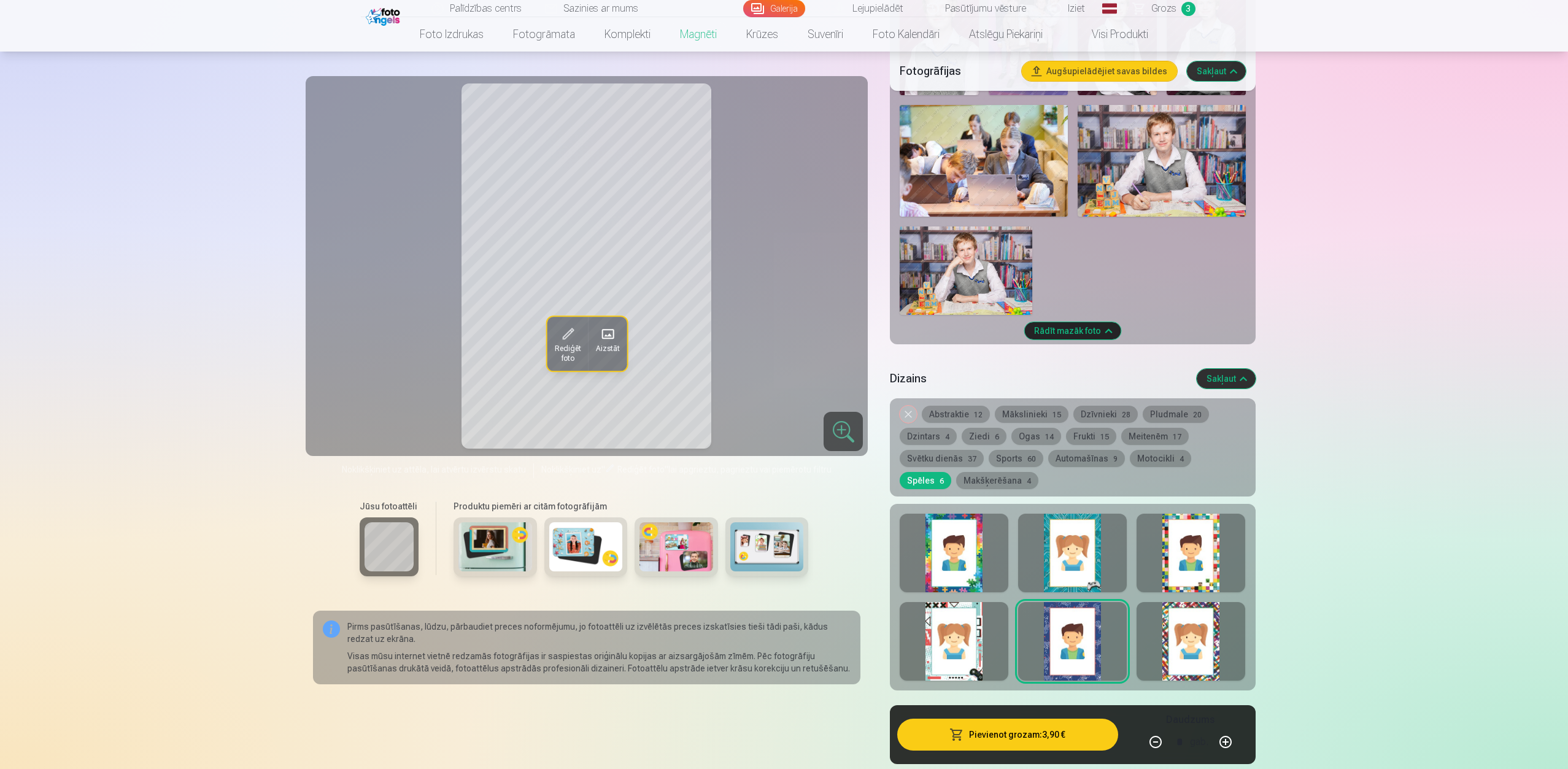
click at [948, 548] on div at bounding box center [954, 641] width 109 height 79
click at [1027, 548] on button "Pievienot grozam : 3,90 €" at bounding box center [1007, 734] width 220 height 32
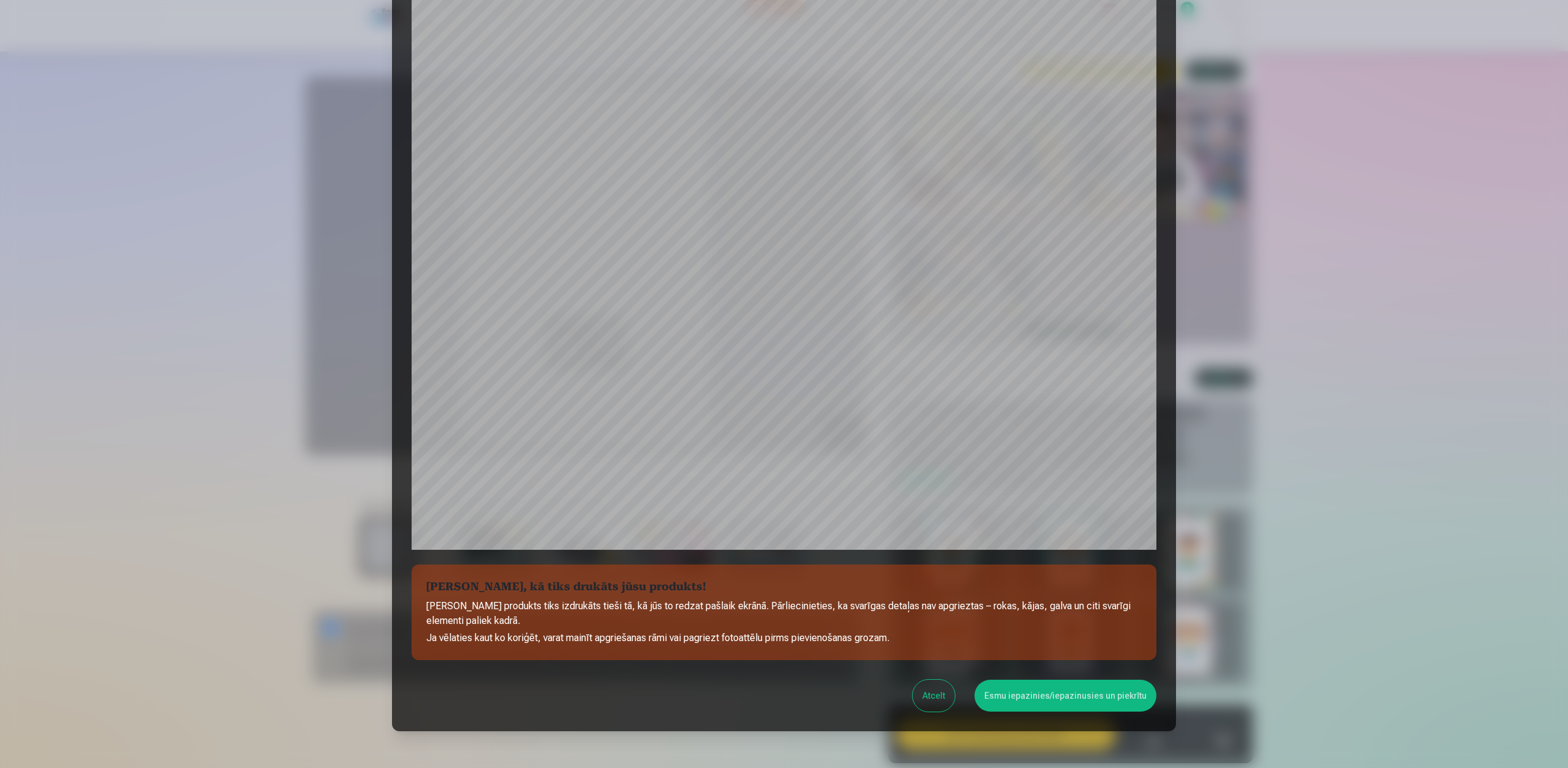
scroll to position [0, 0]
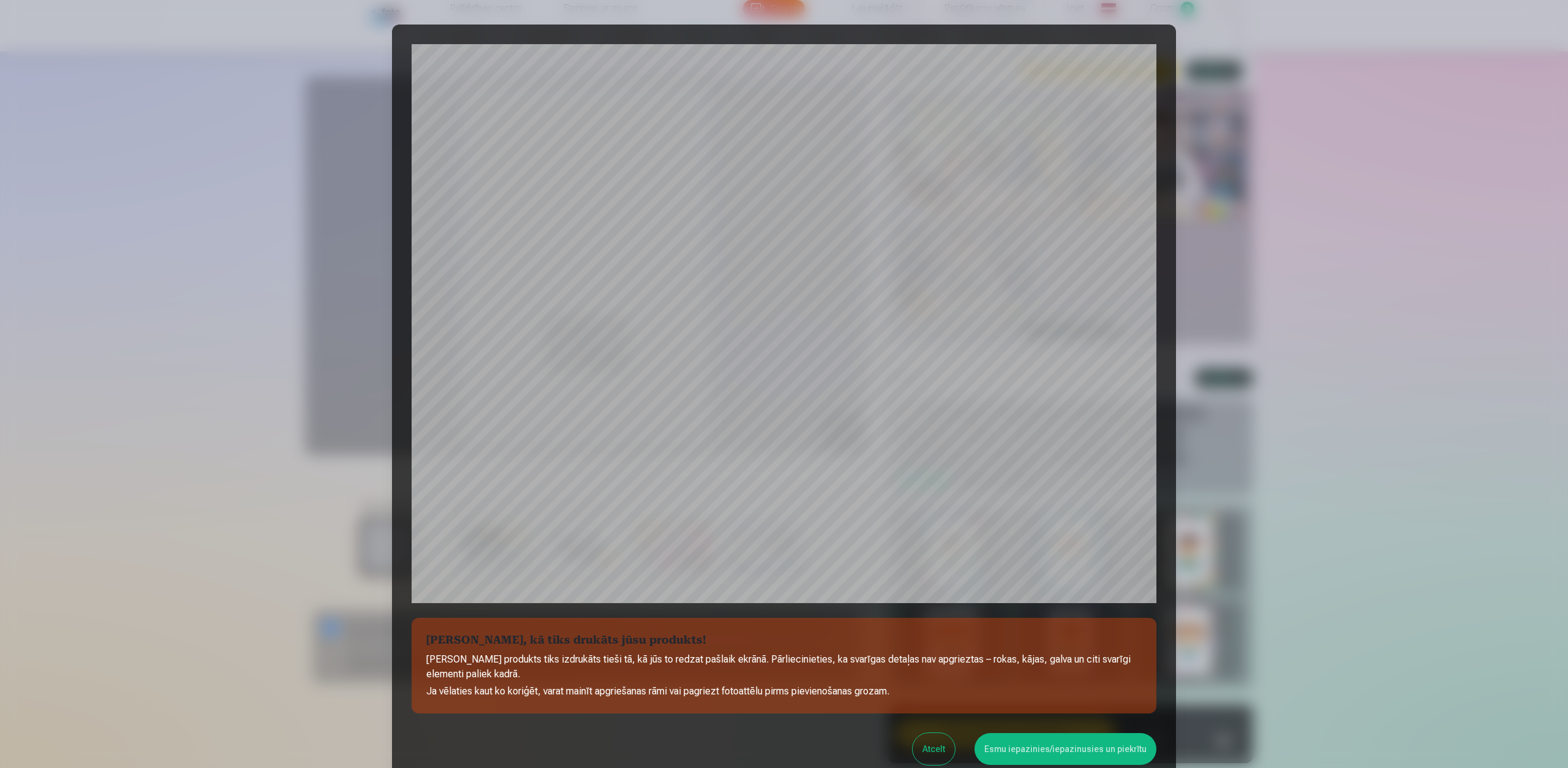
click at [1062, 547] on button "Esmu iepazinies/iepazinusies un piekrītu" at bounding box center [1065, 749] width 182 height 32
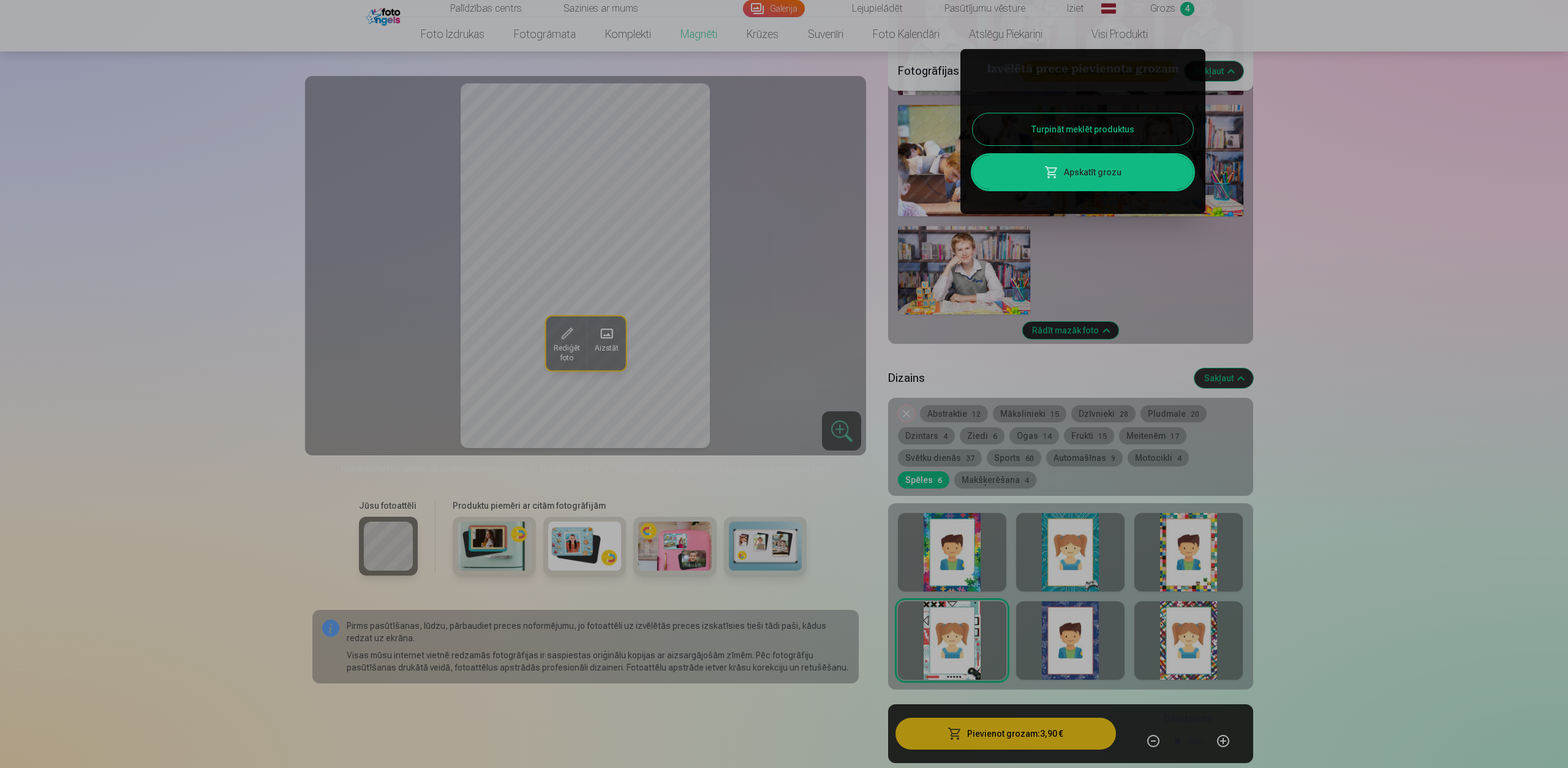
click at [1082, 171] on link "Apskatīt grozu" at bounding box center [1083, 172] width 220 height 34
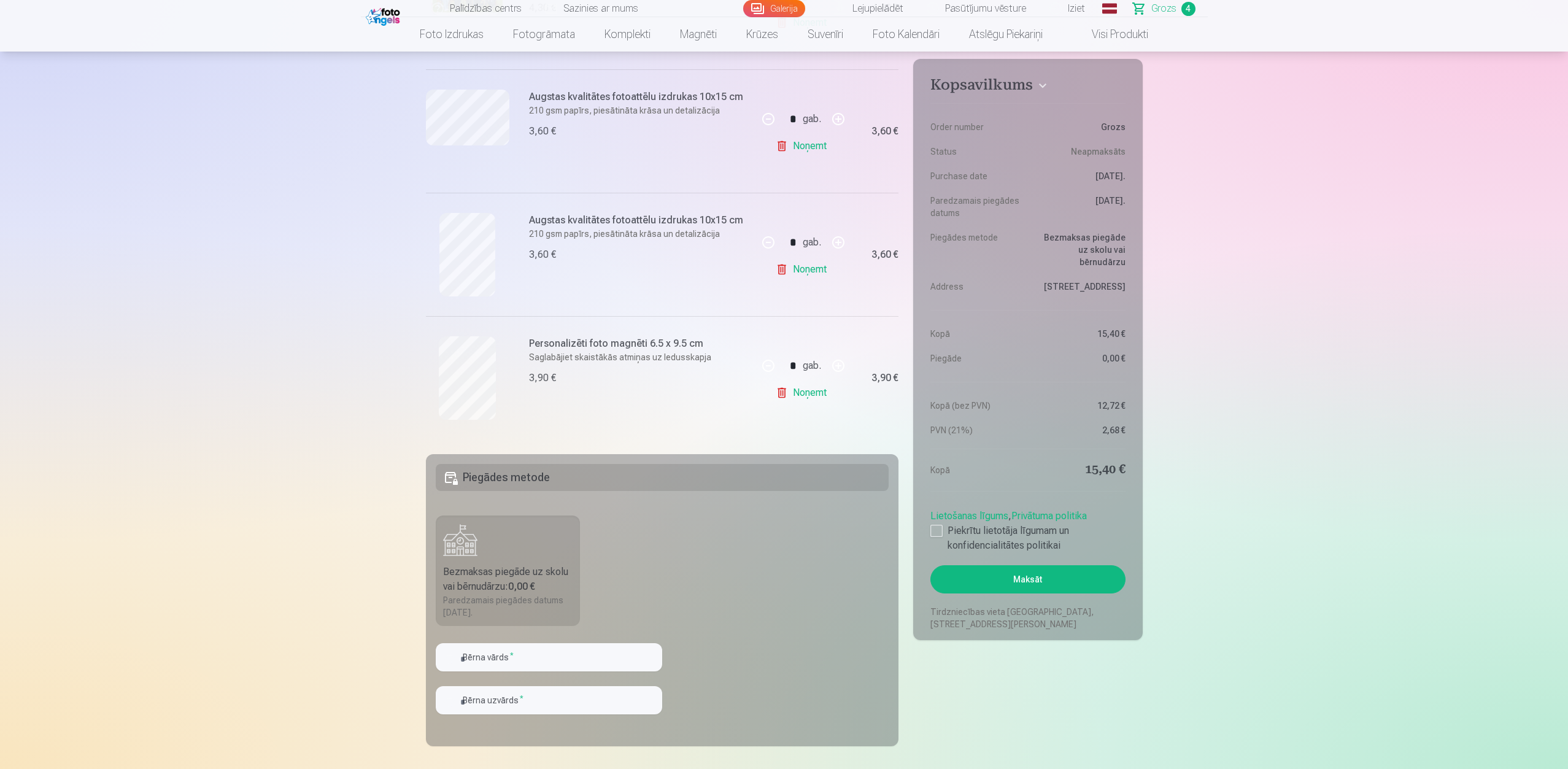
scroll to position [184, 0]
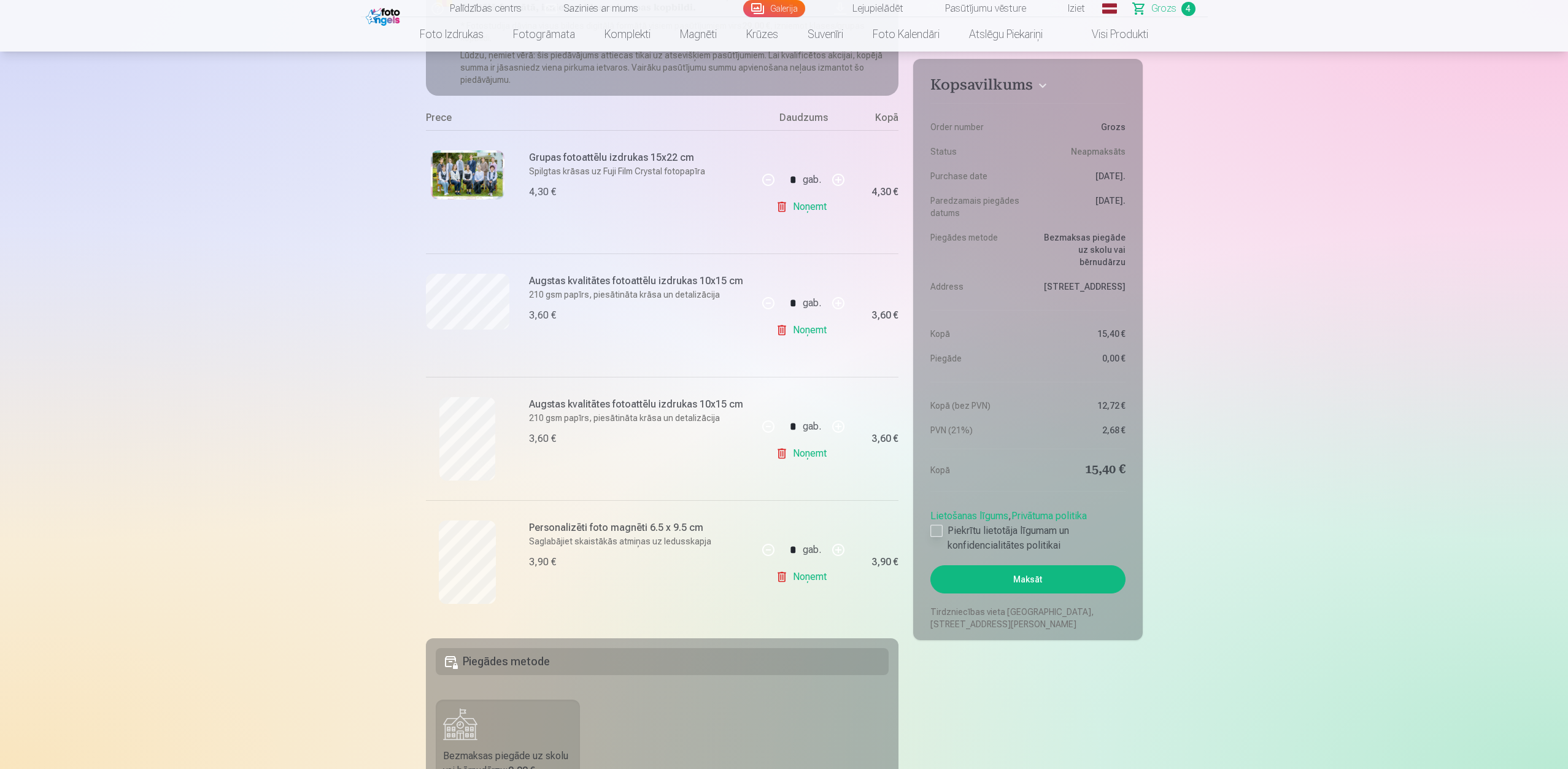
click at [935, 532] on div at bounding box center [936, 531] width 12 height 12
click at [1033, 548] on button "Maksāt" at bounding box center [1027, 579] width 195 height 28
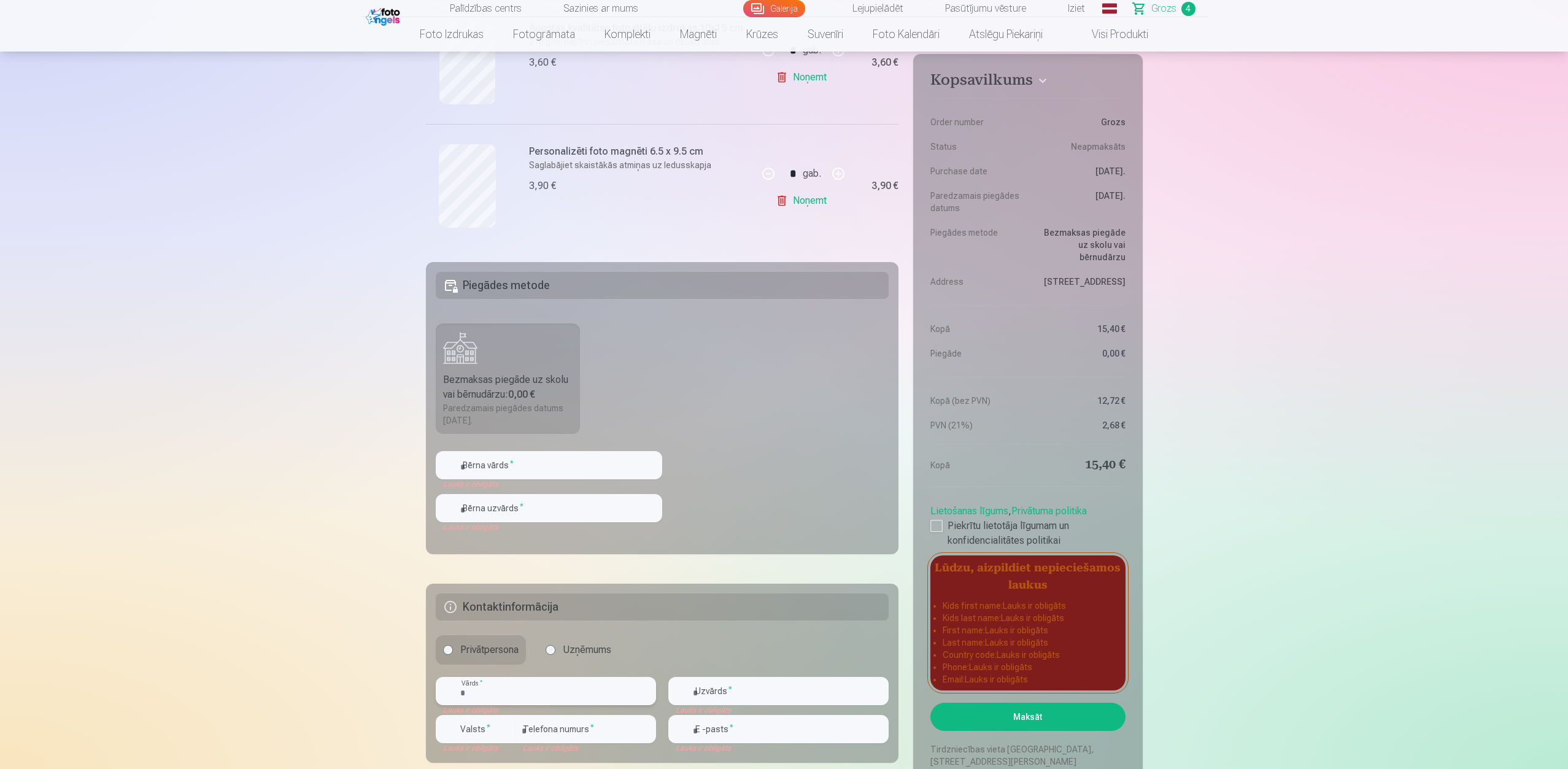
scroll to position [621, 0]
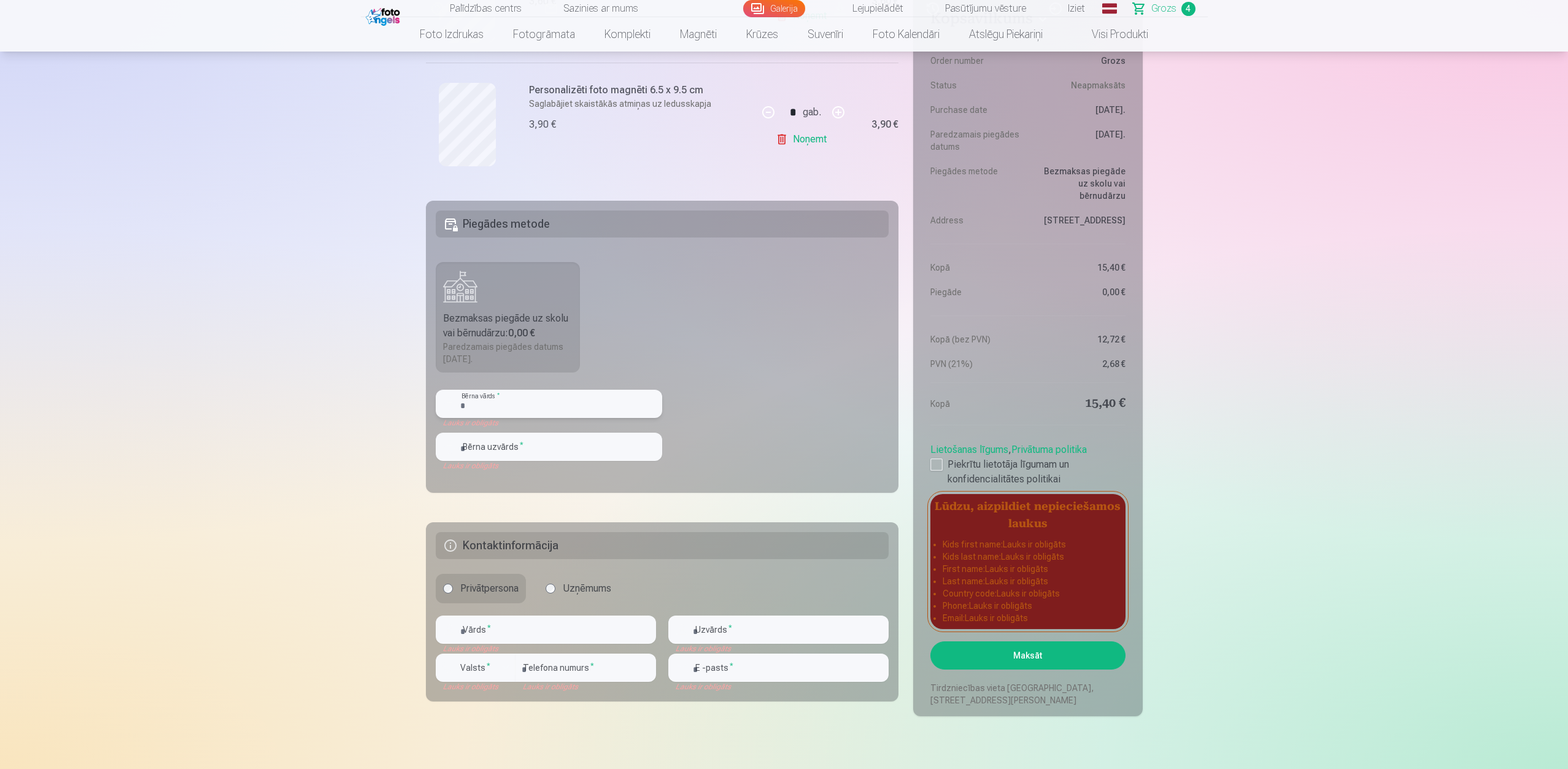
click at [509, 407] on input "text" at bounding box center [548, 403] width 226 height 28
type input "*****"
click at [489, 453] on input "text" at bounding box center [548, 446] width 226 height 28
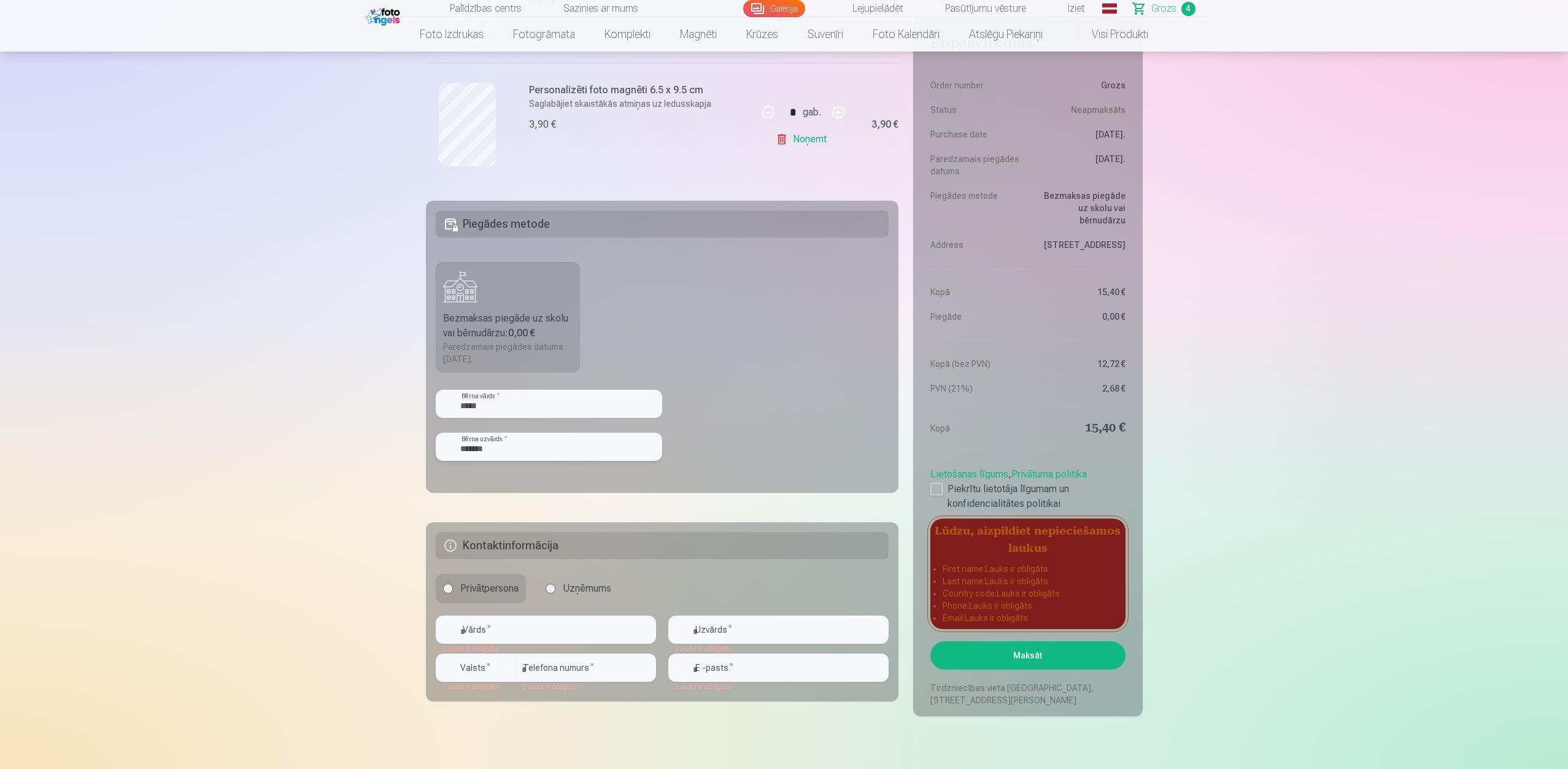
type input "*******"
click at [803, 456] on fieldset "Piegādes metode Bezmaksas piegāde uz skolu vai bērnudārzu : 0,00 € Paredzamais …" at bounding box center [662, 347] width 473 height 292
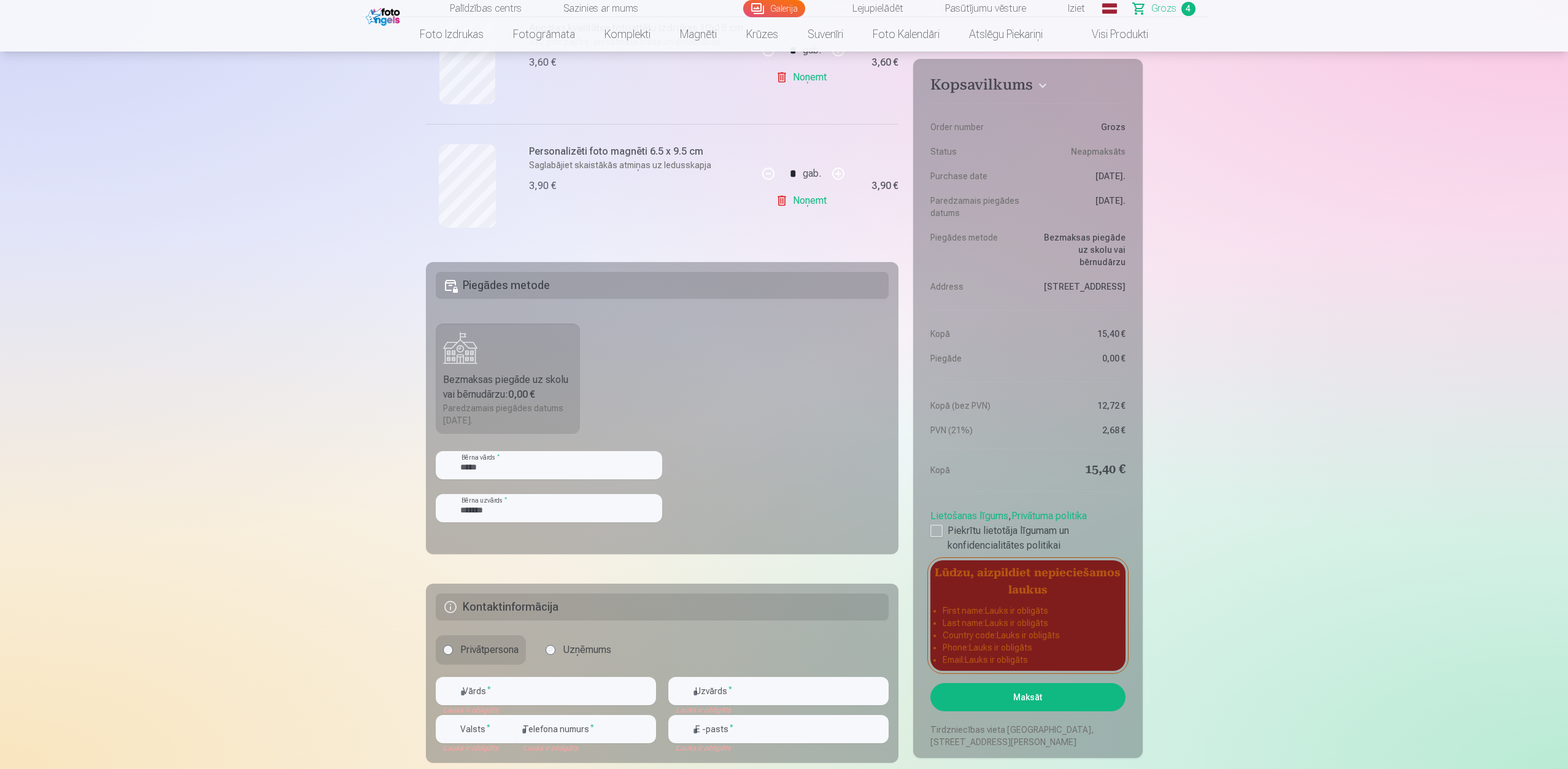
scroll to position [683, 0]
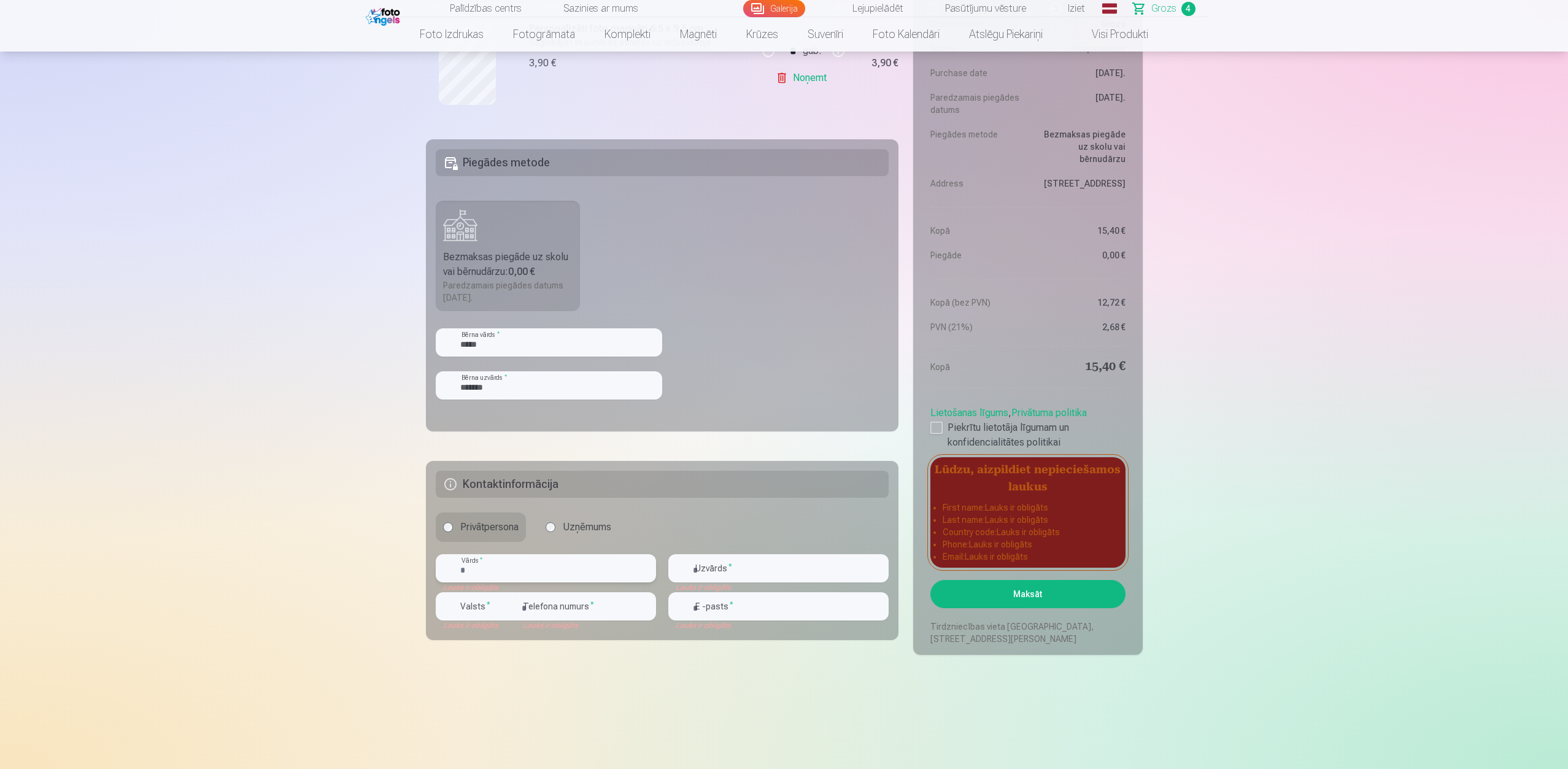
click at [530, 548] on input "text" at bounding box center [545, 568] width 220 height 28
type input "*****"
click at [710, 548] on input "text" at bounding box center [779, 568] width 220 height 28
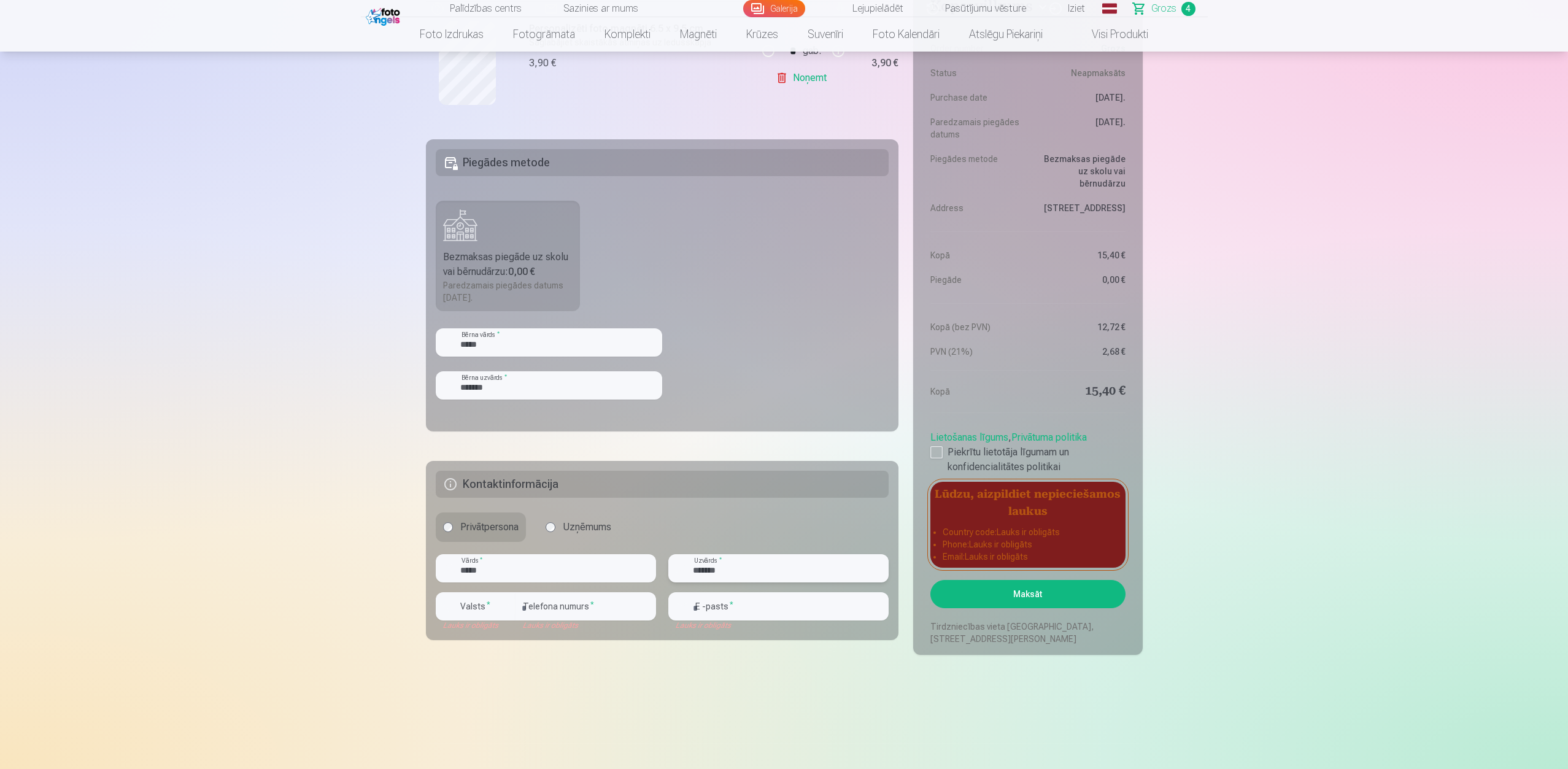
type input "*******"
click at [504, 548] on div "button" at bounding box center [506, 606] width 15 height 15
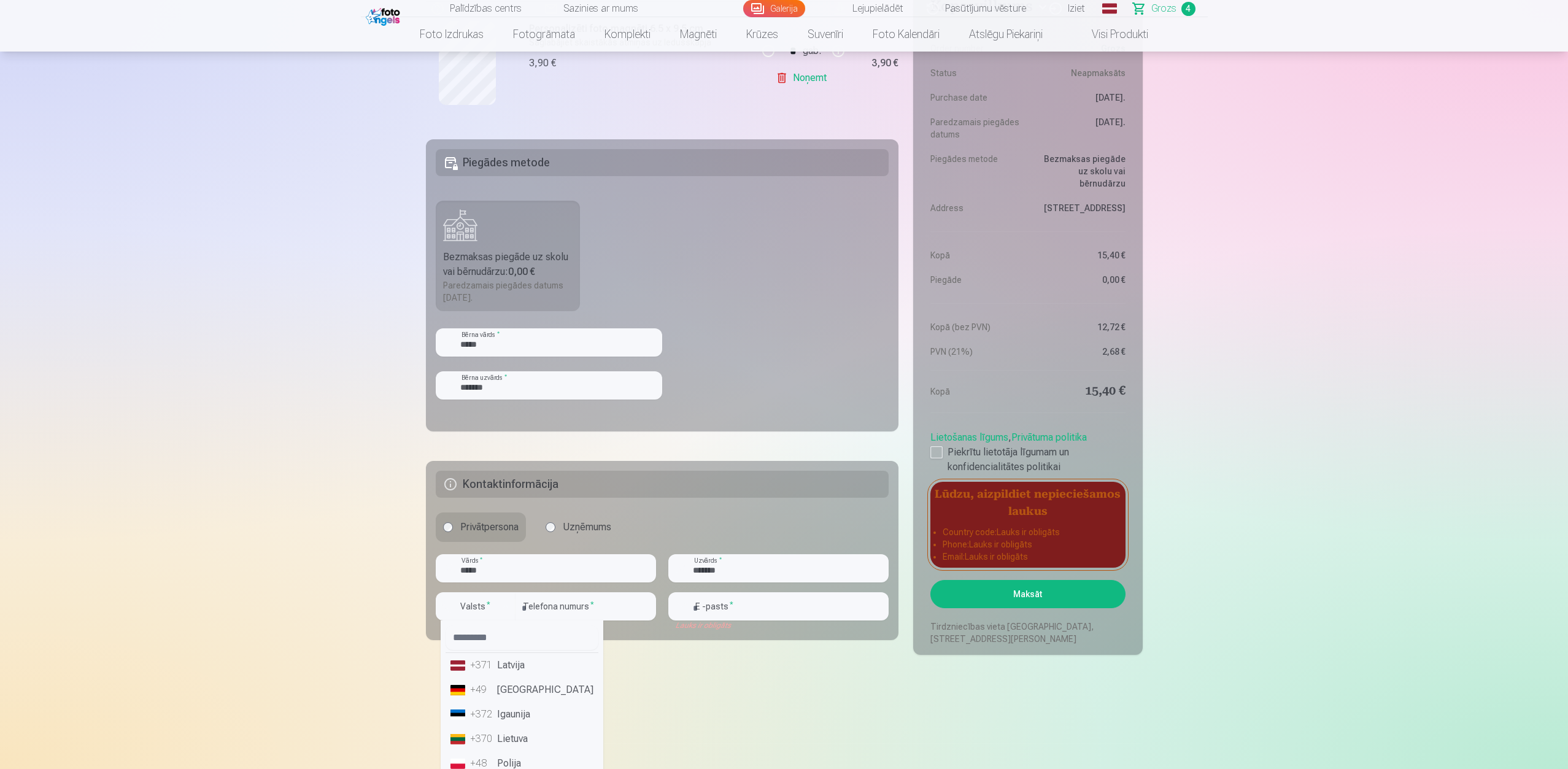
click at [512, 548] on li "+371 Latvija" at bounding box center [522, 665] width 153 height 25
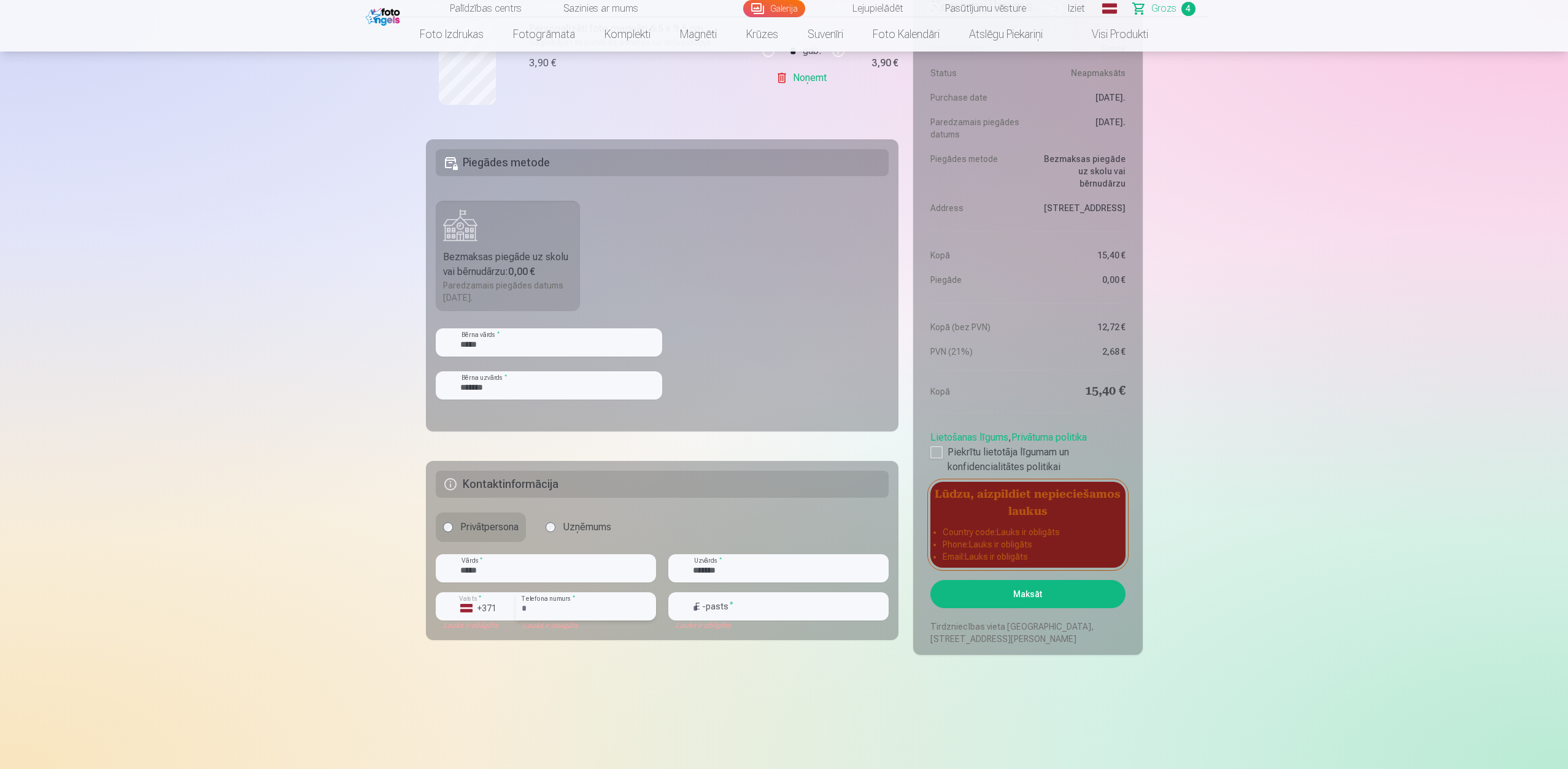
click at [533, 548] on input "number" at bounding box center [586, 606] width 141 height 28
type input "********"
click at [720, 548] on input "email" at bounding box center [779, 606] width 220 height 28
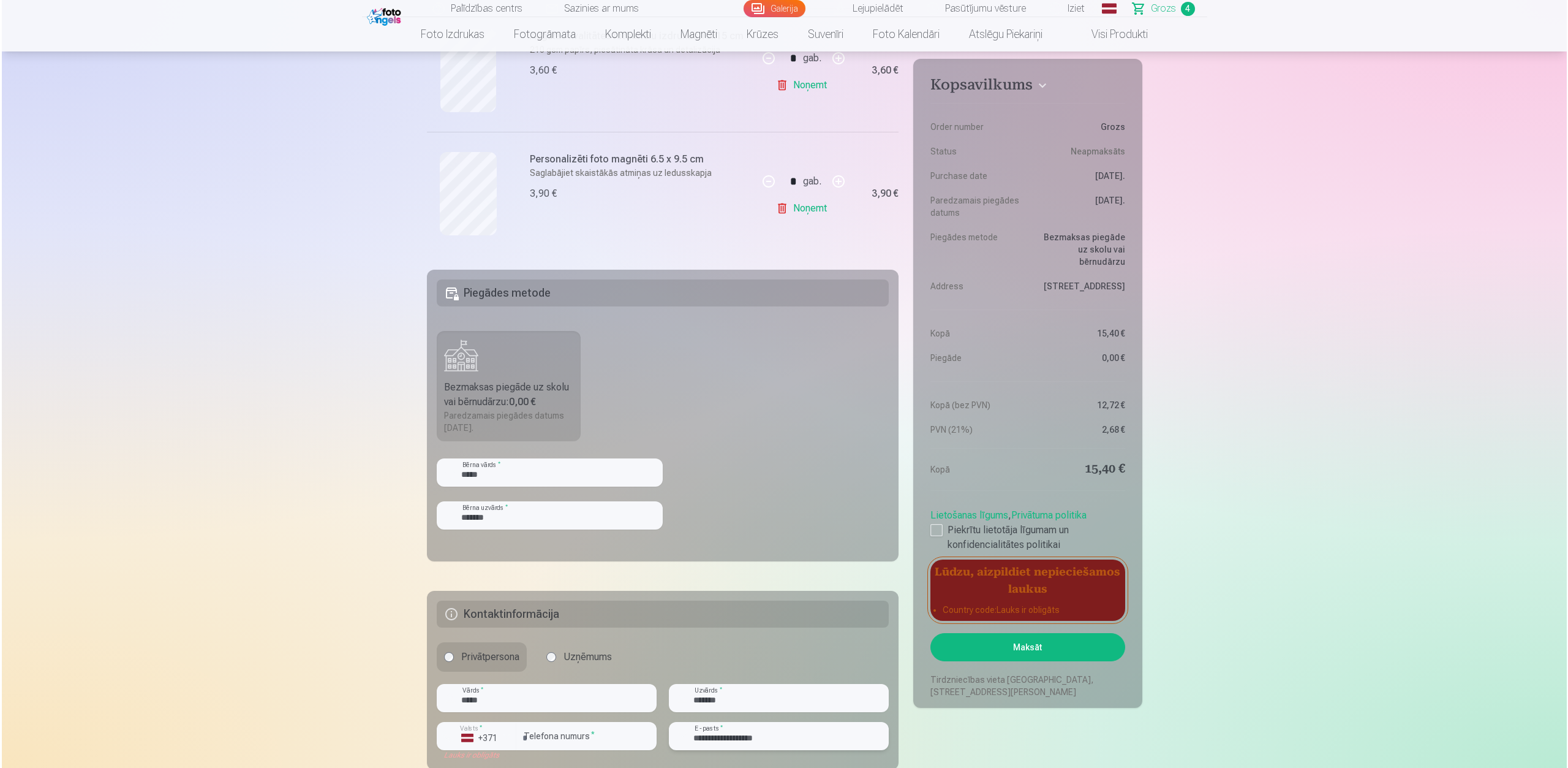
scroll to position [858, 0]
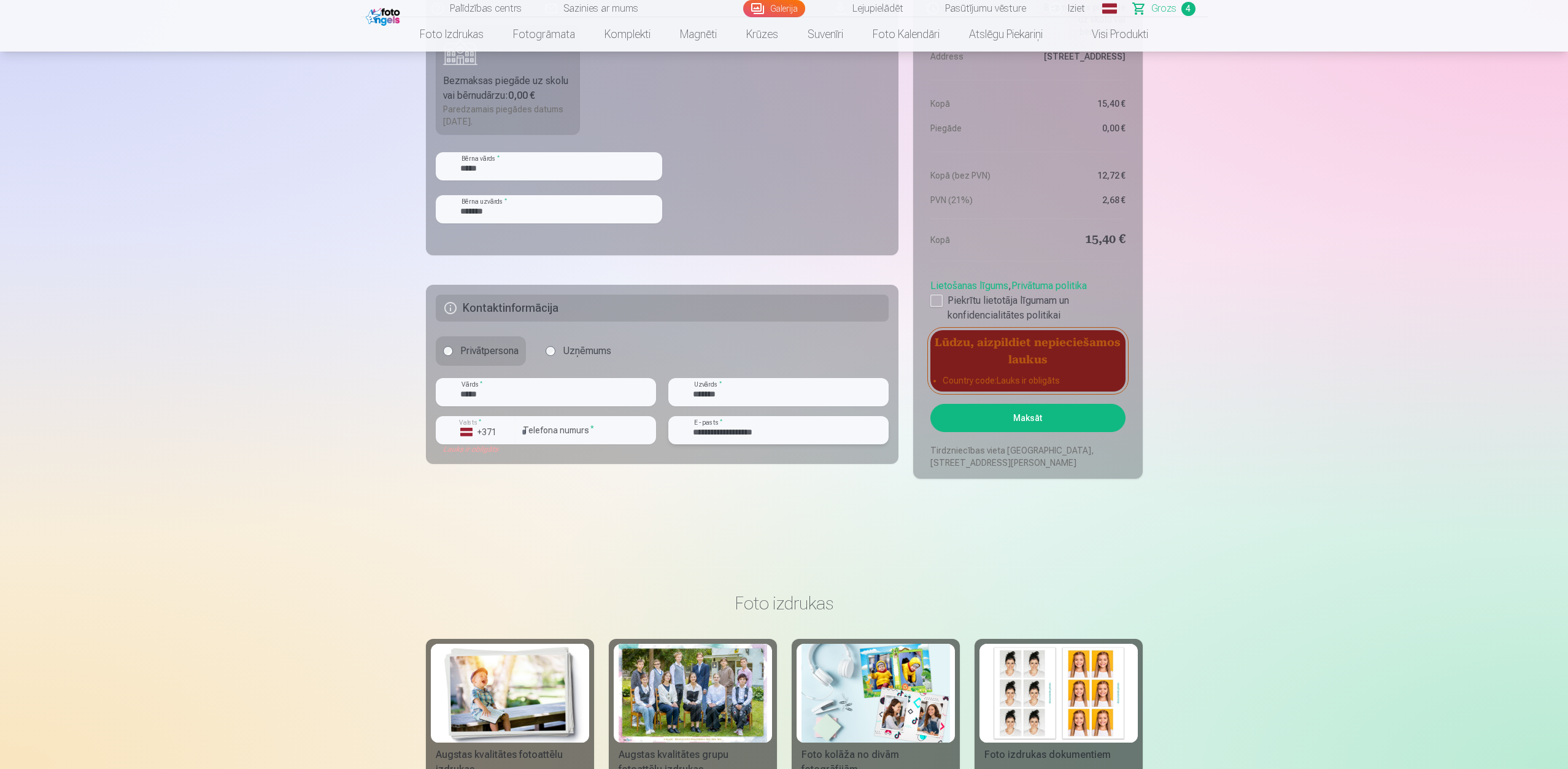
type input "**********"
click at [1037, 419] on button "Maksāt" at bounding box center [1027, 418] width 195 height 28
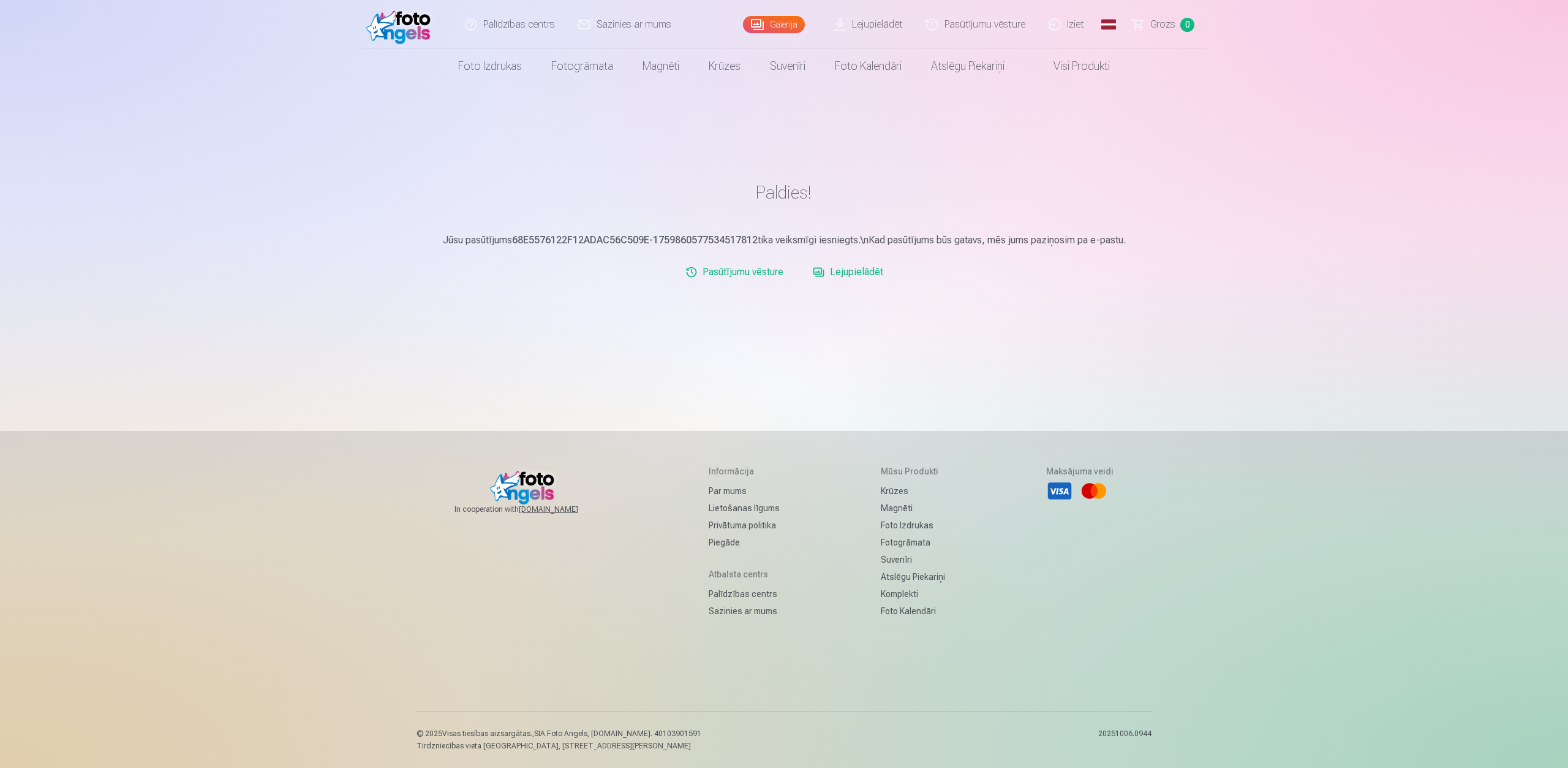
click at [867, 274] on link "Lejupielādēt" at bounding box center [848, 272] width 81 height 25
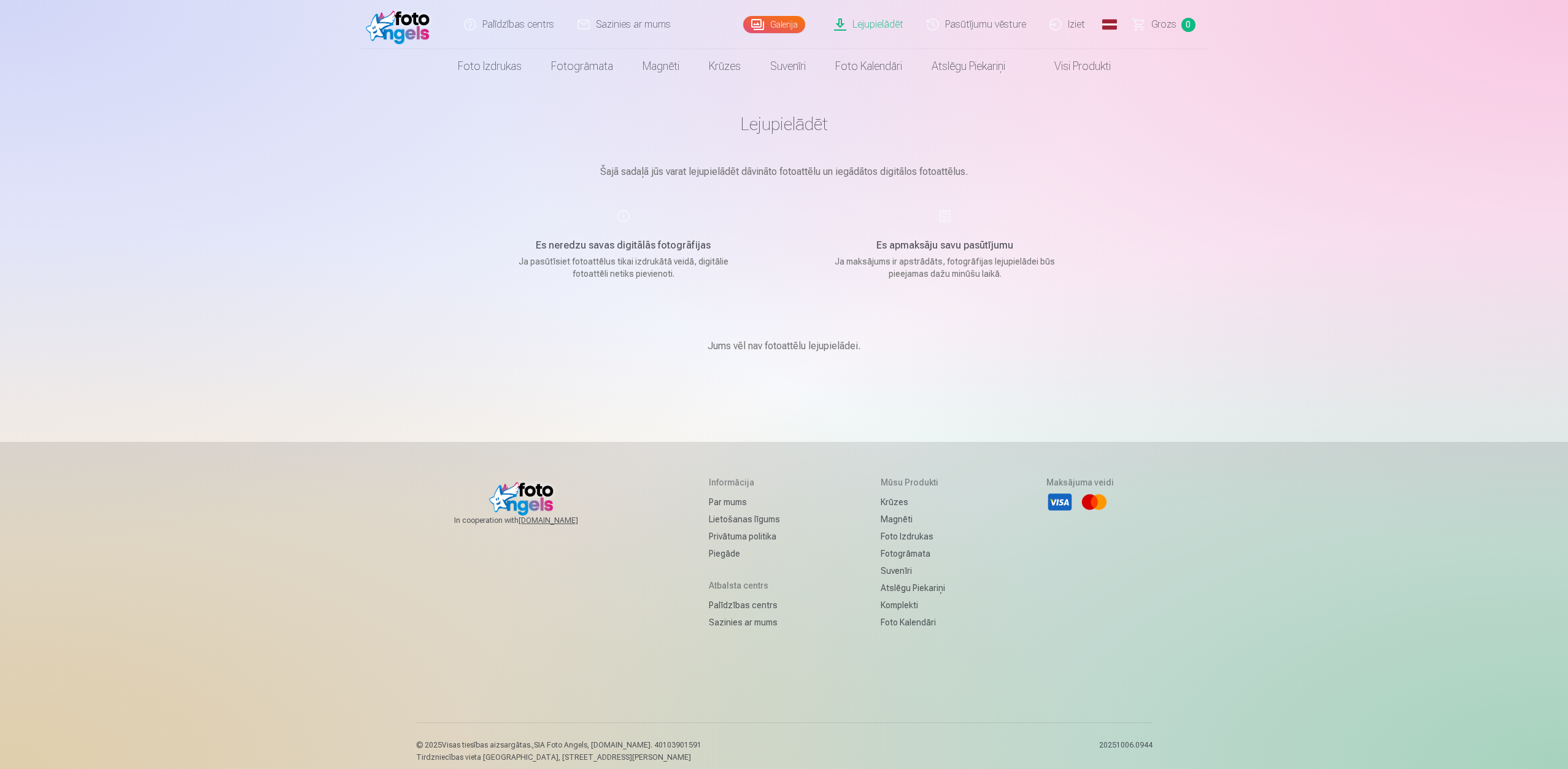
click at [936, 266] on p "Ja maksājums ir apstrādāts, fotogrāfijas lejupielādei būs pieejamas dažu minūšu…" at bounding box center [945, 267] width 233 height 25
click at [643, 255] on p "Ja pasūtīsiet fotoattēlus tikai izdrukātā veidā, digitālie fotoattēli netiks pi…" at bounding box center [623, 267] width 233 height 25
click at [793, 121] on h1 "Lejupielādēt" at bounding box center [784, 124] width 614 height 22
click at [870, 21] on link "Lejupielādēt" at bounding box center [869, 25] width 93 height 49
click at [621, 258] on p "Ja pasūtīsiet fotoattēlus tikai izdrukātā veidā, digitālie fotoattēli netiks pi…" at bounding box center [623, 267] width 233 height 25
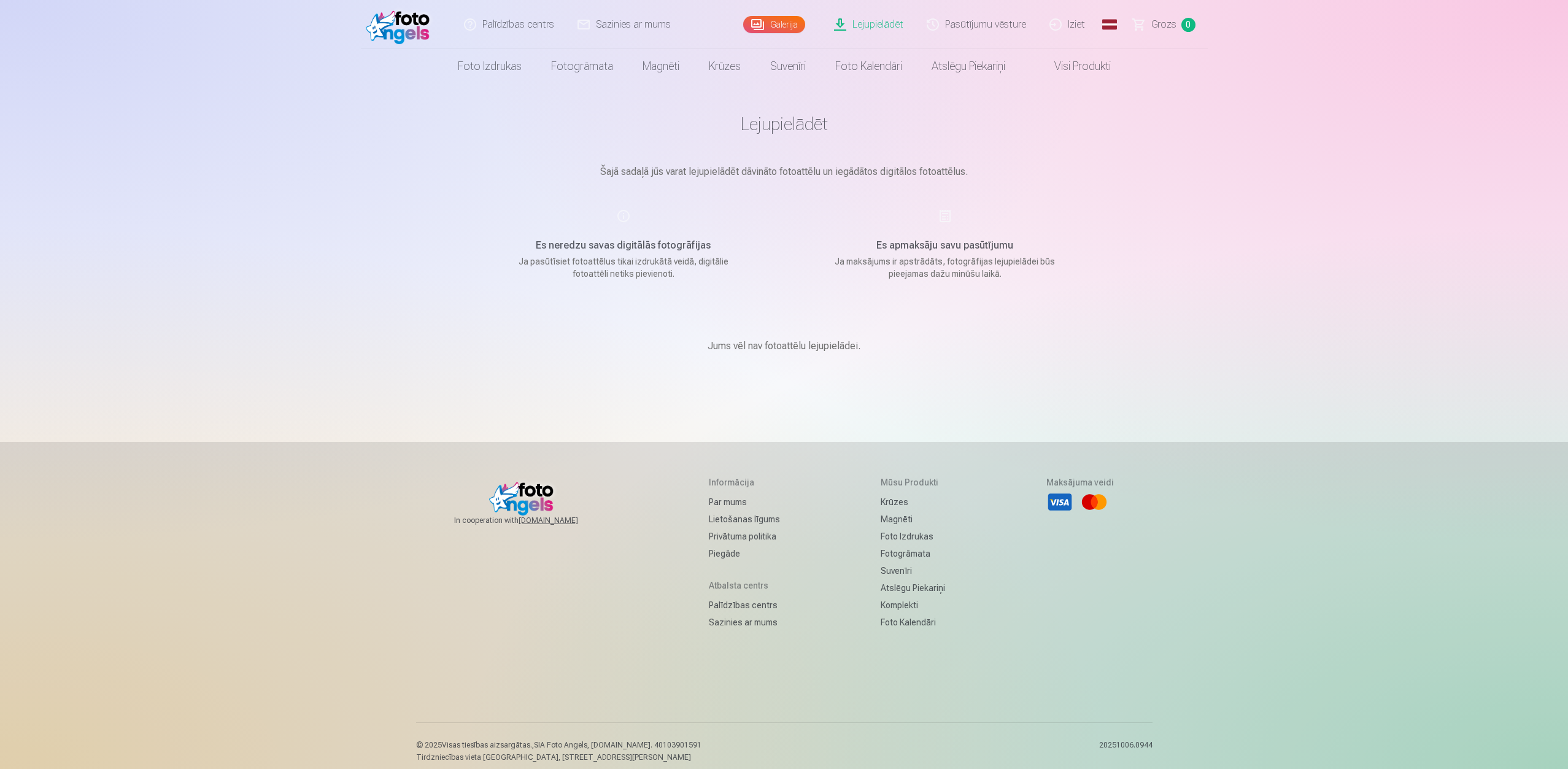
click at [627, 216] on div "Es neredzu savas digitālās fotogrāfijas Ja pasūtīsiet fotoattēlus tikai izdrukā…" at bounding box center [623, 244] width 292 height 71
click at [597, 258] on p "Ja pasūtīsiet fotoattēlus tikai izdrukātā veidā, digitālie fotoattēli netiks pi…" at bounding box center [623, 267] width 233 height 25
click at [871, 25] on link "Lejupielādēt" at bounding box center [869, 25] width 93 height 49
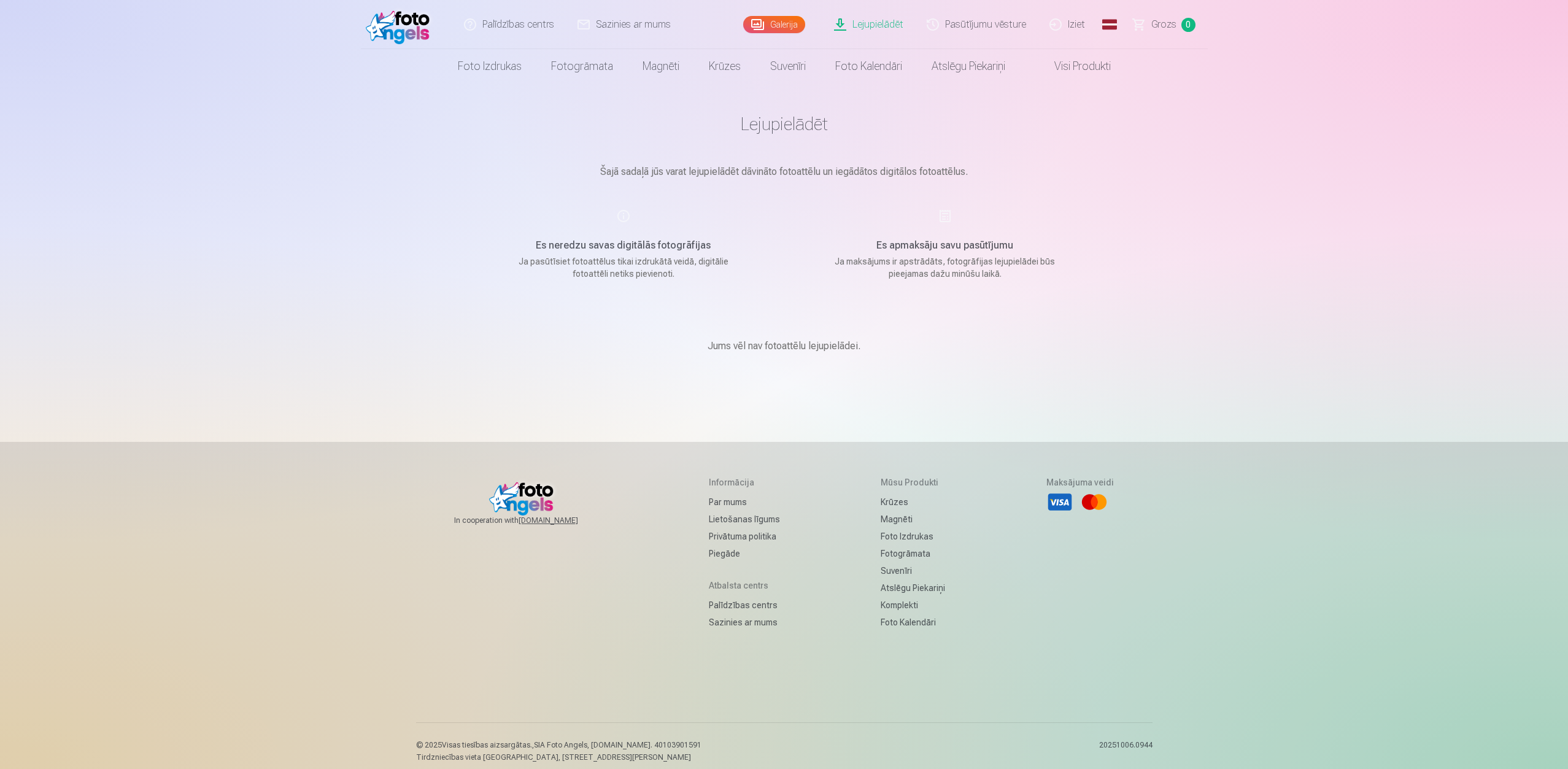
click at [871, 25] on link "Lejupielādēt" at bounding box center [869, 25] width 93 height 49
click at [846, 22] on link "Lejupielādēt" at bounding box center [869, 25] width 93 height 49
drag, startPoint x: 945, startPoint y: 237, endPoint x: 942, endPoint y: 223, distance: 14.3
click at [945, 237] on div "Es apmaksāju savu pasūtījumu Ja maksājums ir apstrādāts, fotogrāfijas lejupielā…" at bounding box center [945, 244] width 292 height 71
click at [945, 212] on div "Es apmaksāju savu pasūtījumu Ja maksājums ir apstrādāts, fotogrāfijas lejupielā…" at bounding box center [945, 244] width 292 height 71
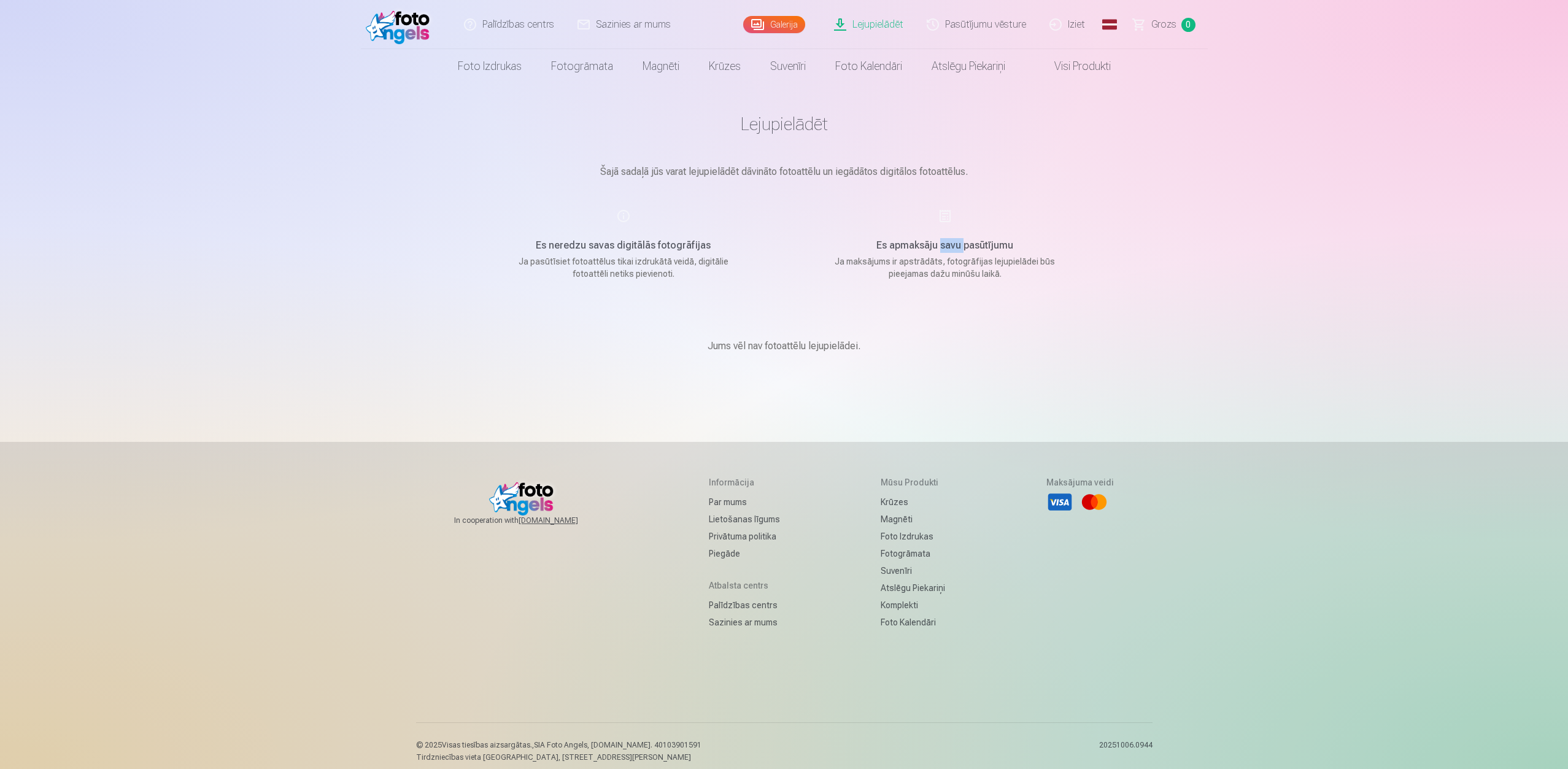
click at [945, 212] on div "Es apmaksāju savu pasūtījumu Ja maksājums ir apstrādāts, fotogrāfijas lejupielā…" at bounding box center [945, 244] width 292 height 71
click at [841, 20] on link "Lejupielādēt" at bounding box center [869, 25] width 93 height 49
click at [1072, 64] on link "Visi produkti" at bounding box center [1072, 66] width 105 height 34
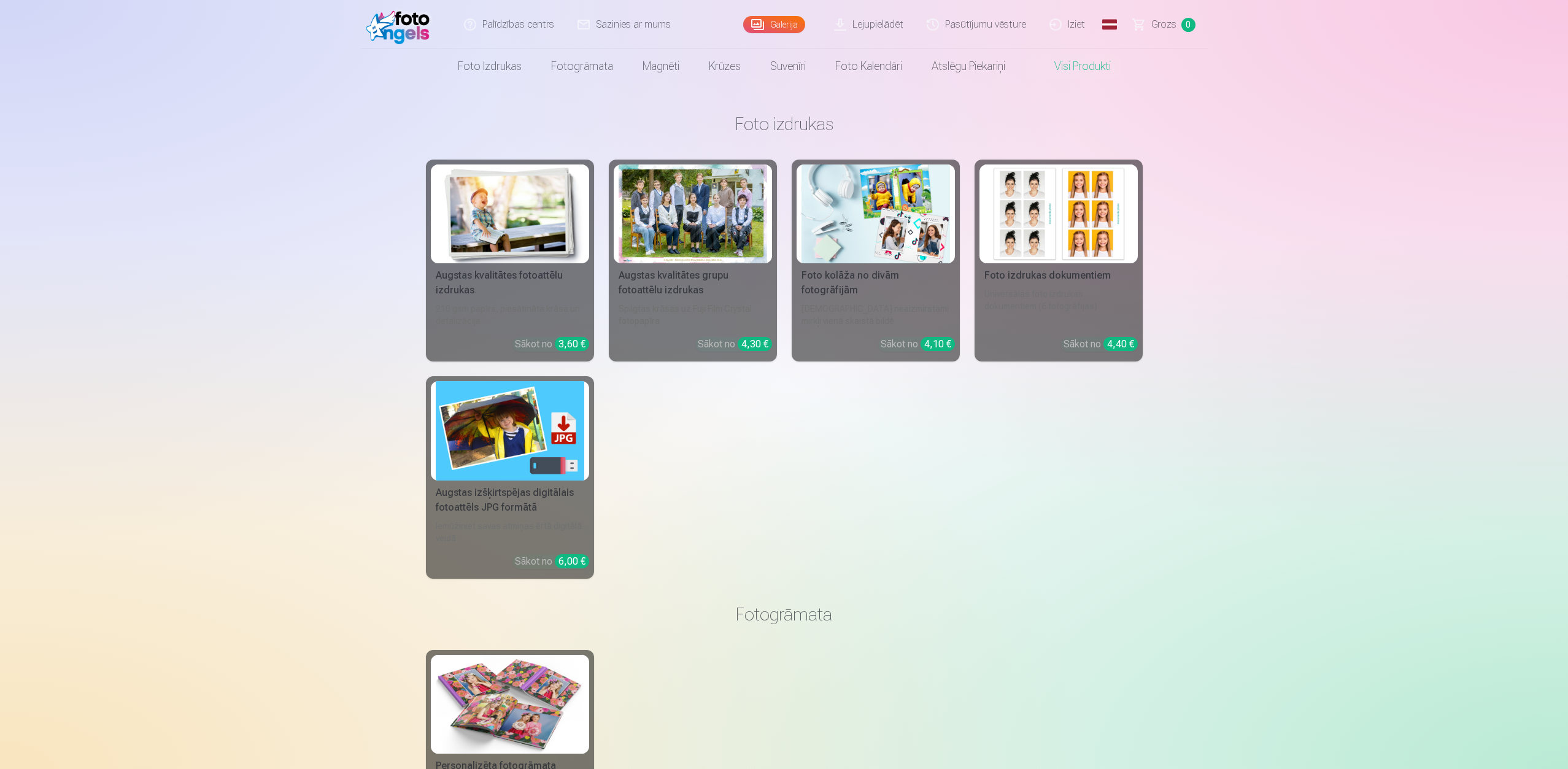
click at [774, 27] on link "Galerija" at bounding box center [774, 24] width 62 height 17
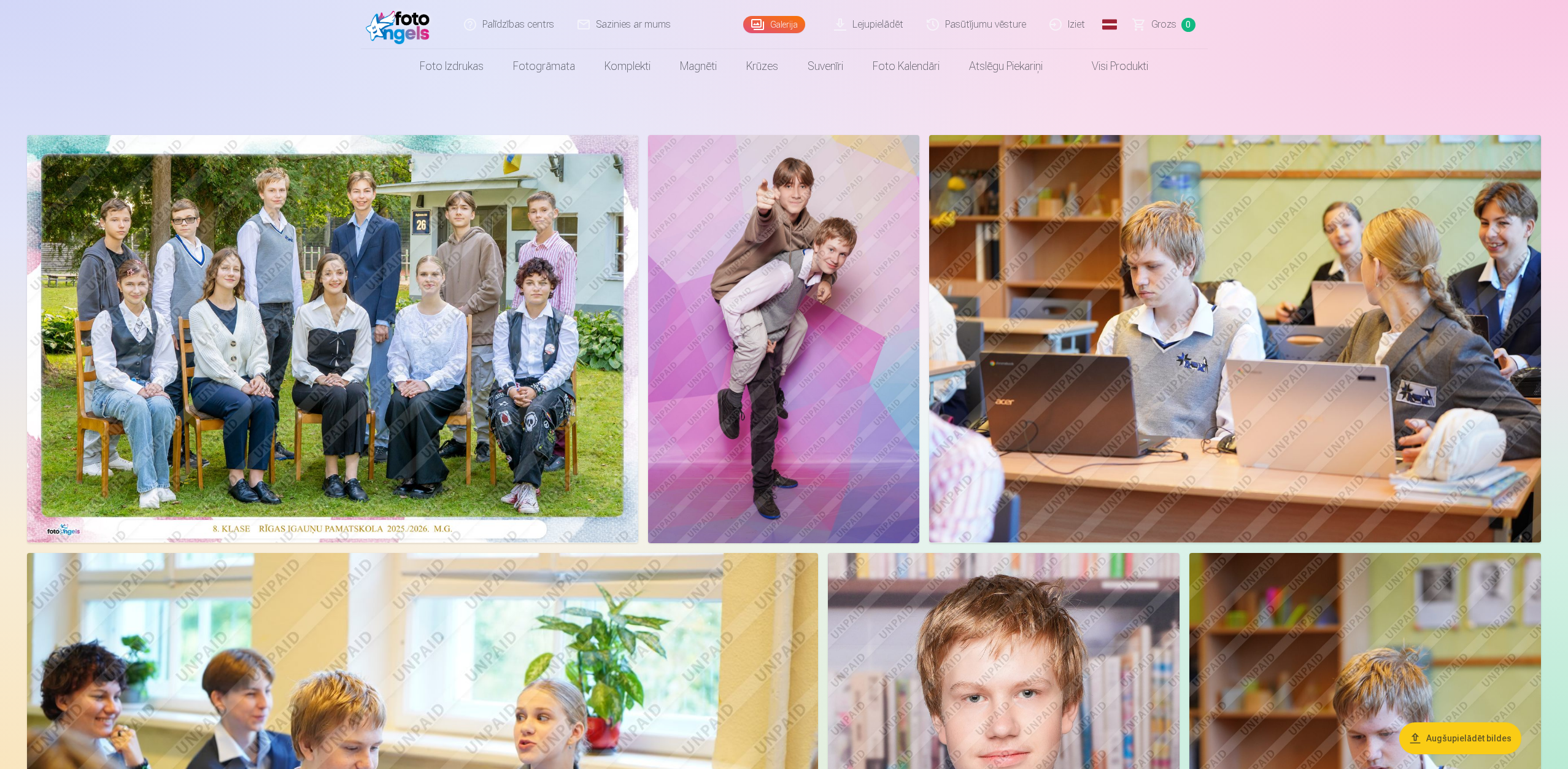
click at [895, 23] on link "Lejupielādēt" at bounding box center [869, 25] width 93 height 49
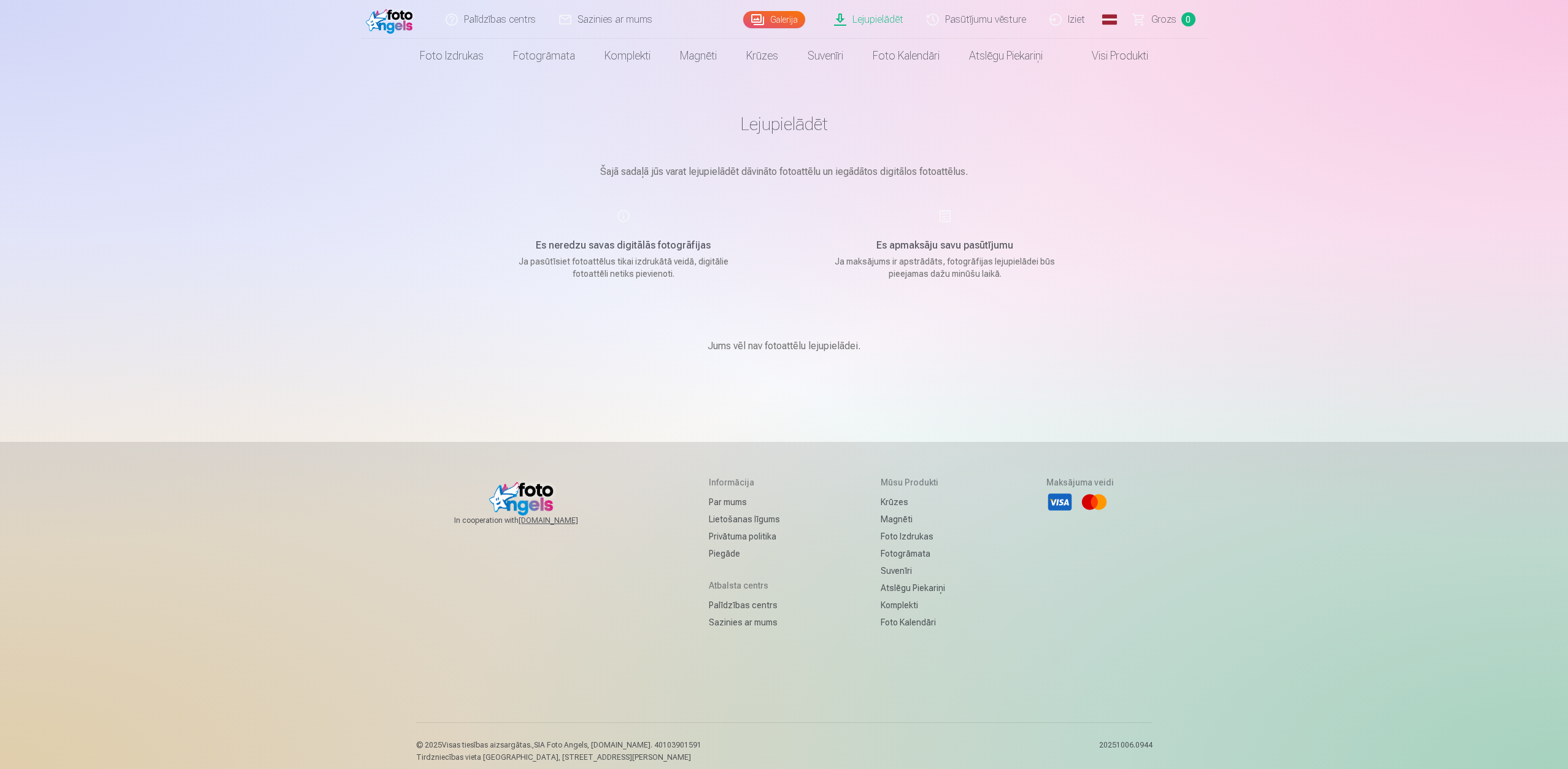
scroll to position [10, 0]
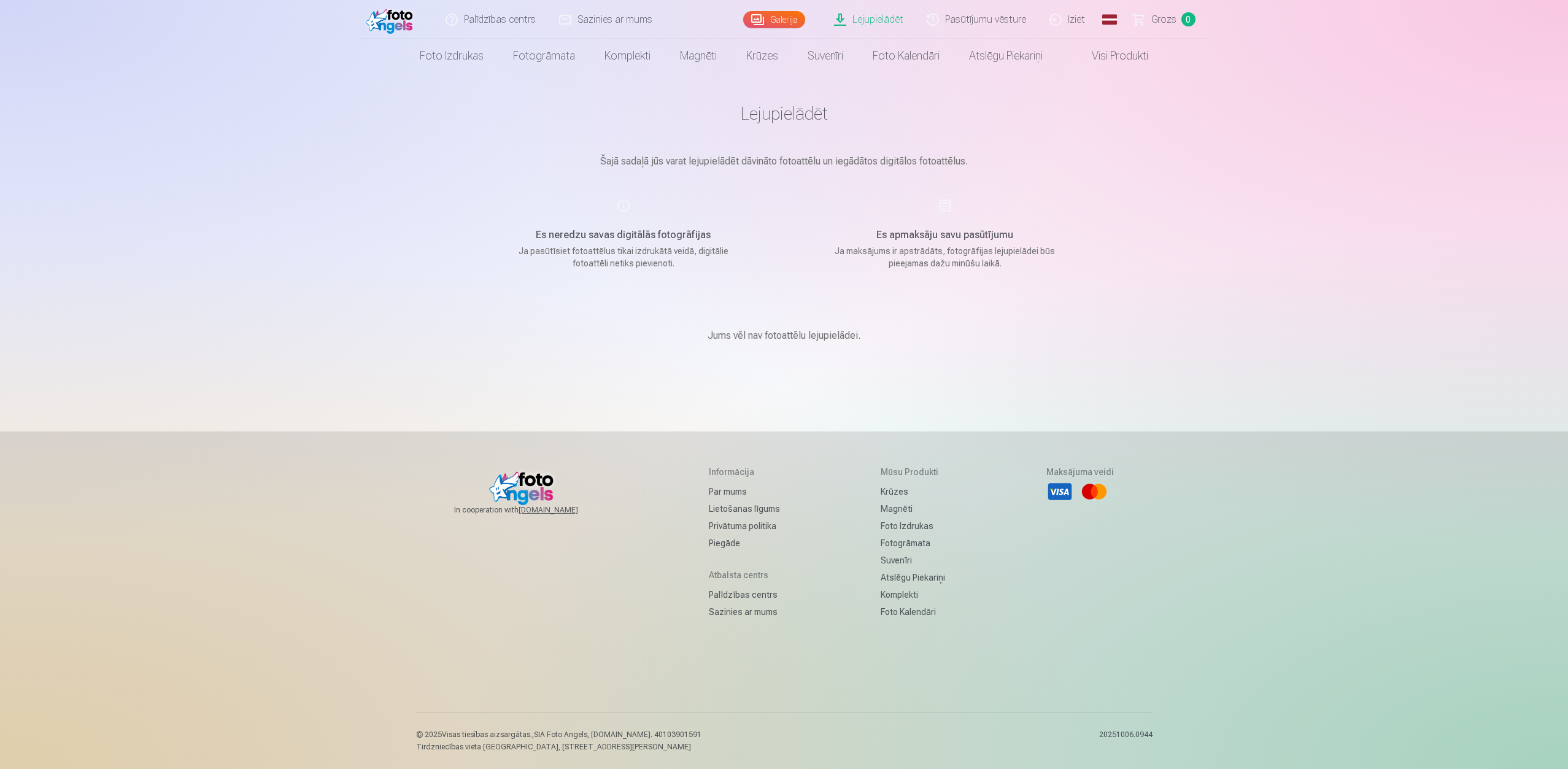
click at [735, 473] on h5 "Informācija" at bounding box center [744, 472] width 71 height 12
click at [725, 507] on link "Lietošanas līgums" at bounding box center [744, 509] width 71 height 17
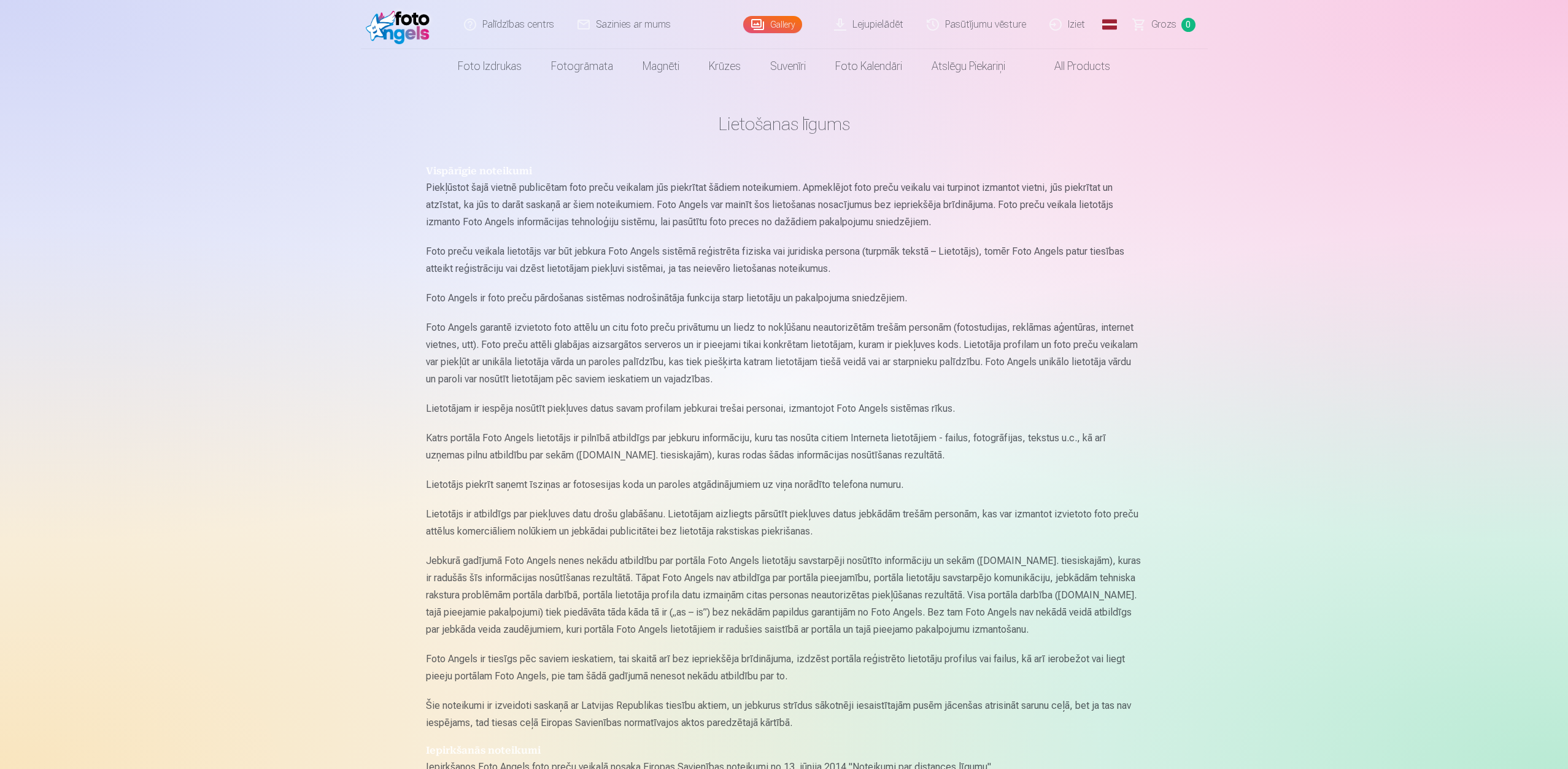
click at [951, 21] on link "Pasūtījumu vēsture" at bounding box center [977, 25] width 123 height 49
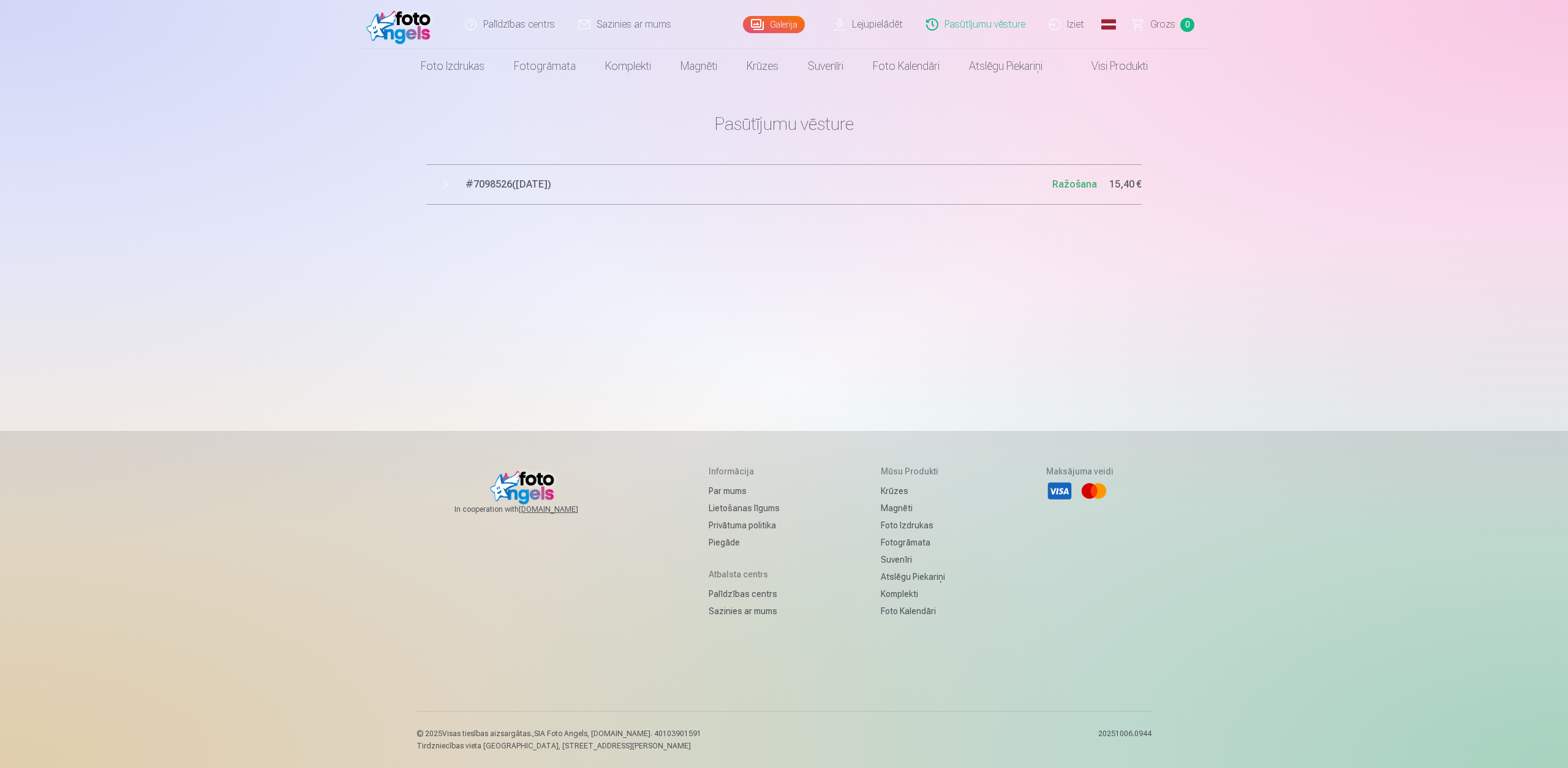
click at [519, 180] on span "# 7098526 ( 7.10.2025 )" at bounding box center [759, 184] width 587 height 15
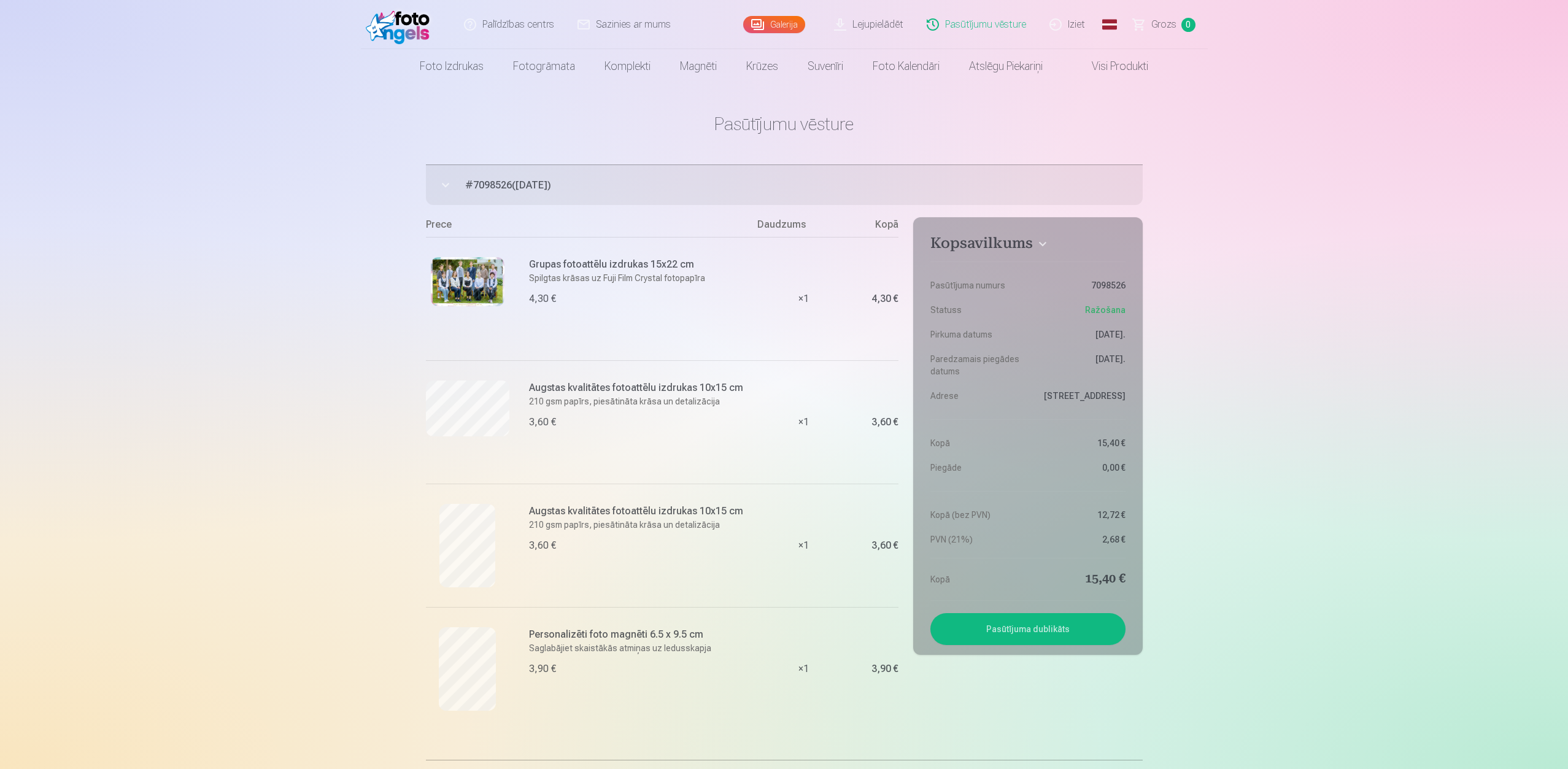
click at [443, 182] on button "# 7098526 ( 7.10.2025 ) Ražošana 15,40 €" at bounding box center [784, 185] width 716 height 40
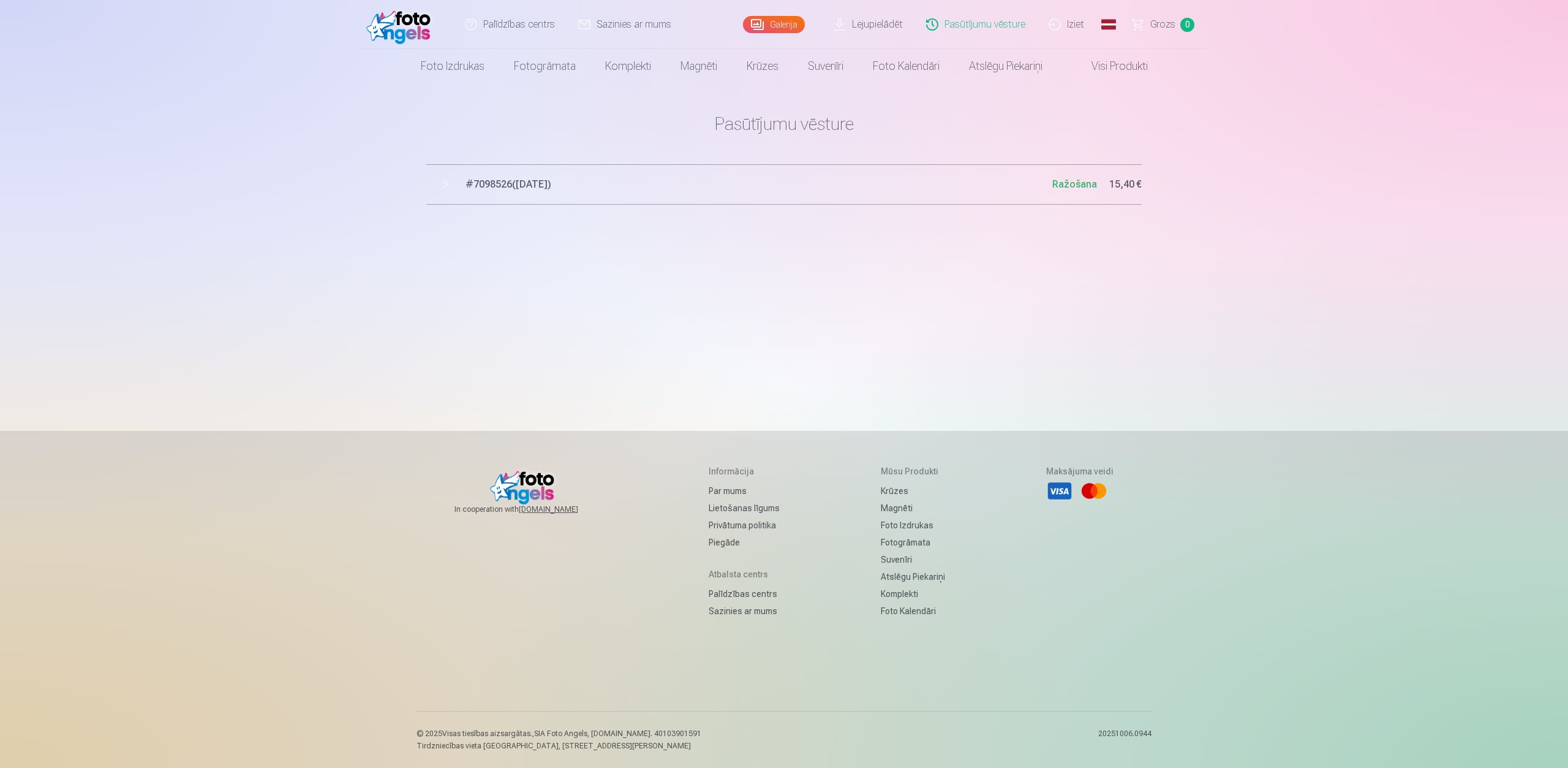
click at [445, 181] on button "# 7098526 ( 7.10.2025 ) Ražošana 15,40 €" at bounding box center [784, 184] width 715 height 40
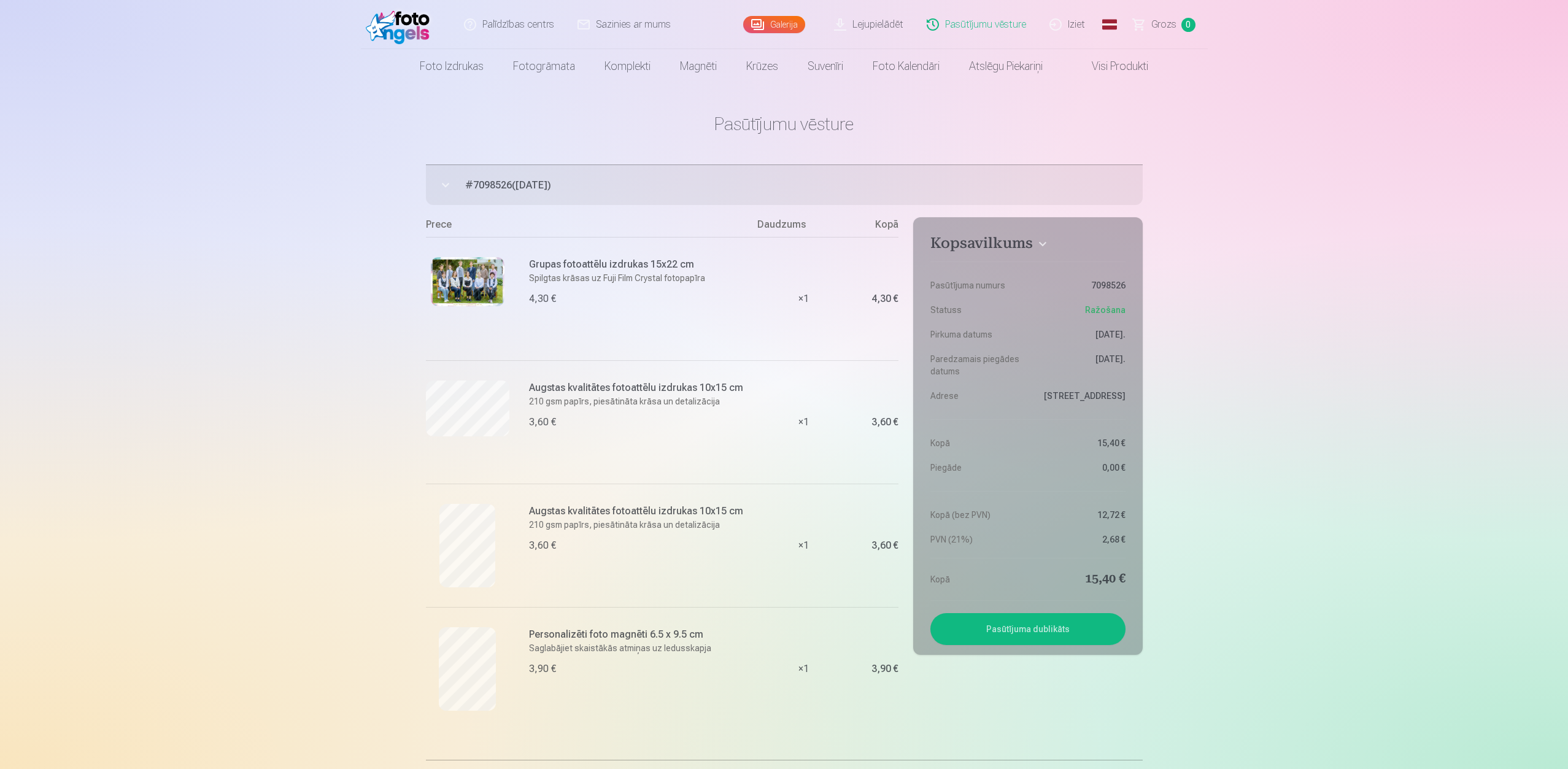
click at [891, 23] on link "Lejupielādēt" at bounding box center [869, 25] width 93 height 49
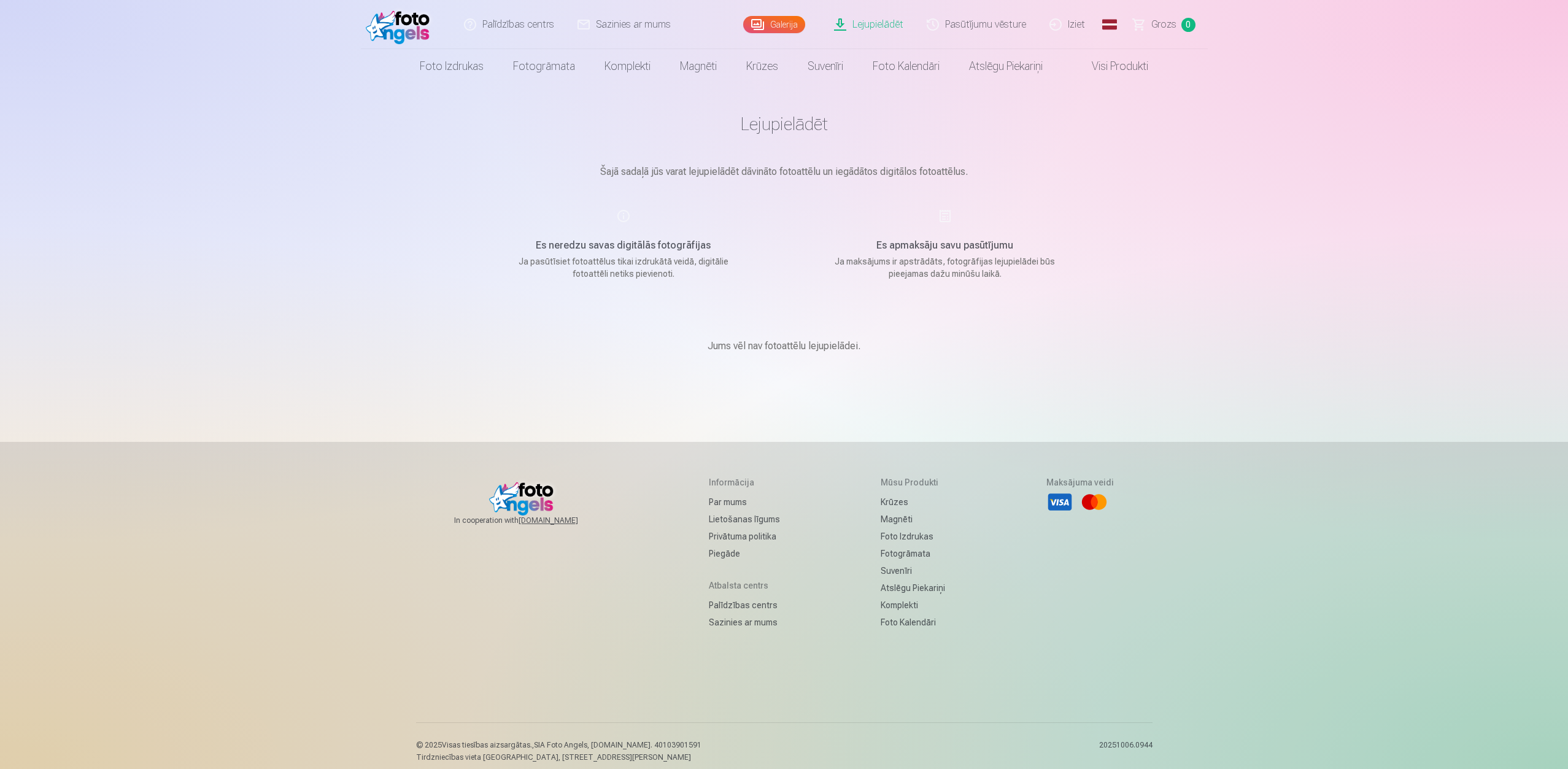
click at [523, 24] on link "Palīdzības centrs" at bounding box center [509, 25] width 113 height 49
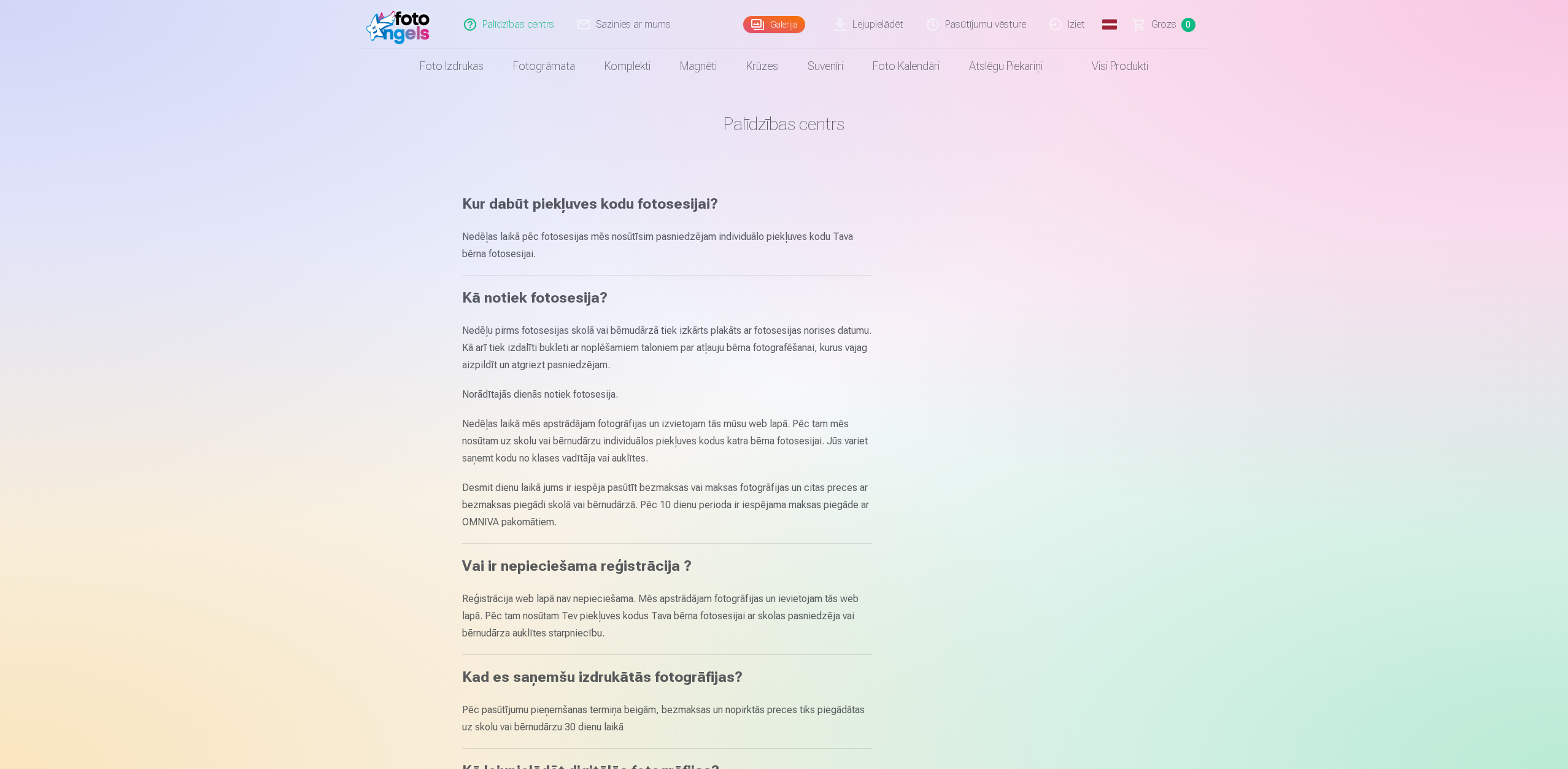
click at [882, 25] on link "Lejupielādēt" at bounding box center [869, 25] width 93 height 49
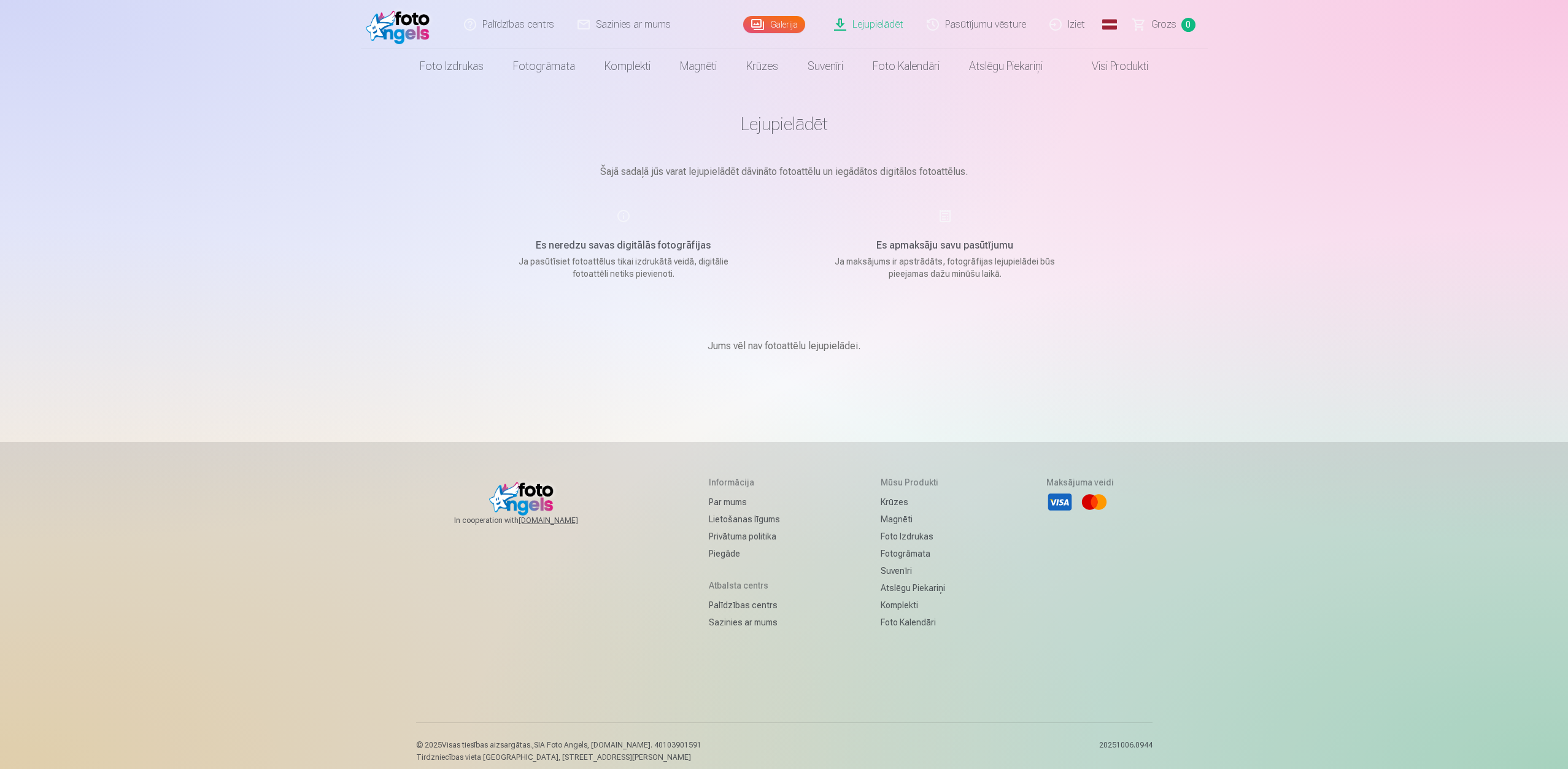
click at [883, 24] on link "Lejupielādēt" at bounding box center [869, 25] width 93 height 49
click at [882, 25] on link "Lejupielādēt" at bounding box center [869, 25] width 93 height 49
click at [882, 25] on link "Lejupielādēt" at bounding box center [869, 25] width 93 height 49
click at [1160, 405] on div "Palīdzības centrs Sazinies ar mums Galerija Lejupielādēt Pasūtījumu vēsture Izi…" at bounding box center [784, 390] width 1568 height 779
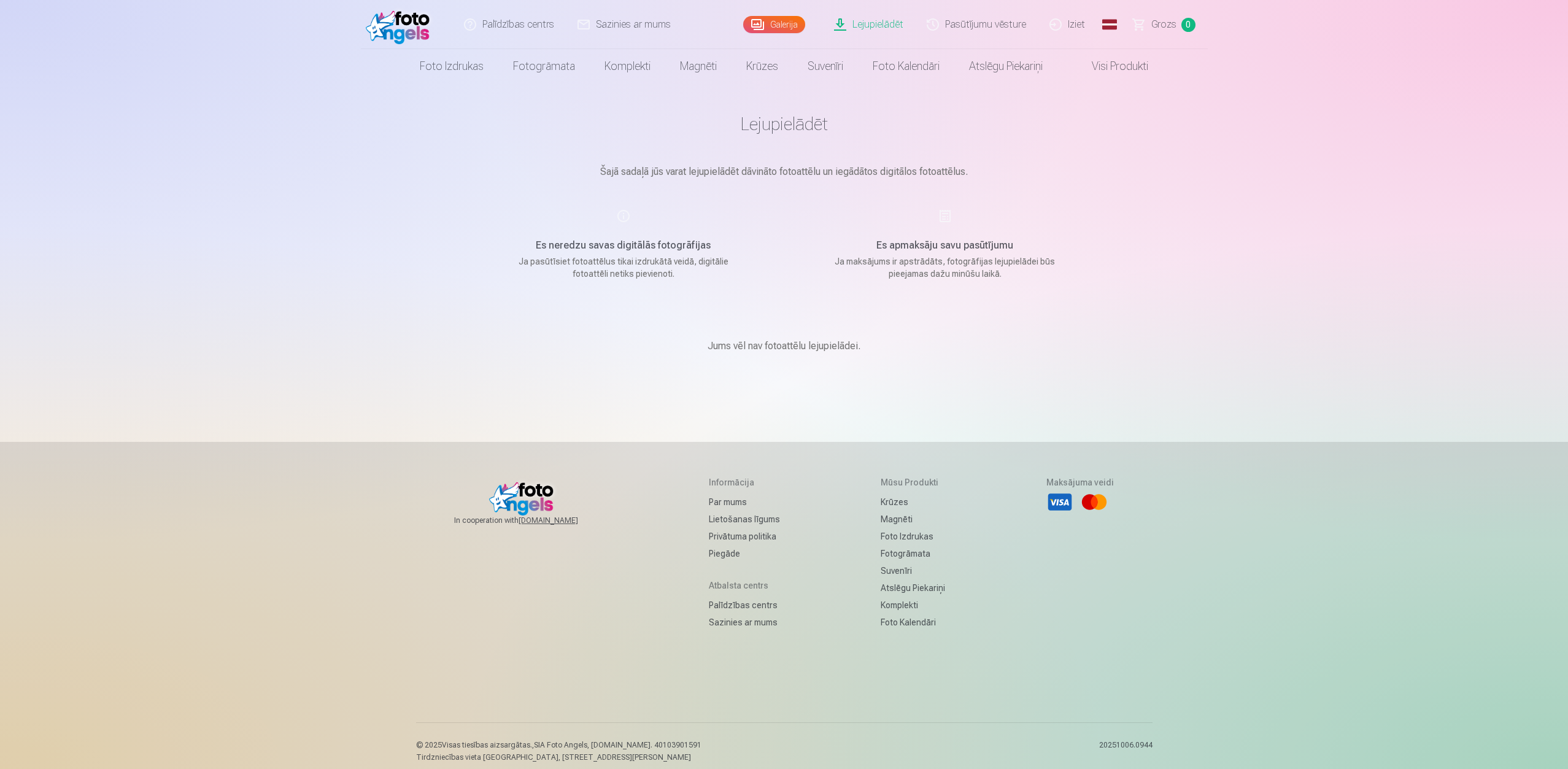
click at [888, 19] on link "Lejupielādēt" at bounding box center [869, 25] width 93 height 49
click at [998, 19] on link "Pasūtījumu vēsture" at bounding box center [977, 25] width 123 height 49
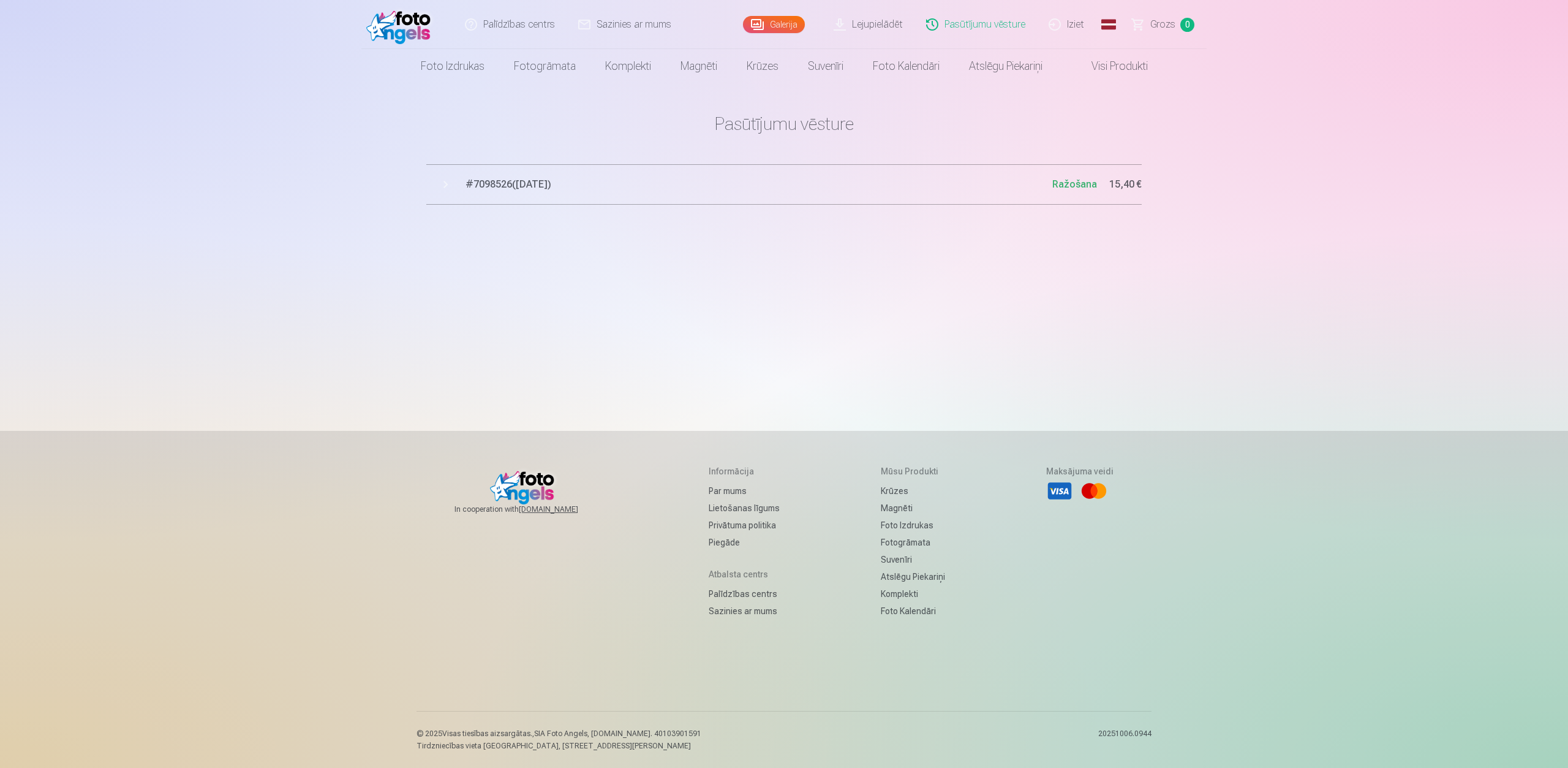
click at [542, 183] on span "# 7098526 ( 7.10.2025 )" at bounding box center [759, 184] width 587 height 15
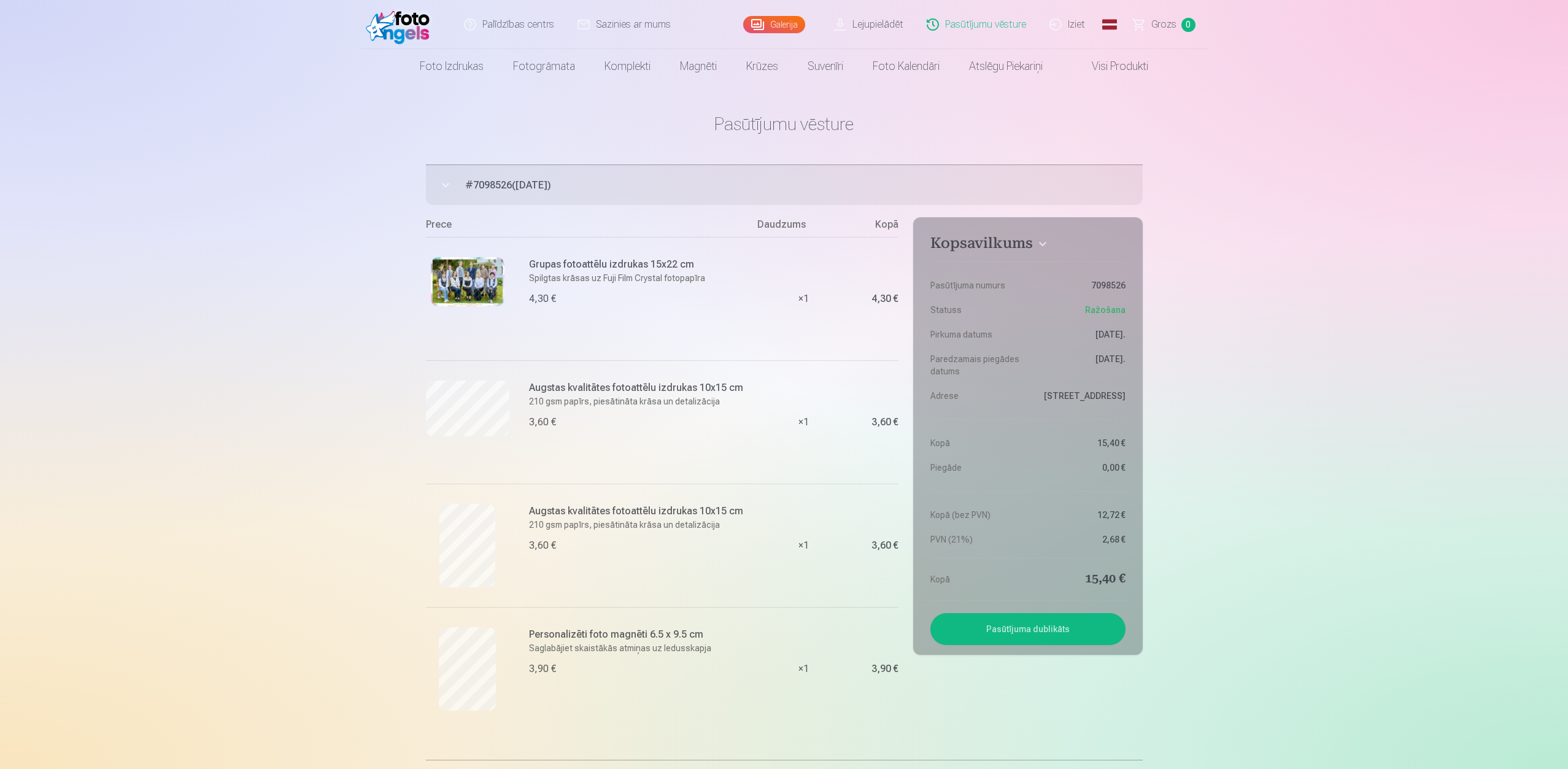
click at [470, 279] on img at bounding box center [468, 282] width 74 height 49
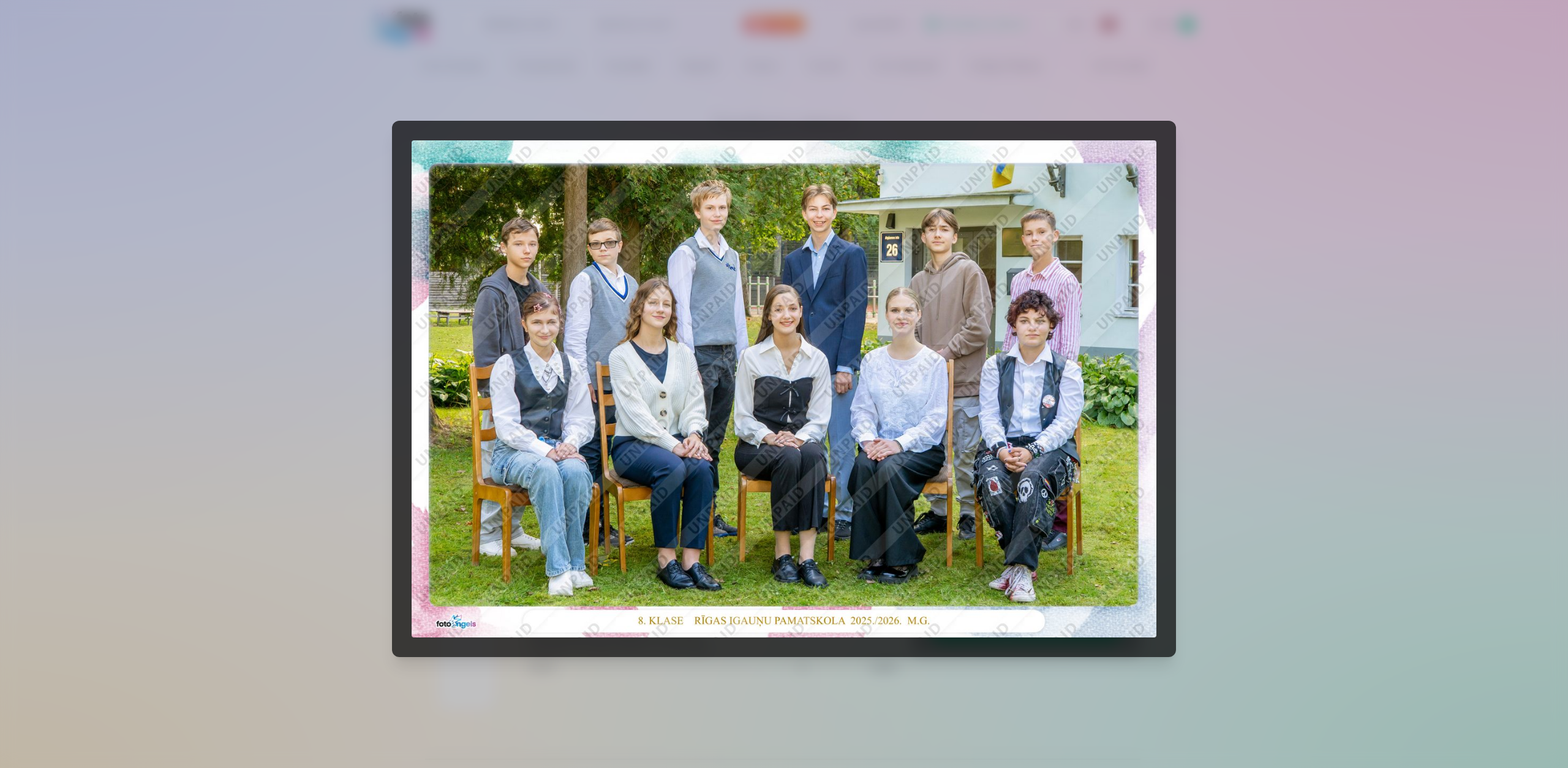
click at [1344, 153] on div at bounding box center [784, 384] width 1568 height 768
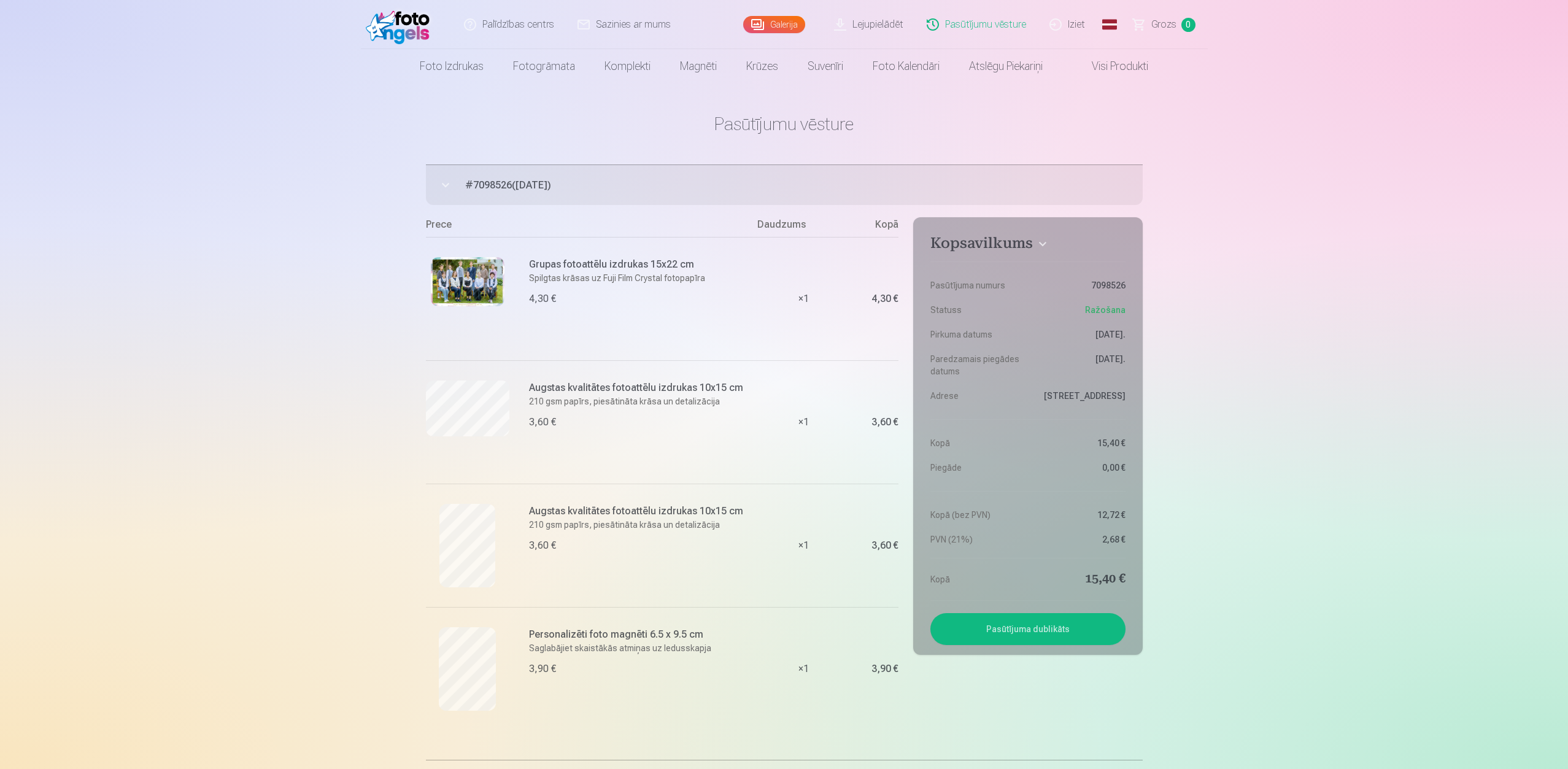
click at [884, 21] on link "Lejupielādēt" at bounding box center [869, 25] width 93 height 49
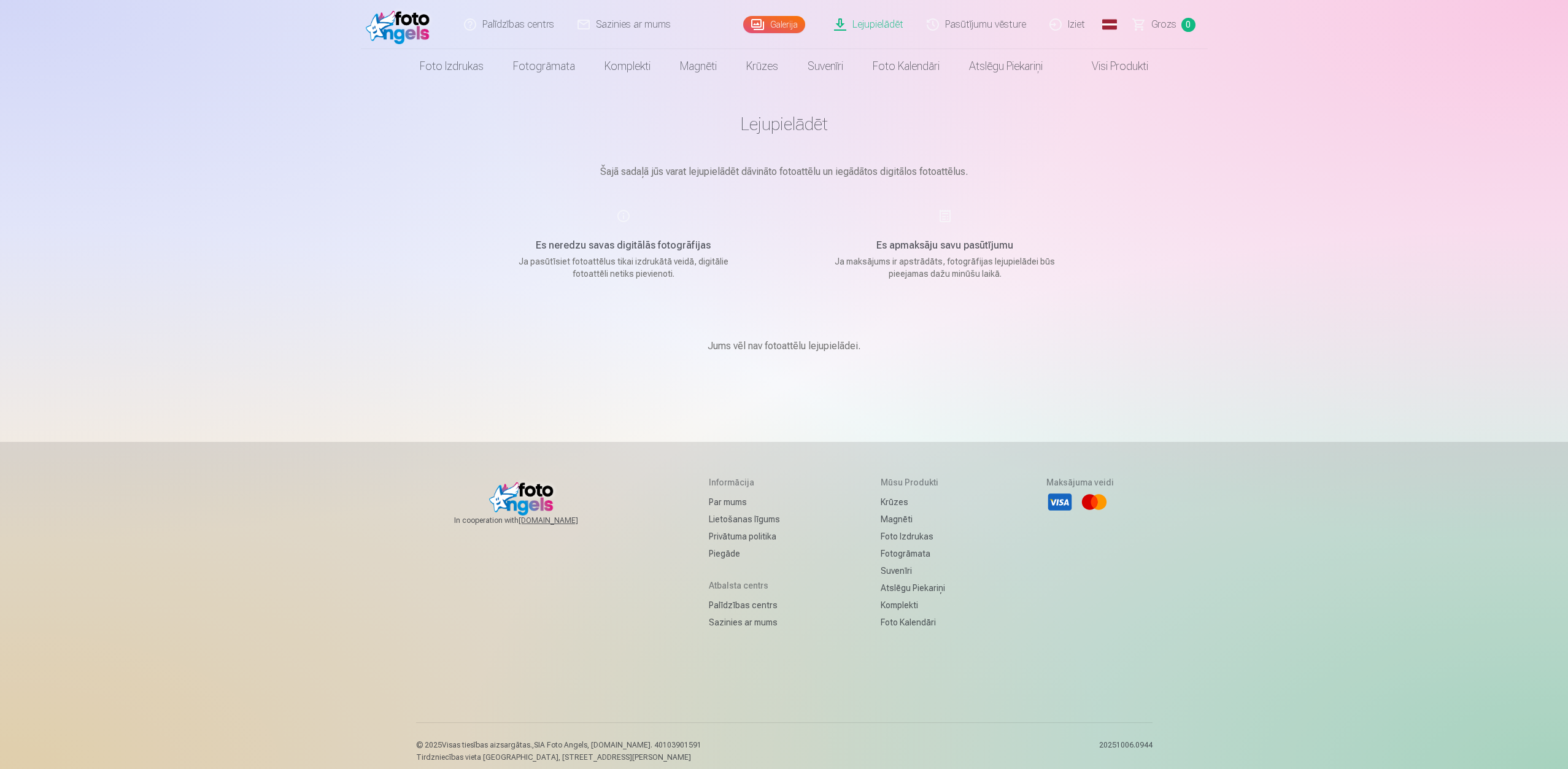
click at [776, 23] on link "Galerija" at bounding box center [774, 24] width 62 height 17
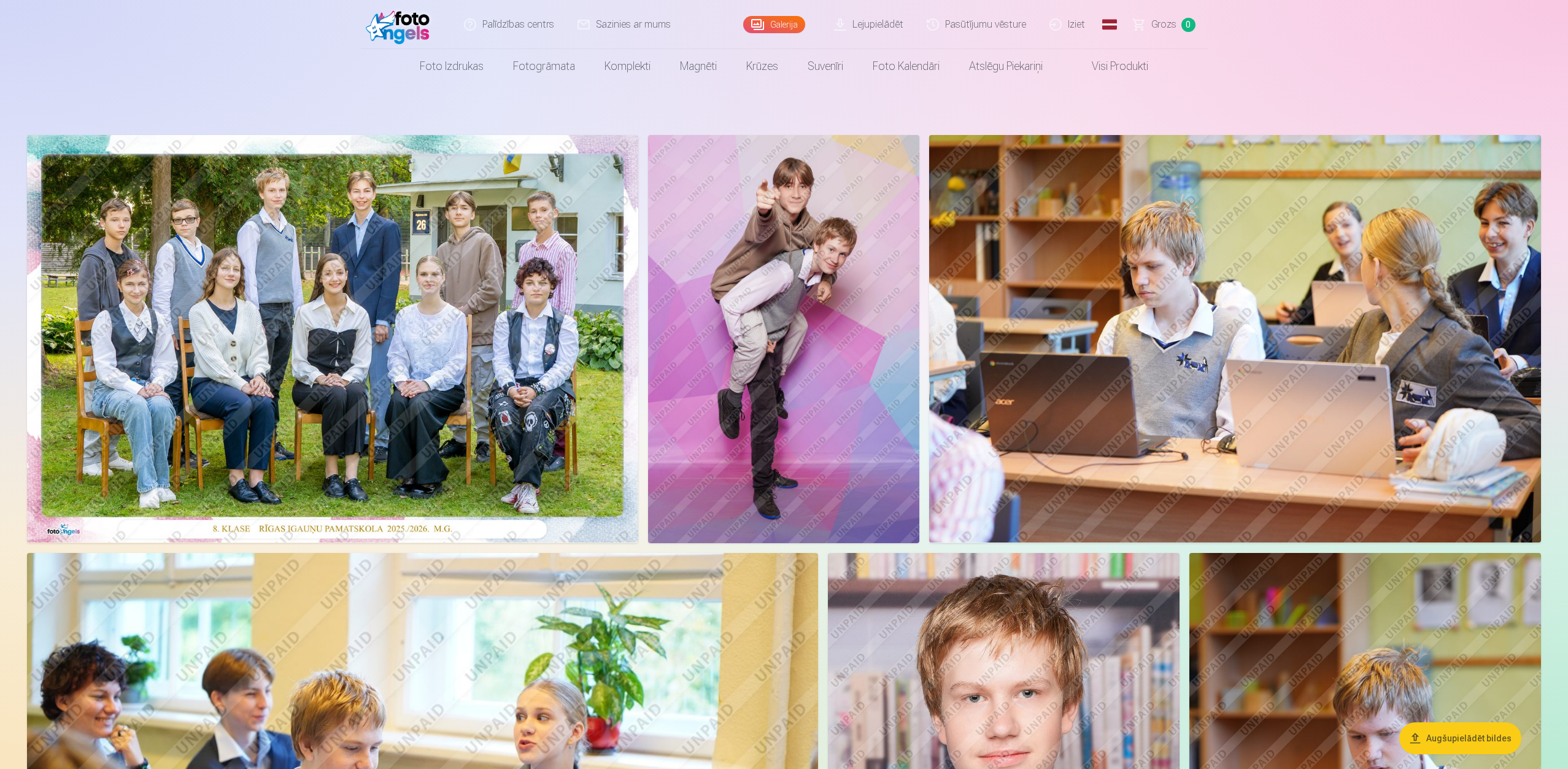
click at [830, 399] on img at bounding box center [784, 338] width 272 height 408
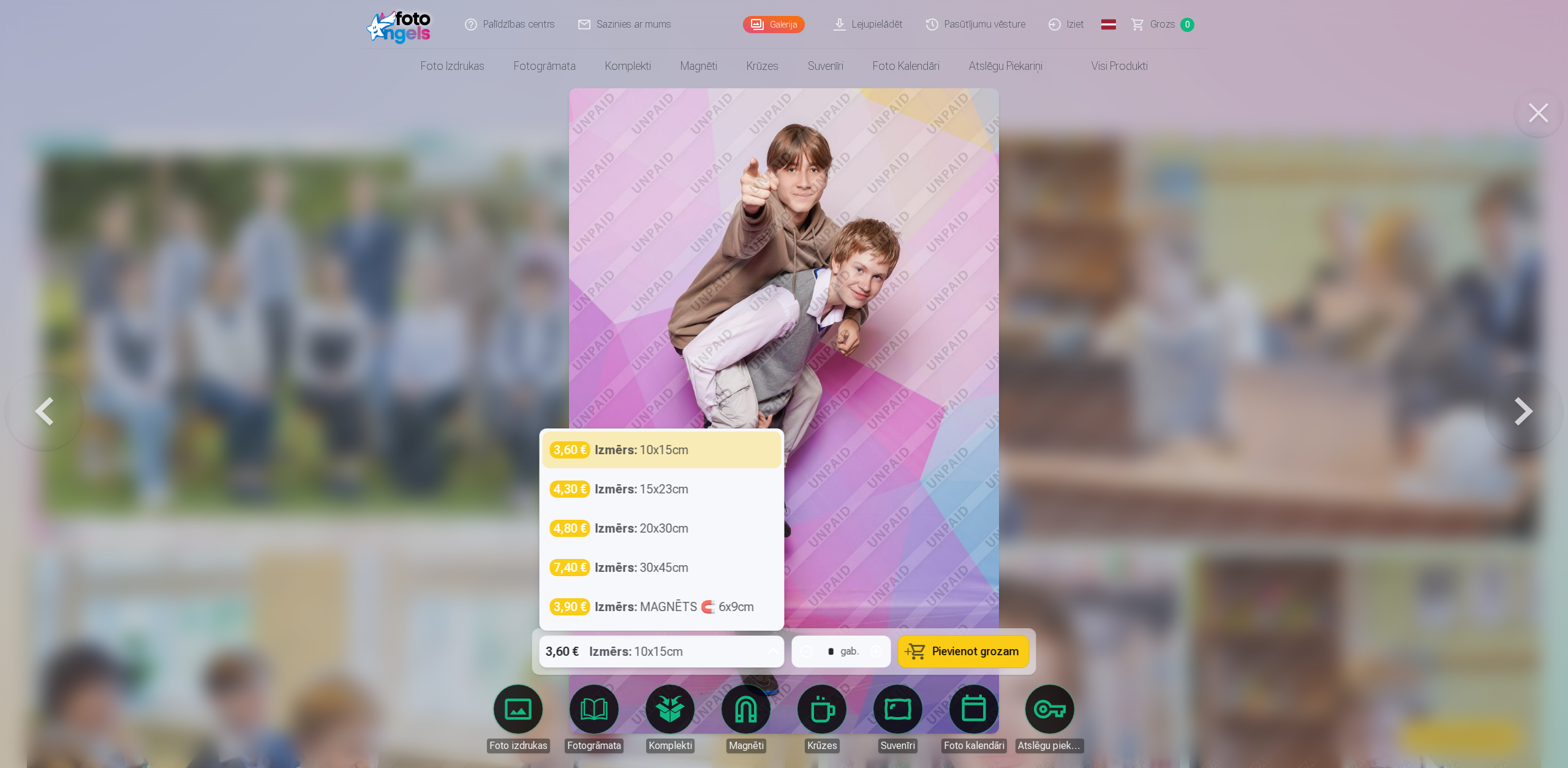
click at [775, 656] on icon at bounding box center [773, 651] width 20 height 20
click at [775, 655] on icon at bounding box center [773, 651] width 20 height 20
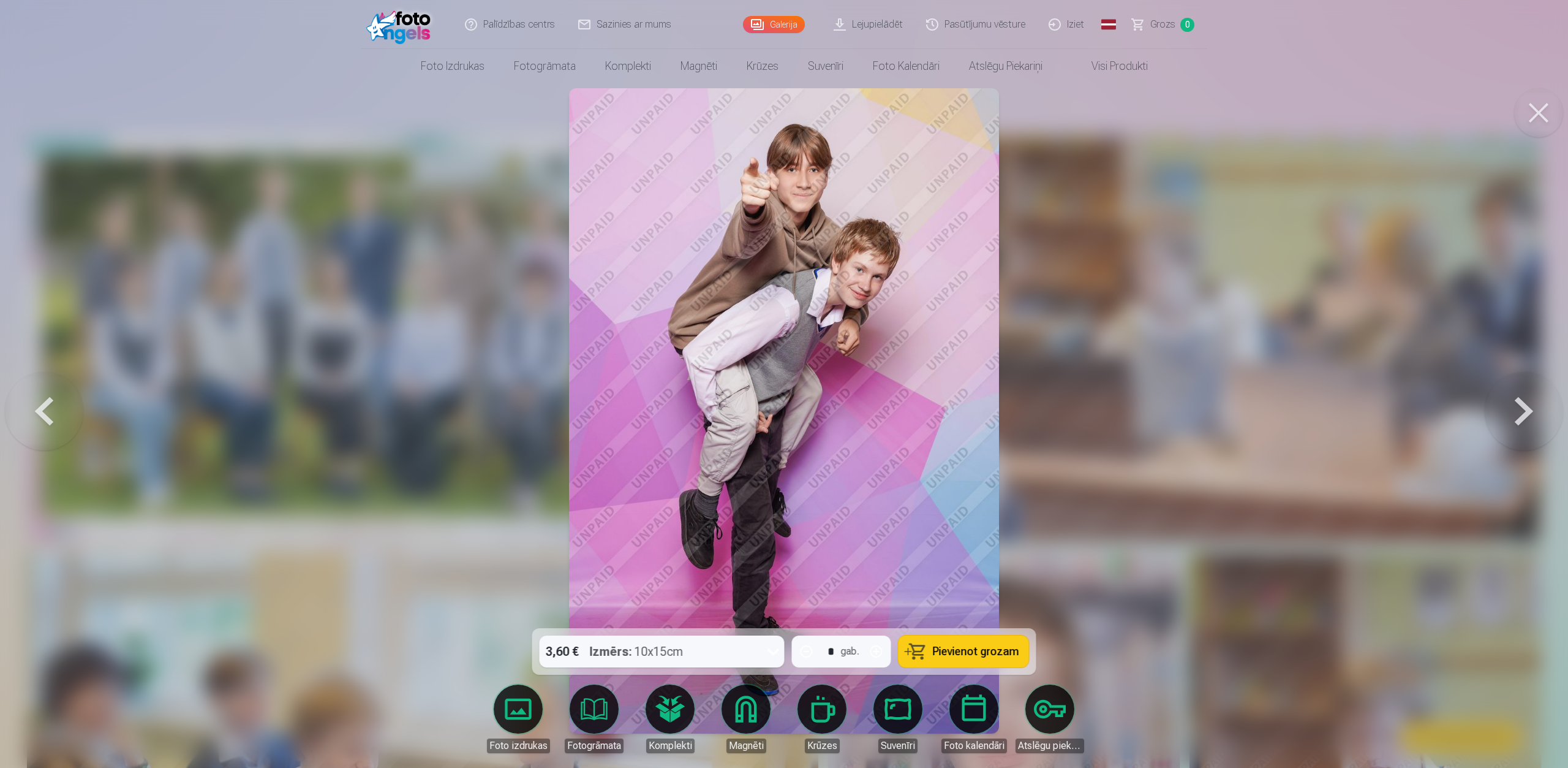
click at [791, 26] on link "Galerija" at bounding box center [774, 24] width 62 height 17
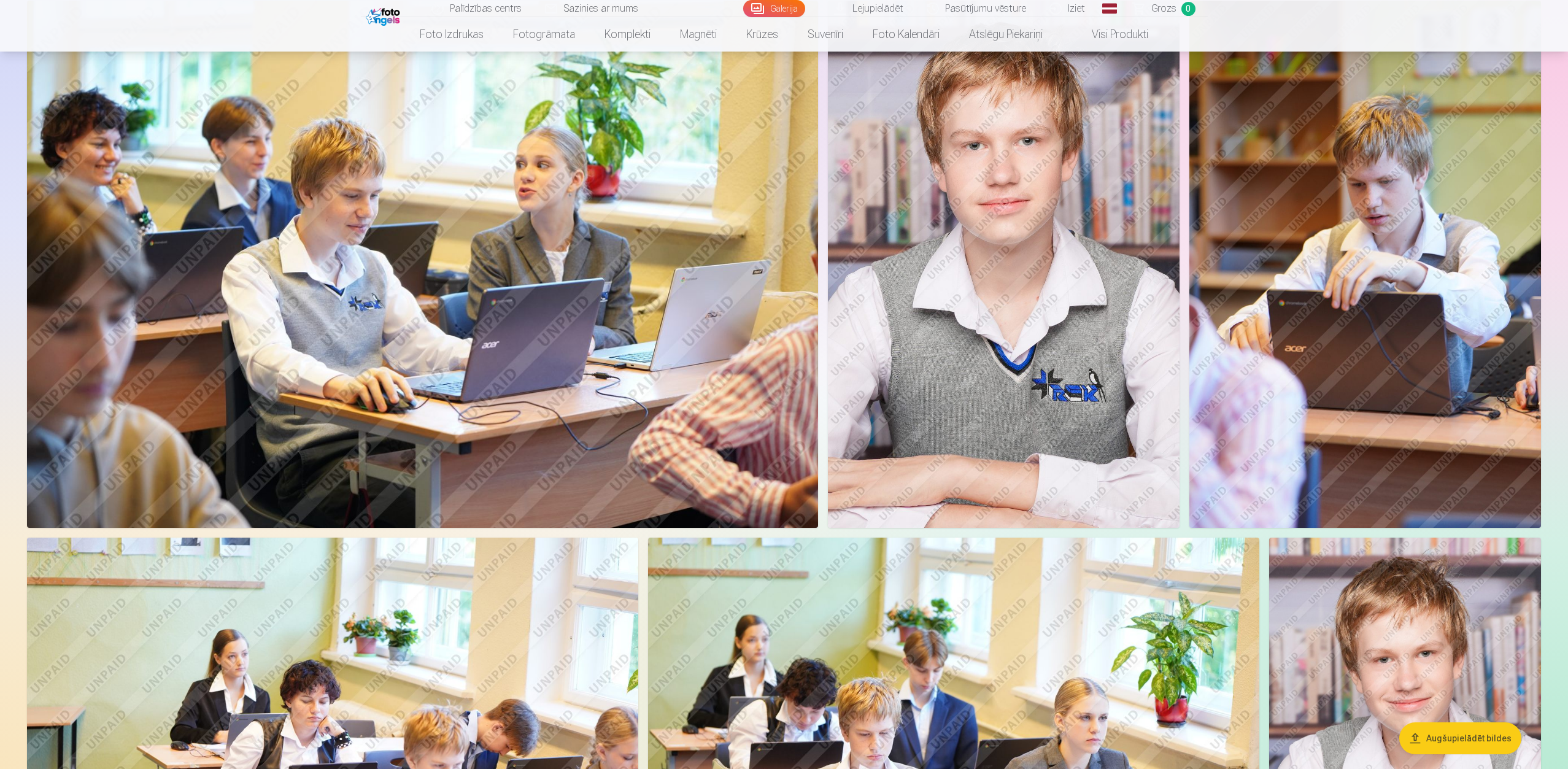
scroll to position [491, 0]
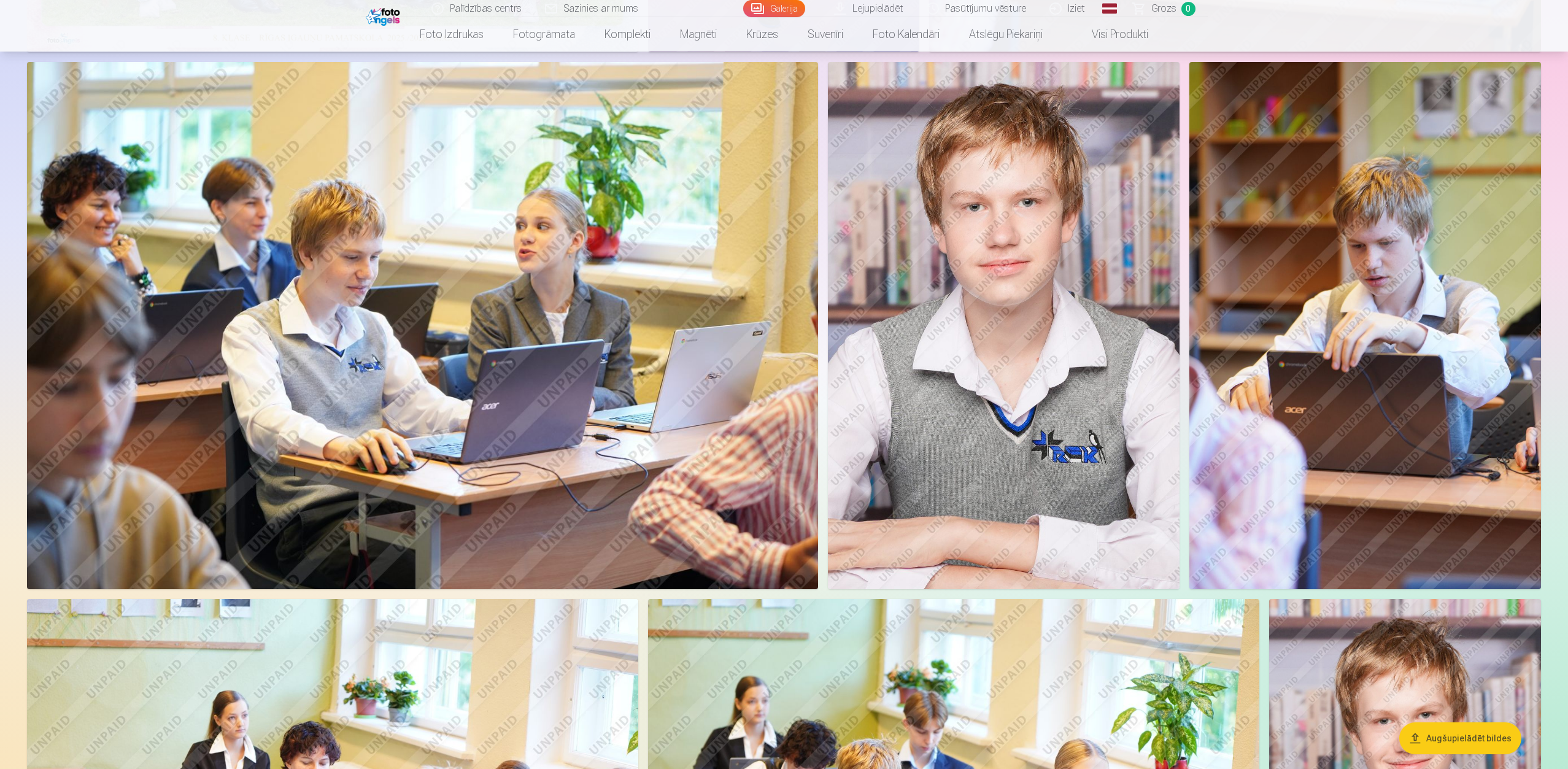
click at [1142, 5] on link "Grozs 0" at bounding box center [1165, 8] width 86 height 17
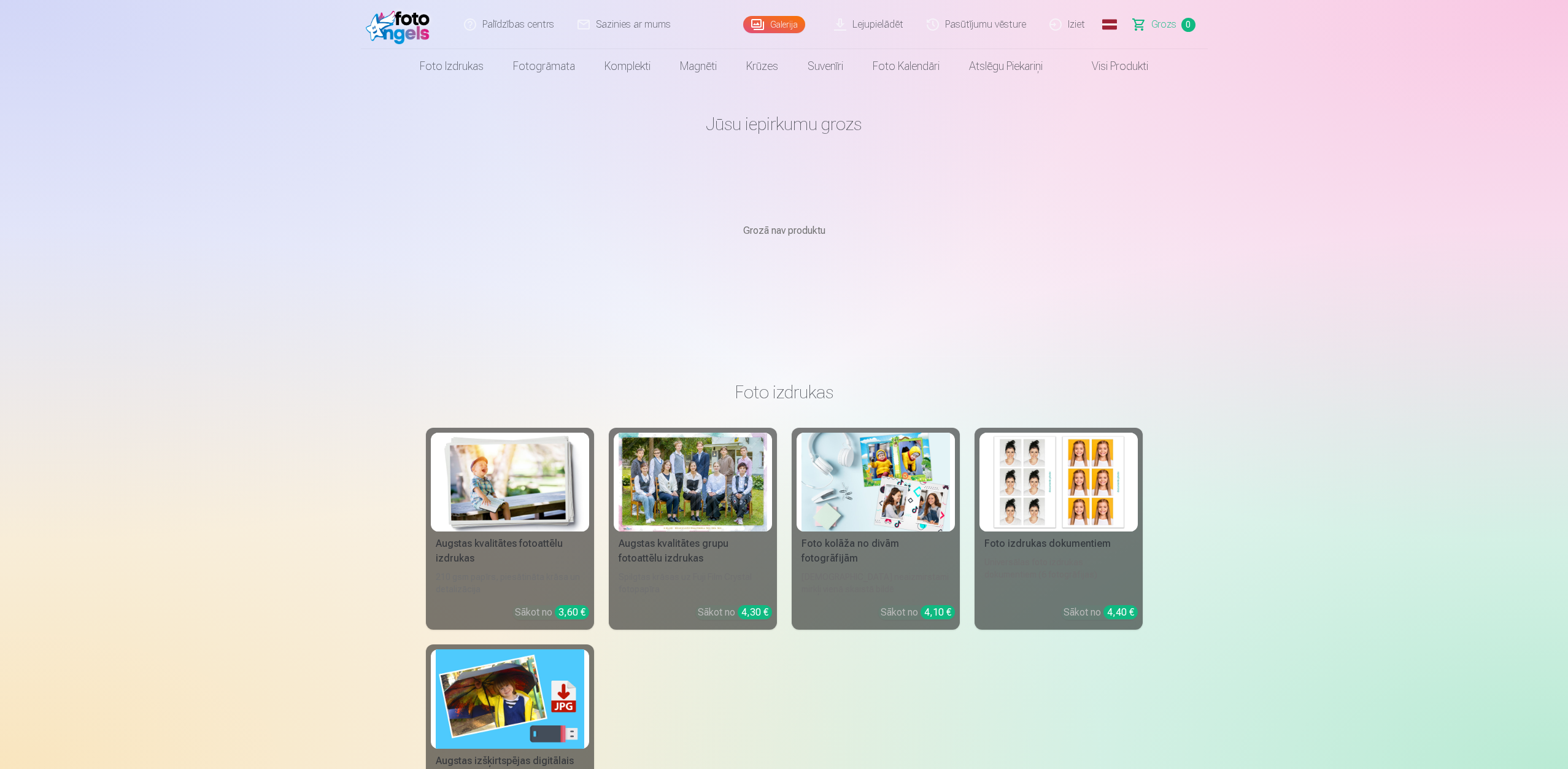
click at [880, 27] on link "Lejupielādēt" at bounding box center [869, 25] width 93 height 49
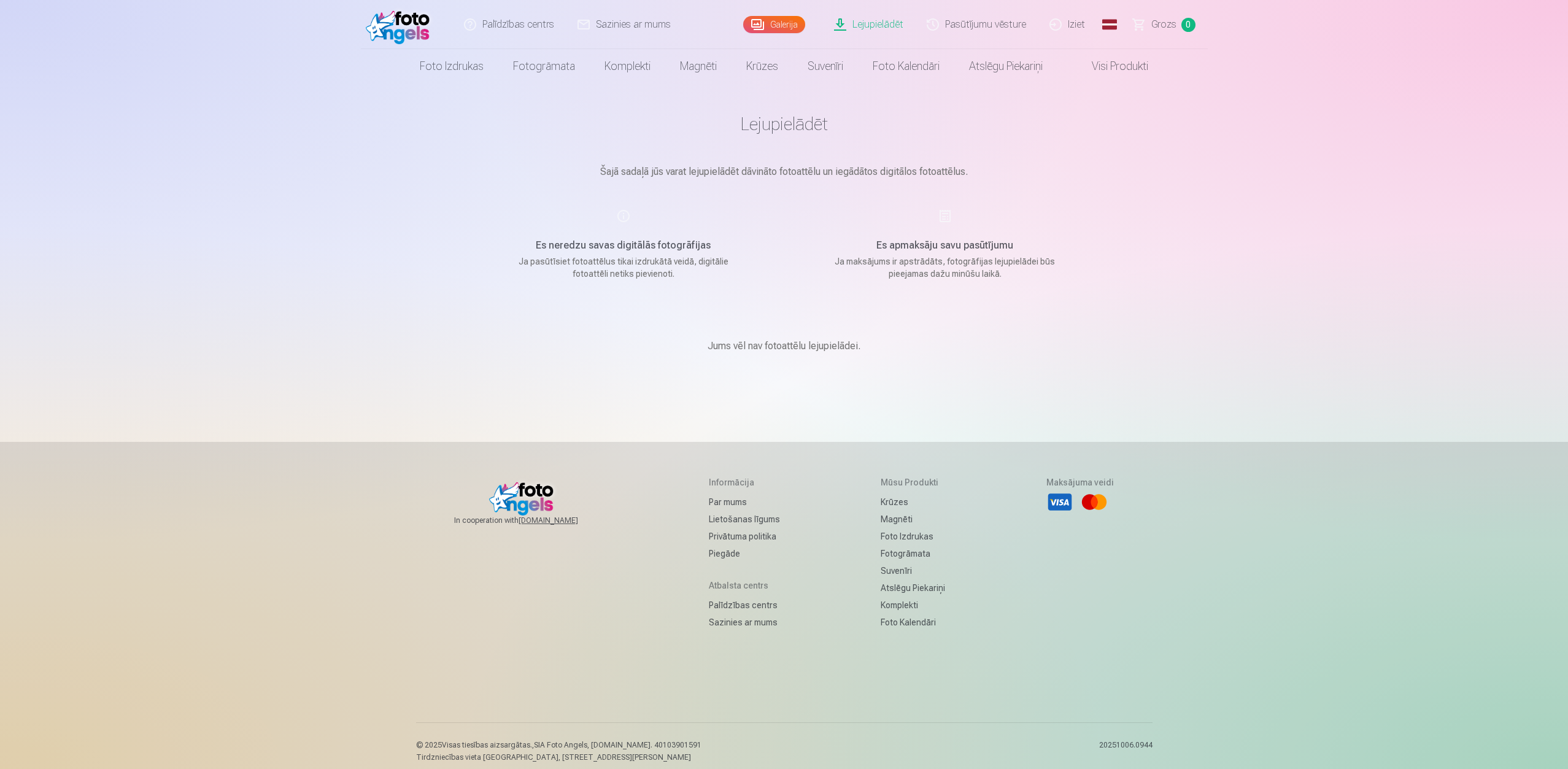
click at [956, 25] on link "Pasūtījumu vēsture" at bounding box center [977, 25] width 123 height 49
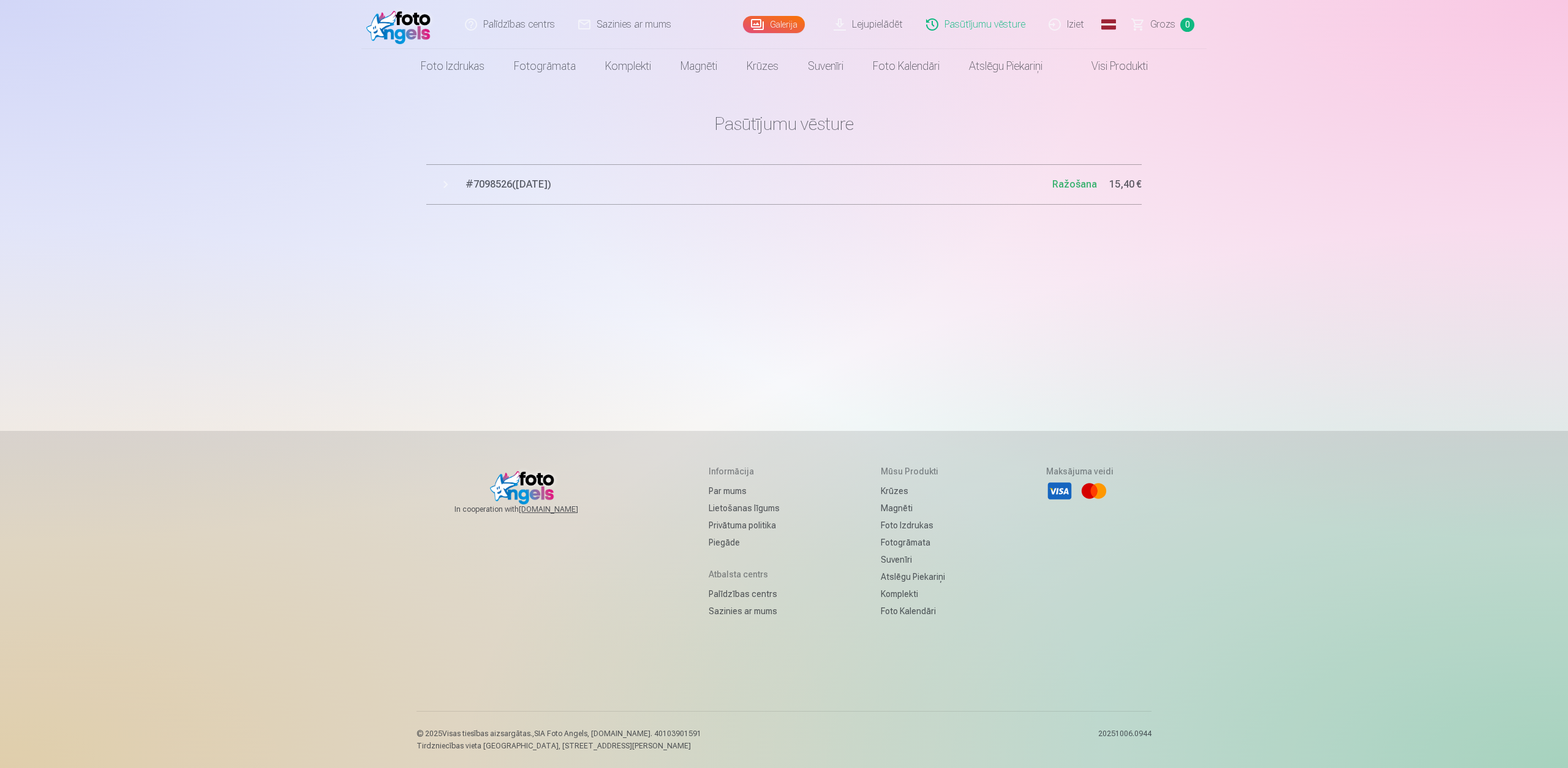
click at [537, 186] on span "# 7098526 ( 7.10.2025 )" at bounding box center [759, 184] width 587 height 15
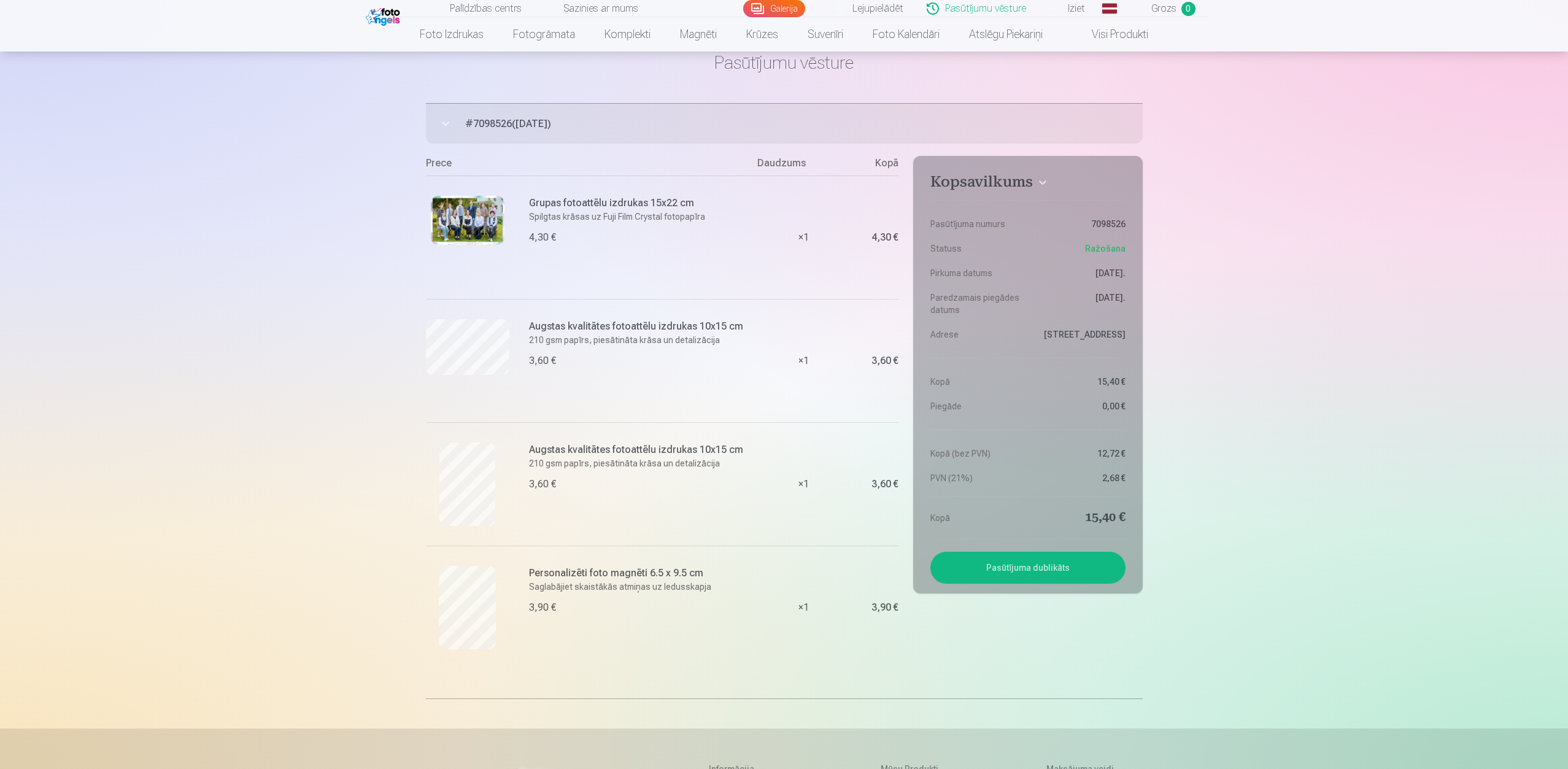
scroll to position [123, 0]
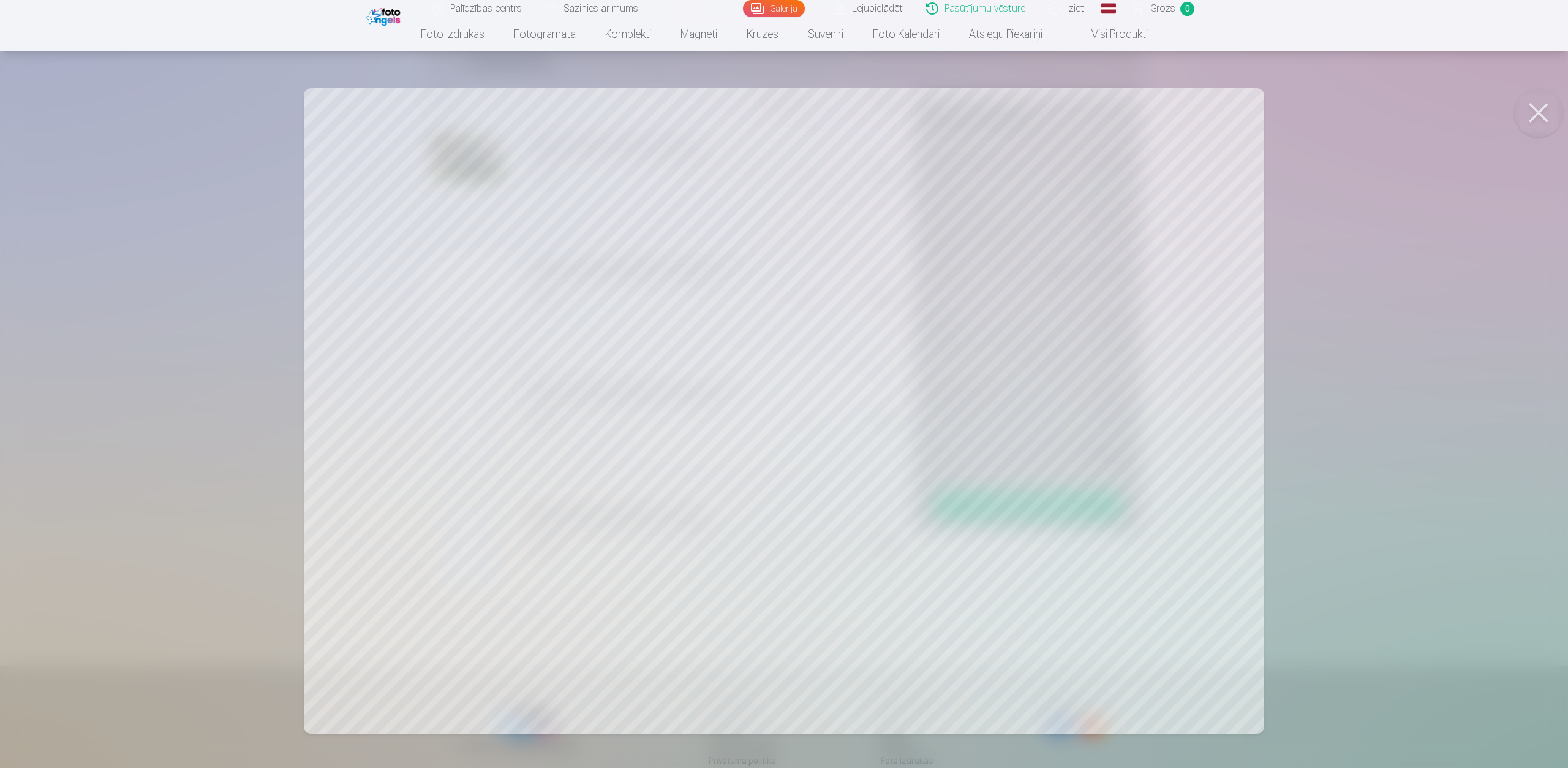
click at [1535, 104] on button at bounding box center [1539, 113] width 49 height 49
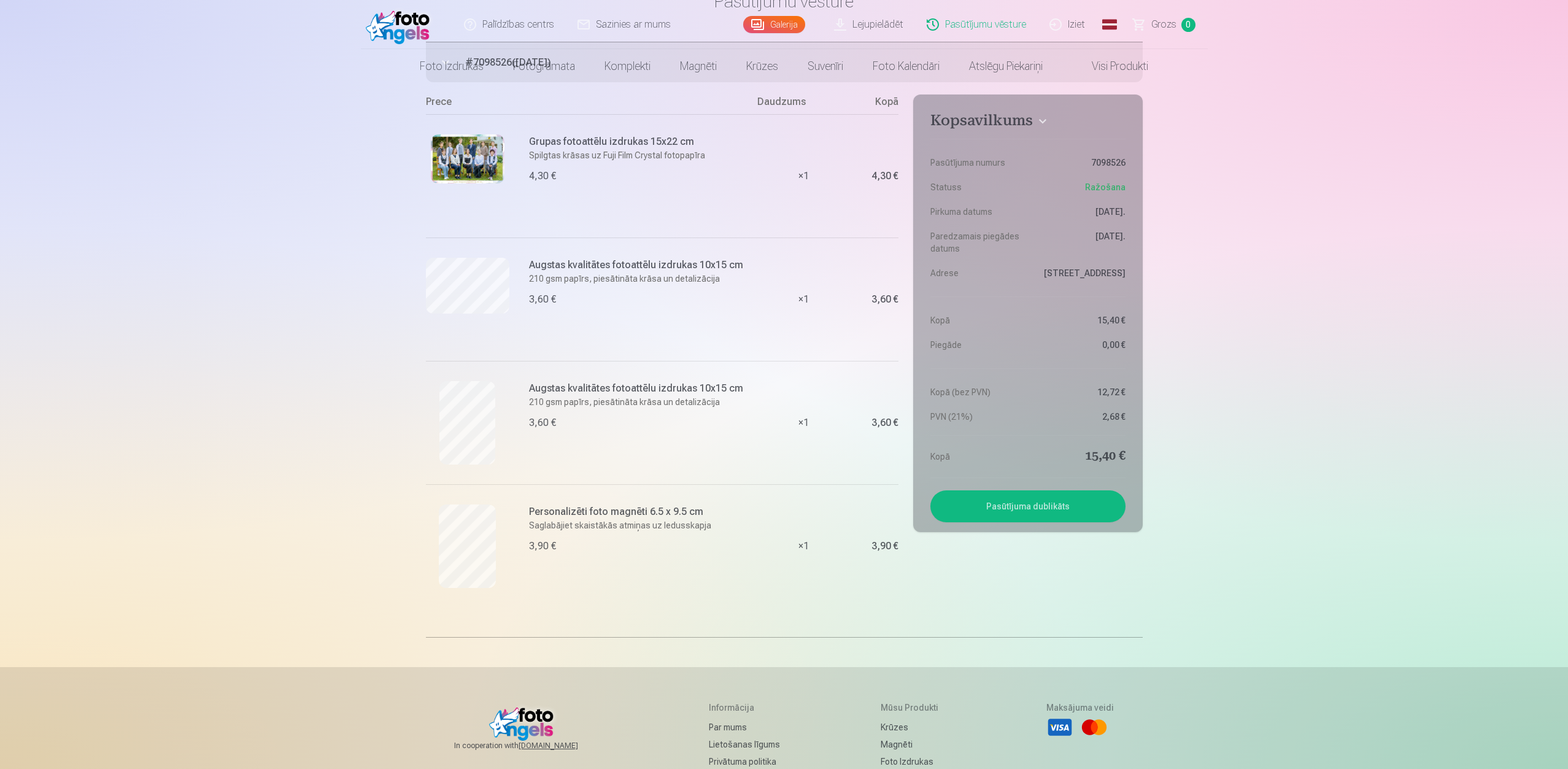
scroll to position [0, 0]
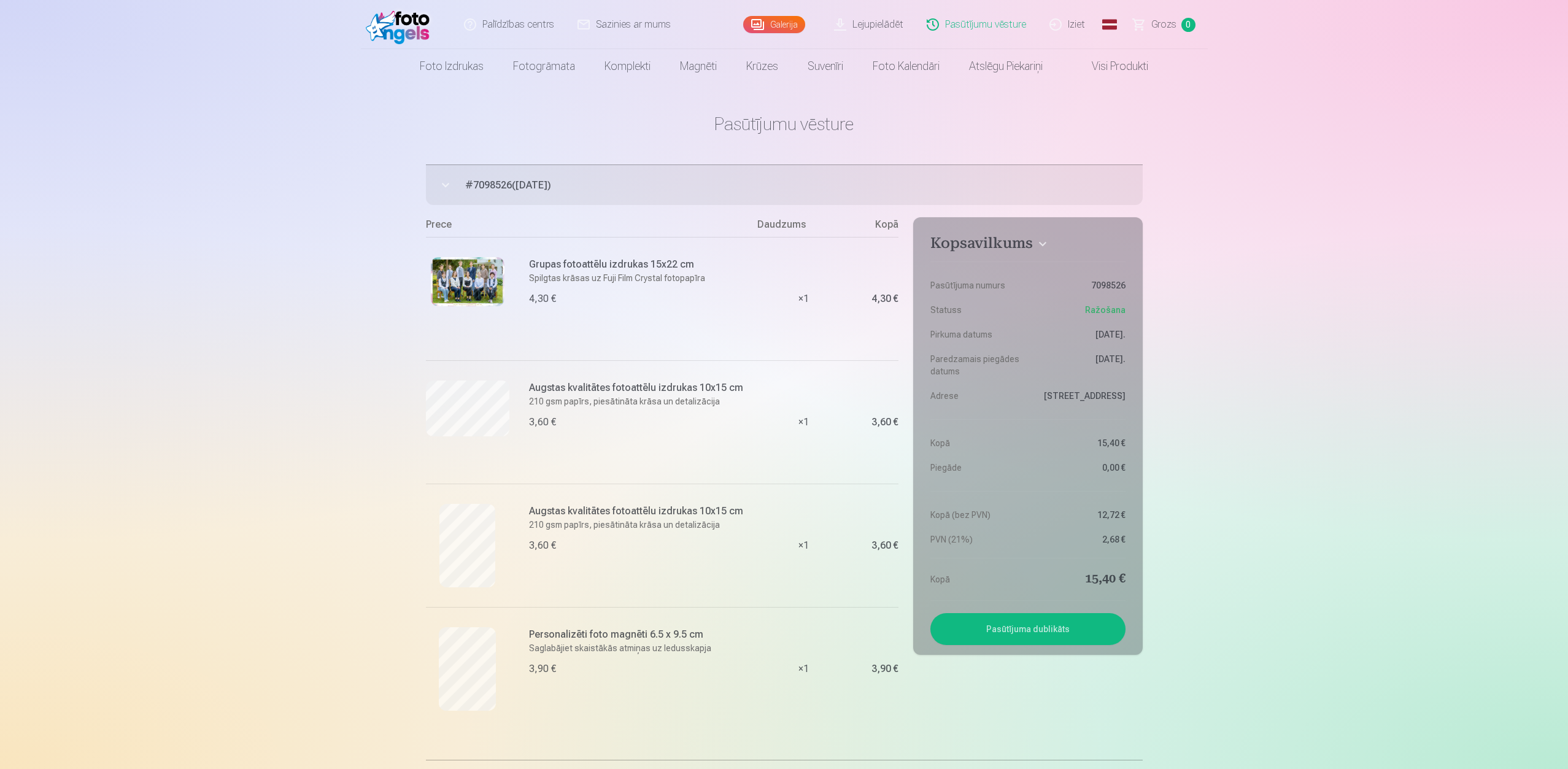
click at [1046, 643] on button "Pasūtījuma dublikāts" at bounding box center [1027, 629] width 195 height 32
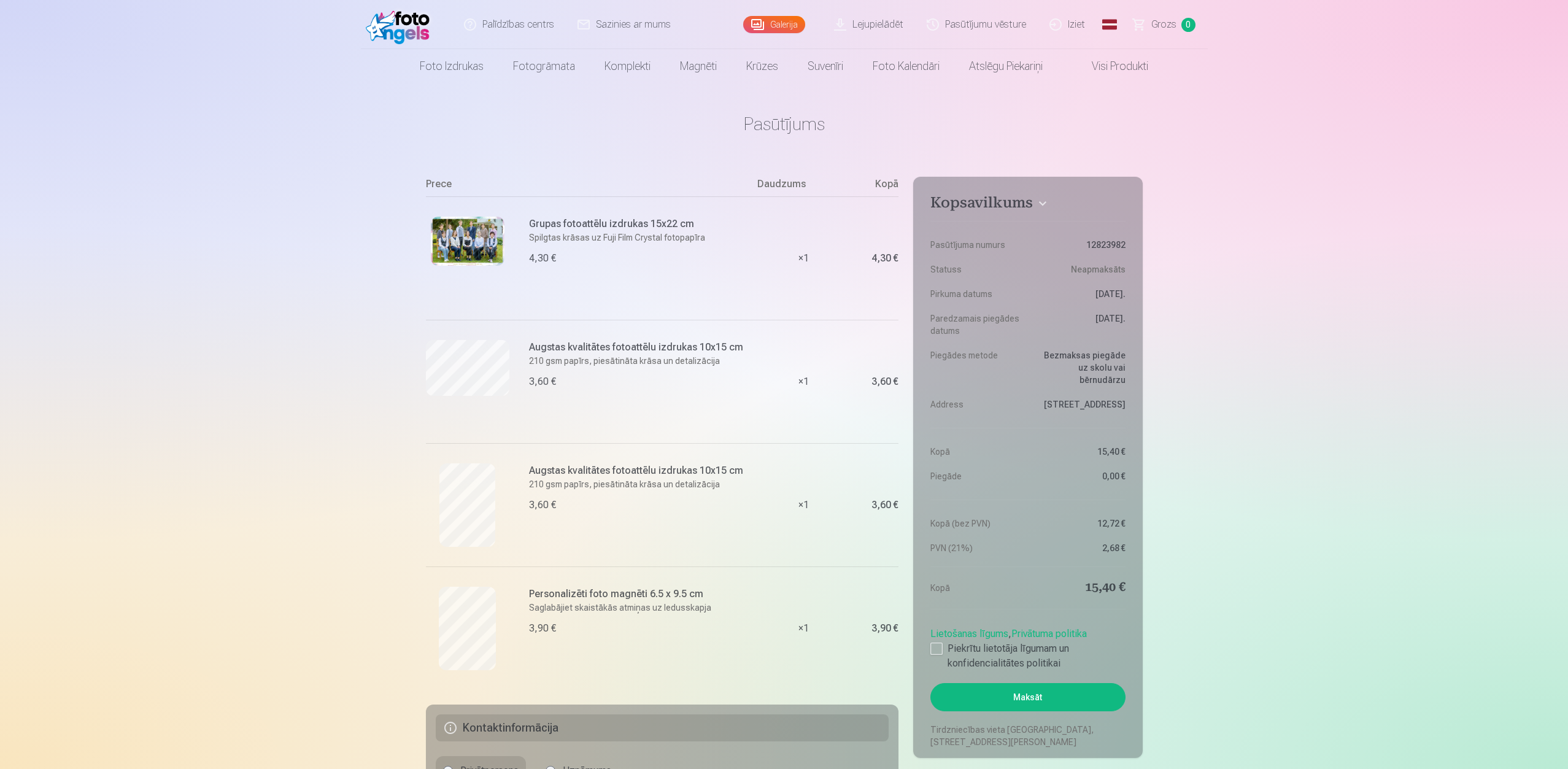
click at [855, 25] on link "Lejupielādēt" at bounding box center [869, 25] width 93 height 49
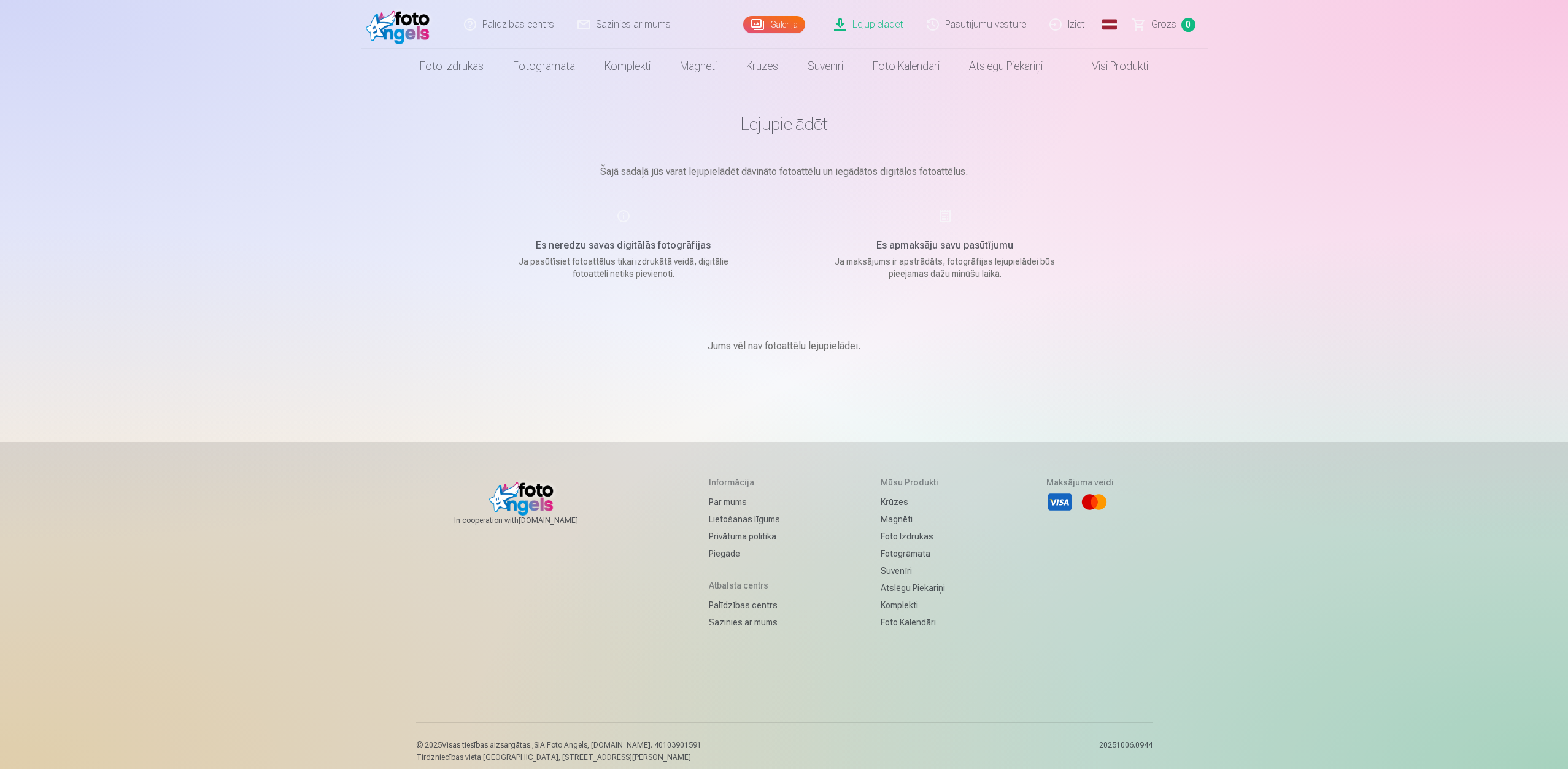
click at [1115, 64] on link "Visi produkti" at bounding box center [1110, 66] width 105 height 34
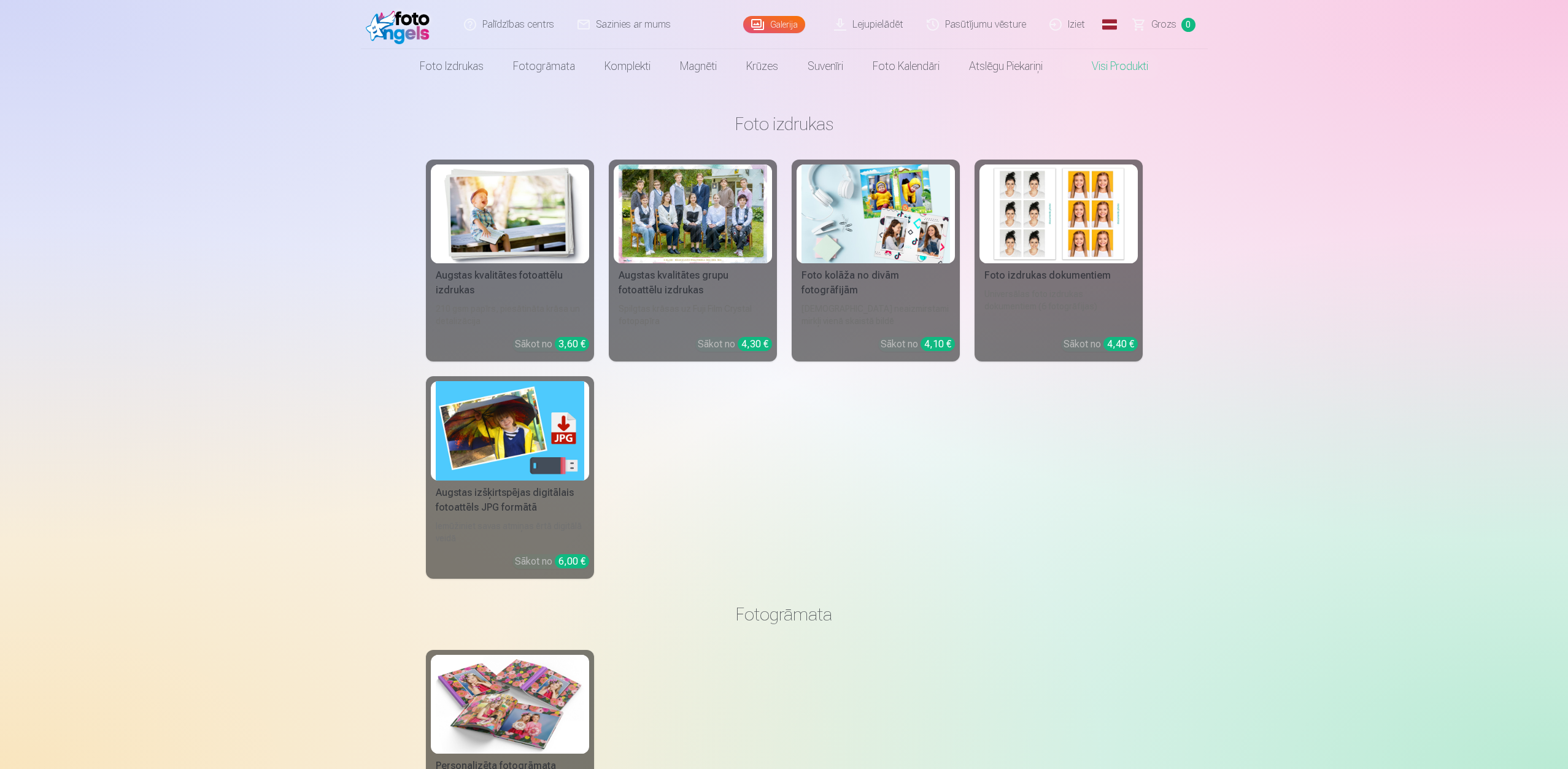
click at [671, 273] on div "Augstas kvalitātes grupu fotoattēlu izdrukas" at bounding box center [693, 282] width 159 height 29
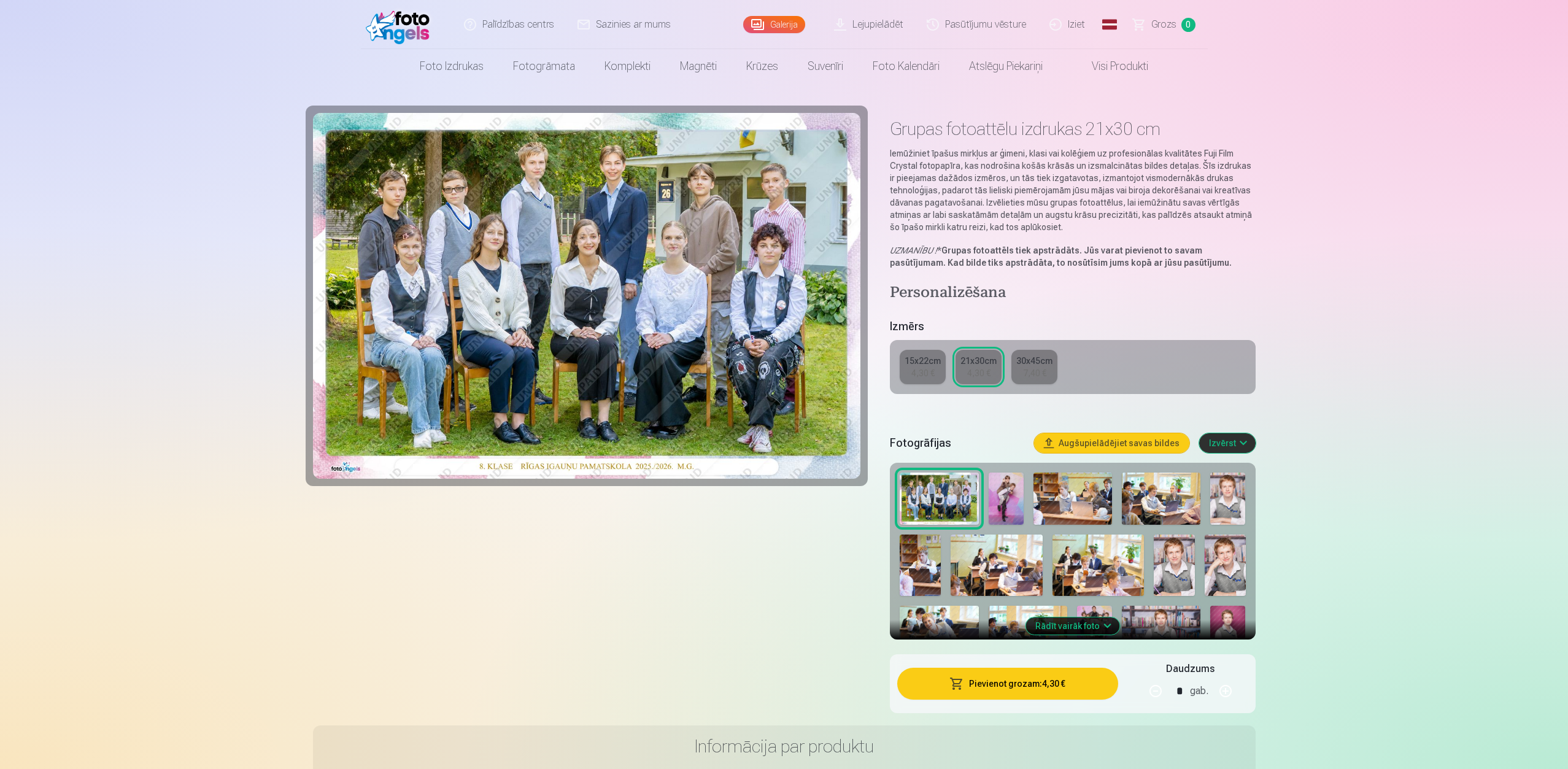
click at [1110, 441] on button "Augšupielādējiet savas bildes" at bounding box center [1111, 443] width 155 height 20
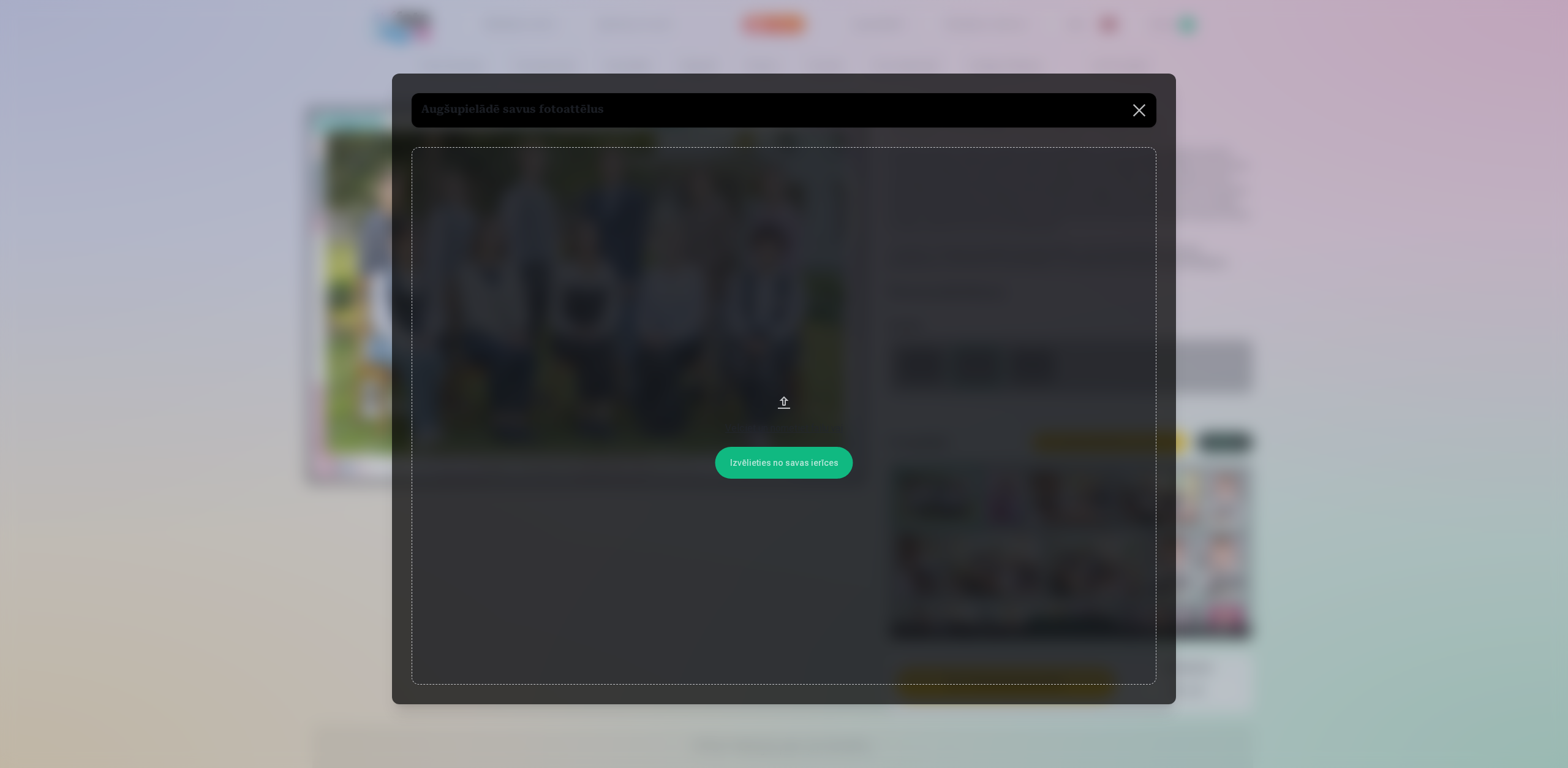
click at [800, 458] on button "Velciet un nometiet failu vai" at bounding box center [784, 415] width 745 height 537
click at [1138, 111] on button at bounding box center [1139, 110] width 34 height 34
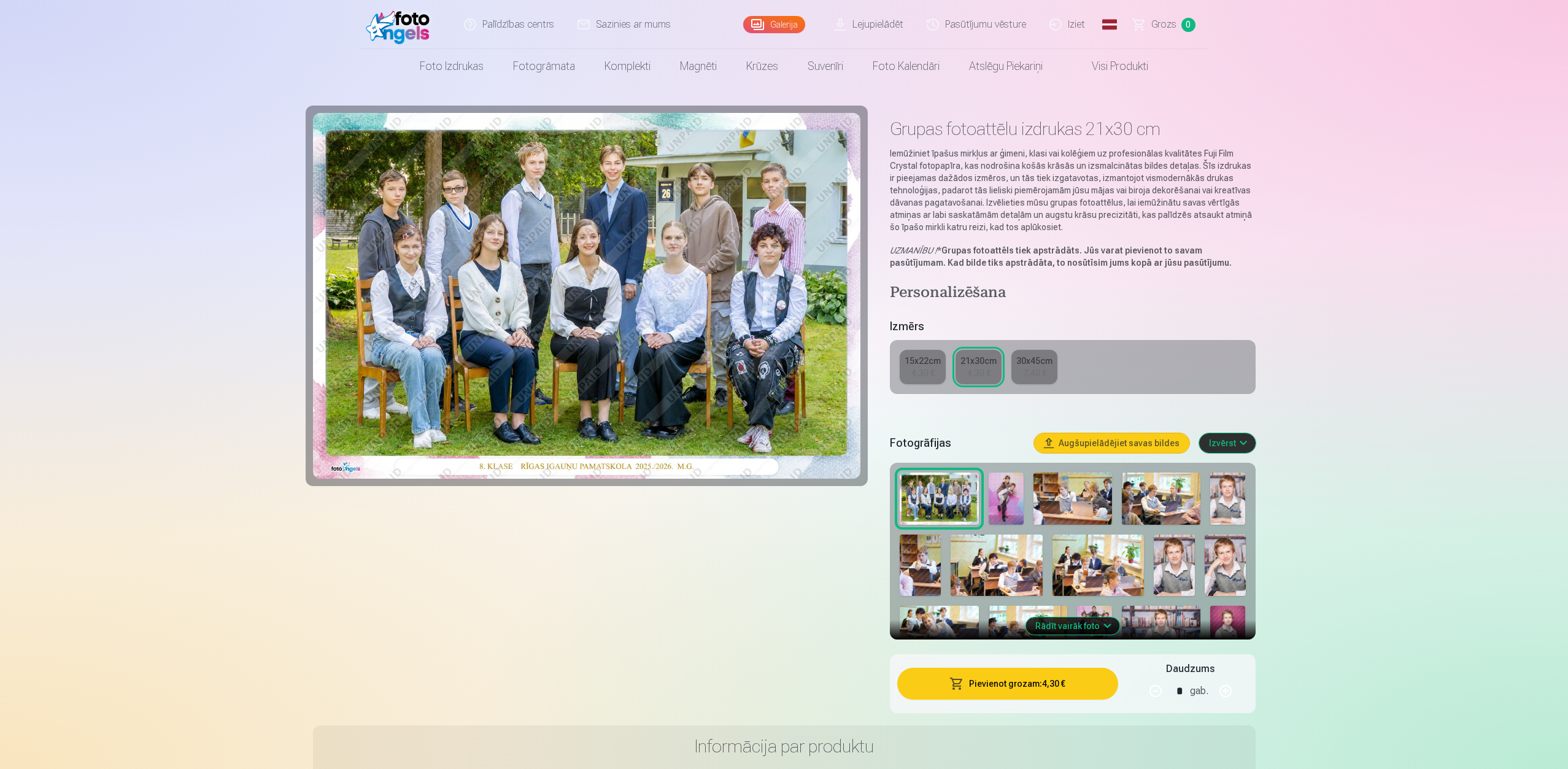
scroll to position [123, 0]
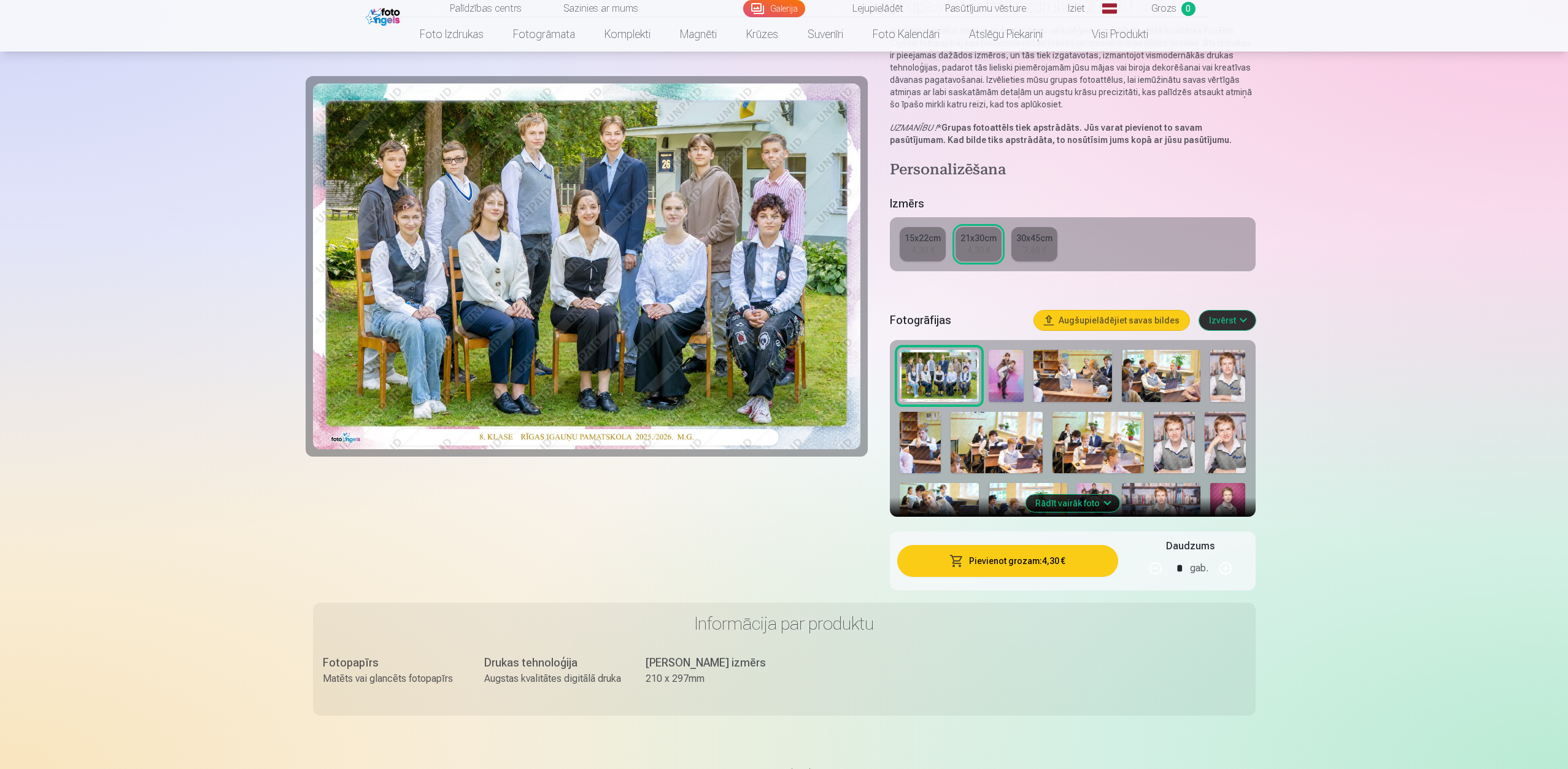
click at [1228, 320] on button "Izvērst" at bounding box center [1227, 320] width 57 height 20
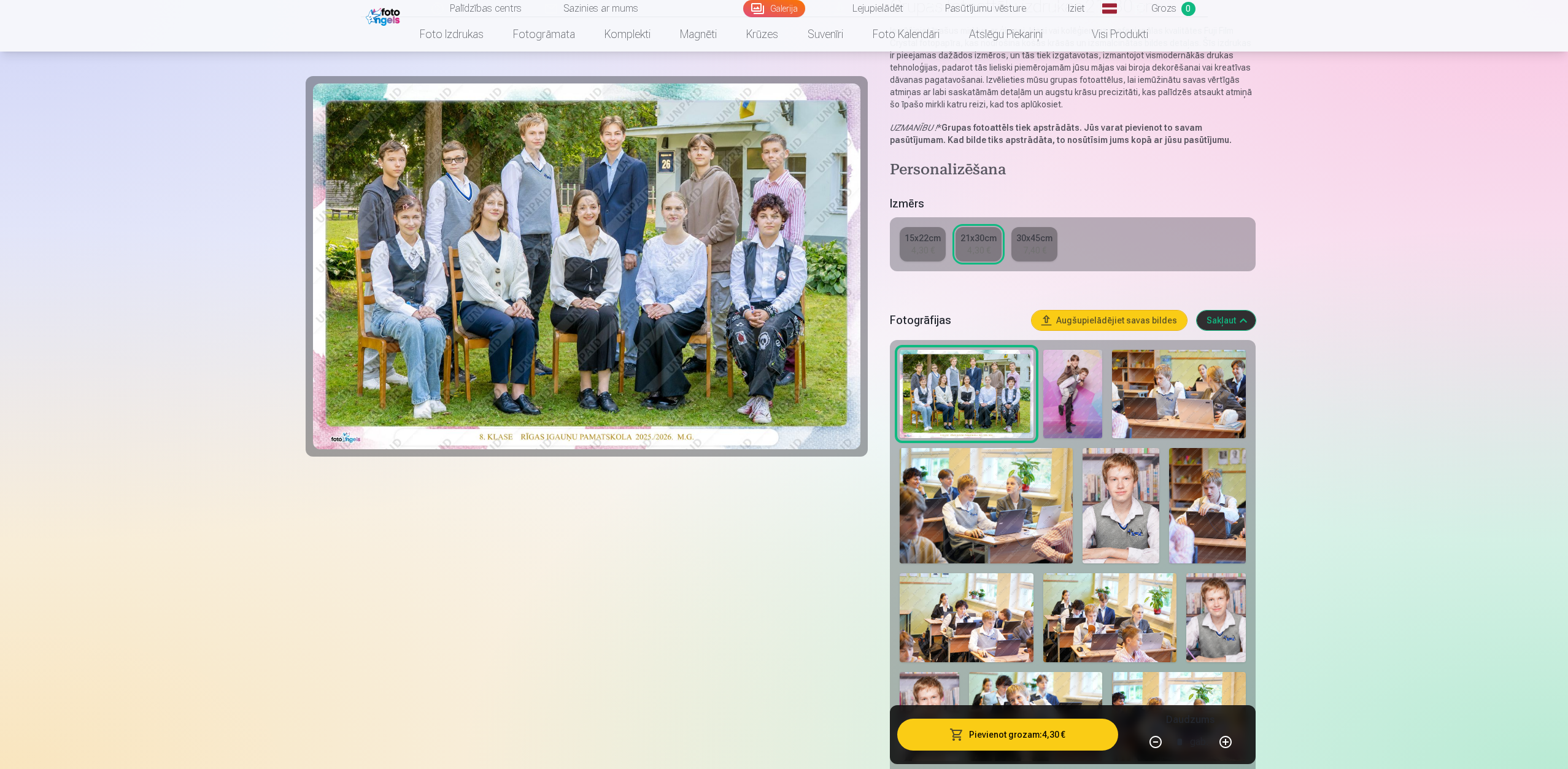
click at [1228, 320] on button "Sakļaut" at bounding box center [1226, 320] width 59 height 20
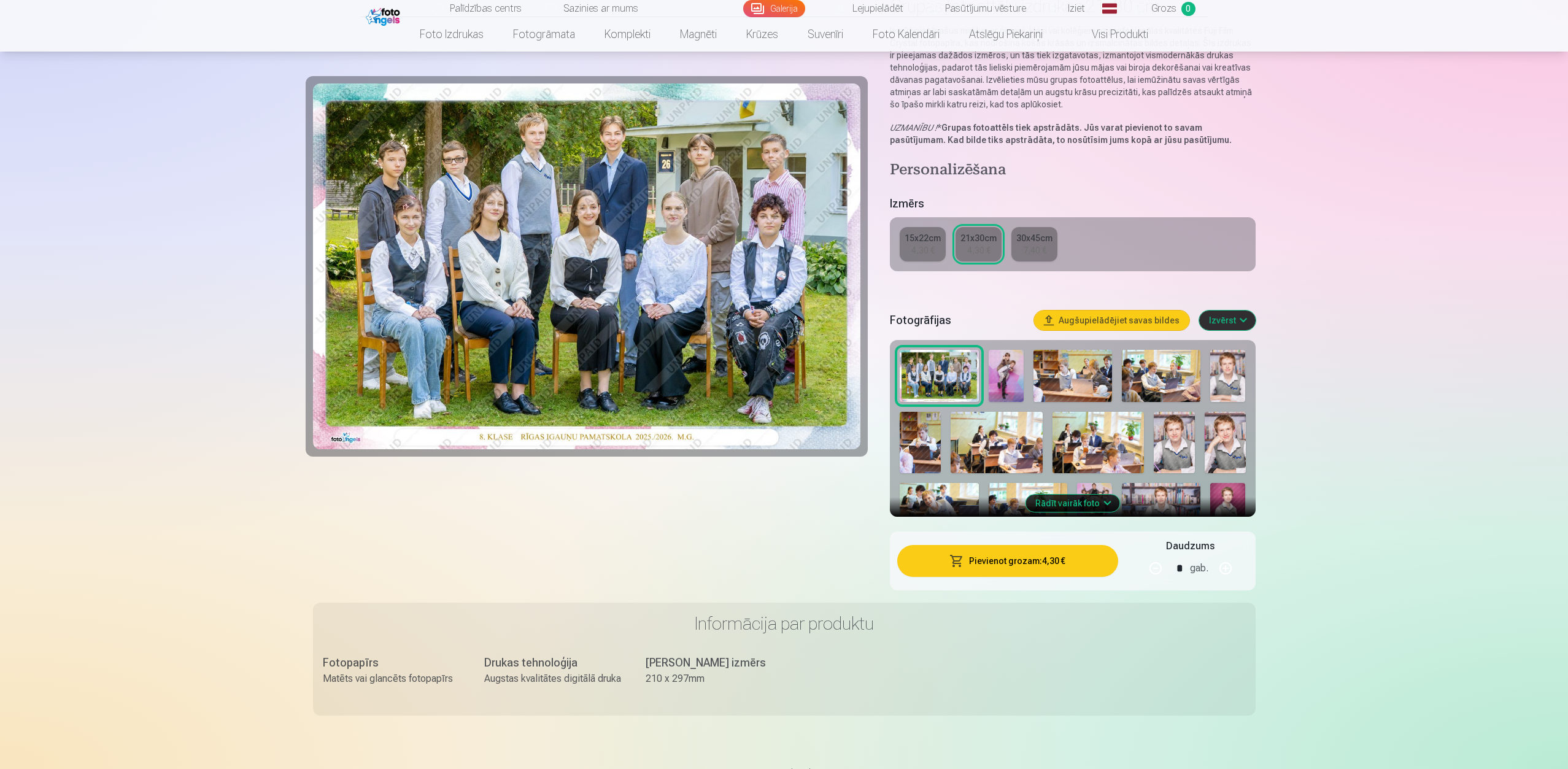
scroll to position [147, 0]
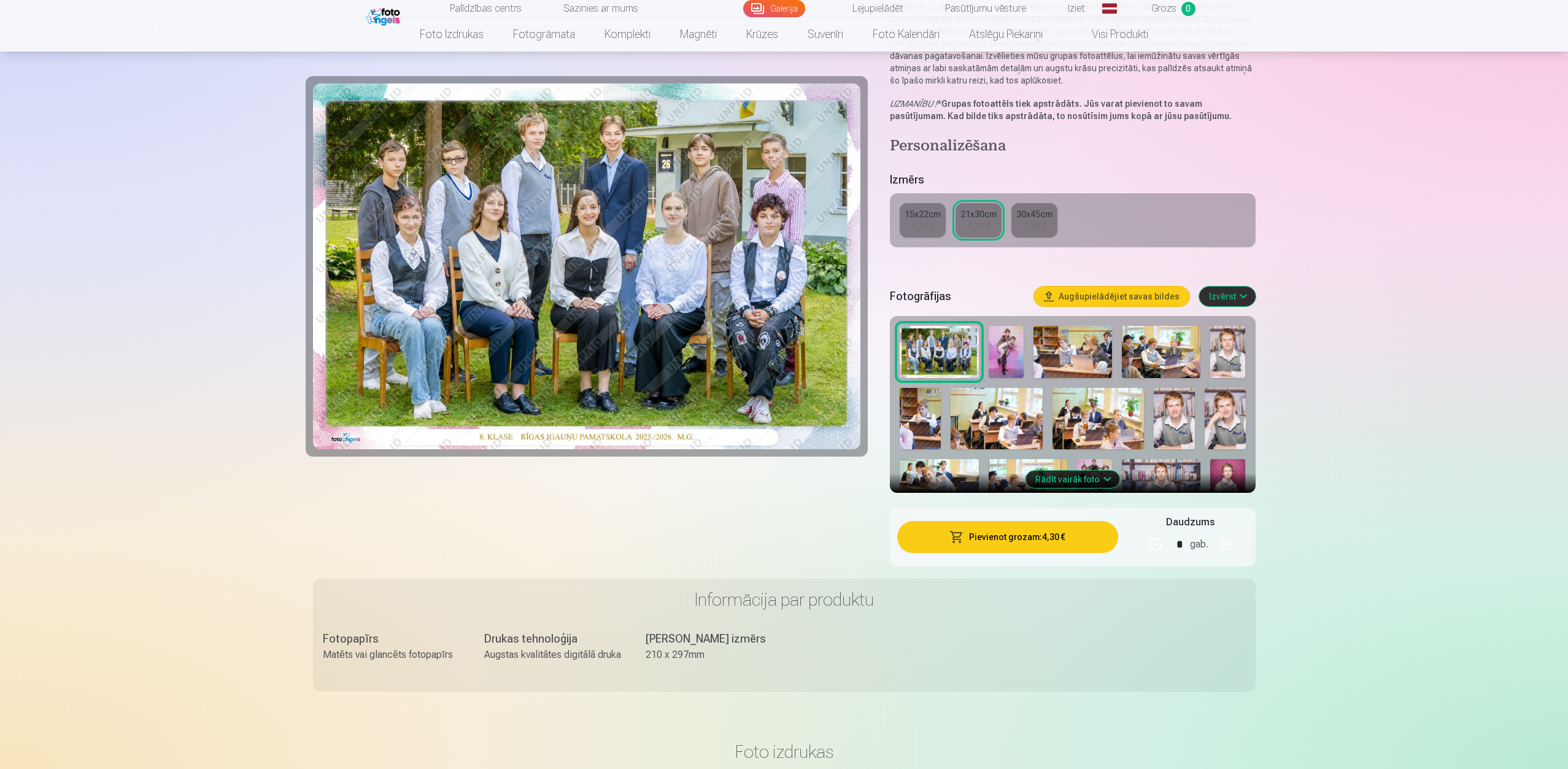
click at [1062, 295] on button "Augšupielādējiet savas bildes" at bounding box center [1111, 296] width 155 height 20
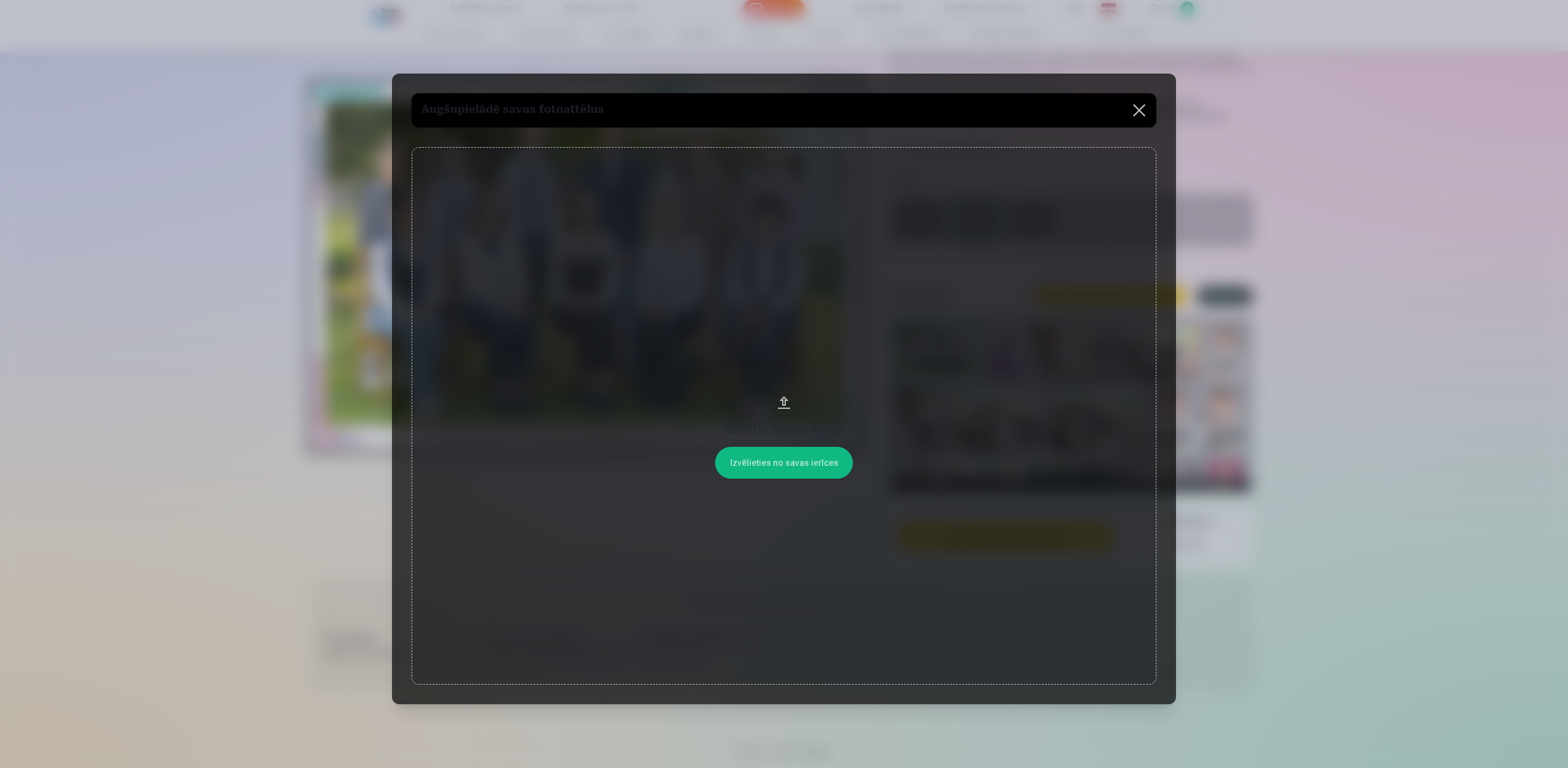
click at [782, 398] on button "Velciet un nometiet failu vai" at bounding box center [784, 415] width 745 height 537
click at [1142, 109] on button at bounding box center [1139, 110] width 34 height 34
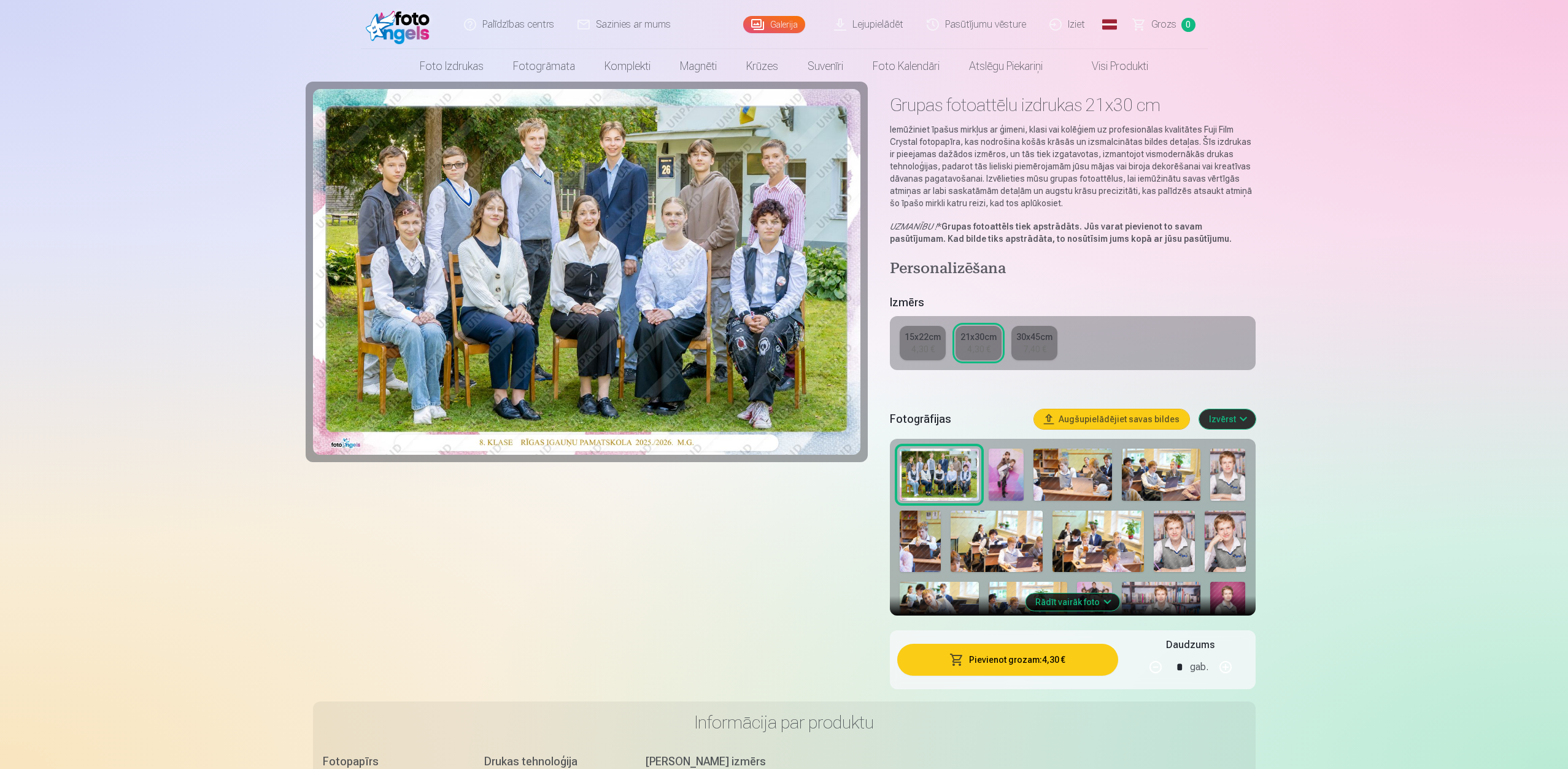
scroll to position [0, 0]
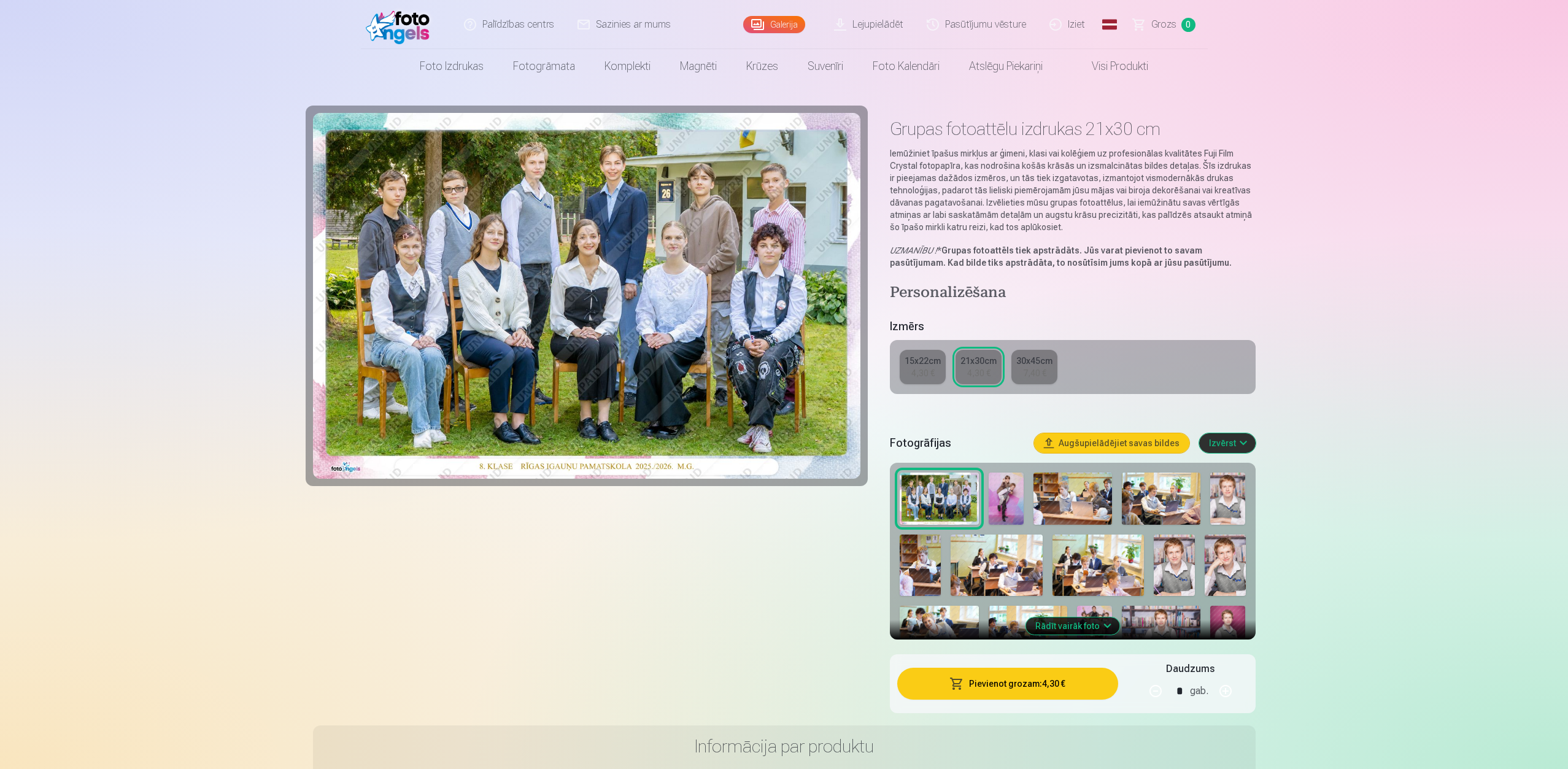
click at [1076, 26] on link "Iziet" at bounding box center [1068, 25] width 59 height 49
